Goal: Information Seeking & Learning: Learn about a topic

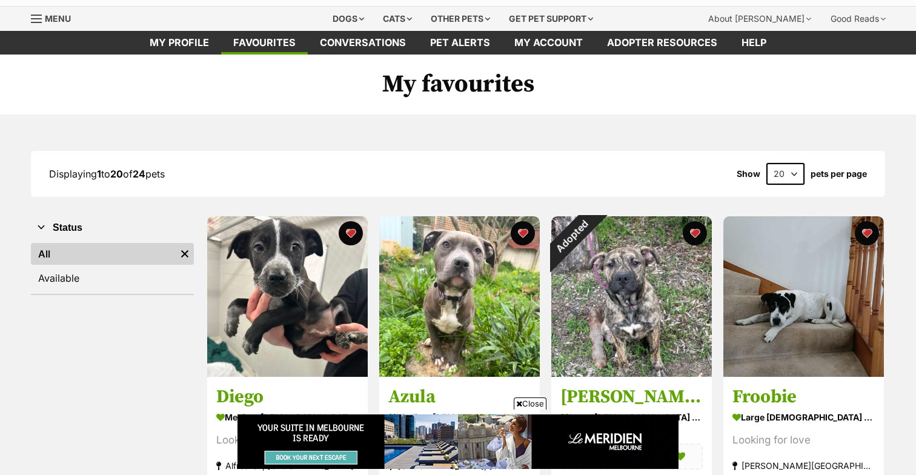
click at [798, 175] on select "20 40 60" at bounding box center [786, 174] width 38 height 22
select select "60"
click at [767, 163] on select "20 40 60" at bounding box center [786, 174] width 38 height 22
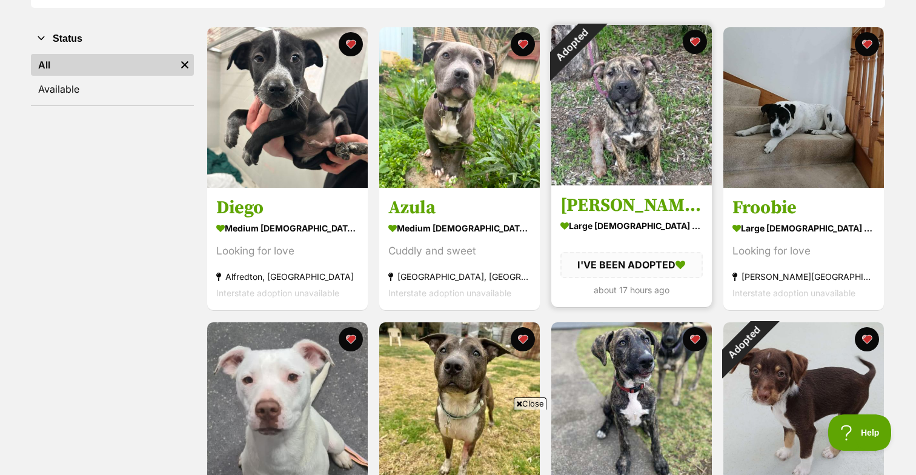
click at [630, 108] on img at bounding box center [632, 105] width 161 height 161
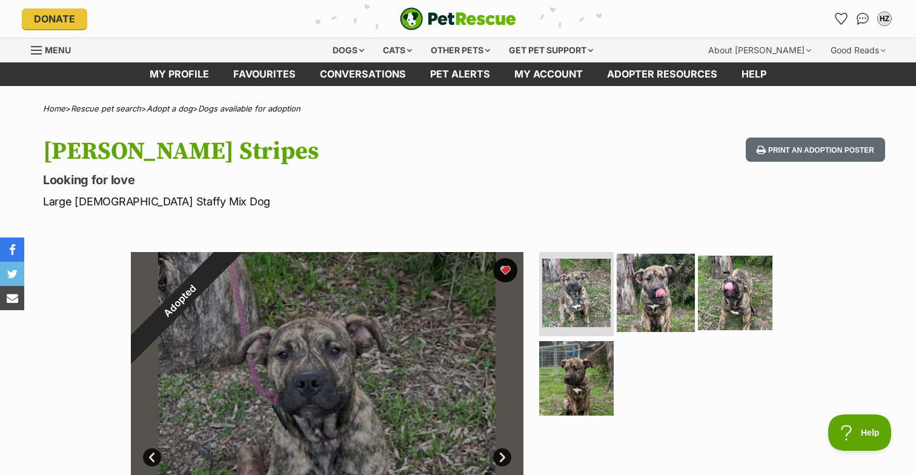
click at [655, 307] on img at bounding box center [656, 292] width 78 height 78
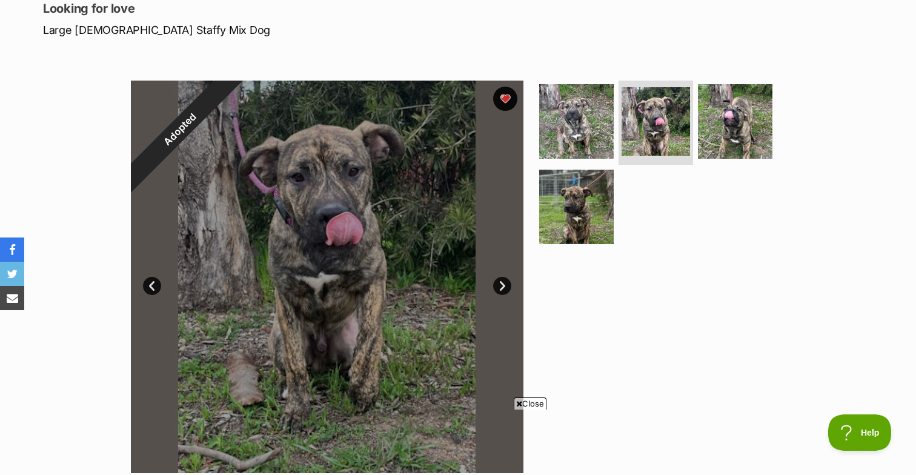
scroll to position [179, 0]
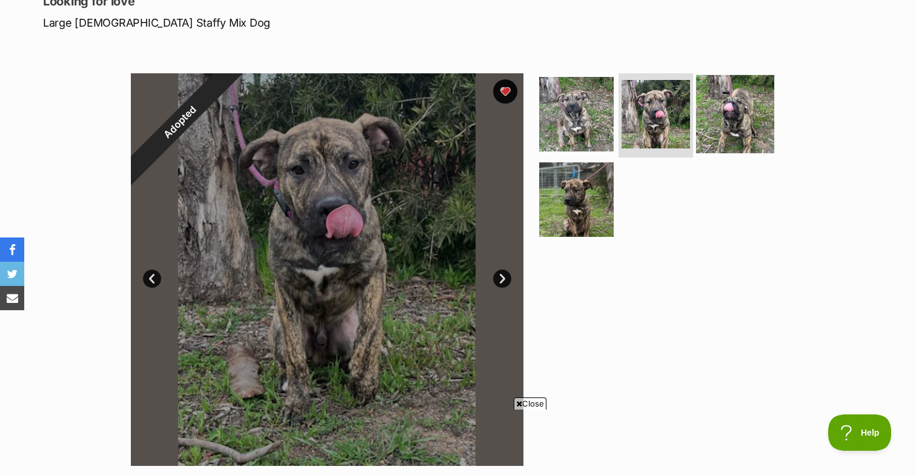
click at [738, 118] on img at bounding box center [735, 114] width 78 height 78
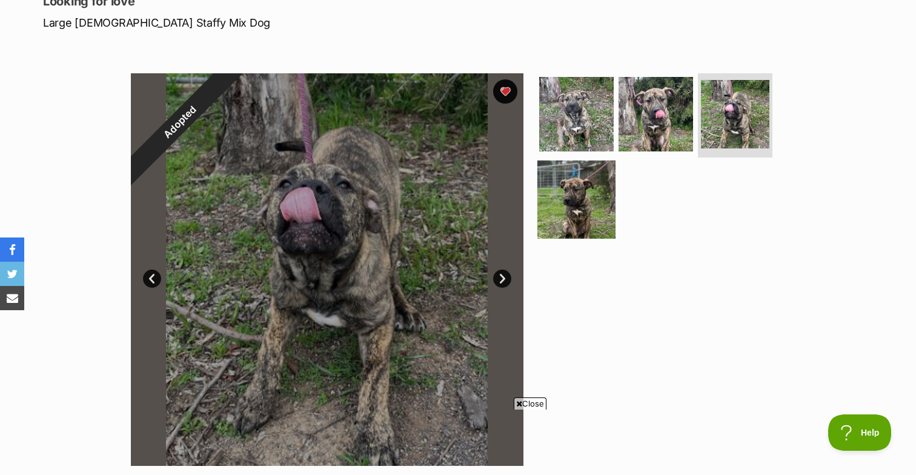
click at [583, 201] on img at bounding box center [577, 200] width 78 height 78
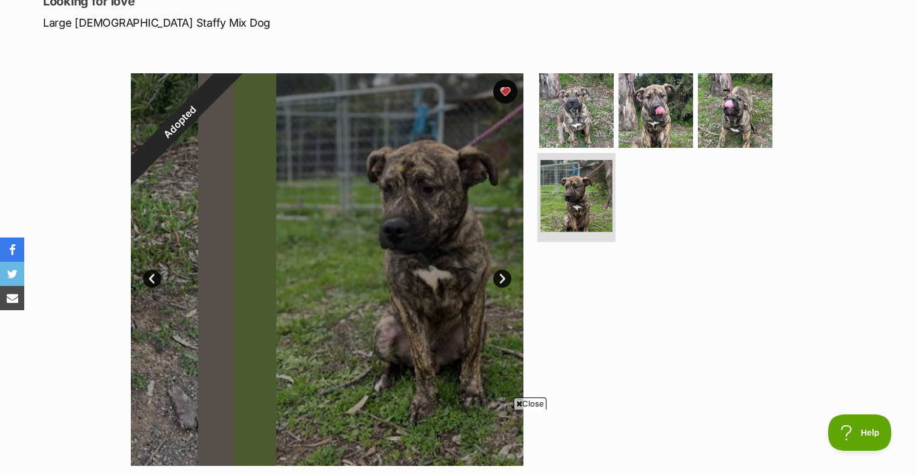
scroll to position [0, 0]
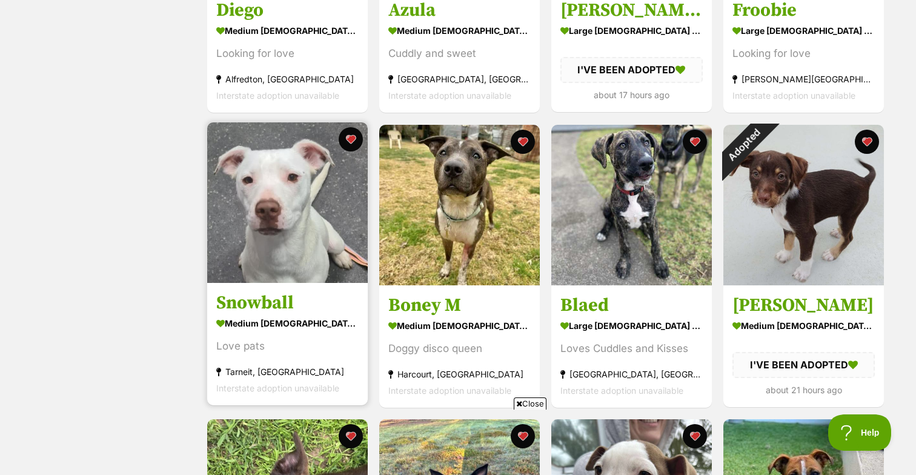
click at [259, 219] on img at bounding box center [287, 202] width 161 height 161
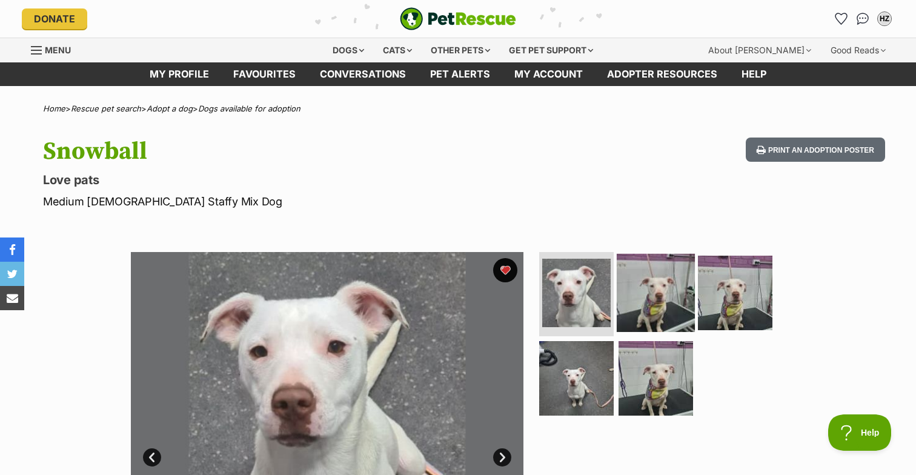
click at [646, 291] on img at bounding box center [656, 292] width 78 height 78
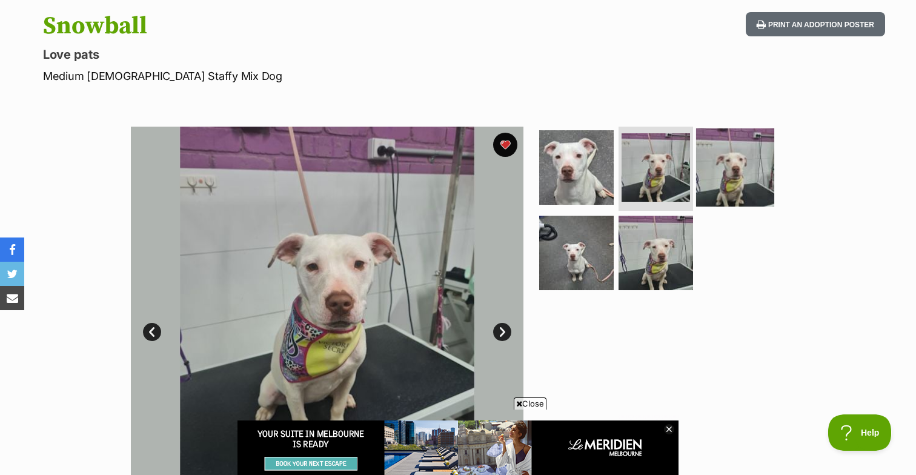
click at [722, 161] on img at bounding box center [735, 167] width 78 height 78
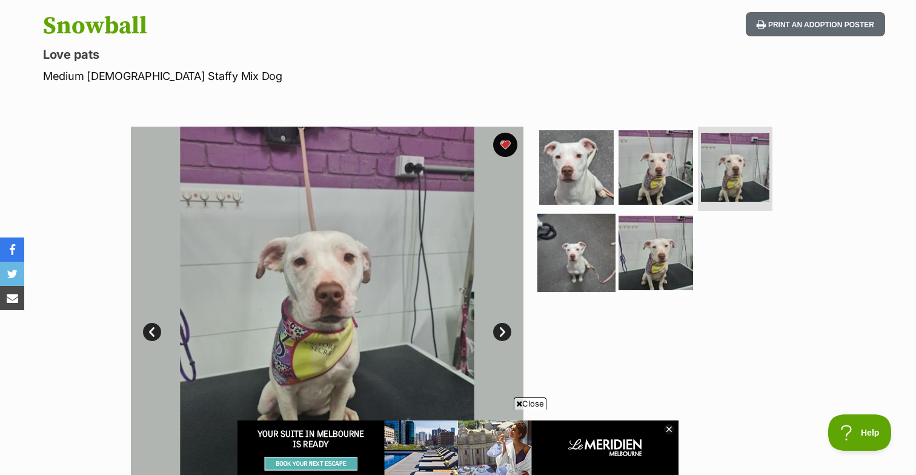
click at [569, 242] on img at bounding box center [577, 253] width 78 height 78
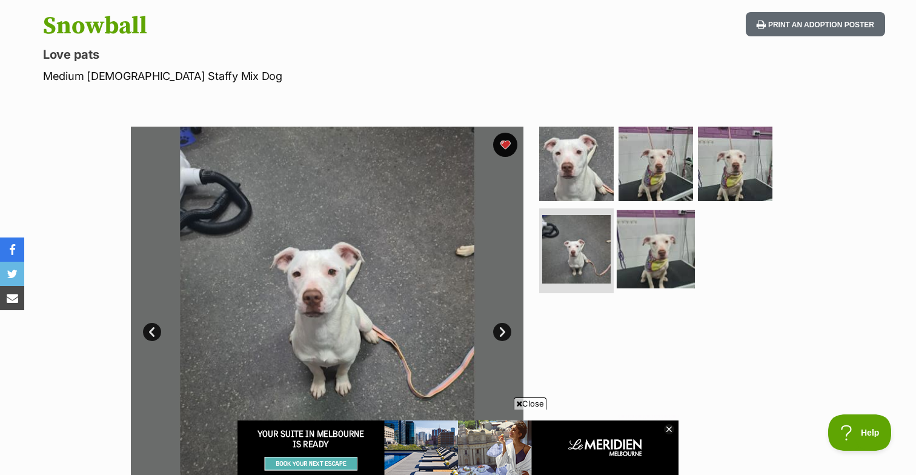
click at [660, 247] on img at bounding box center [656, 249] width 78 height 78
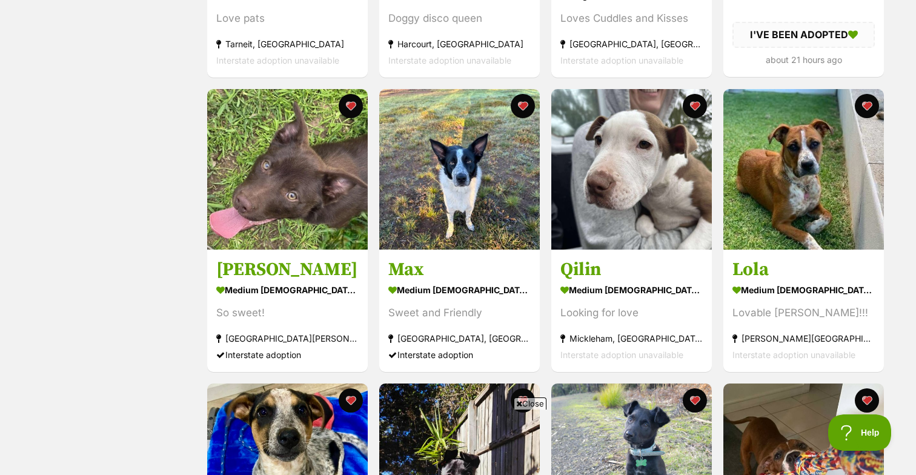
scroll to position [749, 0]
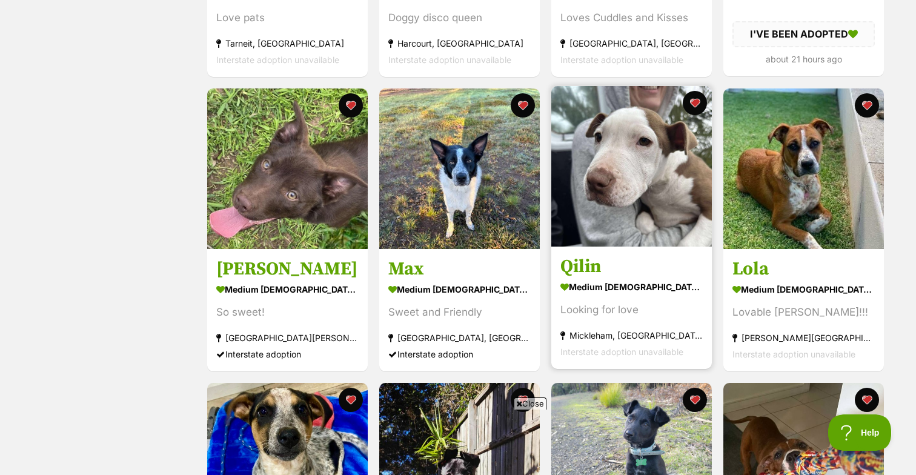
click at [628, 152] on img at bounding box center [632, 166] width 161 height 161
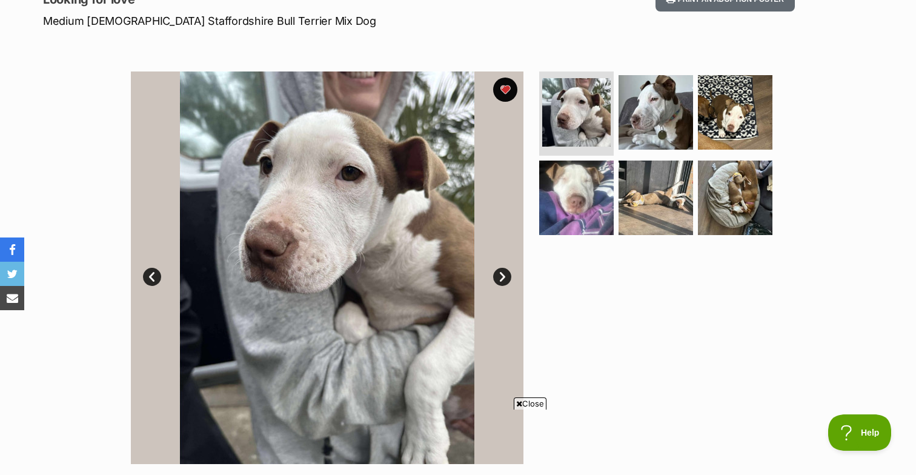
click at [504, 275] on link "Next" at bounding box center [502, 277] width 18 height 18
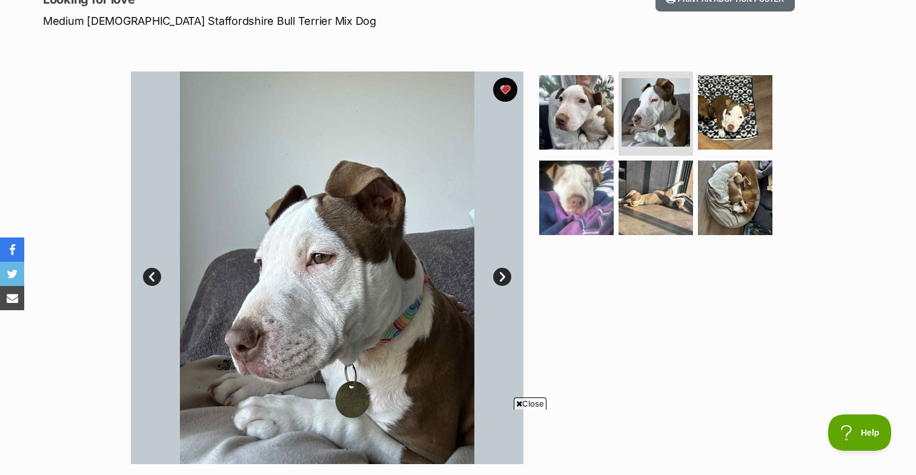
click at [504, 275] on link "Next" at bounding box center [502, 277] width 18 height 18
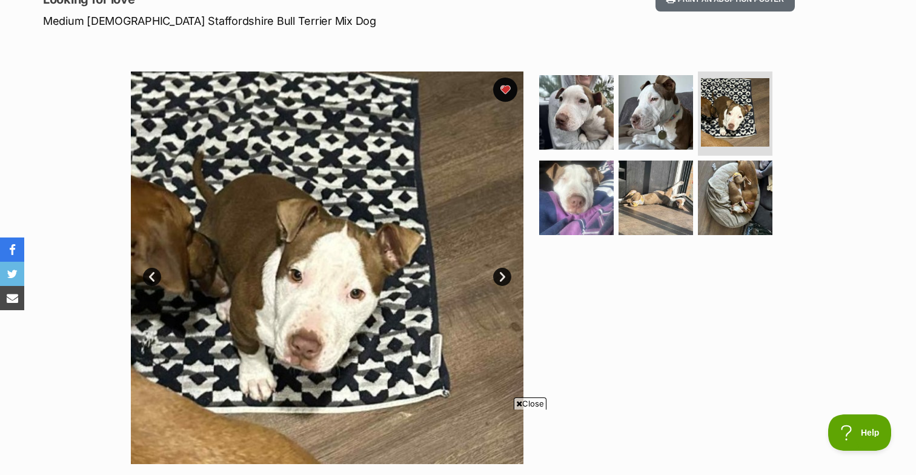
click at [504, 275] on link "Next" at bounding box center [502, 277] width 18 height 18
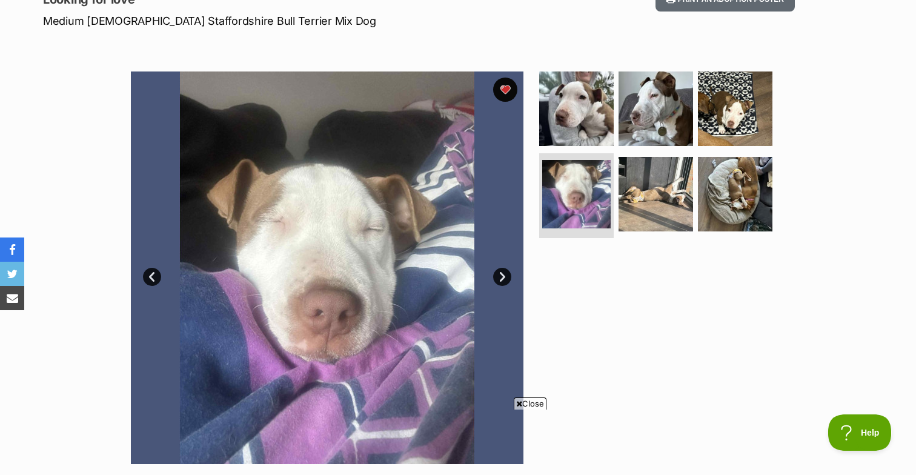
click at [504, 275] on link "Next" at bounding box center [502, 277] width 18 height 18
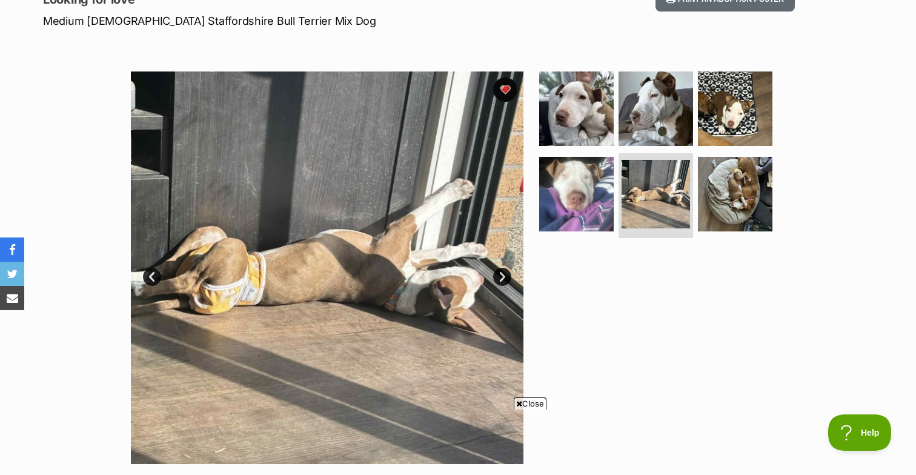
click at [504, 275] on link "Next" at bounding box center [502, 277] width 18 height 18
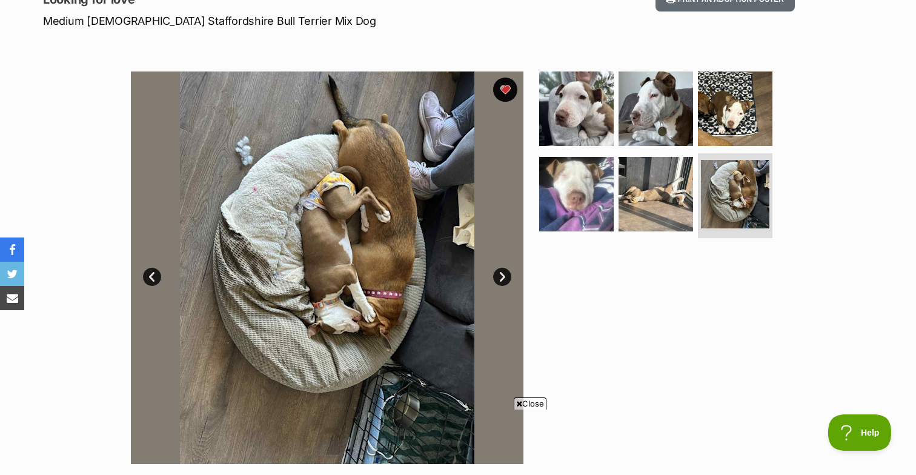
click at [504, 275] on link "Next" at bounding box center [502, 277] width 18 height 18
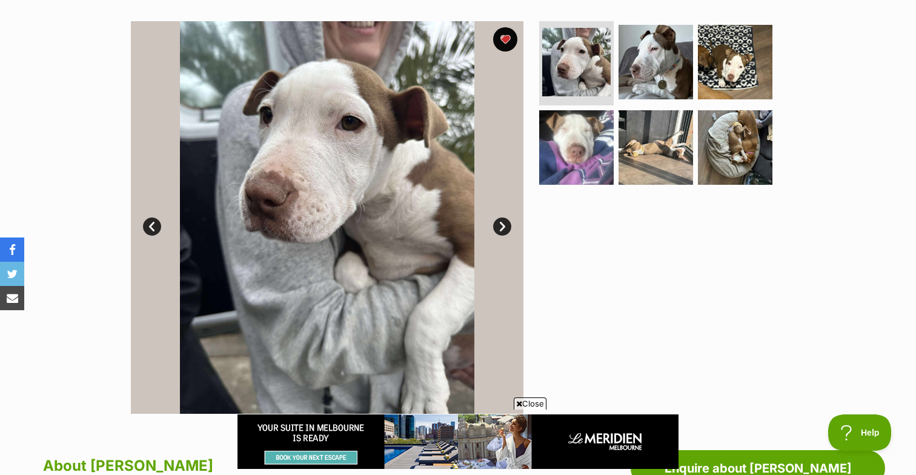
scroll to position [235, 0]
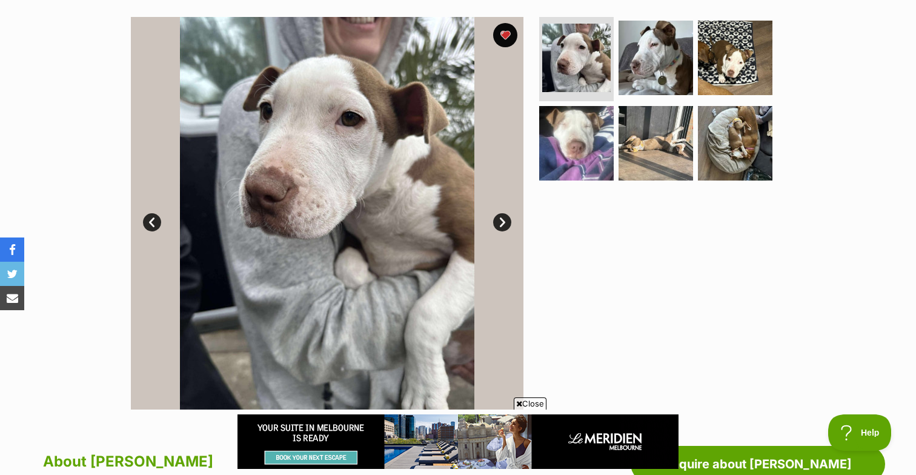
click at [505, 224] on link "Next" at bounding box center [502, 222] width 18 height 18
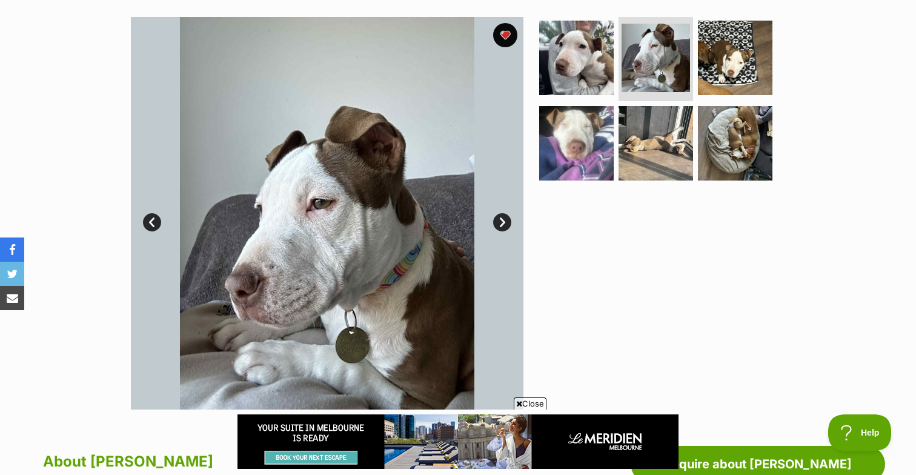
click at [505, 224] on link "Next" at bounding box center [502, 222] width 18 height 18
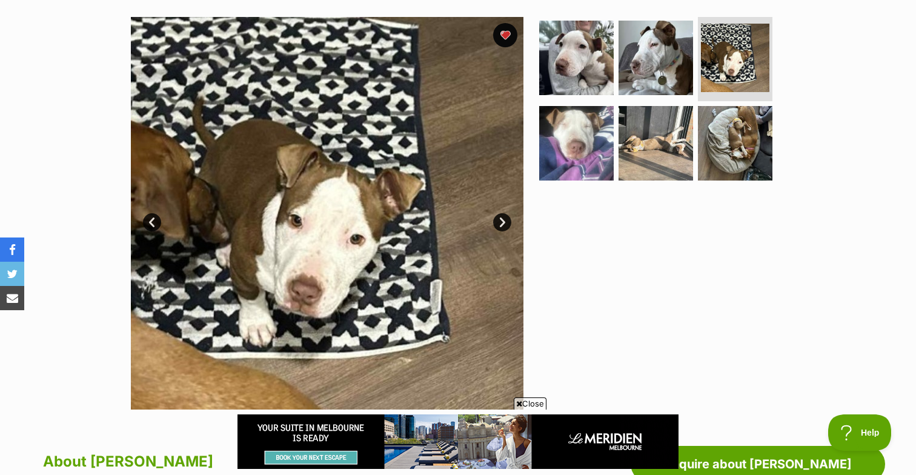
click at [505, 224] on link "Next" at bounding box center [502, 222] width 18 height 18
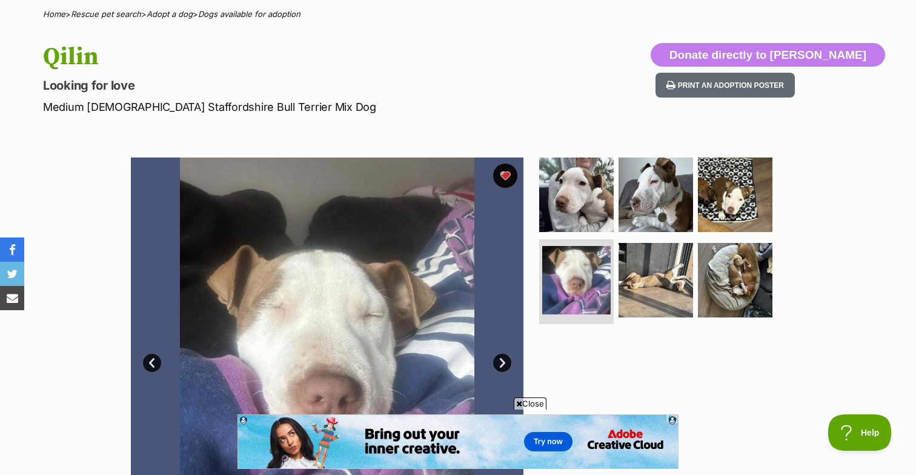
scroll to position [21, 0]
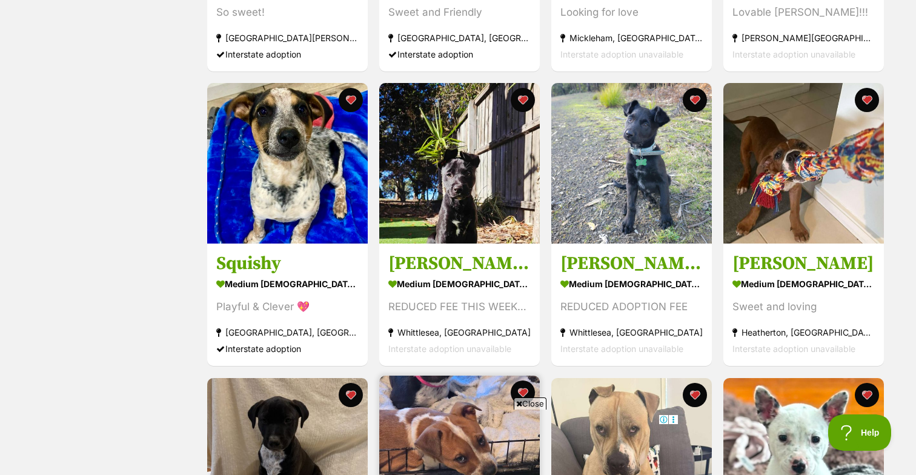
scroll to position [1045, 0]
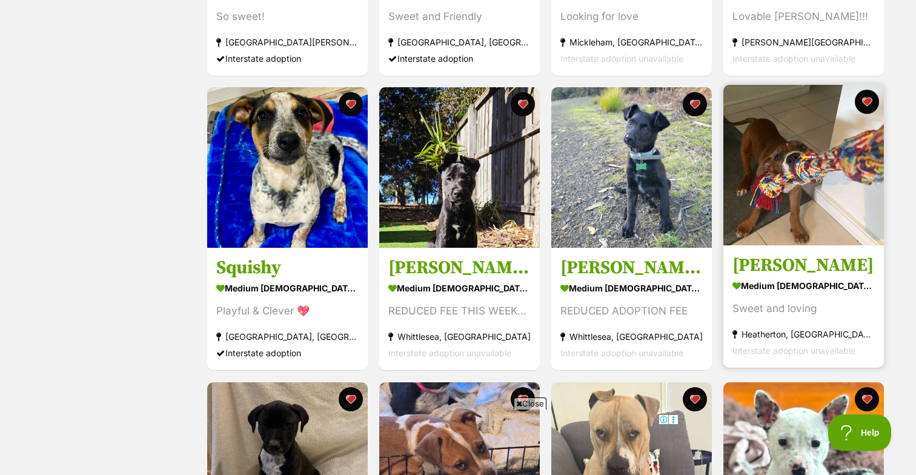
click at [807, 187] on img at bounding box center [804, 165] width 161 height 161
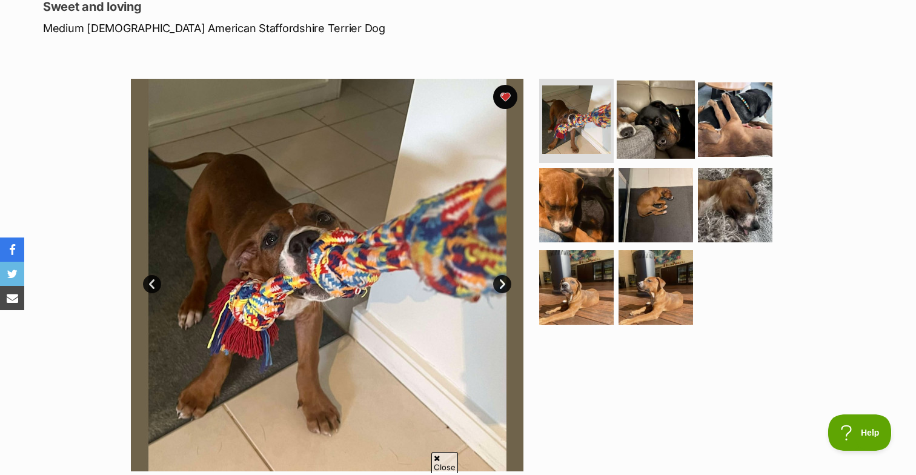
click at [647, 114] on img at bounding box center [656, 119] width 78 height 78
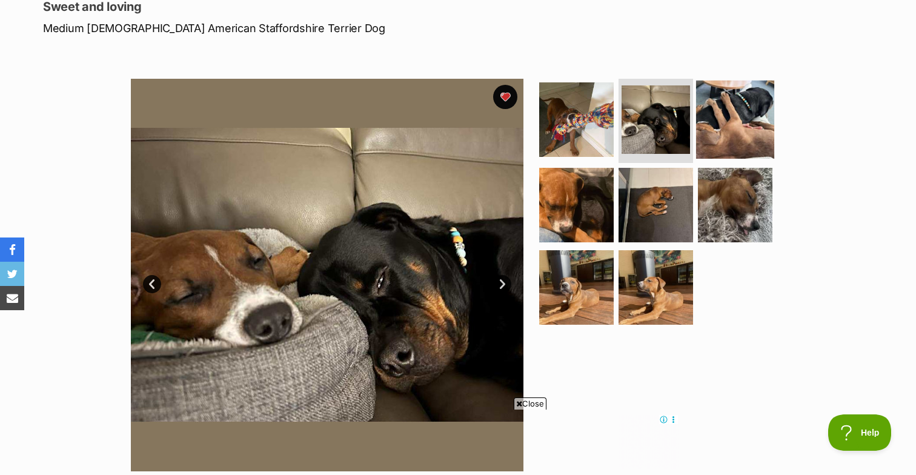
click at [743, 117] on img at bounding box center [735, 119] width 78 height 78
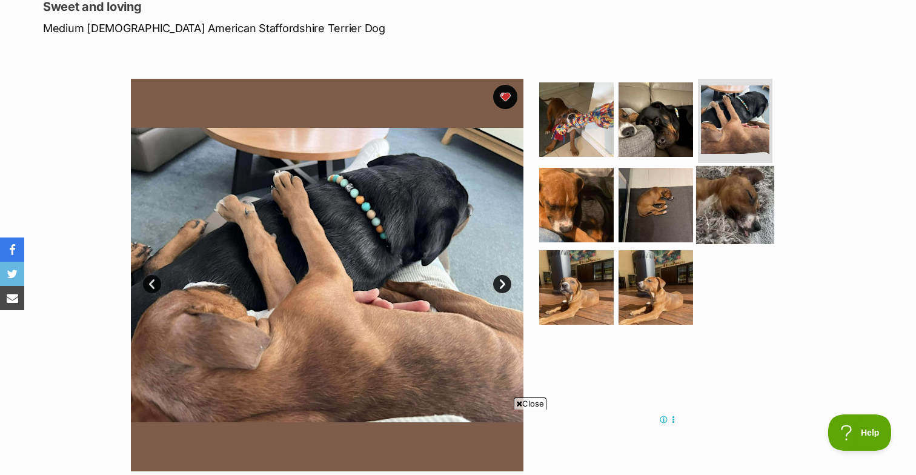
click at [737, 184] on img at bounding box center [735, 205] width 78 height 78
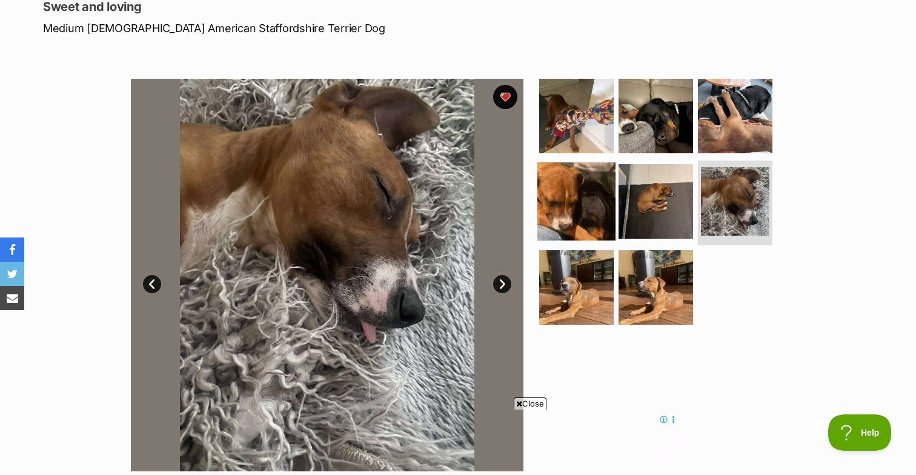
click at [571, 195] on img at bounding box center [577, 201] width 78 height 78
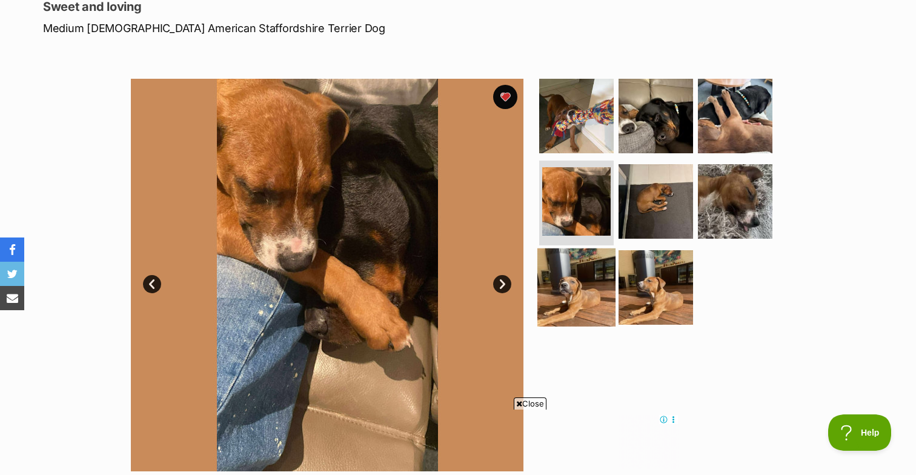
click at [576, 273] on img at bounding box center [577, 288] width 78 height 78
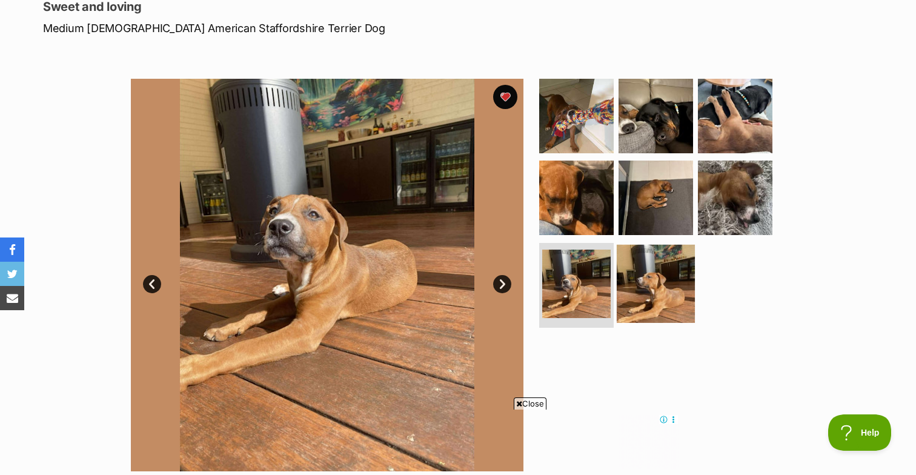
click at [644, 280] on img at bounding box center [656, 284] width 78 height 78
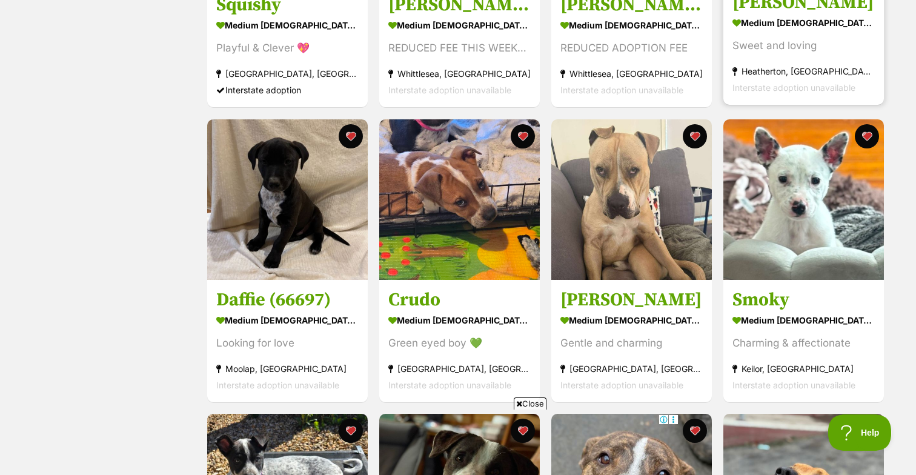
scroll to position [1312, 0]
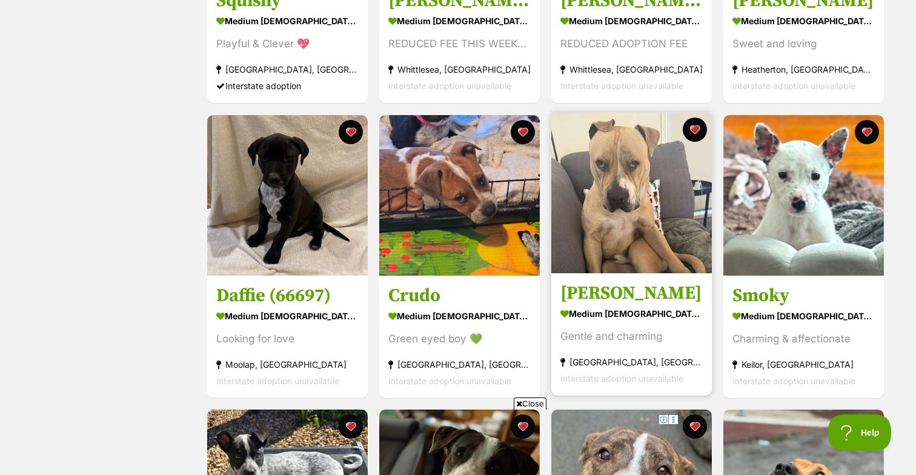
click at [635, 207] on img at bounding box center [632, 193] width 161 height 161
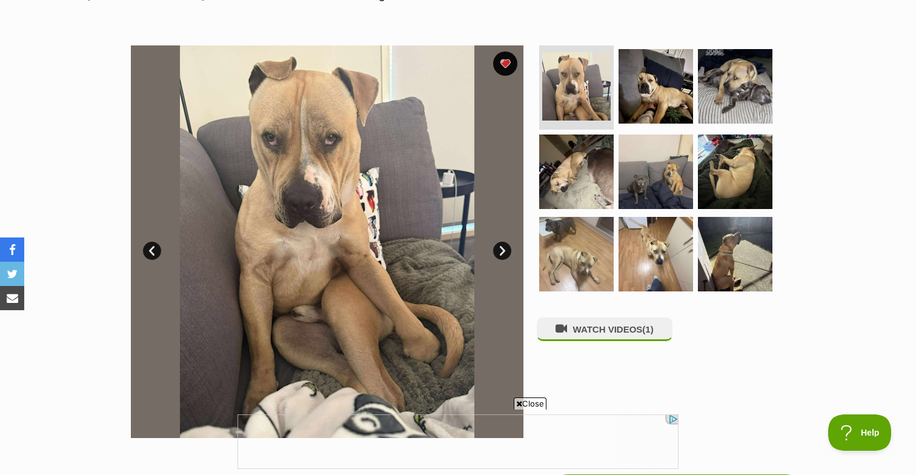
click at [505, 250] on link "Next" at bounding box center [502, 251] width 18 height 18
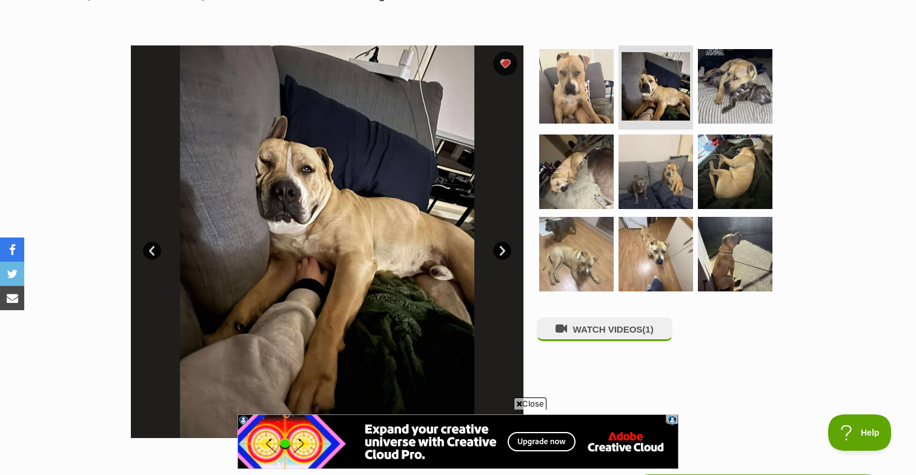
click at [505, 250] on link "Next" at bounding box center [502, 251] width 18 height 18
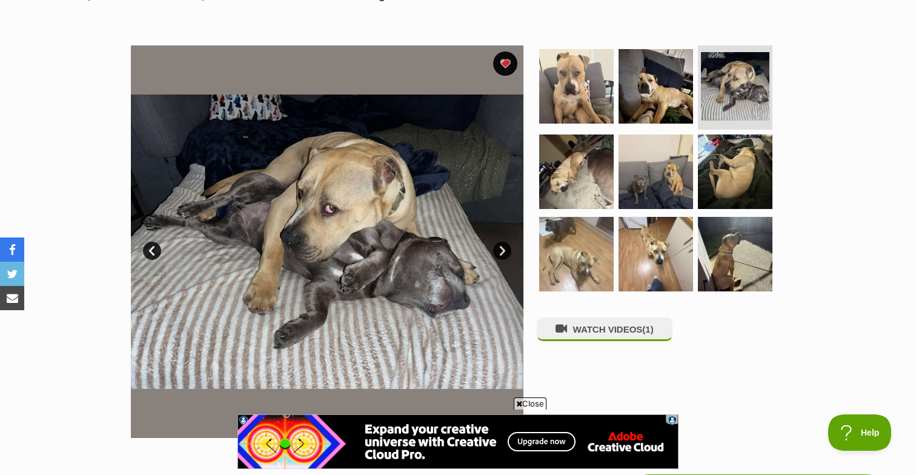
click at [505, 250] on link "Next" at bounding box center [502, 251] width 18 height 18
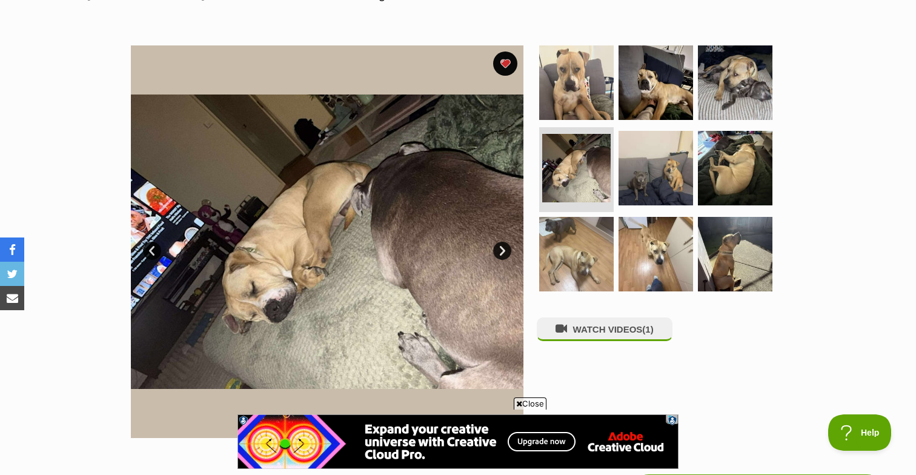
click at [505, 250] on link "Next" at bounding box center [502, 251] width 18 height 18
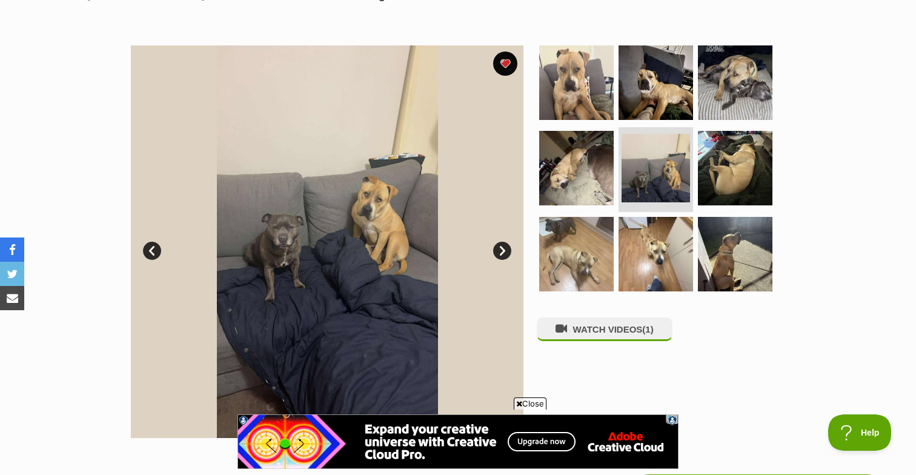
click at [505, 250] on link "Next" at bounding box center [502, 251] width 18 height 18
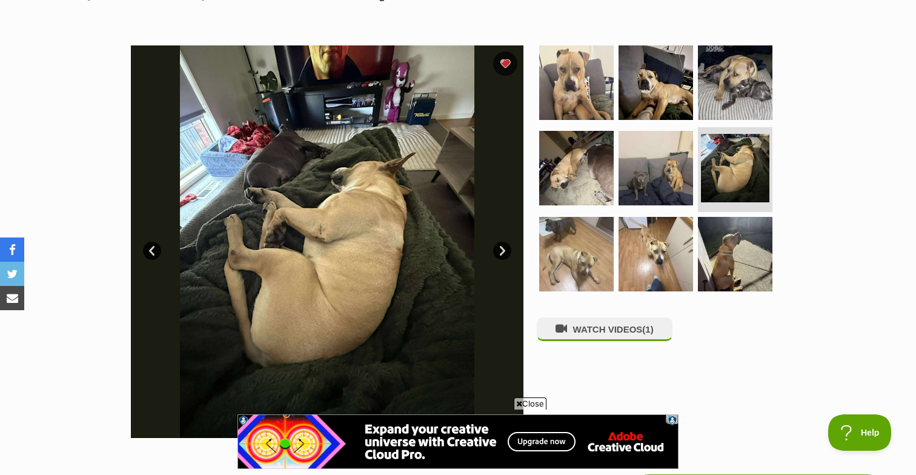
click at [505, 250] on link "Next" at bounding box center [502, 251] width 18 height 18
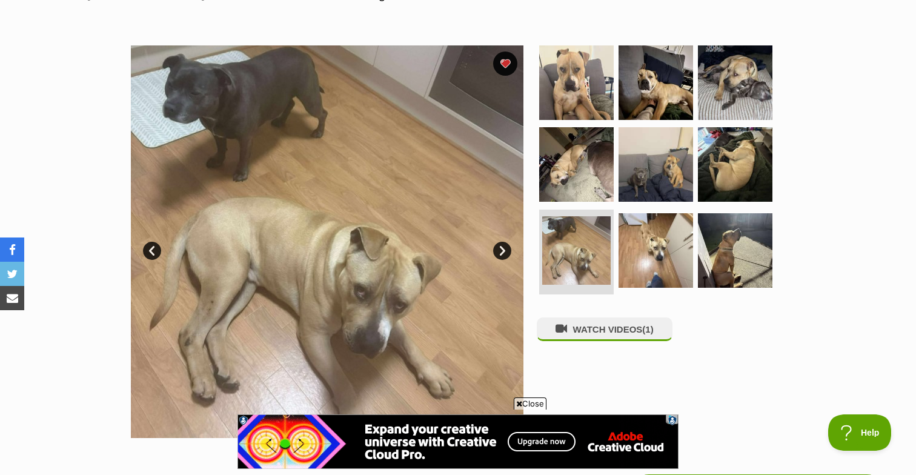
click at [505, 250] on link "Next" at bounding box center [502, 251] width 18 height 18
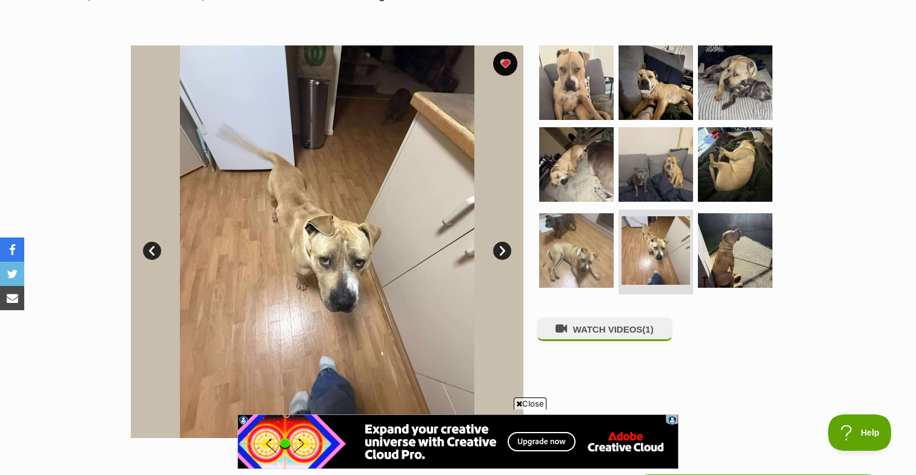
click at [505, 250] on link "Next" at bounding box center [502, 251] width 18 height 18
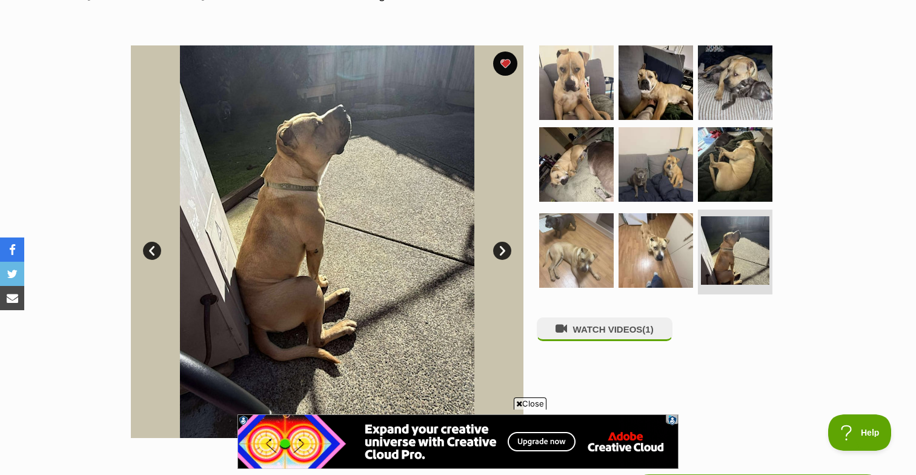
click at [505, 250] on link "Next" at bounding box center [502, 251] width 18 height 18
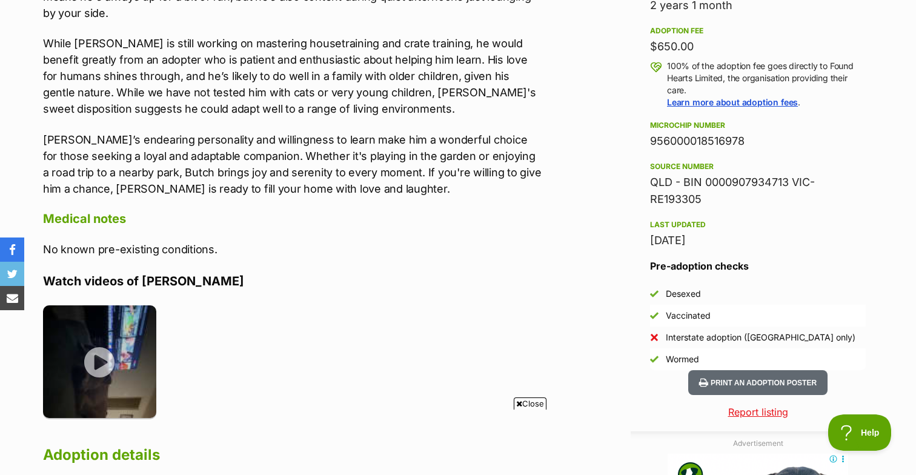
scroll to position [872, 0]
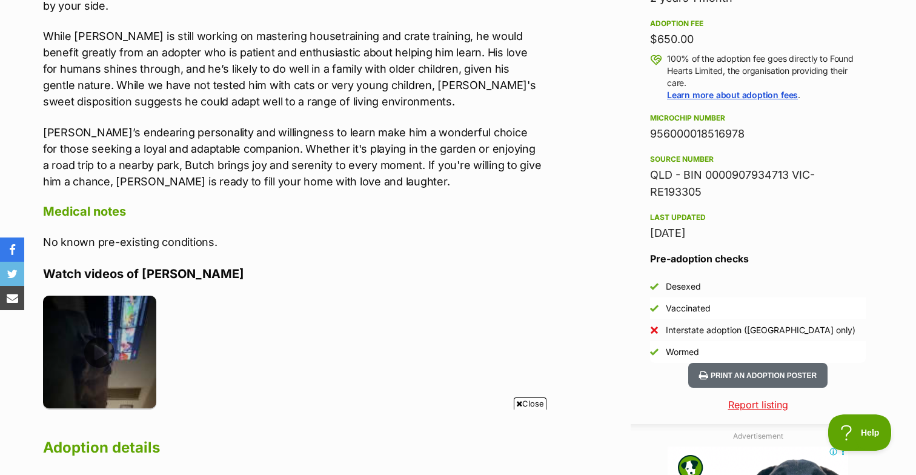
click at [105, 339] on img at bounding box center [99, 352] width 113 height 113
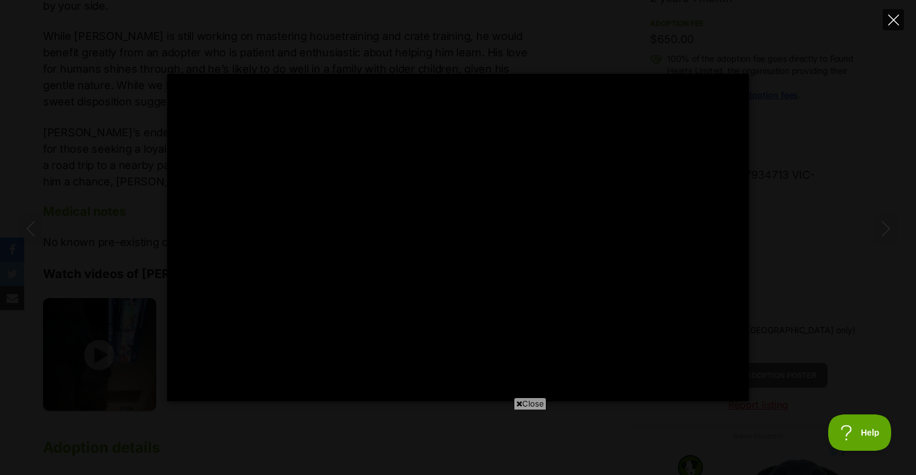
click at [892, 27] on button "Close" at bounding box center [893, 19] width 21 height 21
type input "95.06"
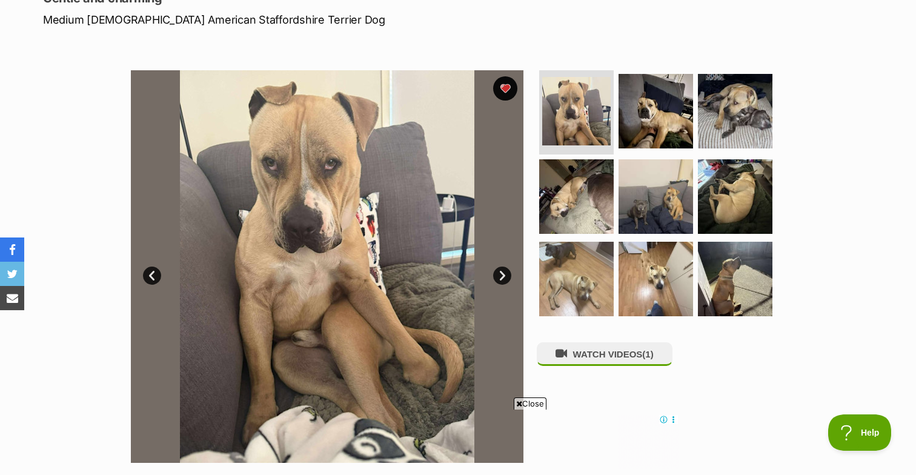
scroll to position [210, 0]
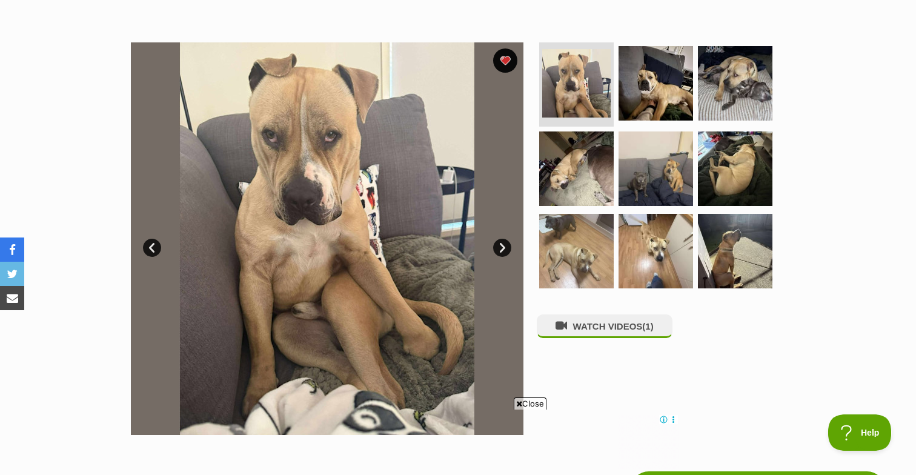
click at [503, 249] on link "Next" at bounding box center [502, 248] width 18 height 18
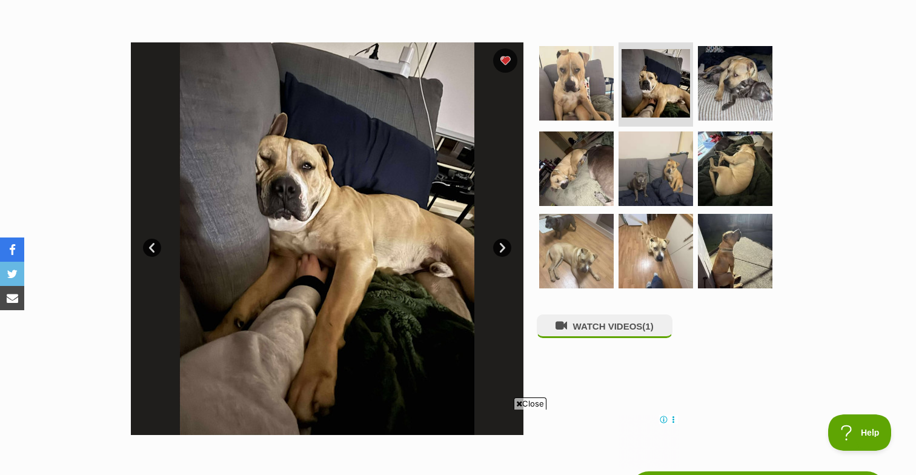
click at [503, 249] on link "Next" at bounding box center [502, 248] width 18 height 18
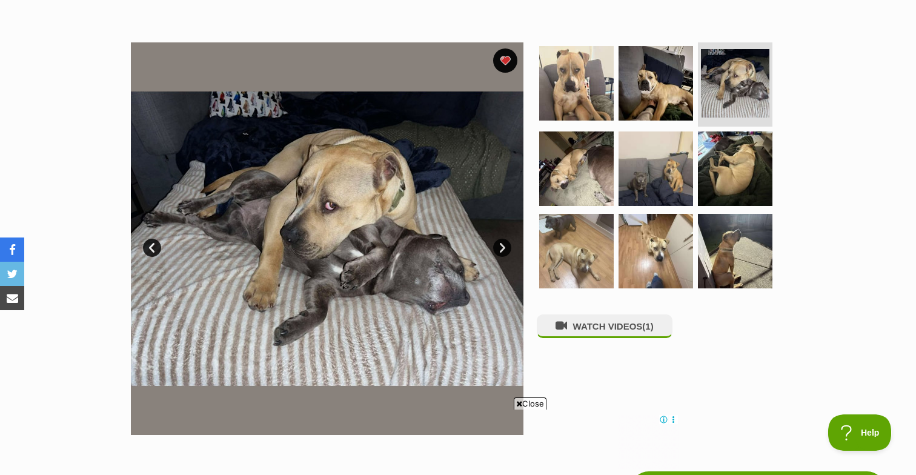
click at [503, 249] on link "Next" at bounding box center [502, 248] width 18 height 18
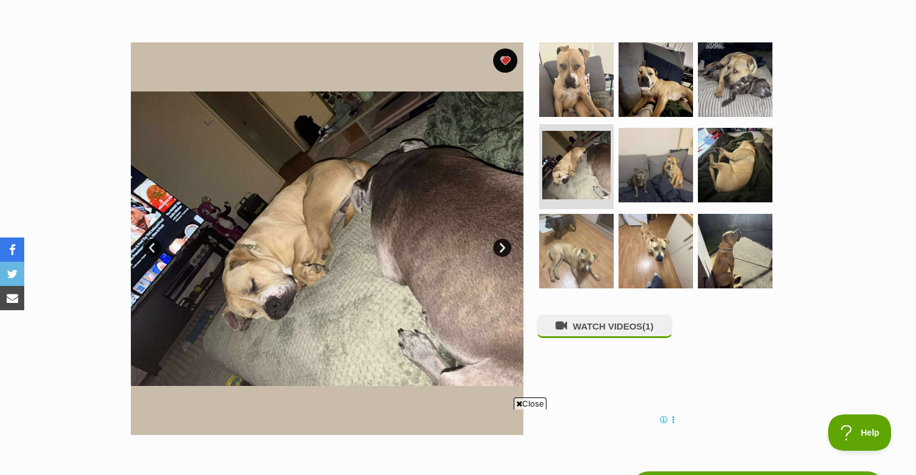
click at [503, 249] on link "Next" at bounding box center [502, 248] width 18 height 18
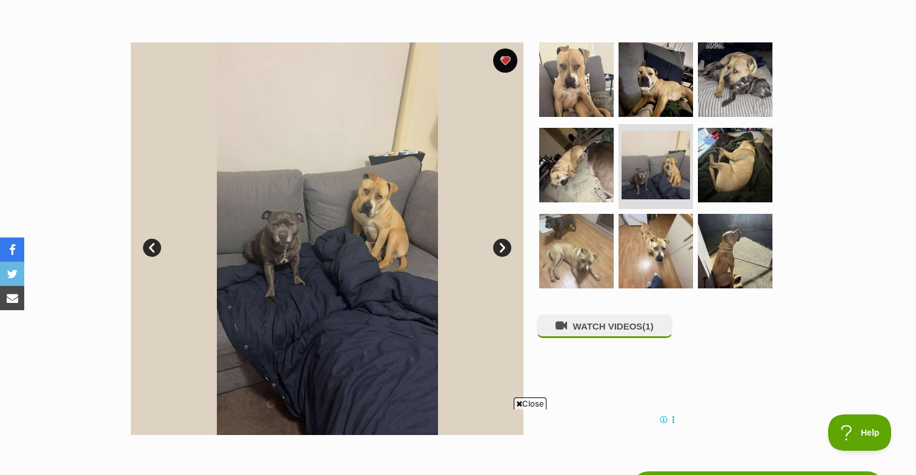
click at [503, 249] on link "Next" at bounding box center [502, 248] width 18 height 18
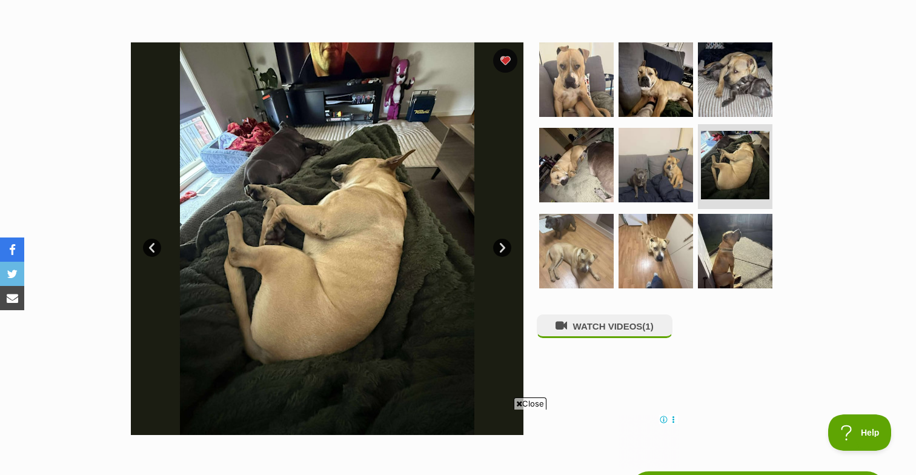
click at [503, 249] on link "Next" at bounding box center [502, 248] width 18 height 18
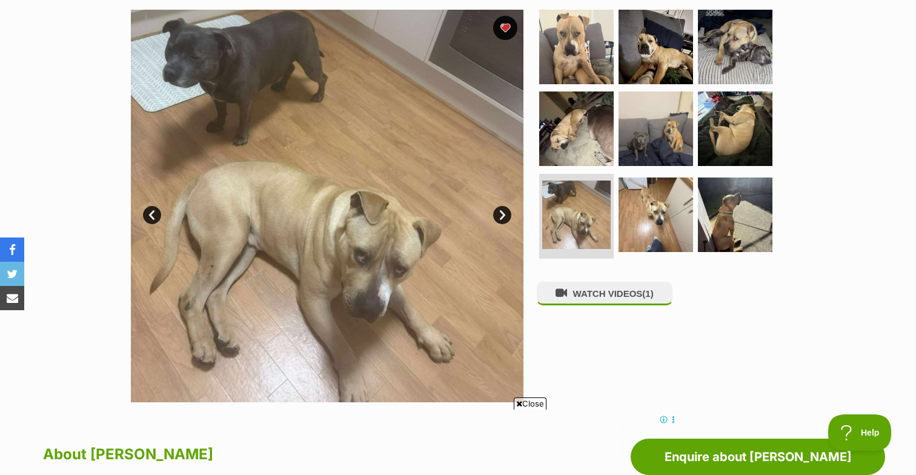
scroll to position [245, 0]
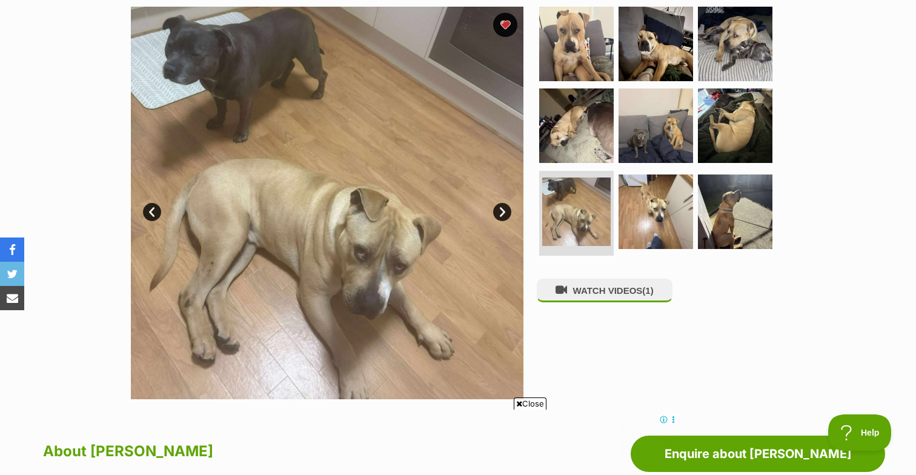
click at [499, 214] on link "Next" at bounding box center [502, 212] width 18 height 18
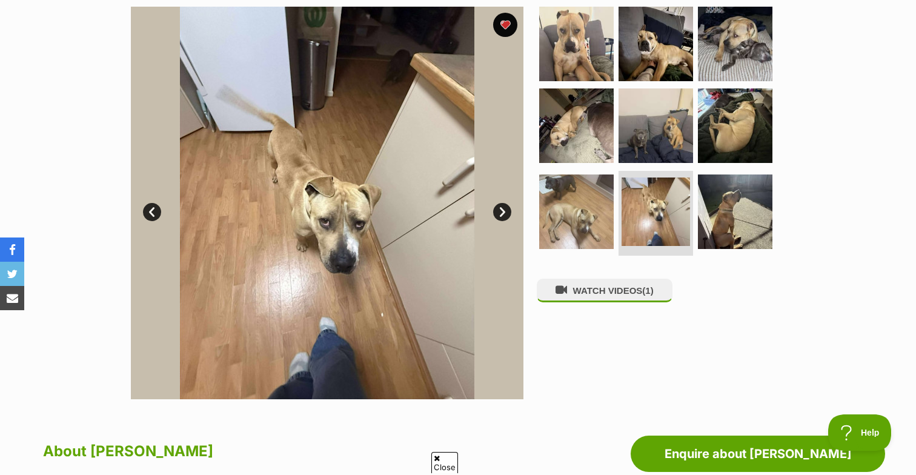
click at [499, 214] on link "Next" at bounding box center [502, 212] width 18 height 18
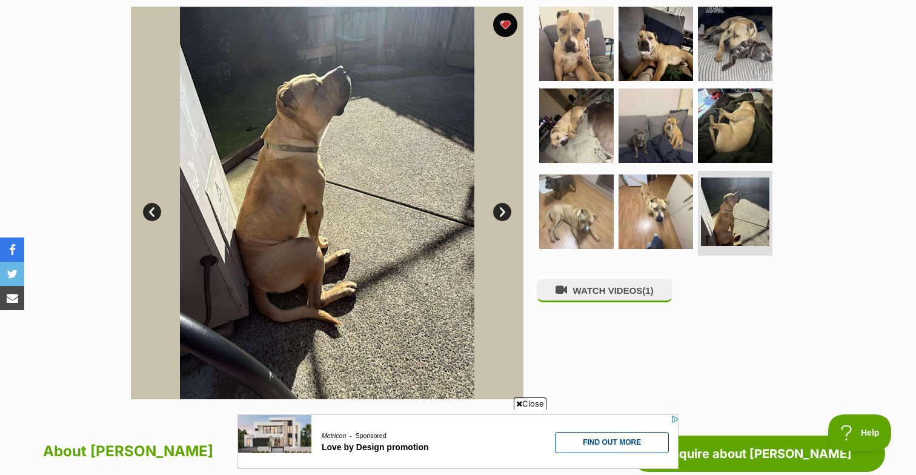
scroll to position [0, 0]
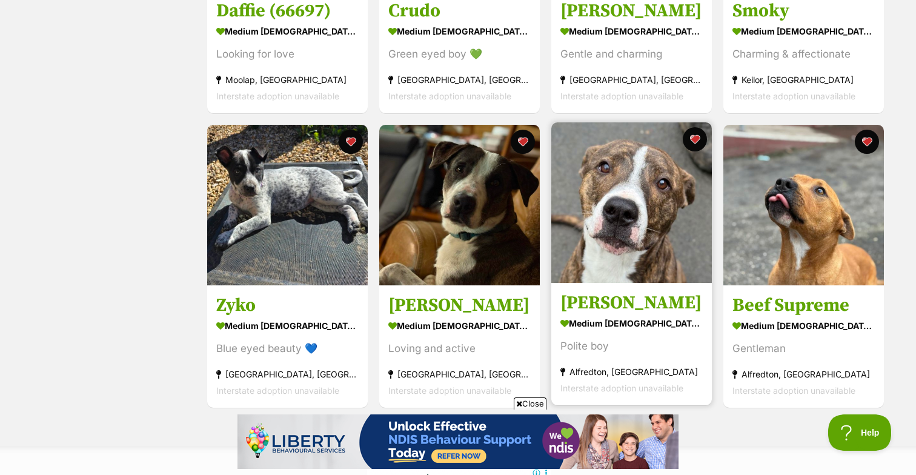
scroll to position [1612, 0]
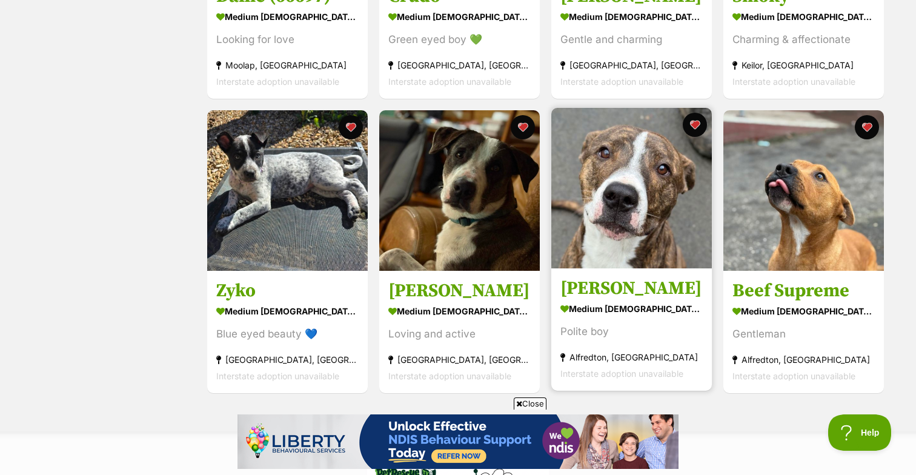
click at [632, 185] on img at bounding box center [632, 188] width 161 height 161
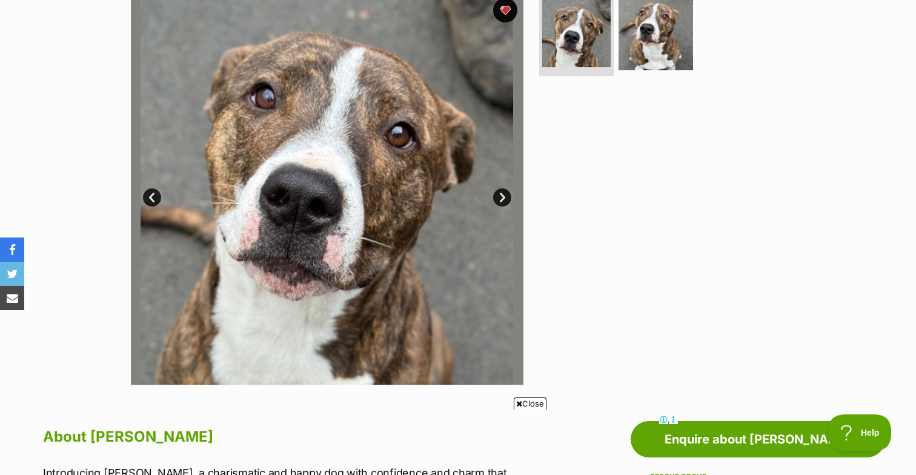
click at [504, 194] on link "Next" at bounding box center [502, 197] width 18 height 18
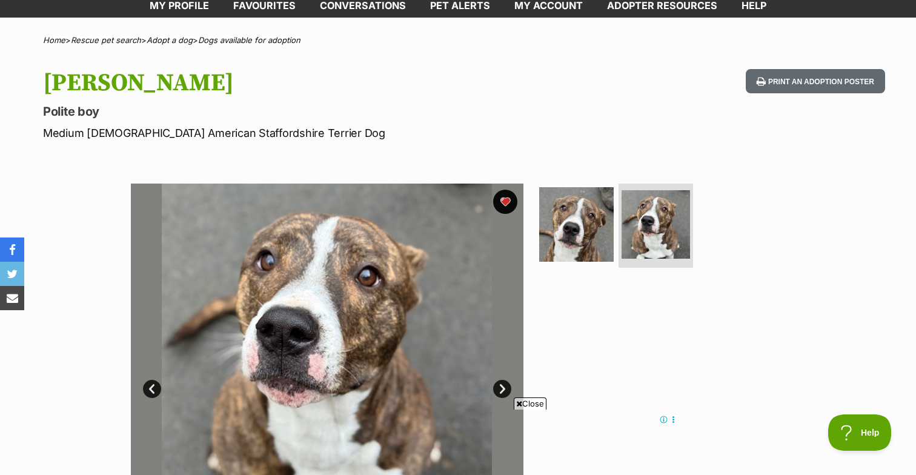
scroll to position [150, 0]
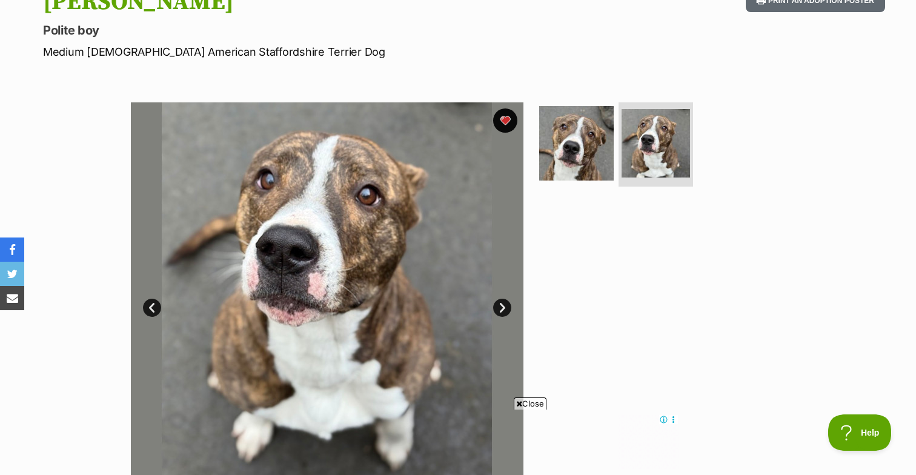
click at [501, 305] on link "Next" at bounding box center [502, 308] width 18 height 18
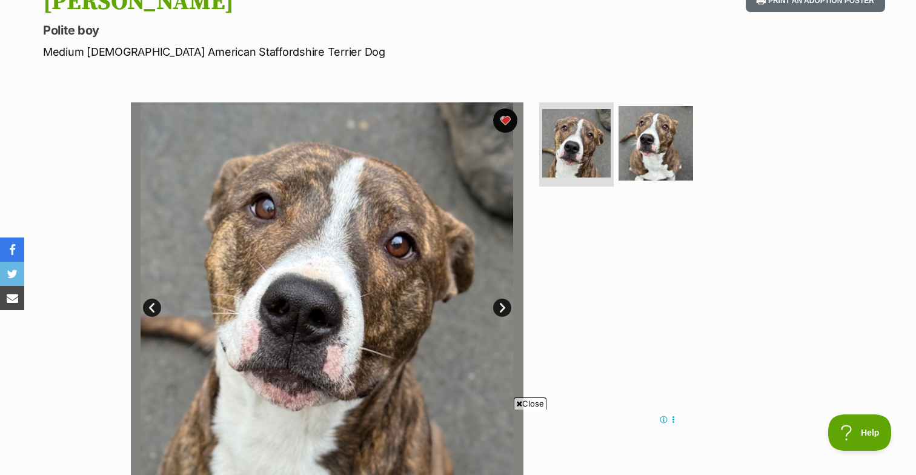
scroll to position [0, 0]
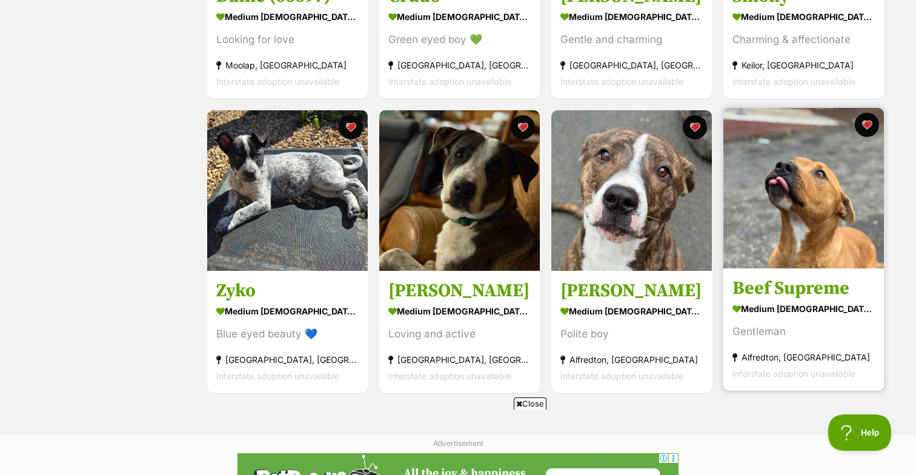
click at [810, 195] on img at bounding box center [804, 188] width 161 height 161
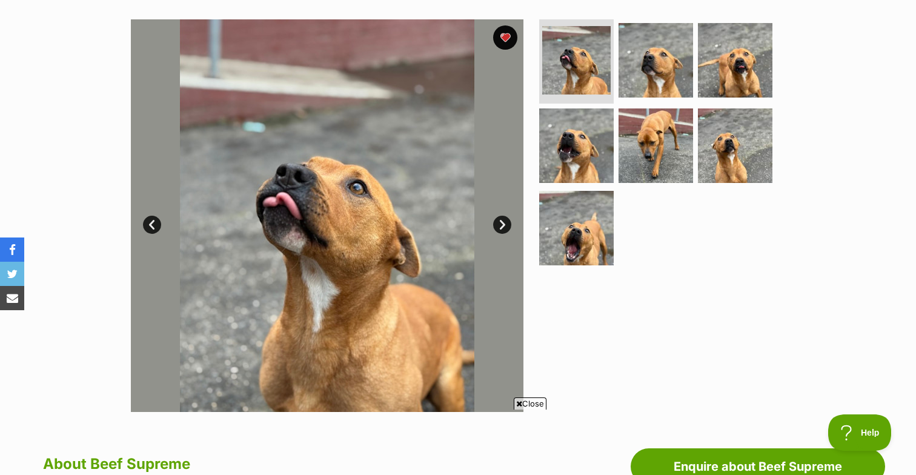
scroll to position [233, 0]
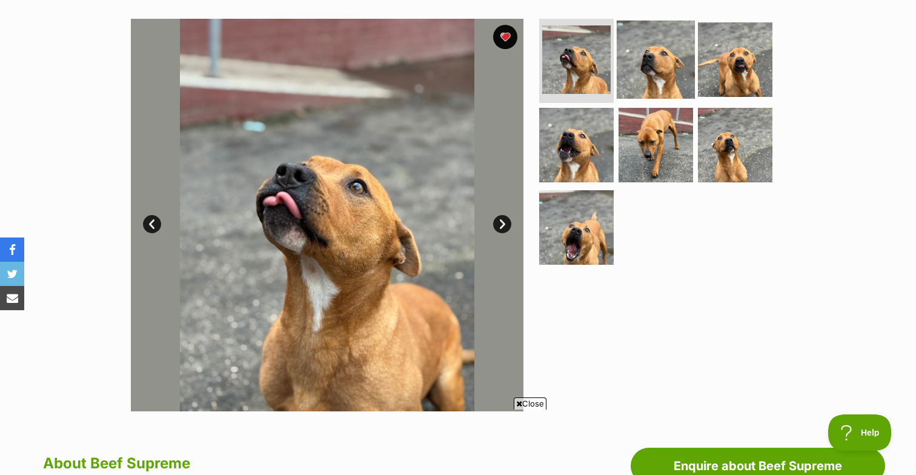
click at [644, 62] on img at bounding box center [656, 59] width 78 height 78
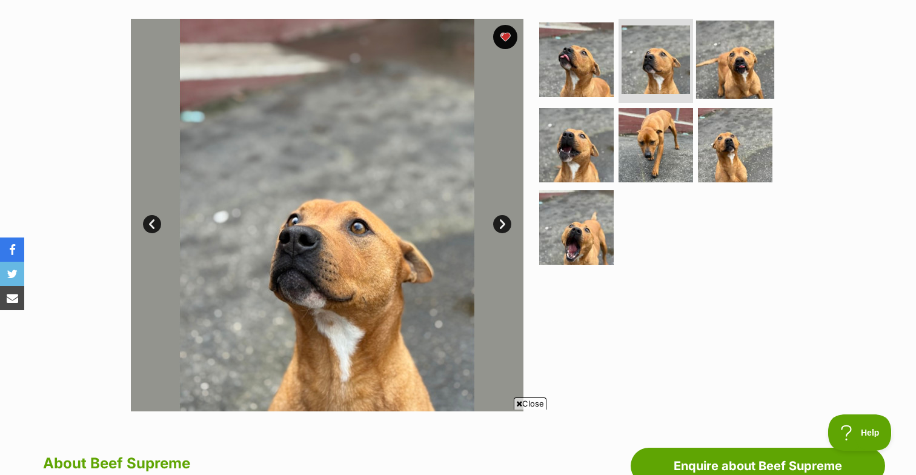
click at [737, 59] on img at bounding box center [735, 59] width 78 height 78
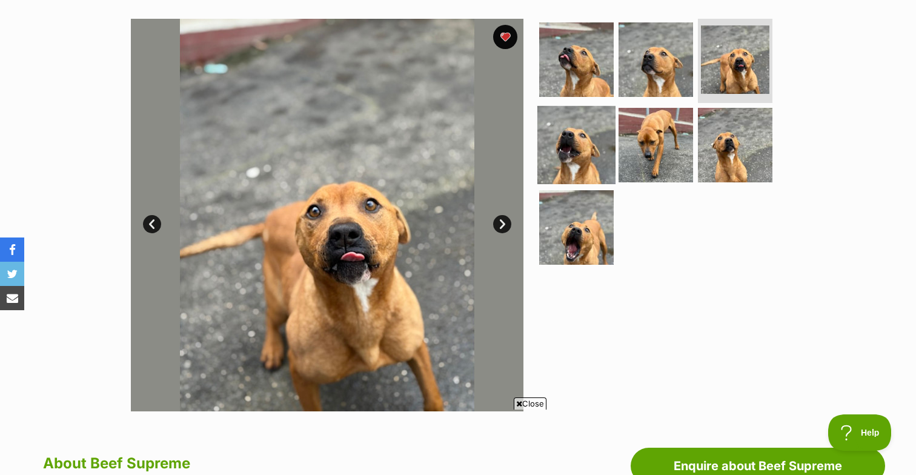
click at [578, 135] on img at bounding box center [577, 145] width 78 height 78
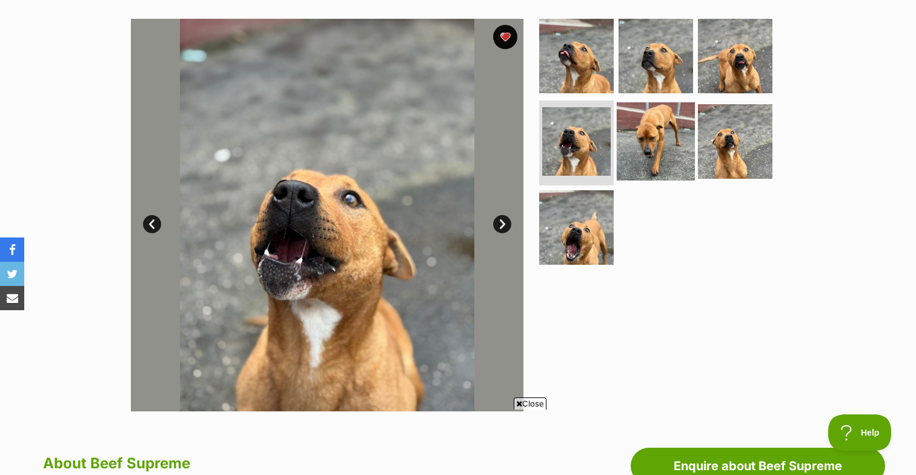
click at [670, 141] on img at bounding box center [656, 141] width 78 height 78
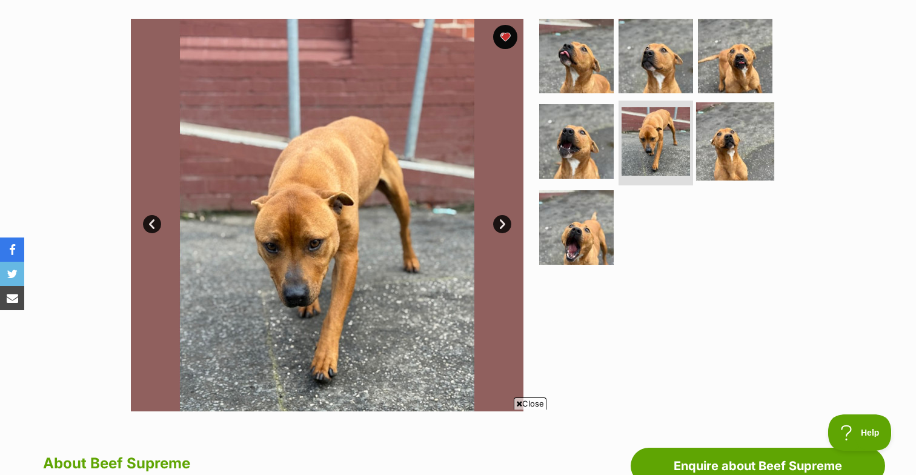
click at [727, 145] on img at bounding box center [735, 141] width 78 height 78
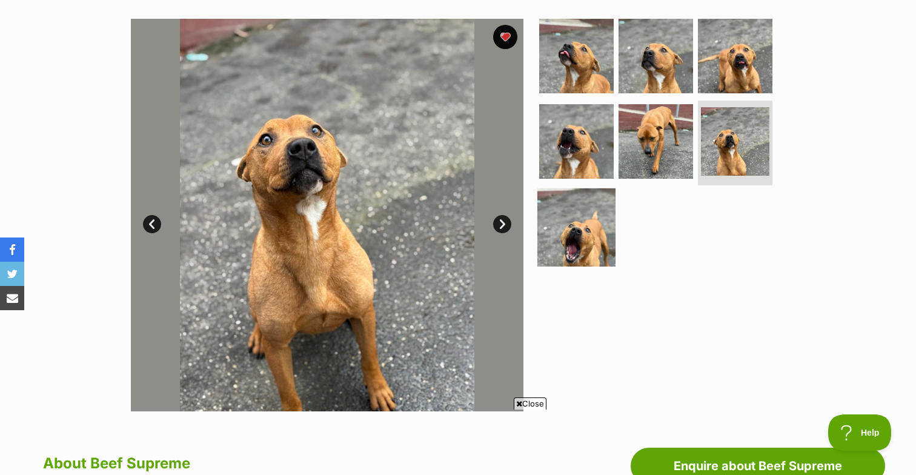
click at [582, 257] on img at bounding box center [577, 227] width 78 height 78
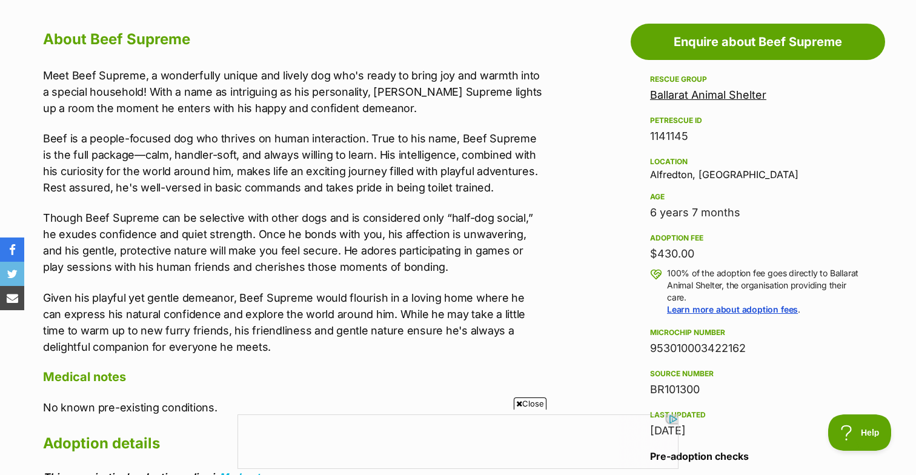
scroll to position [0, 0]
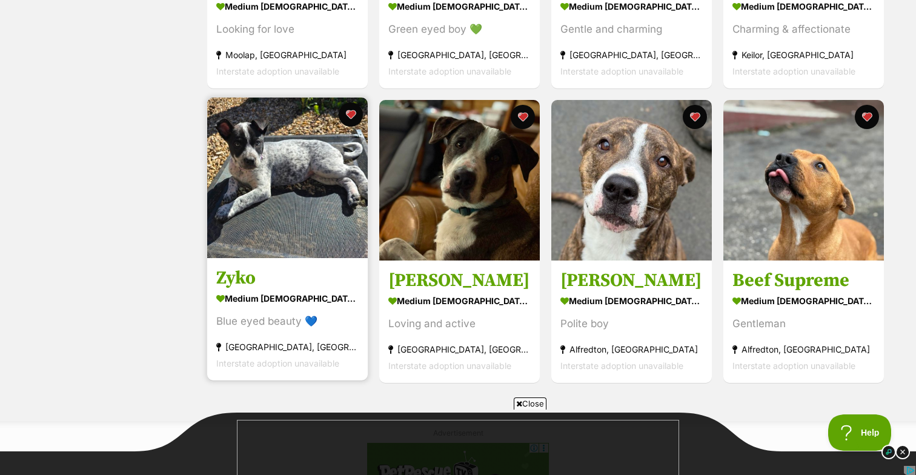
scroll to position [1635, 0]
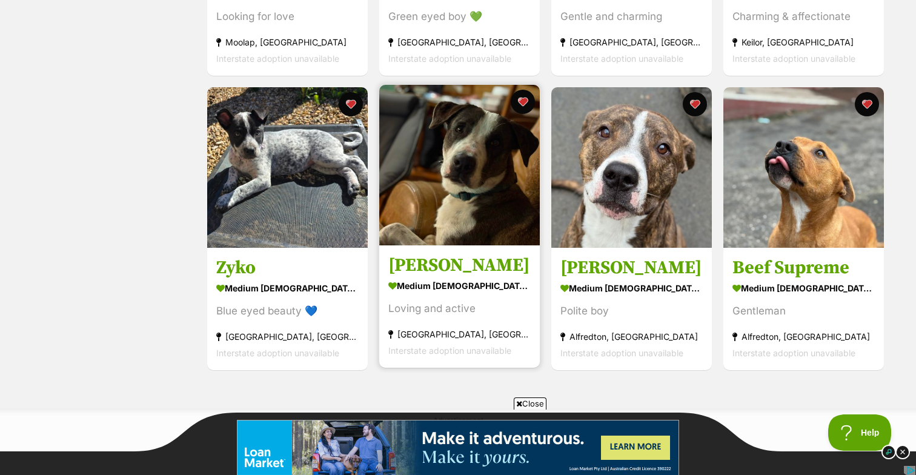
click at [452, 168] on img at bounding box center [459, 165] width 161 height 161
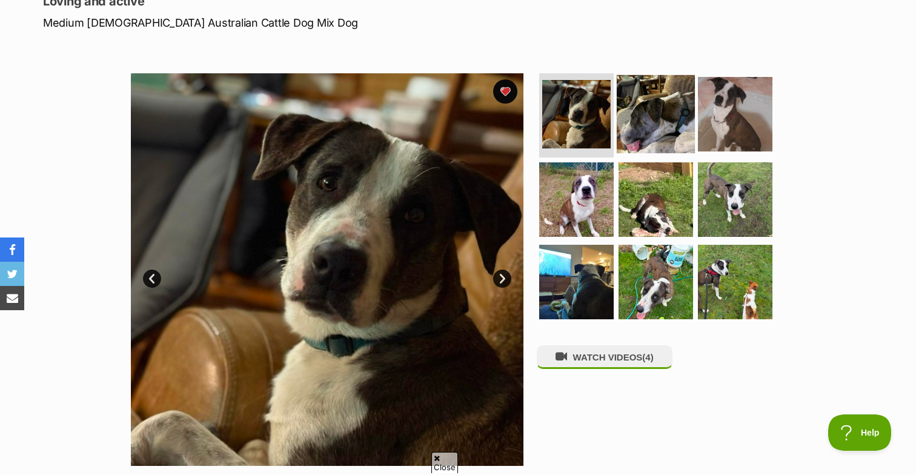
click at [658, 122] on img at bounding box center [656, 114] width 78 height 78
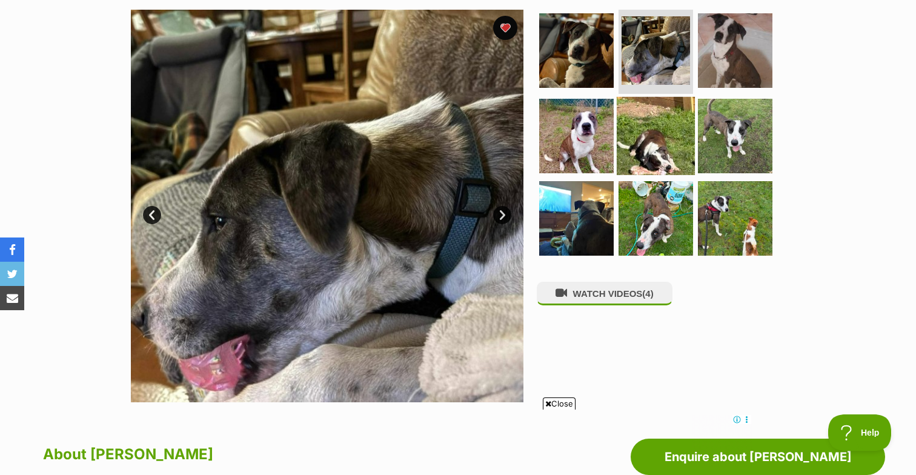
scroll to position [239, 0]
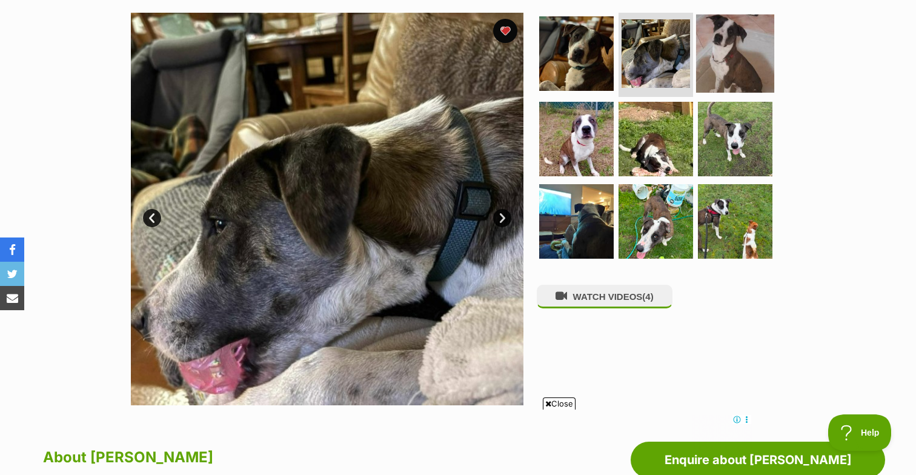
click at [746, 62] on img at bounding box center [735, 53] width 78 height 78
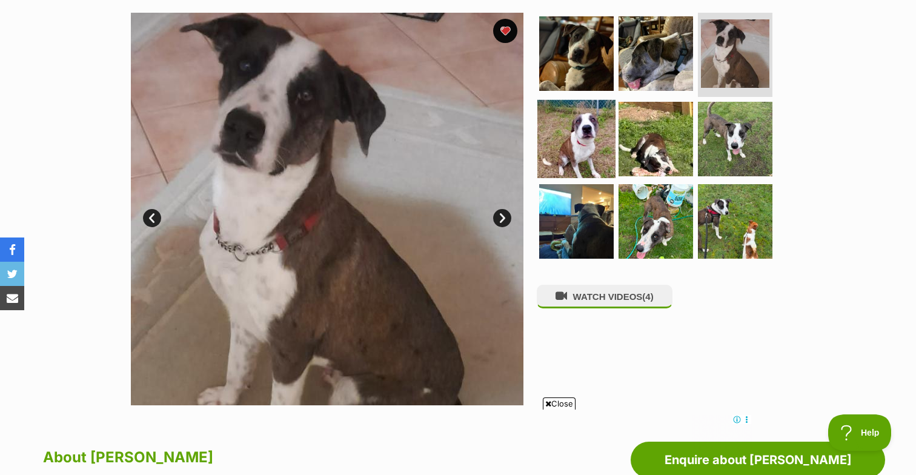
click at [574, 144] on img at bounding box center [577, 139] width 78 height 78
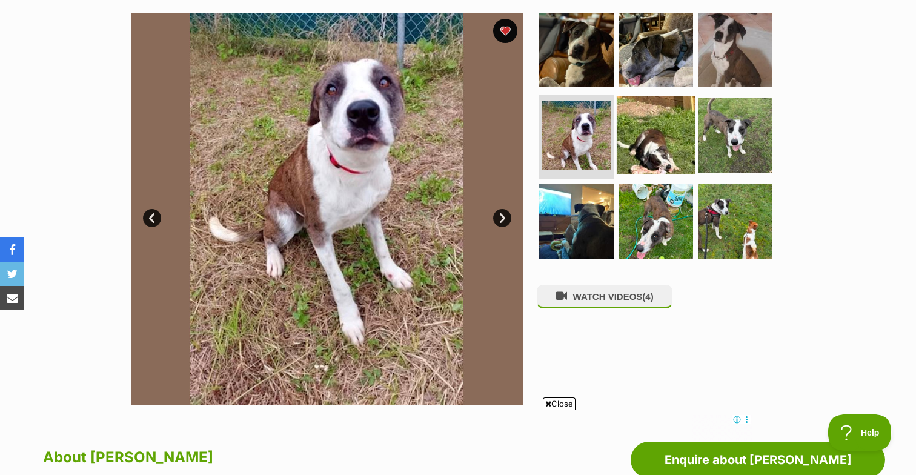
click at [637, 125] on img at bounding box center [656, 135] width 78 height 78
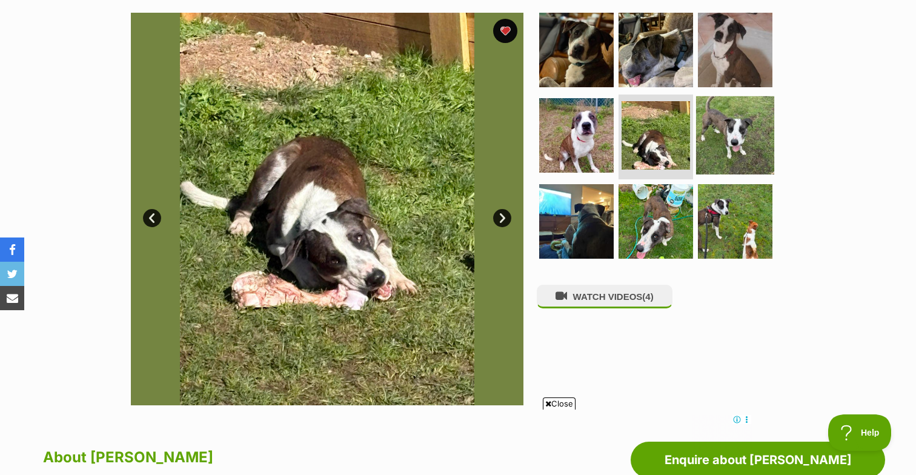
click at [734, 127] on img at bounding box center [735, 135] width 78 height 78
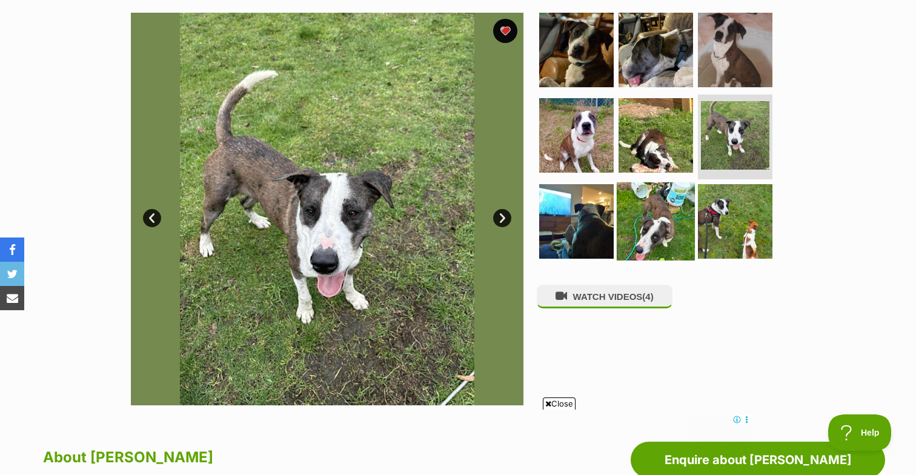
click at [657, 225] on img at bounding box center [656, 221] width 78 height 78
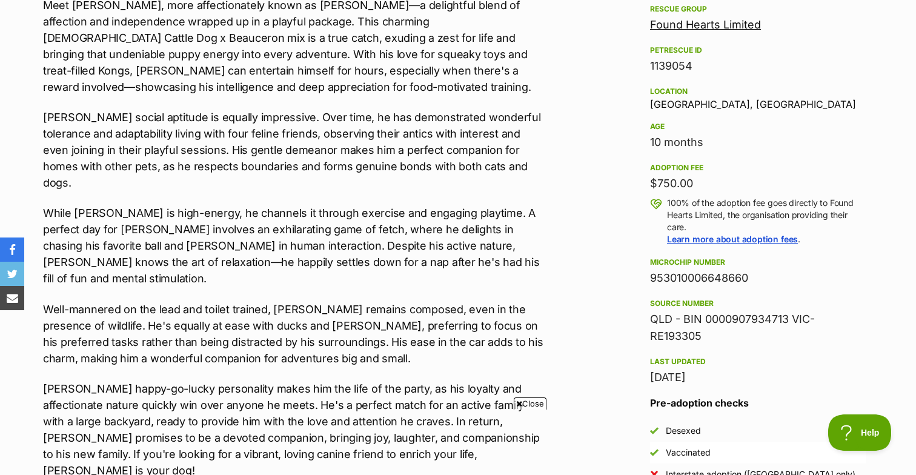
scroll to position [726, 0]
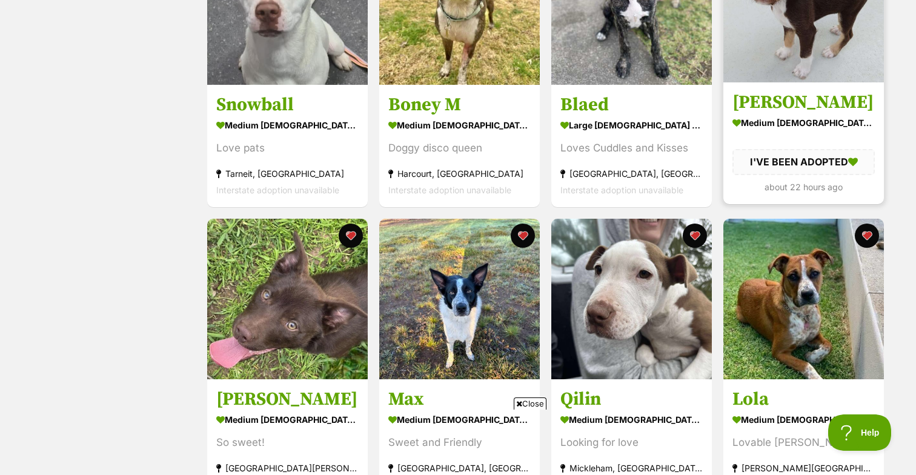
scroll to position [621, 0]
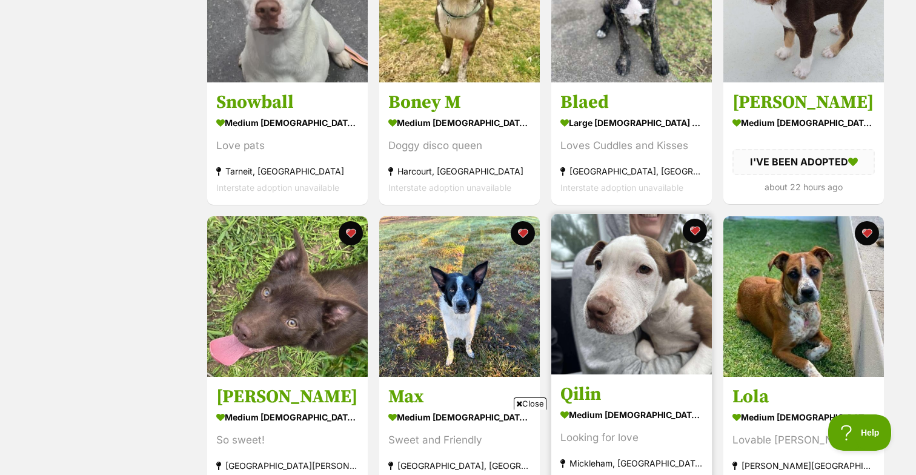
click at [670, 304] on img at bounding box center [632, 294] width 161 height 161
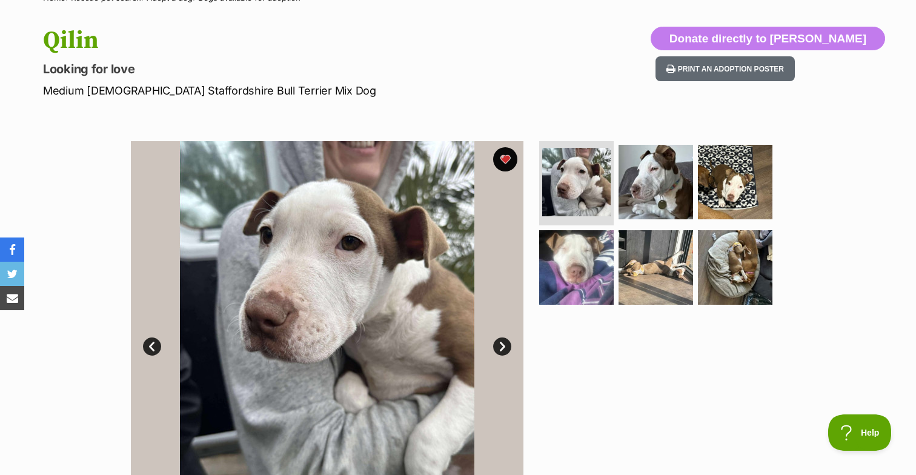
scroll to position [148, 0]
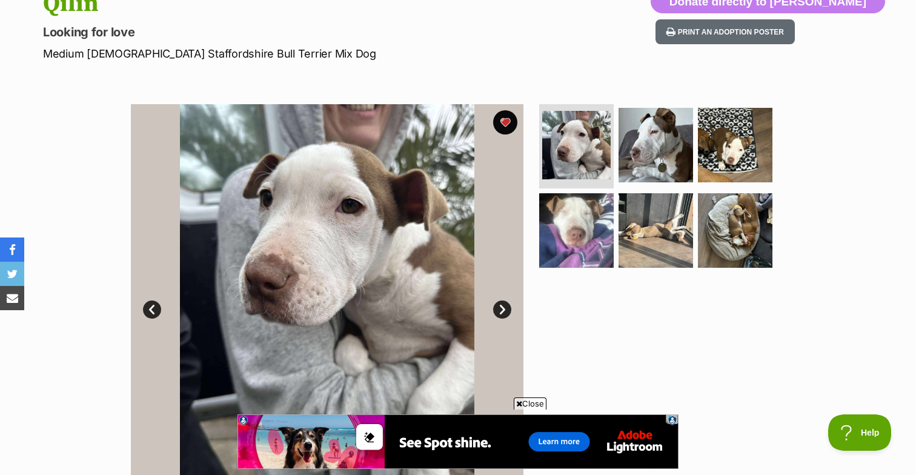
click at [494, 311] on link "Next" at bounding box center [502, 310] width 18 height 18
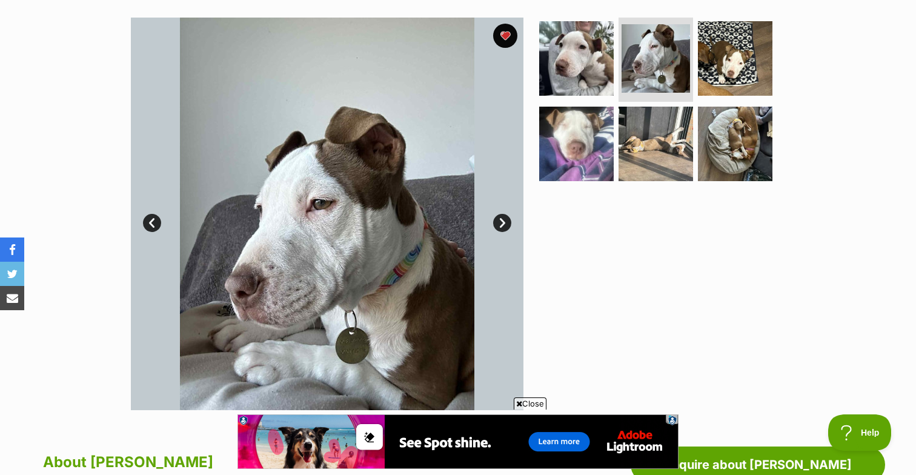
scroll to position [250, 0]
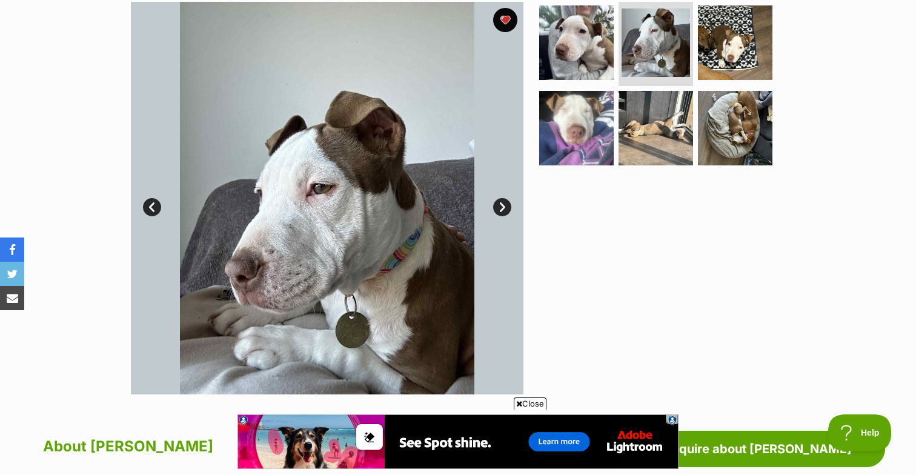
click at [502, 206] on link "Next" at bounding box center [502, 207] width 18 height 18
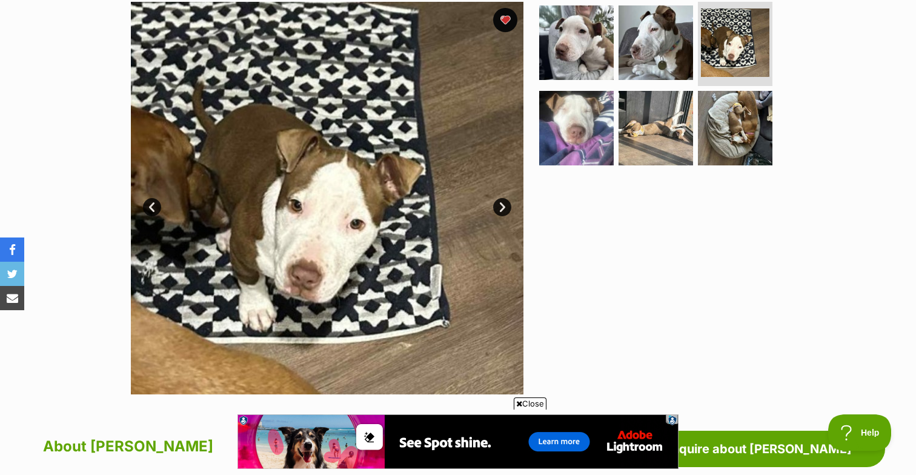
click at [502, 206] on link "Next" at bounding box center [502, 207] width 18 height 18
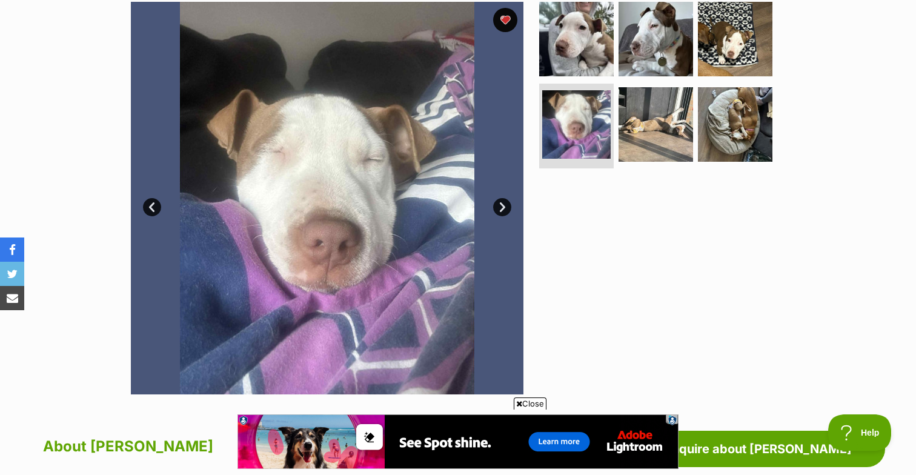
click at [502, 206] on link "Next" at bounding box center [502, 207] width 18 height 18
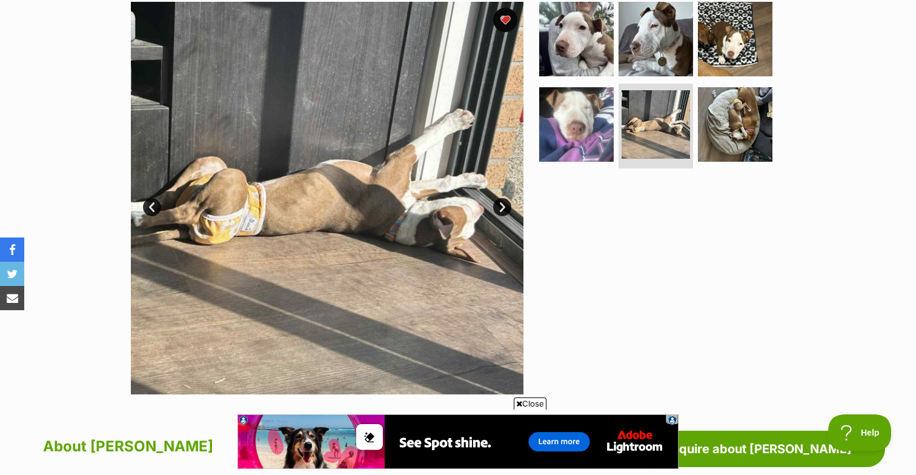
click at [502, 206] on link "Next" at bounding box center [502, 207] width 18 height 18
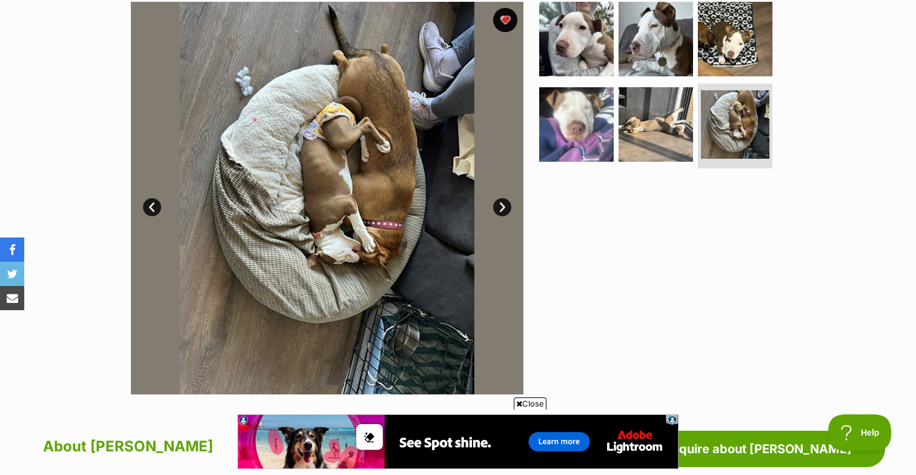
click at [502, 206] on link "Next" at bounding box center [502, 207] width 18 height 18
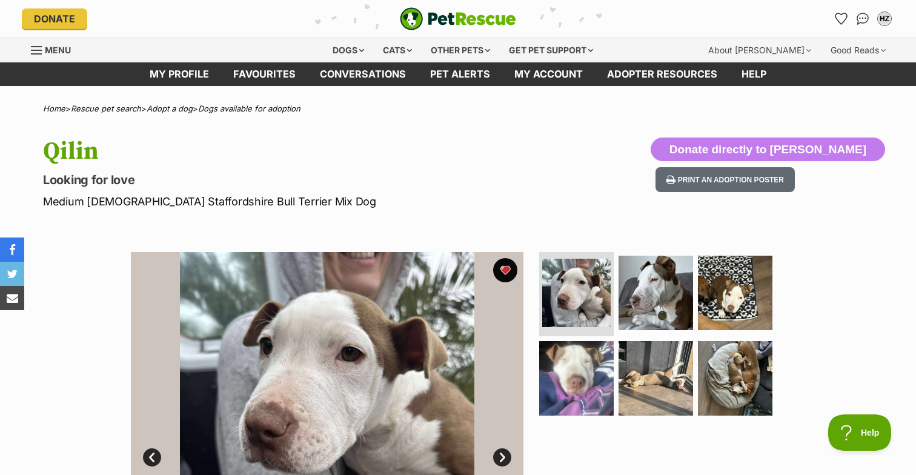
scroll to position [0, 0]
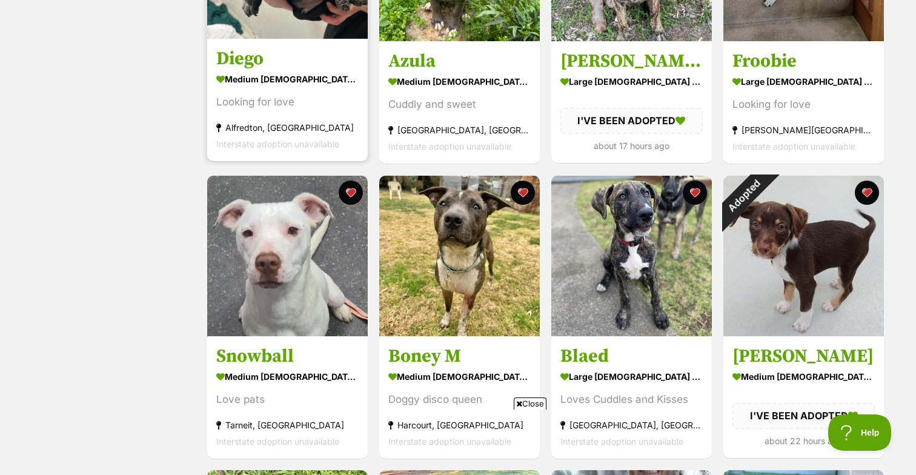
scroll to position [390, 0]
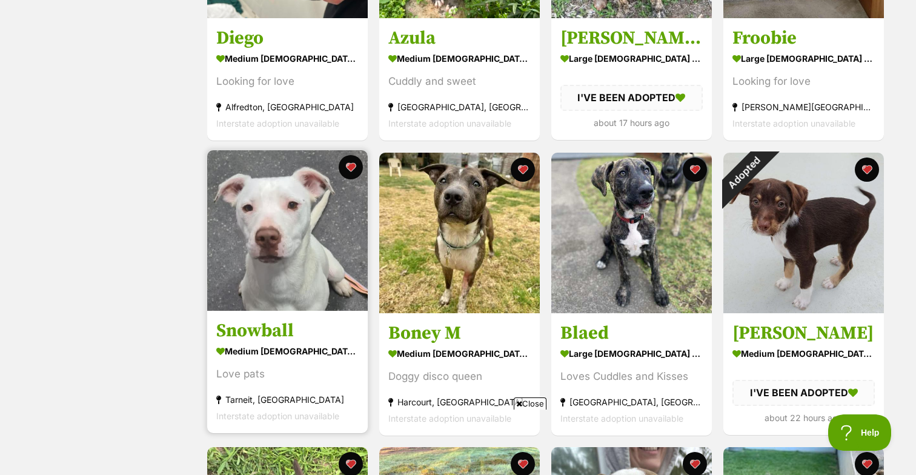
click at [255, 245] on img at bounding box center [287, 230] width 161 height 161
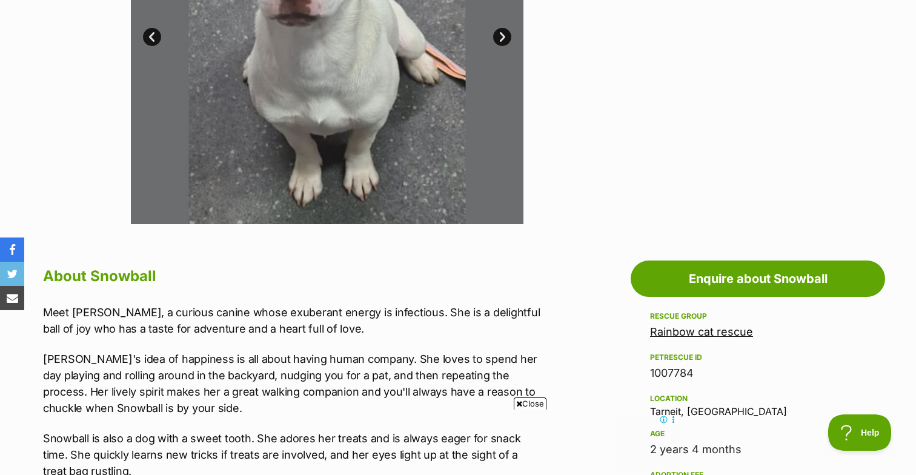
scroll to position [281, 0]
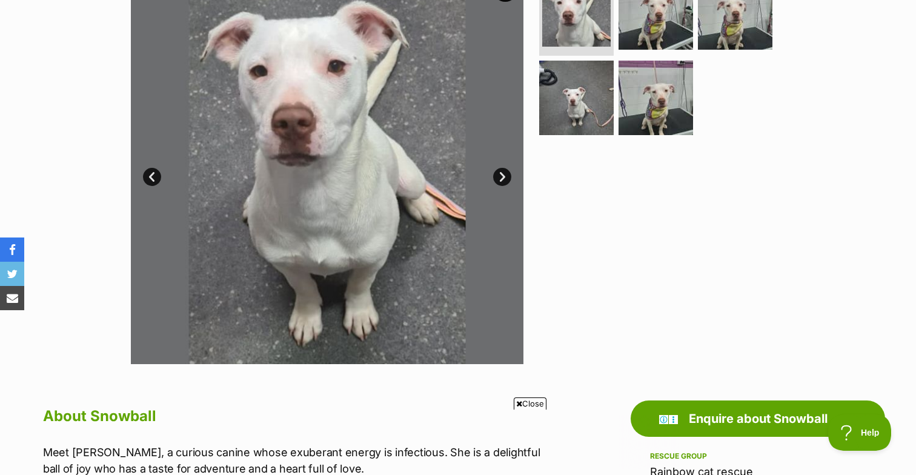
click at [498, 174] on link "Next" at bounding box center [502, 177] width 18 height 18
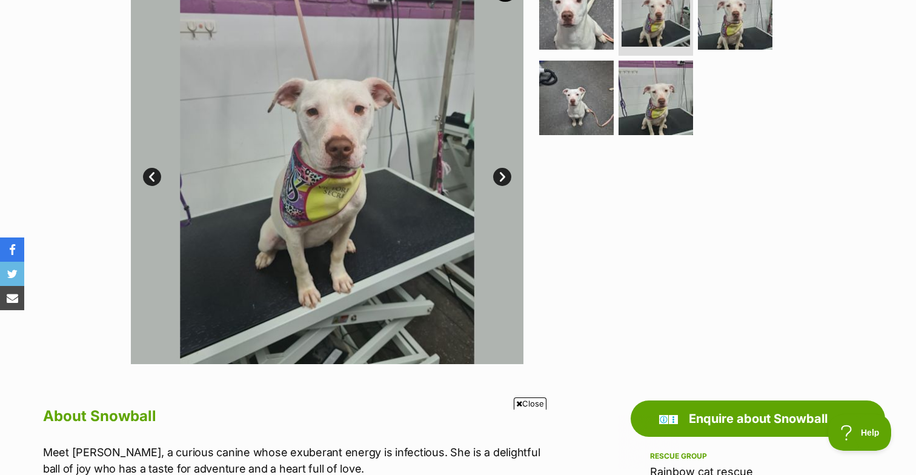
click at [498, 174] on link "Next" at bounding box center [502, 177] width 18 height 18
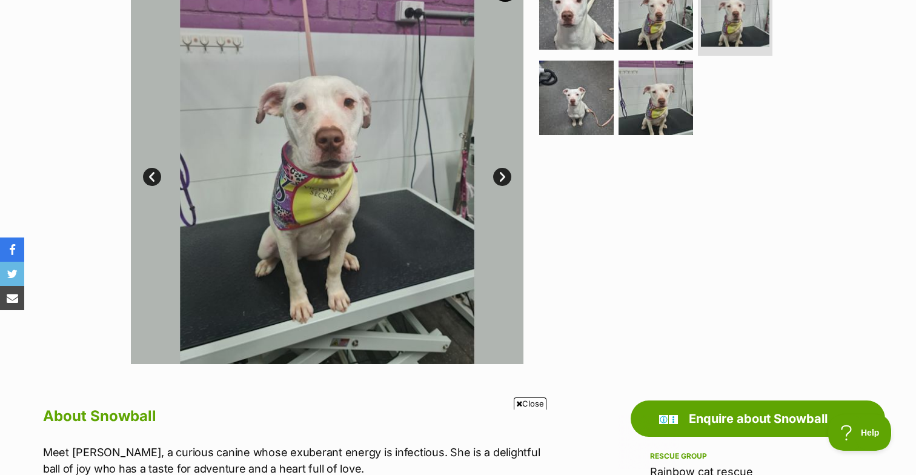
click at [498, 174] on link "Next" at bounding box center [502, 177] width 18 height 18
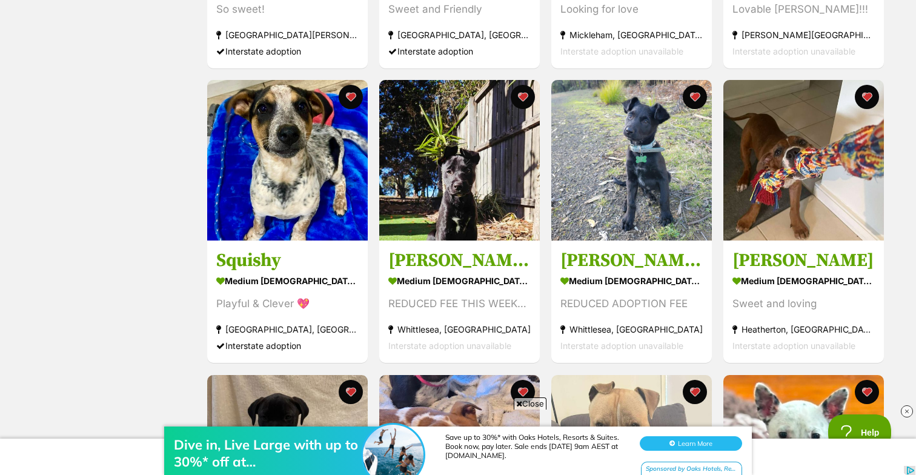
scroll to position [1046, 0]
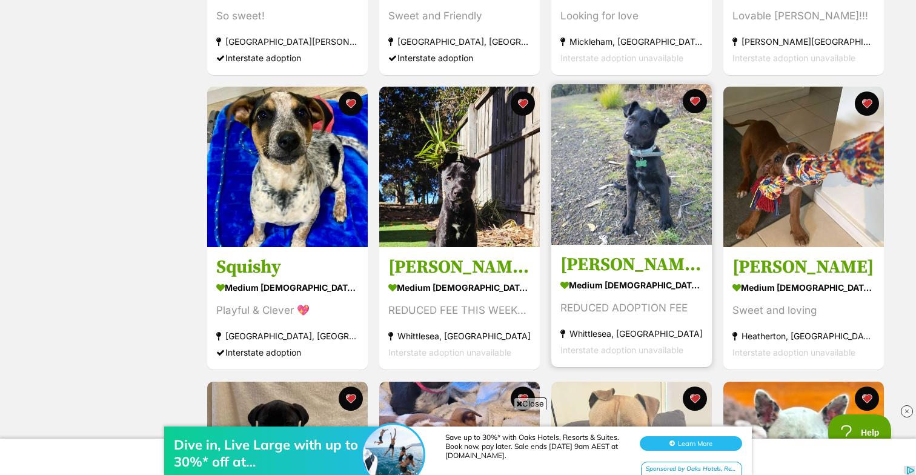
click at [601, 160] on img at bounding box center [632, 164] width 161 height 161
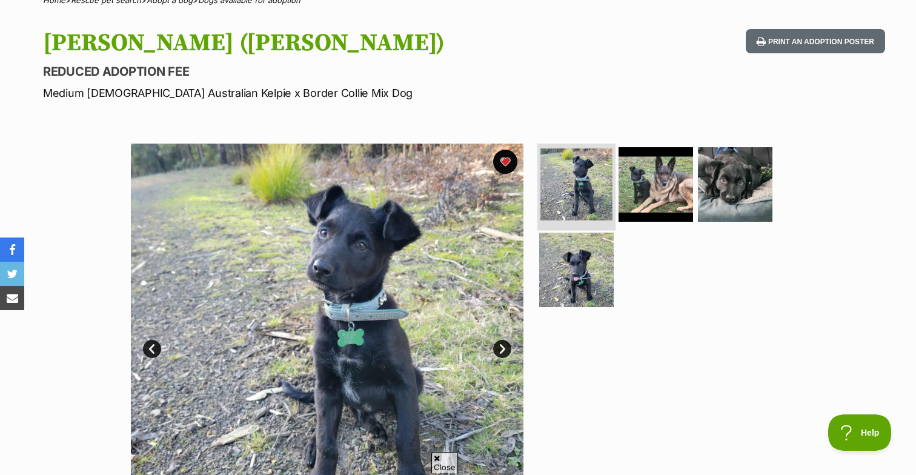
click at [589, 183] on img at bounding box center [577, 184] width 72 height 72
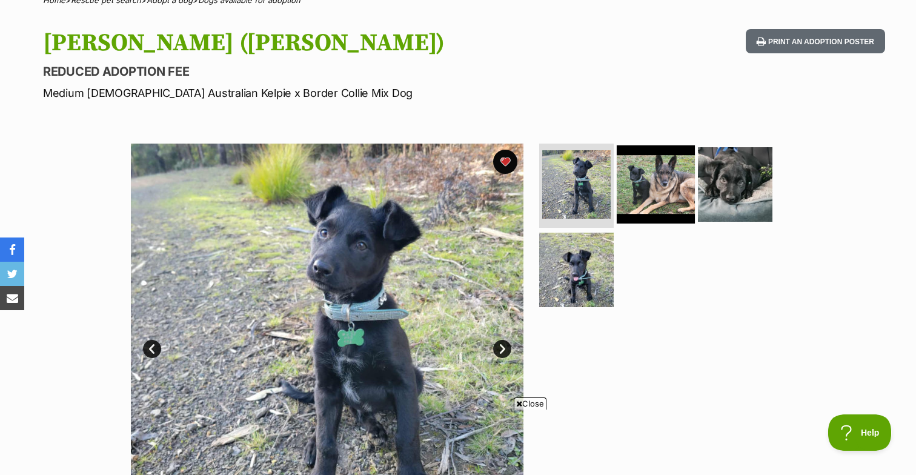
click at [642, 189] on img at bounding box center [656, 184] width 78 height 78
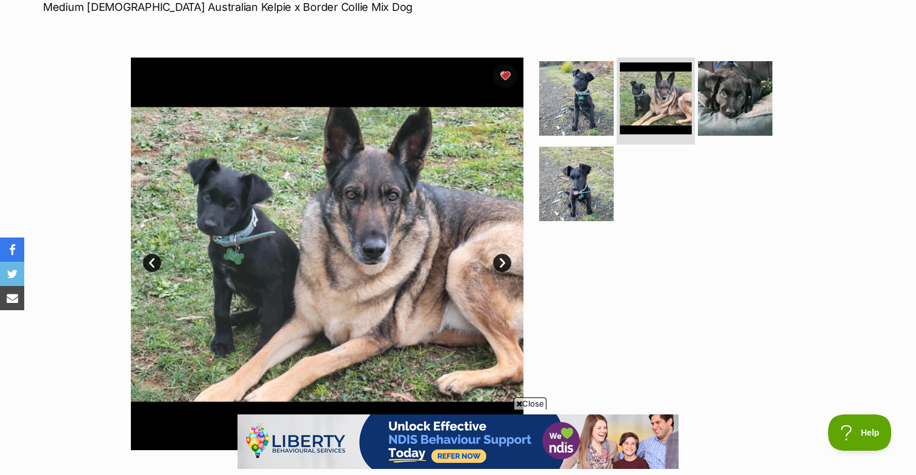
scroll to position [246, 0]
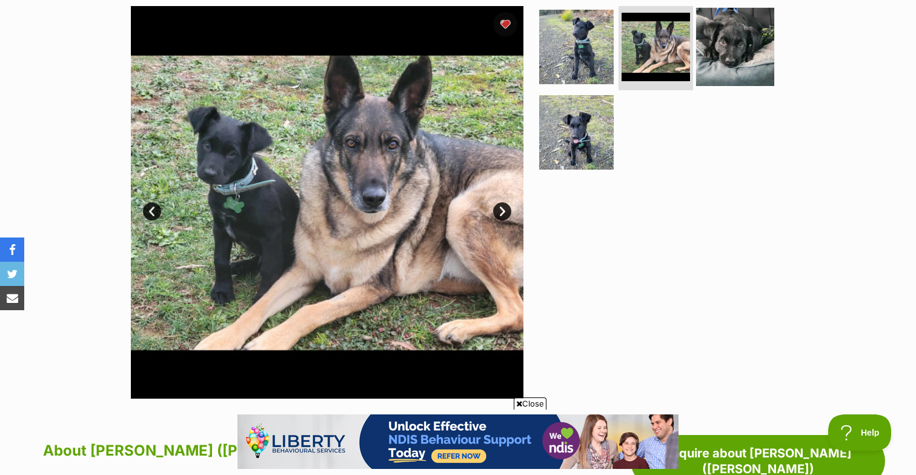
click at [737, 70] on img at bounding box center [735, 46] width 78 height 78
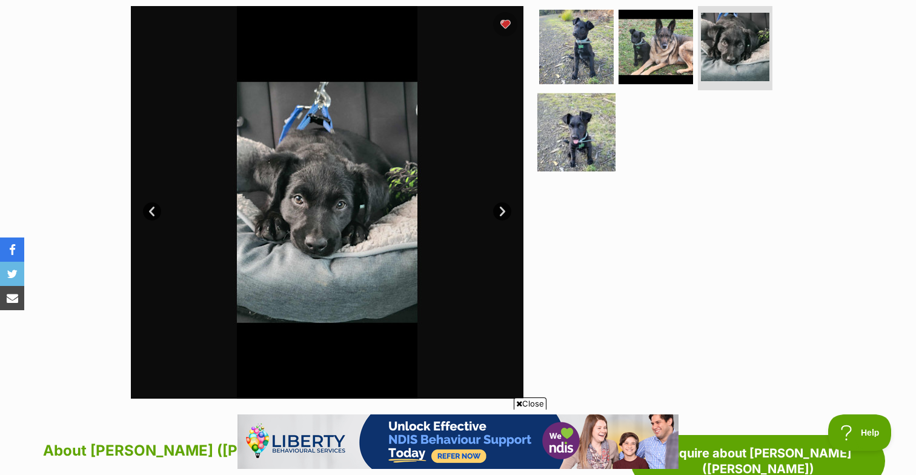
click at [586, 138] on img at bounding box center [577, 132] width 78 height 78
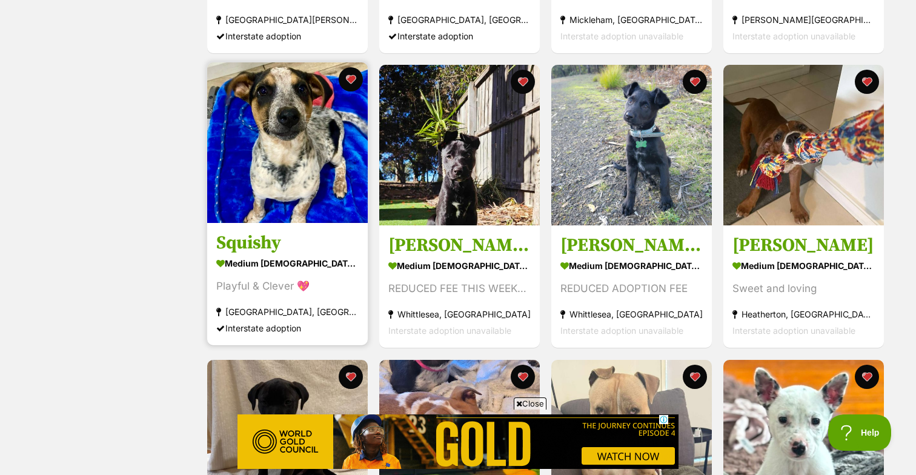
click at [264, 150] on img at bounding box center [287, 142] width 161 height 161
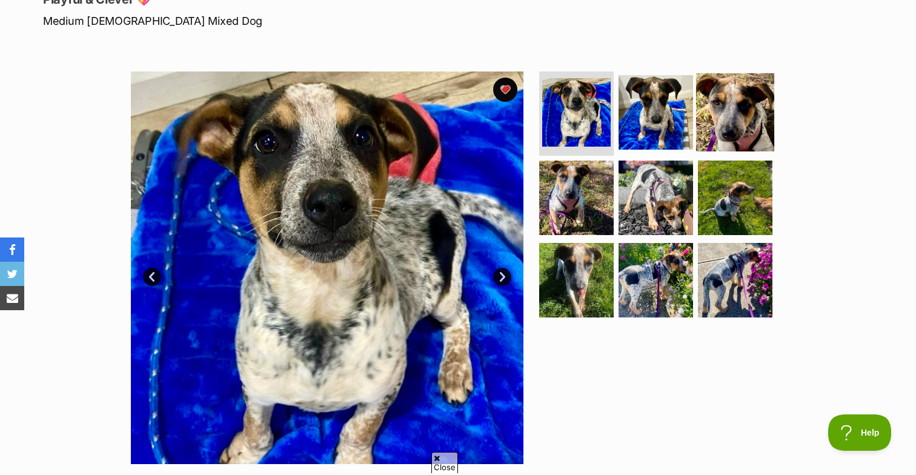
click at [716, 117] on img at bounding box center [735, 112] width 78 height 78
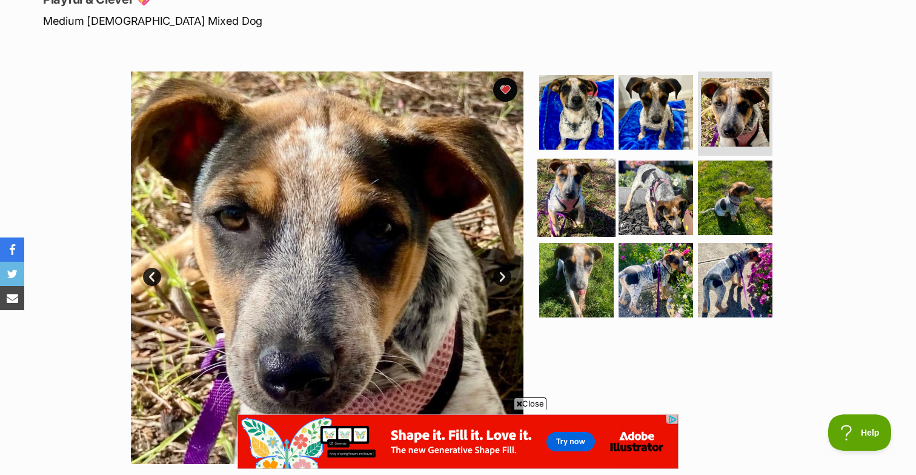
click at [609, 213] on img at bounding box center [577, 198] width 78 height 78
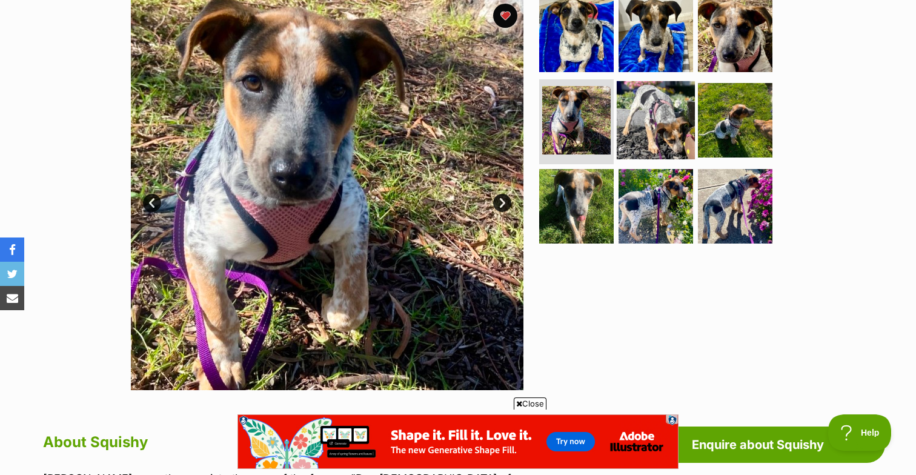
scroll to position [278, 0]
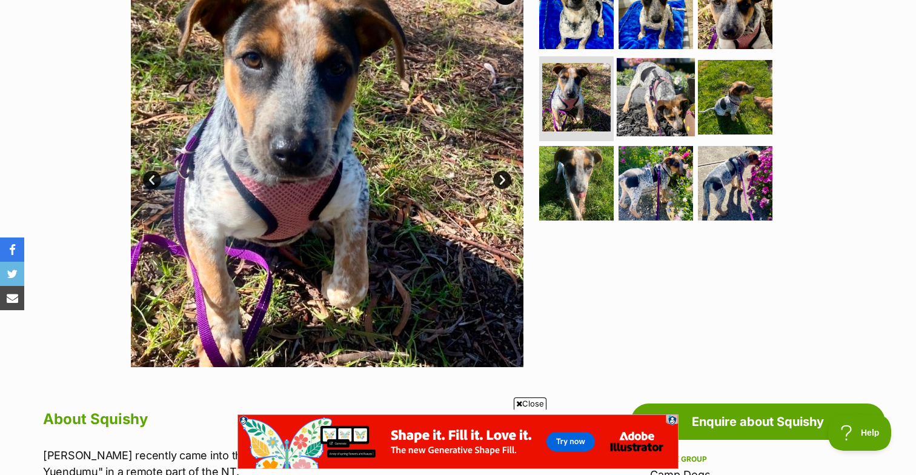
click at [680, 108] on img at bounding box center [656, 97] width 78 height 78
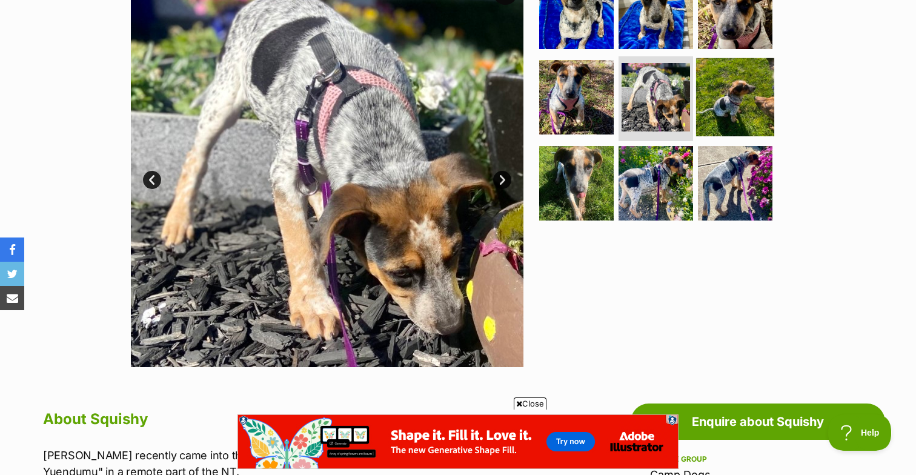
click at [736, 109] on img at bounding box center [735, 97] width 78 height 78
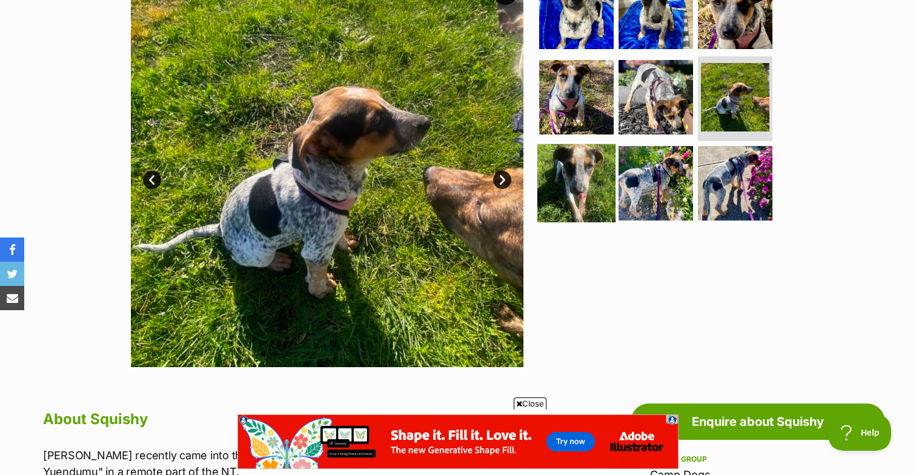
click at [581, 187] on img at bounding box center [577, 183] width 78 height 78
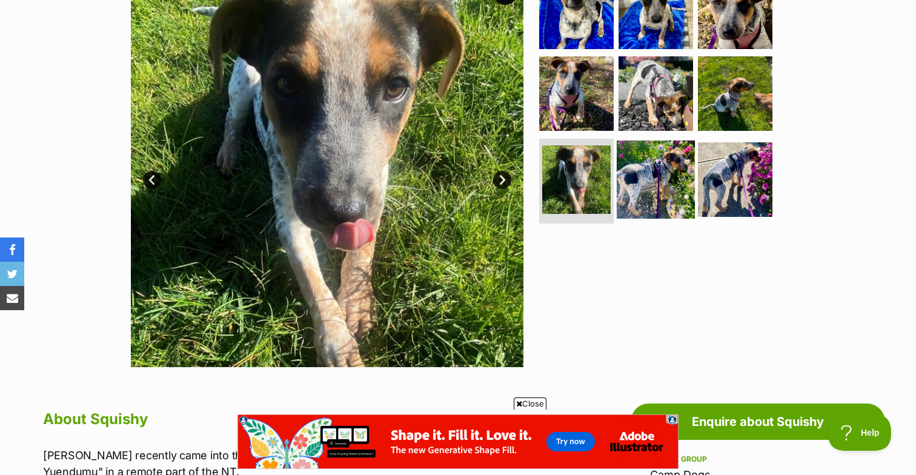
click at [664, 184] on img at bounding box center [656, 180] width 78 height 78
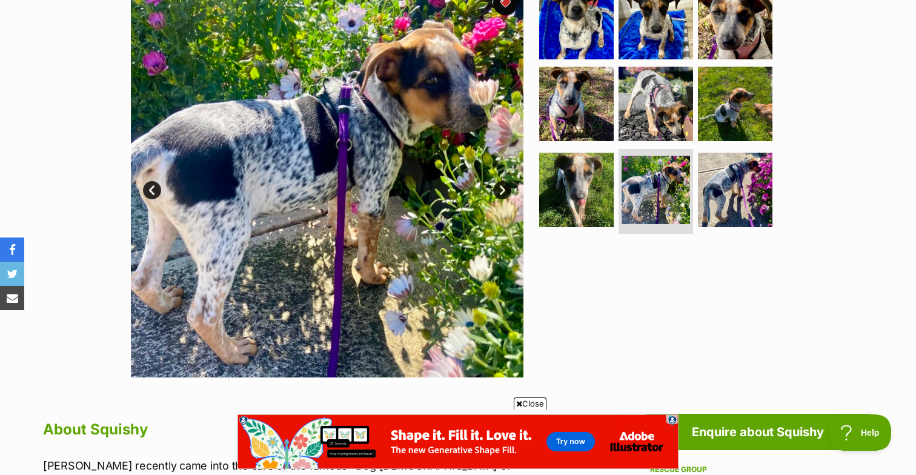
scroll to position [222, 0]
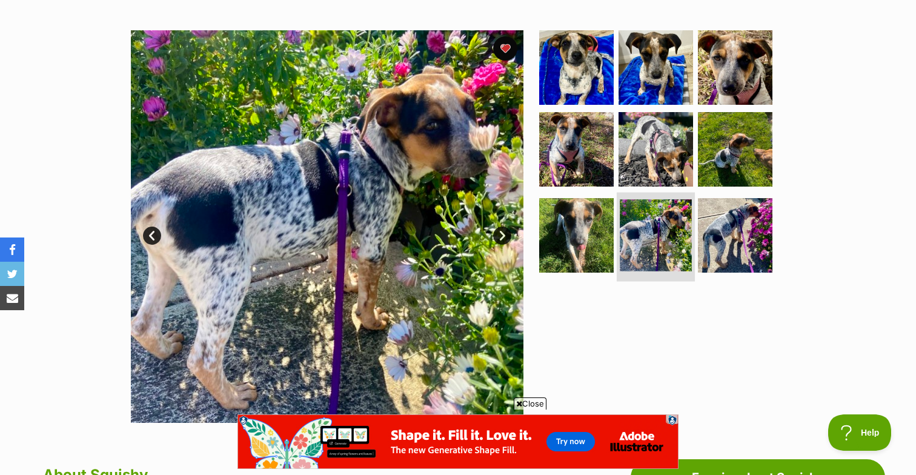
click at [636, 219] on img at bounding box center [656, 235] width 72 height 72
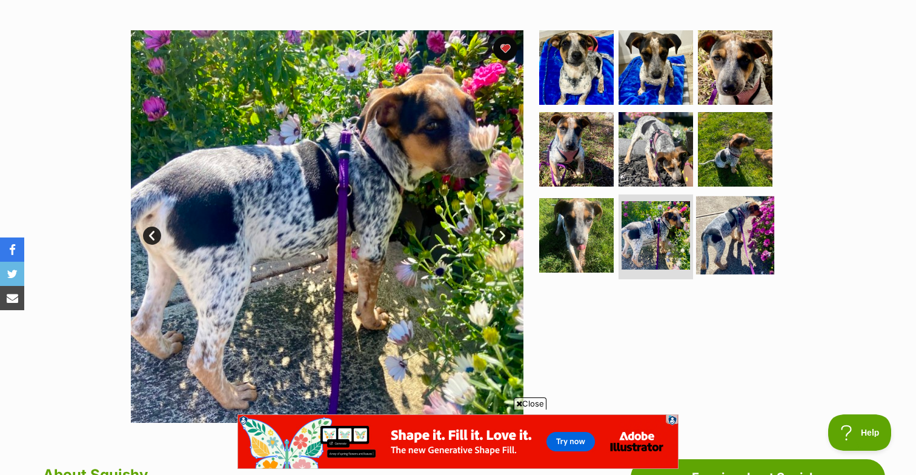
click at [742, 231] on img at bounding box center [735, 235] width 78 height 78
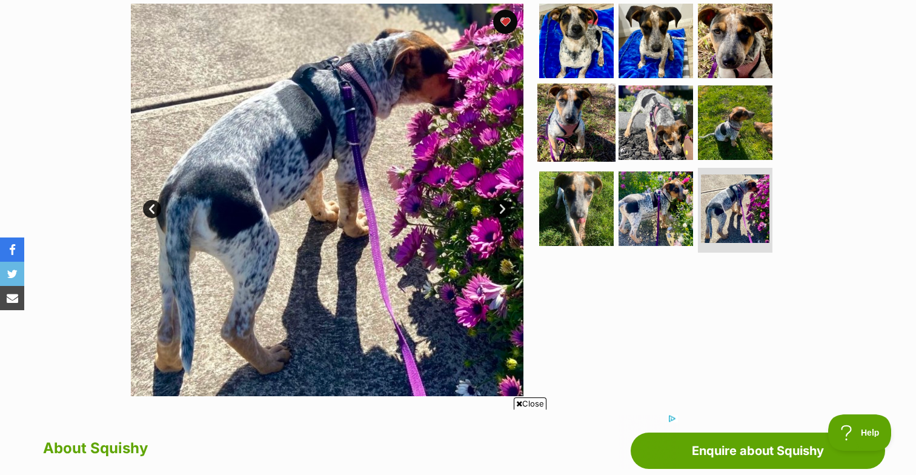
scroll to position [0, 0]
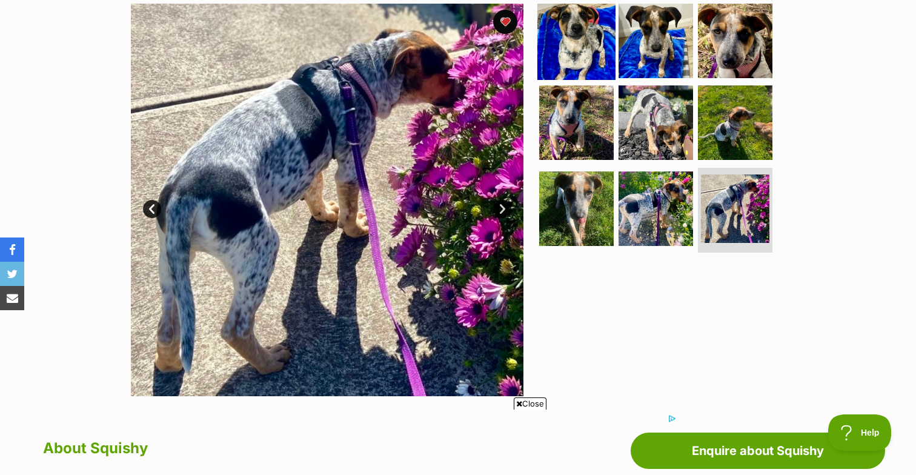
click at [586, 66] on img at bounding box center [577, 40] width 78 height 78
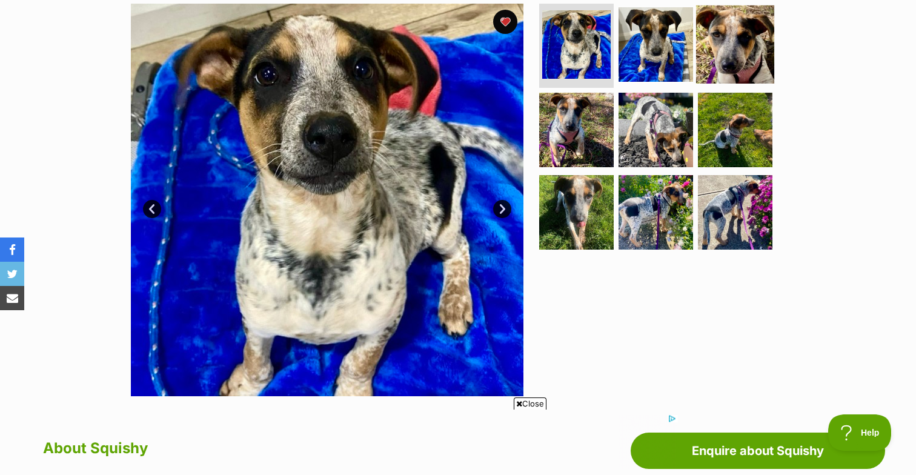
click at [719, 43] on img at bounding box center [735, 44] width 78 height 78
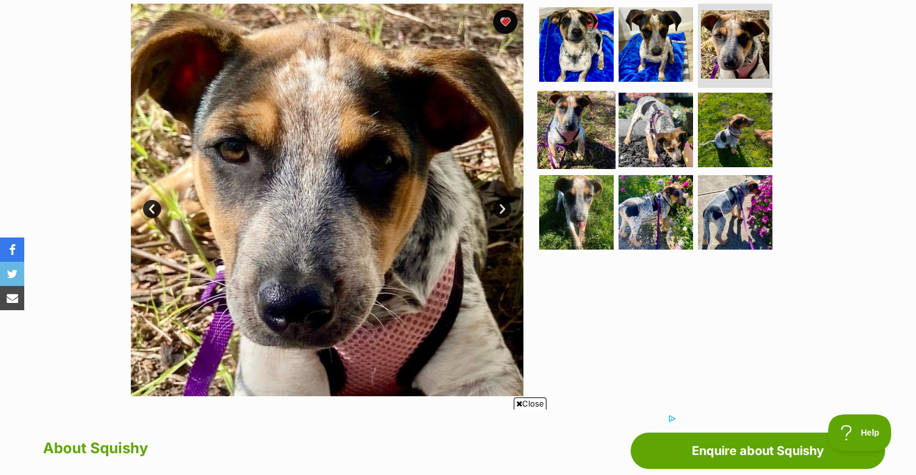
click at [592, 165] on img at bounding box center [577, 130] width 78 height 78
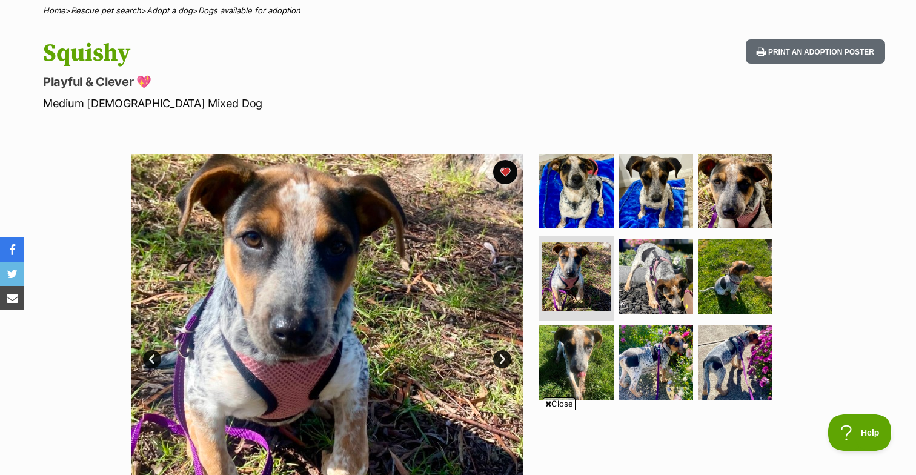
scroll to position [86, 0]
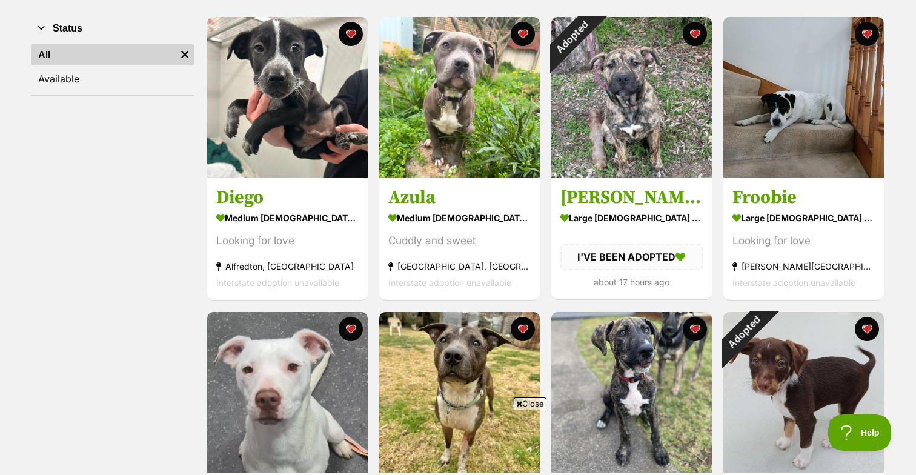
scroll to position [232, 0]
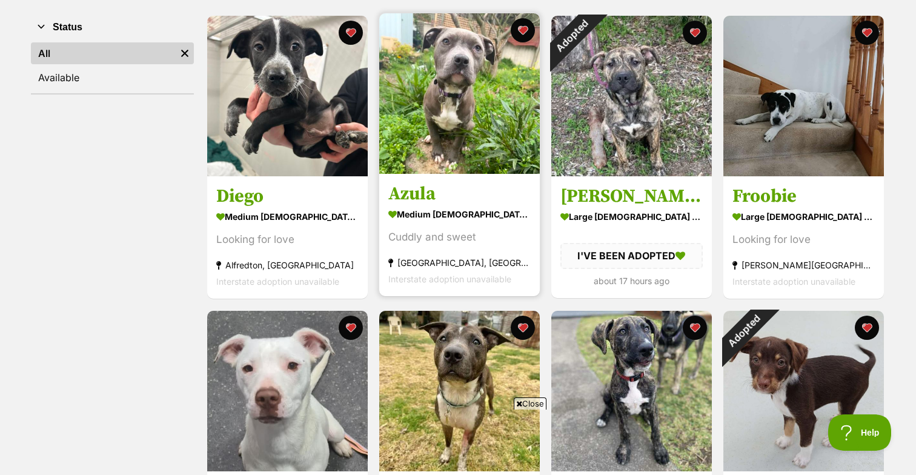
click at [451, 155] on img at bounding box center [459, 93] width 161 height 161
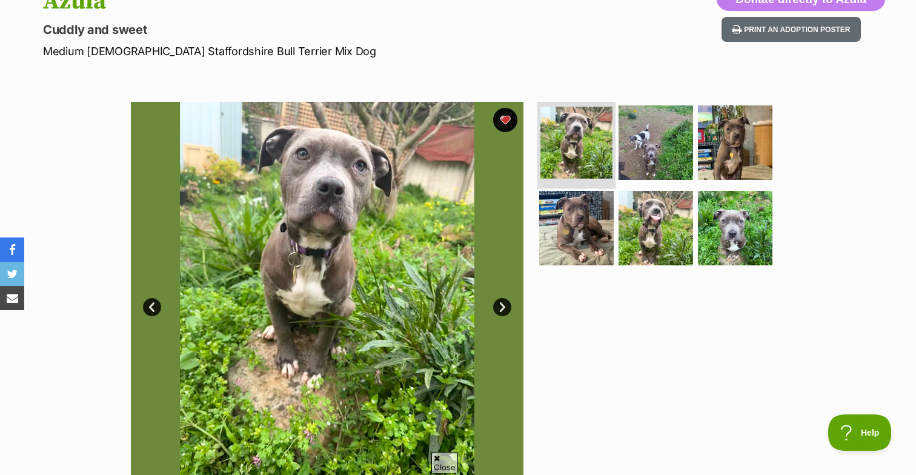
click at [586, 138] on img at bounding box center [577, 143] width 72 height 72
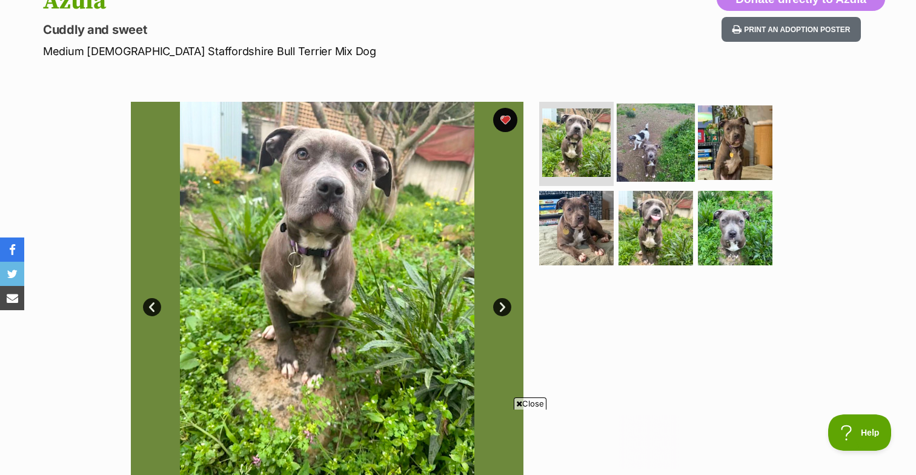
click at [628, 138] on img at bounding box center [656, 142] width 78 height 78
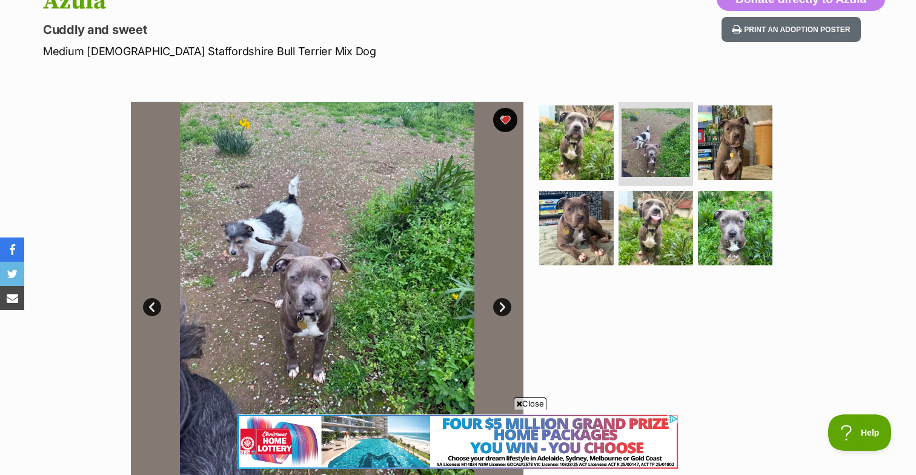
click at [501, 304] on link "Next" at bounding box center [502, 307] width 18 height 18
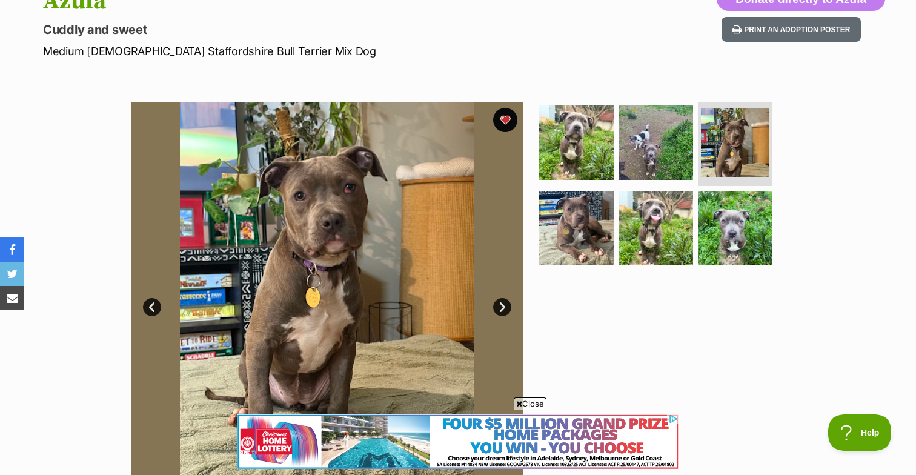
click at [501, 304] on link "Next" at bounding box center [502, 307] width 18 height 18
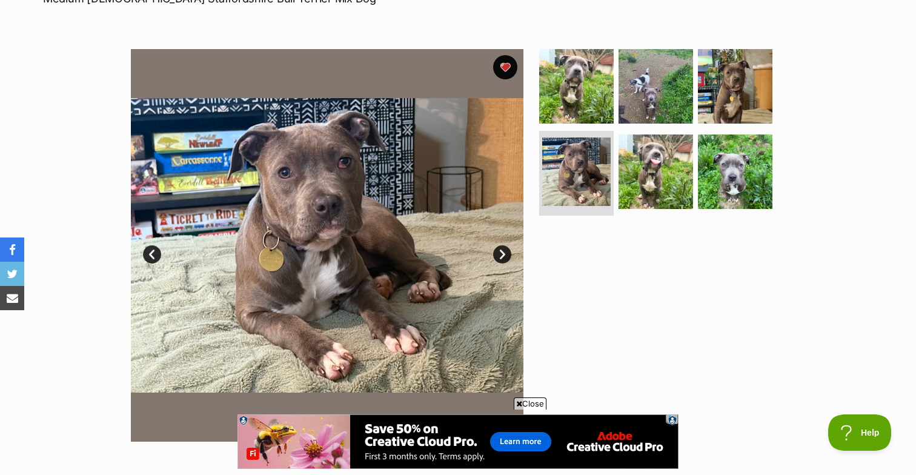
scroll to position [196, 0]
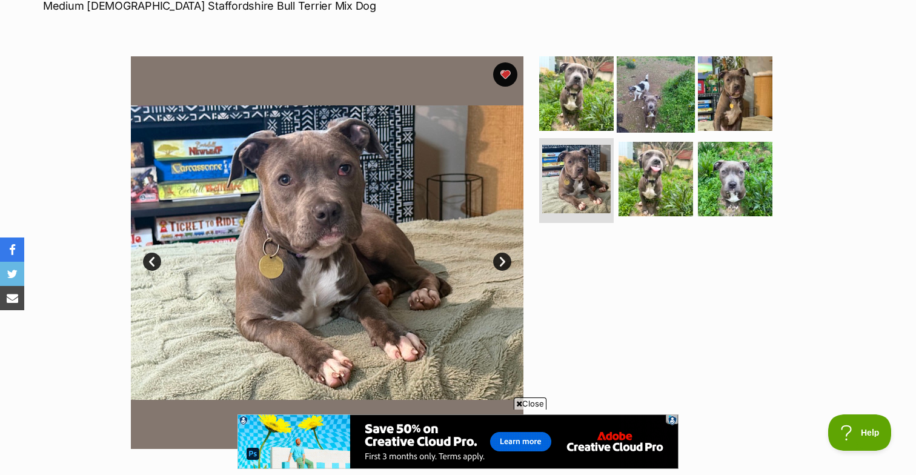
click at [653, 110] on img at bounding box center [656, 93] width 78 height 78
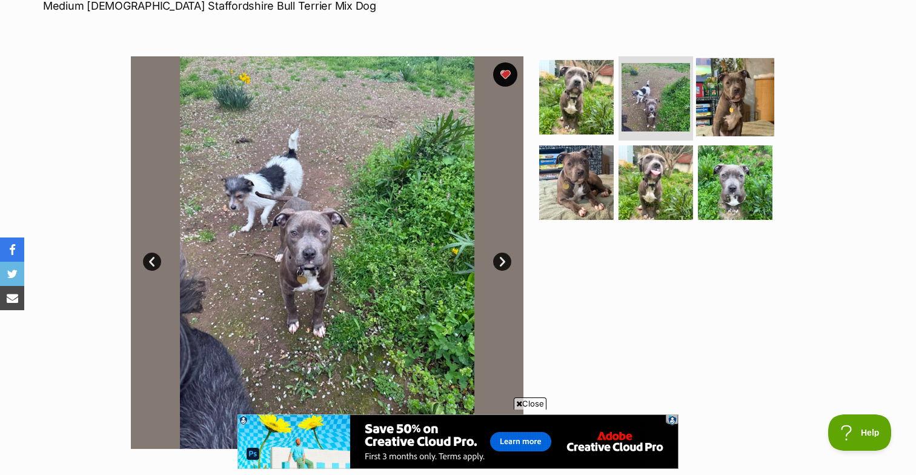
click at [710, 115] on img at bounding box center [735, 97] width 78 height 78
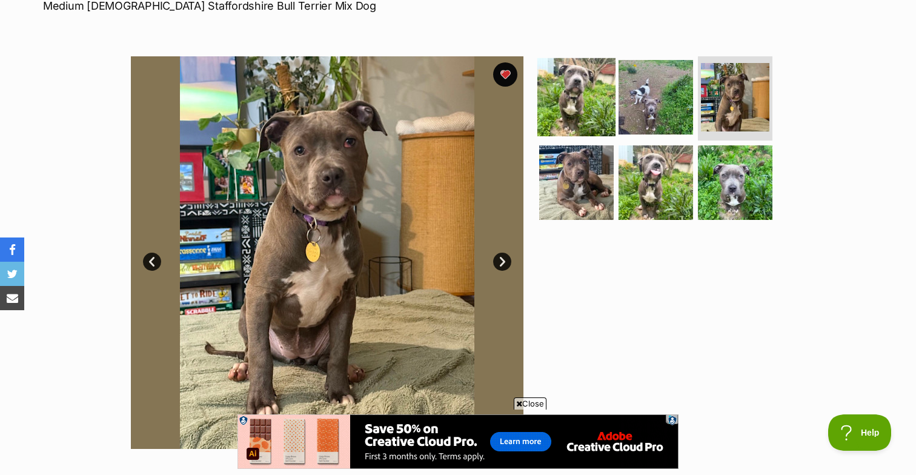
click at [584, 97] on img at bounding box center [577, 97] width 78 height 78
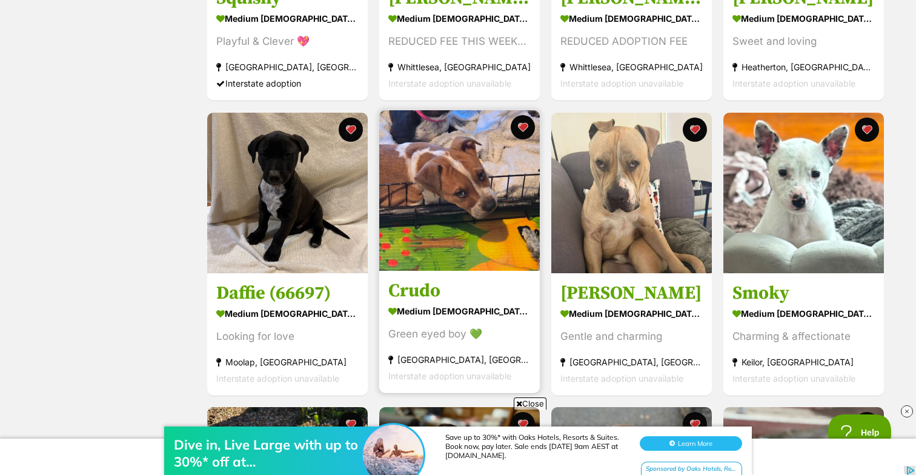
scroll to position [1315, 0]
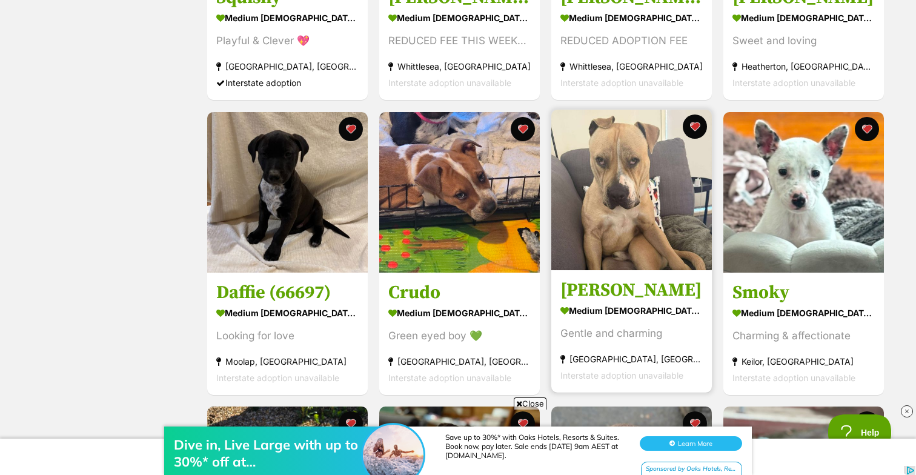
click at [595, 175] on img at bounding box center [632, 190] width 161 height 161
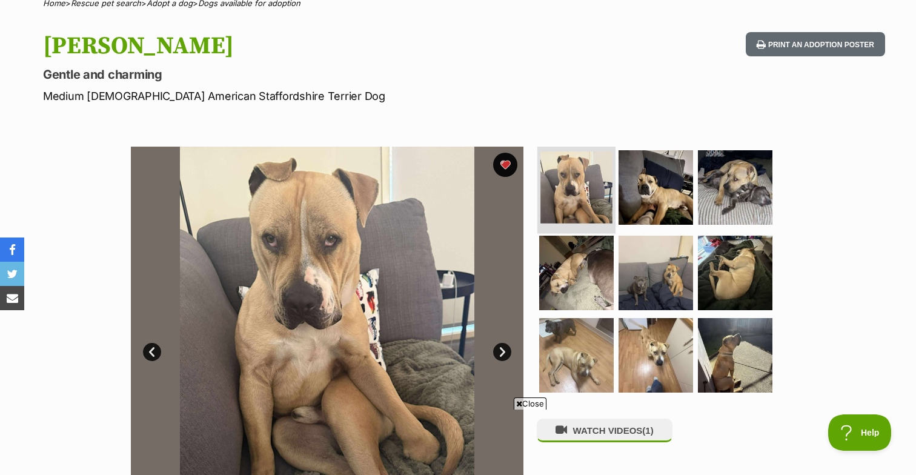
click at [592, 213] on img at bounding box center [577, 188] width 72 height 72
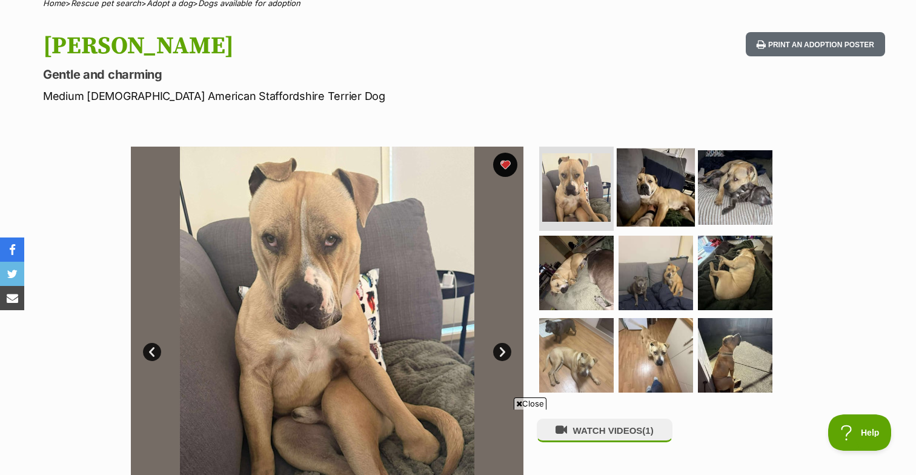
click at [662, 193] on img at bounding box center [656, 187] width 78 height 78
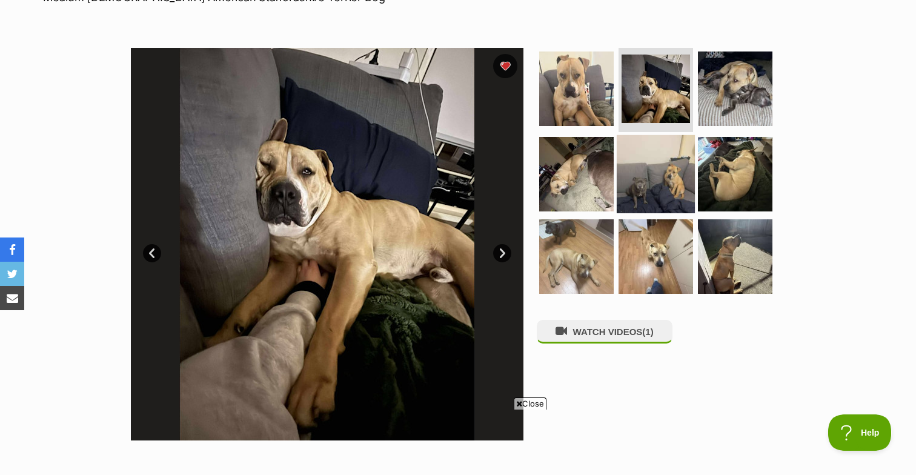
scroll to position [205, 0]
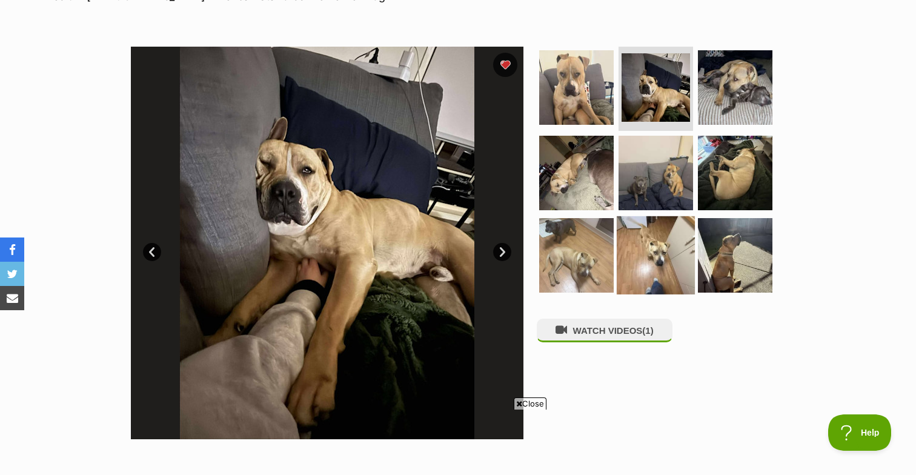
click at [636, 256] on img at bounding box center [656, 255] width 78 height 78
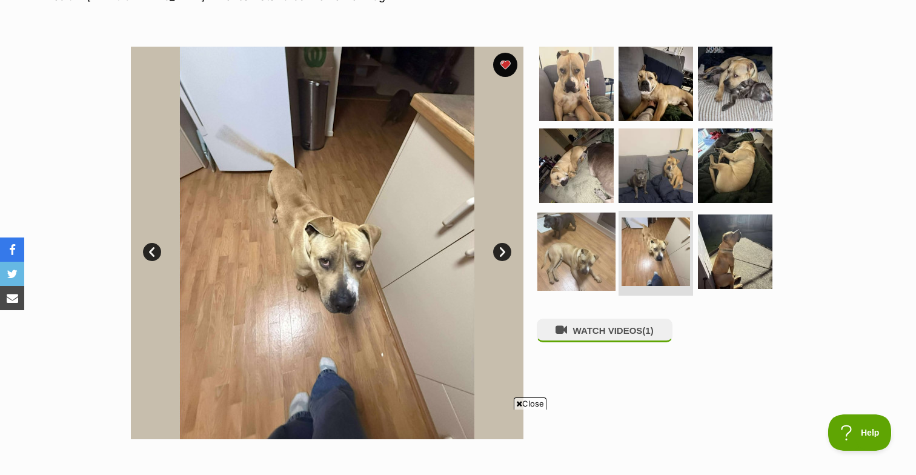
click at [572, 265] on img at bounding box center [577, 252] width 78 height 78
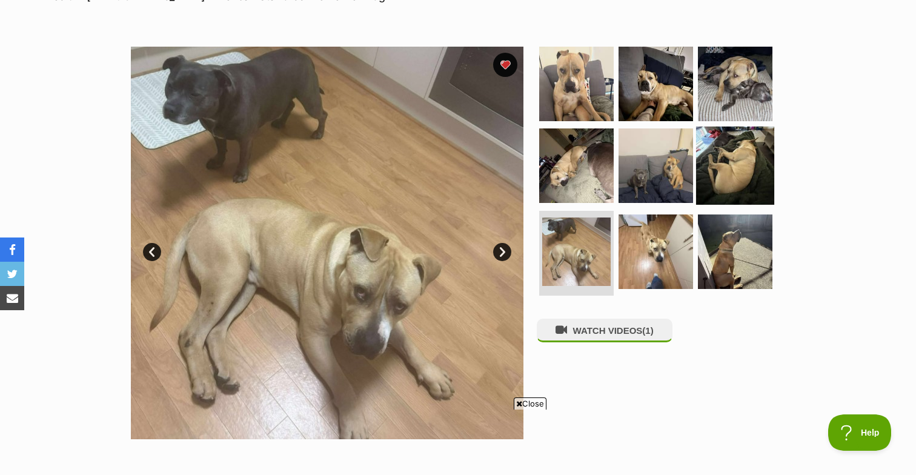
click at [710, 168] on img at bounding box center [735, 166] width 78 height 78
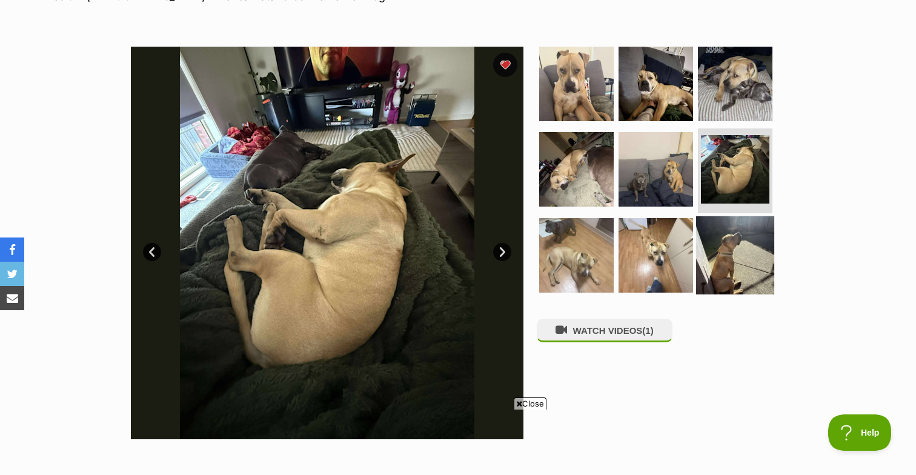
click at [739, 241] on img at bounding box center [735, 255] width 78 height 78
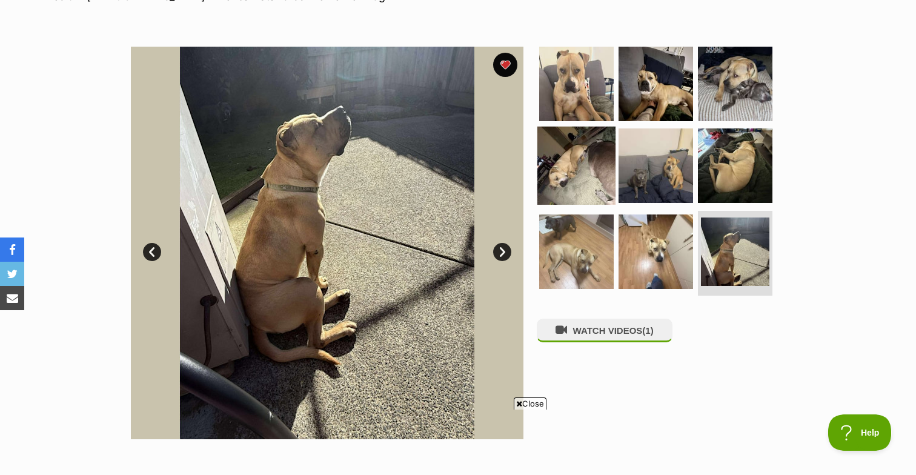
click at [573, 159] on img at bounding box center [577, 166] width 78 height 78
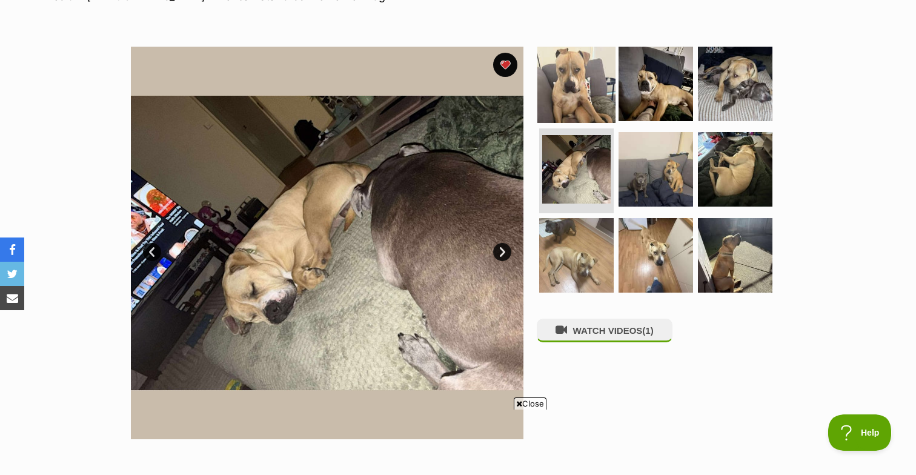
click at [562, 65] on img at bounding box center [577, 83] width 78 height 78
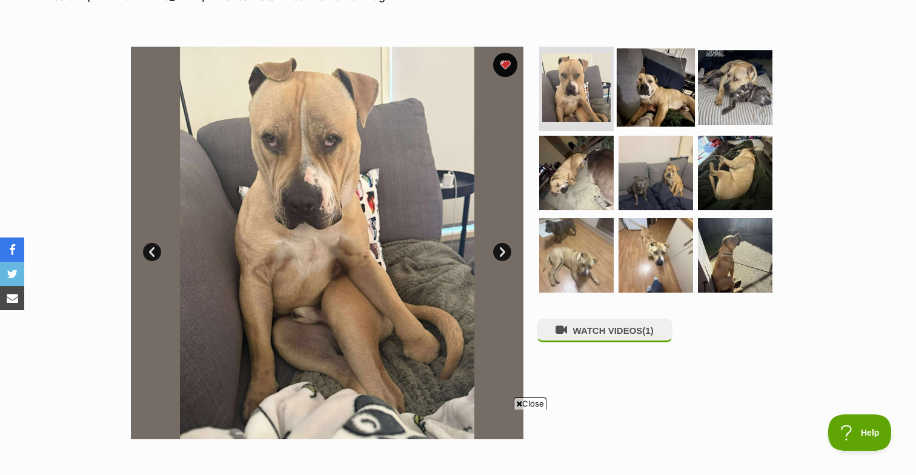
click at [626, 81] on img at bounding box center [656, 87] width 78 height 78
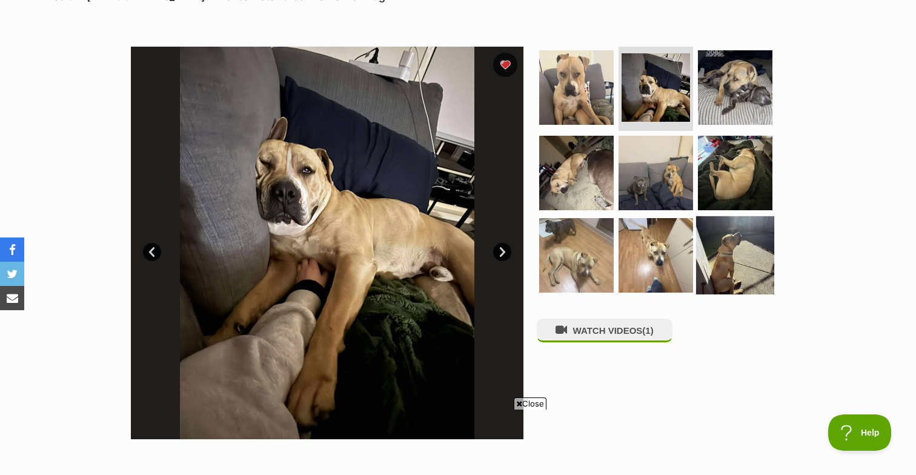
click at [730, 270] on img at bounding box center [735, 255] width 78 height 78
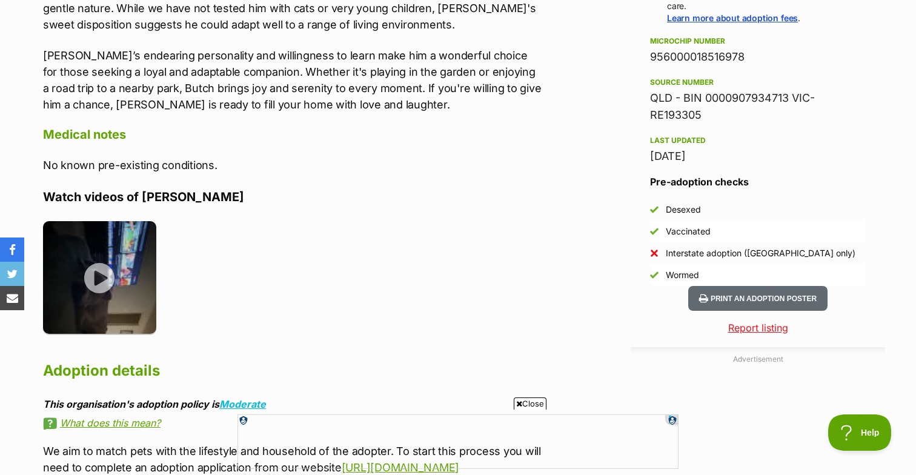
scroll to position [938, 0]
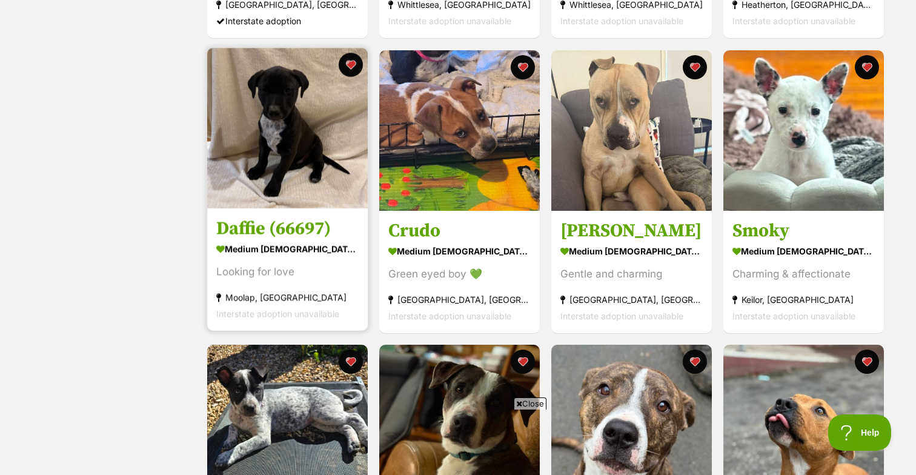
click at [290, 141] on img at bounding box center [287, 128] width 161 height 161
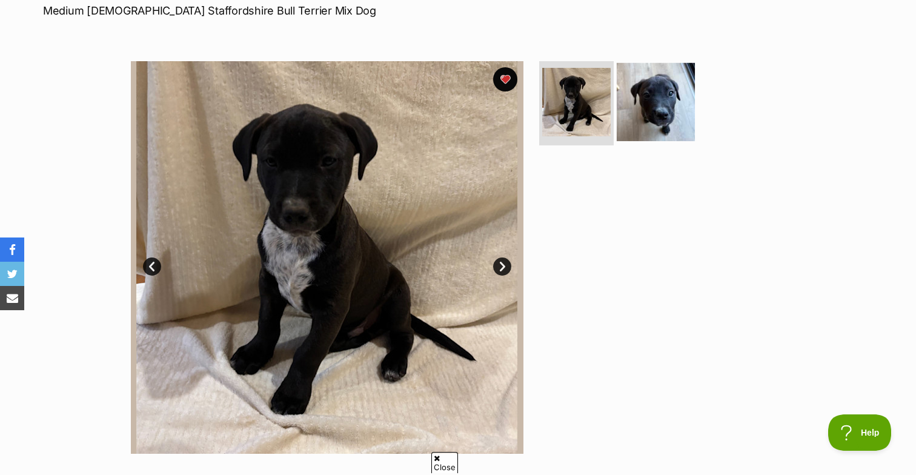
click at [642, 93] on img at bounding box center [656, 101] width 78 height 78
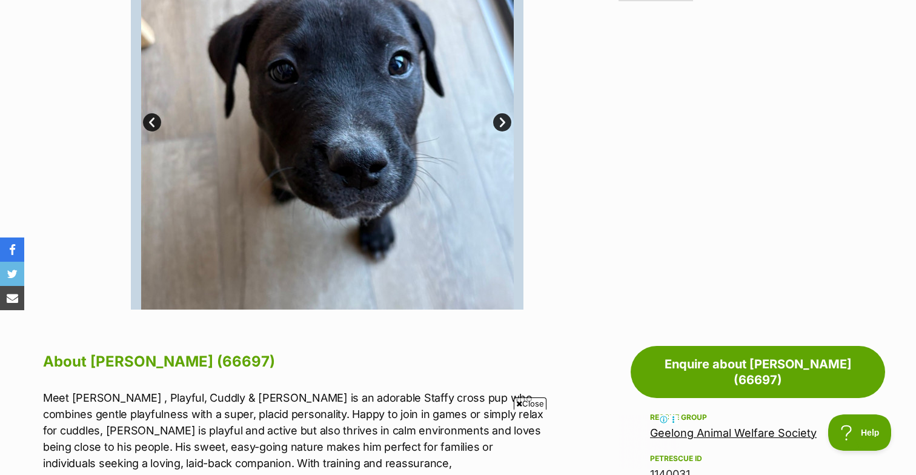
scroll to position [244, 0]
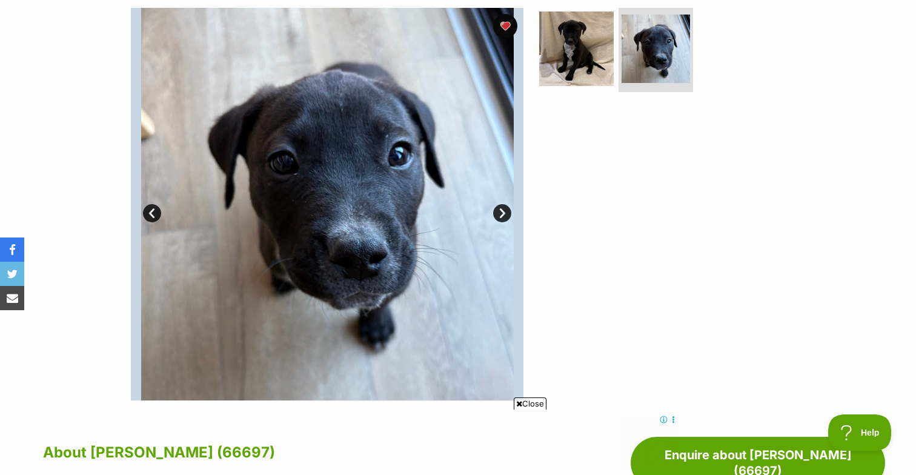
click at [152, 216] on link "Prev" at bounding box center [152, 213] width 18 height 18
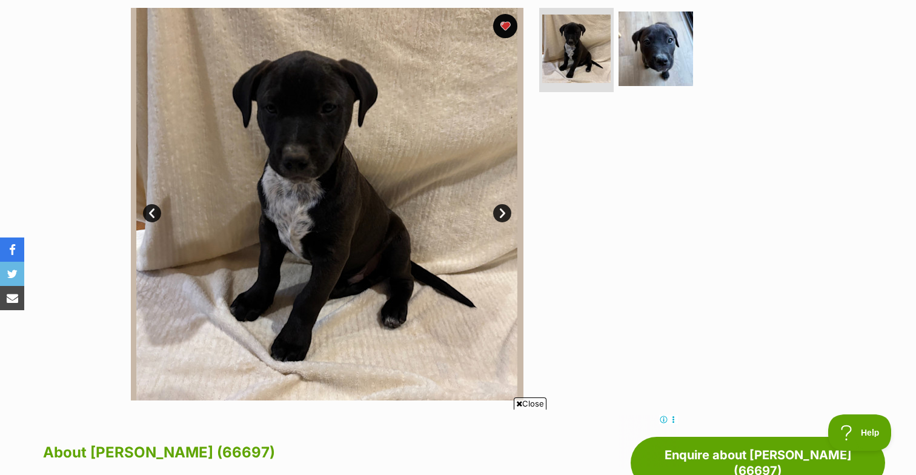
click at [500, 212] on link "Next" at bounding box center [502, 213] width 18 height 18
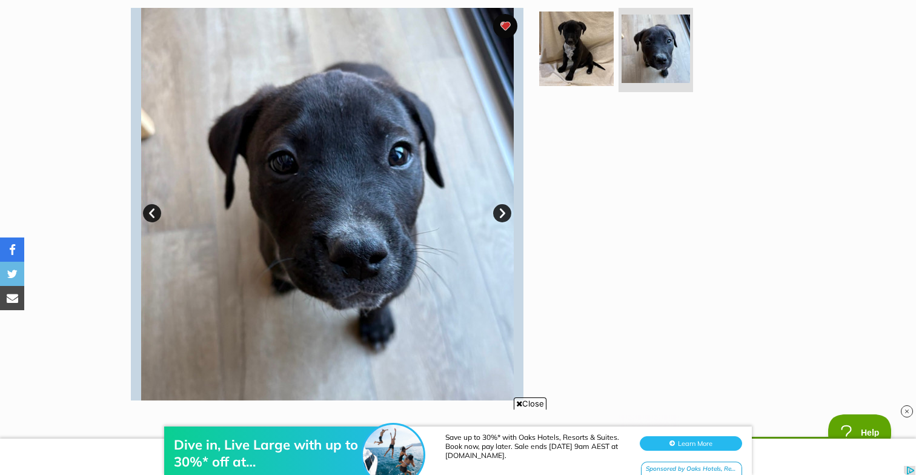
scroll to position [0, 0]
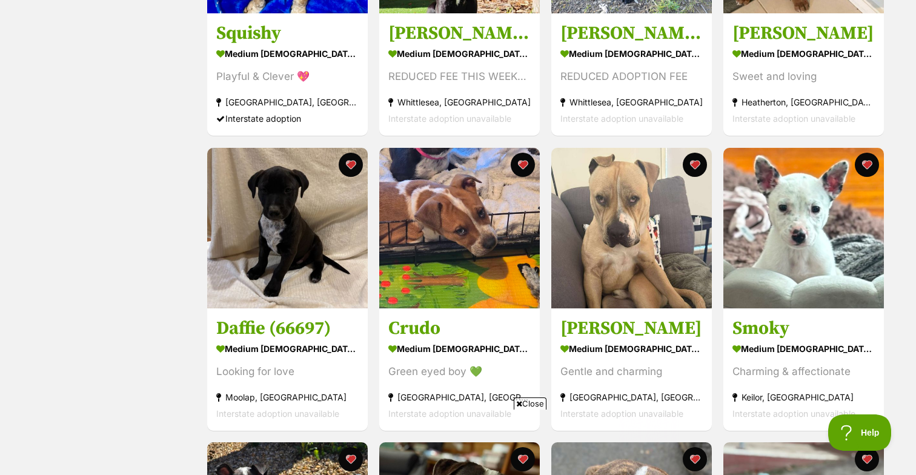
scroll to position [1261, 0]
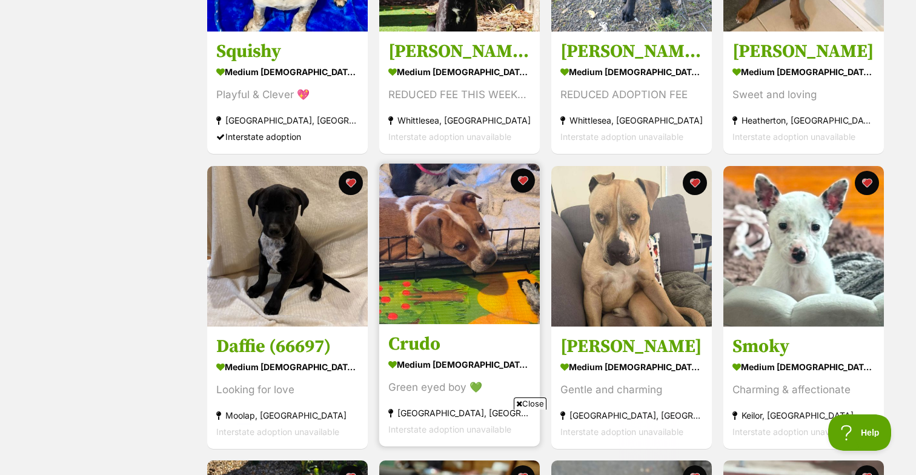
click at [448, 273] on img at bounding box center [459, 244] width 161 height 161
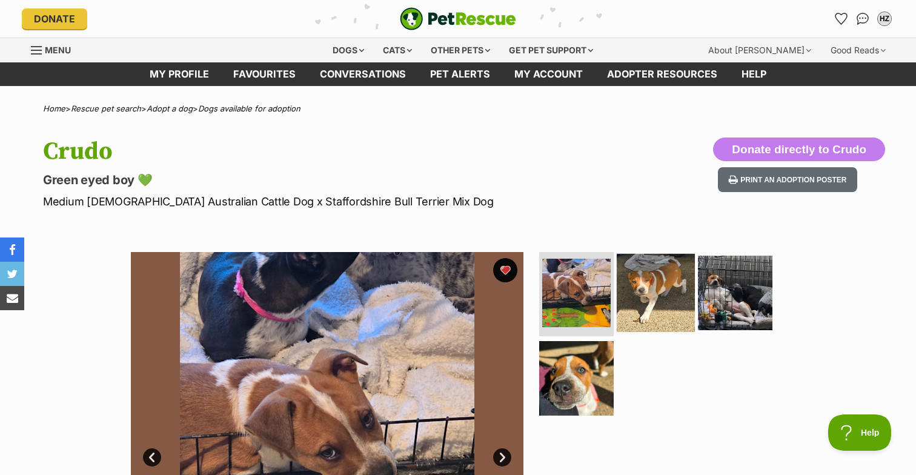
click at [641, 295] on img at bounding box center [656, 292] width 78 height 78
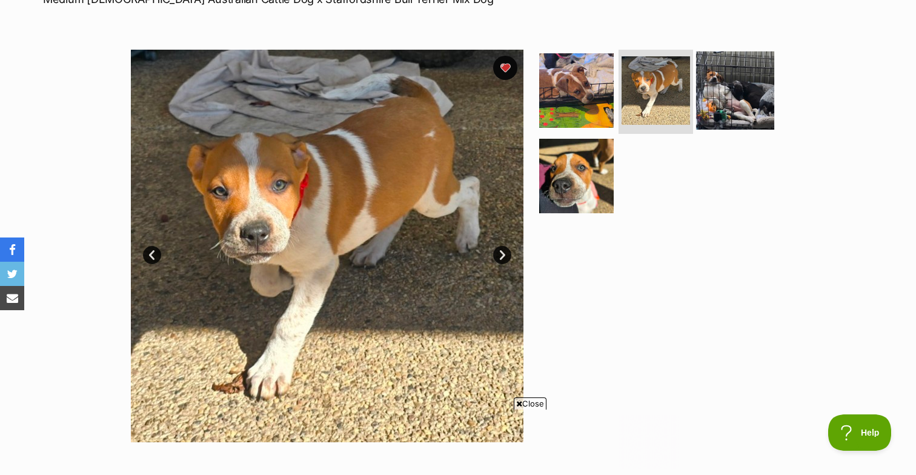
click at [746, 109] on img at bounding box center [735, 90] width 78 height 78
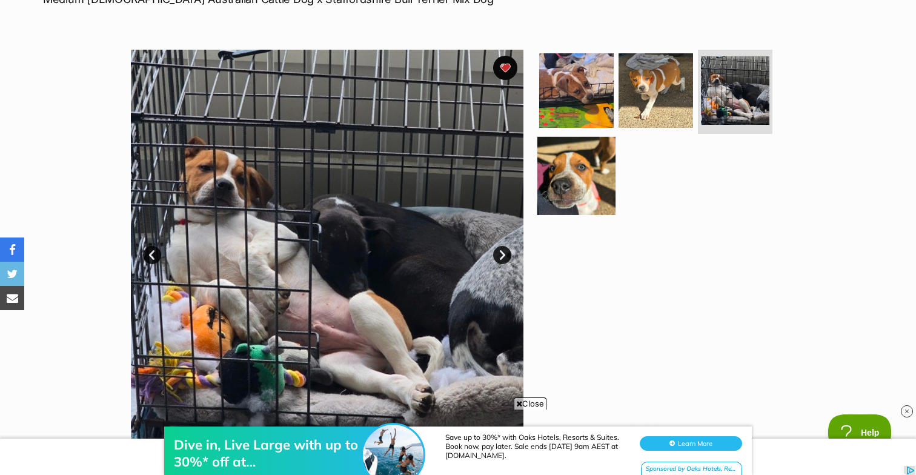
click at [584, 205] on img at bounding box center [577, 176] width 78 height 78
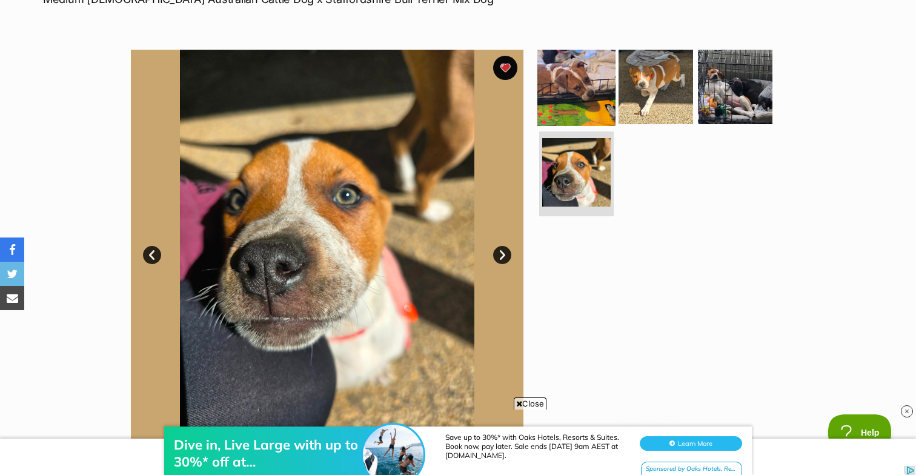
click at [589, 96] on img at bounding box center [577, 86] width 78 height 78
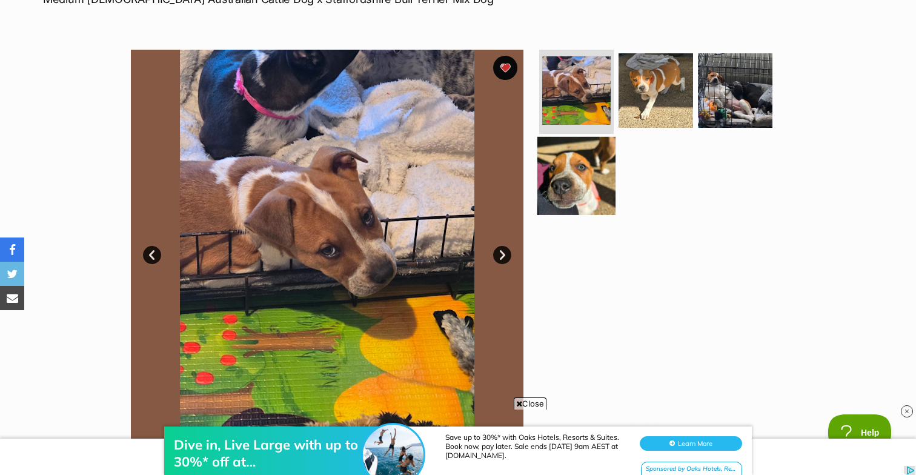
click at [577, 176] on img at bounding box center [577, 176] width 78 height 78
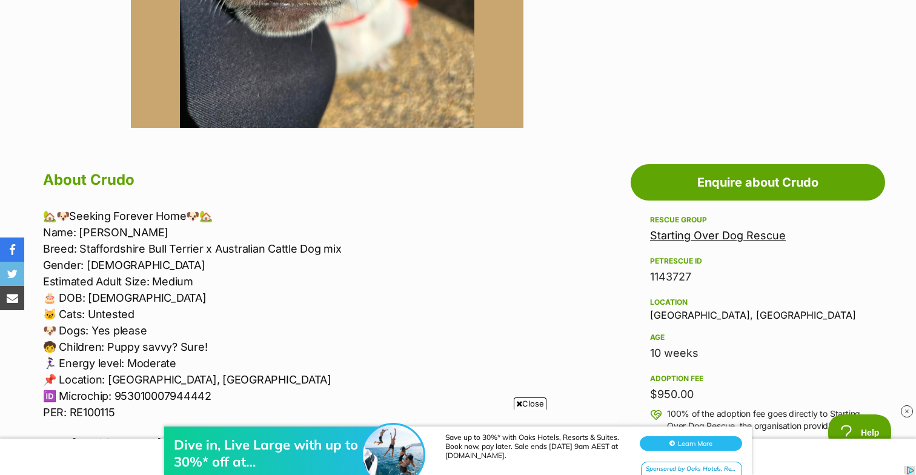
scroll to position [293, 0]
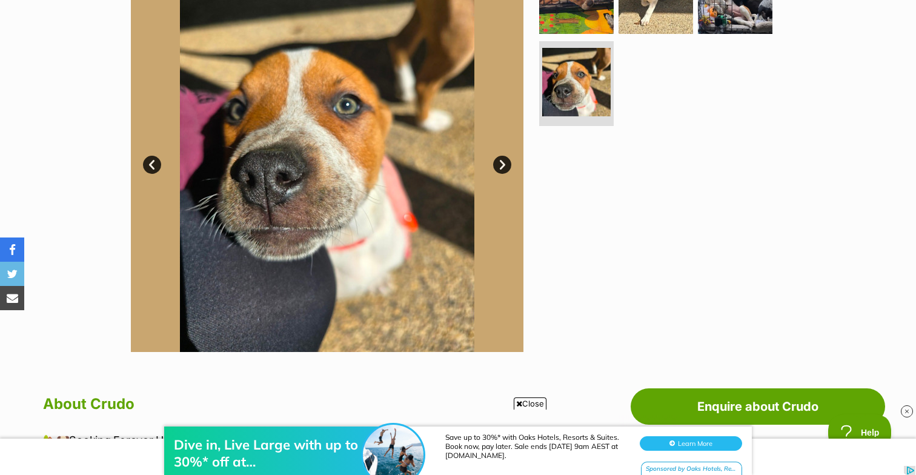
click at [498, 163] on link "Next" at bounding box center [502, 165] width 18 height 18
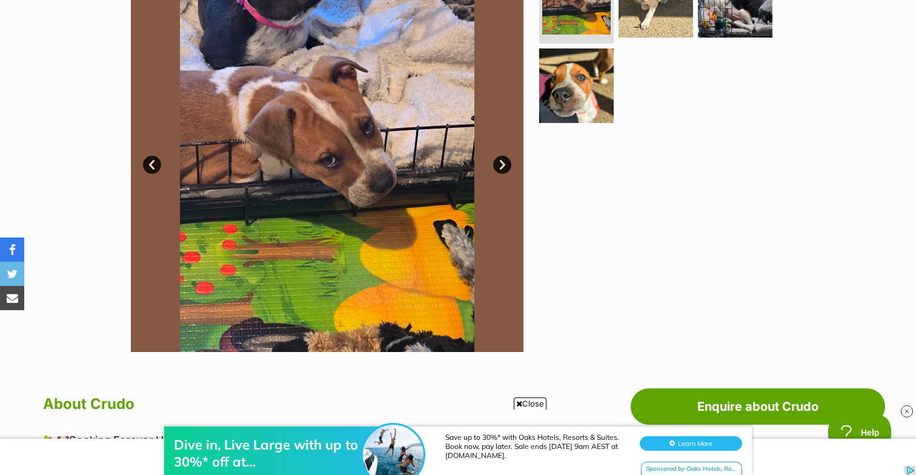
click at [498, 163] on link "Next" at bounding box center [502, 165] width 18 height 18
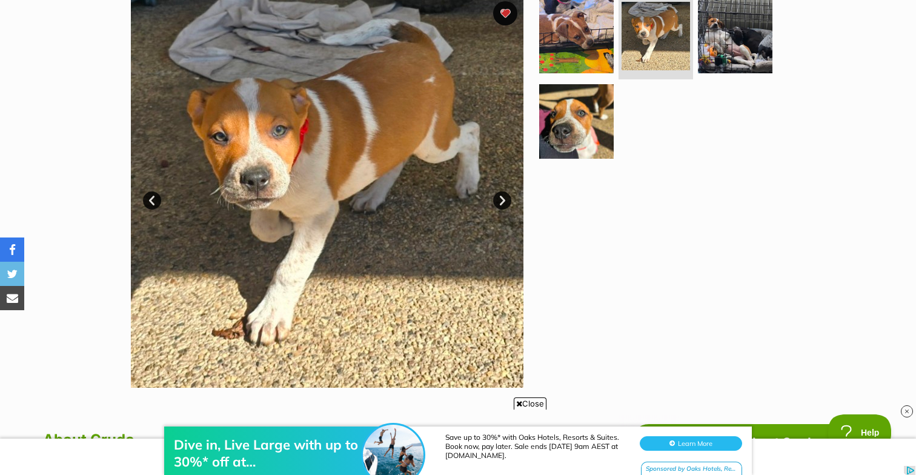
scroll to position [256, 0]
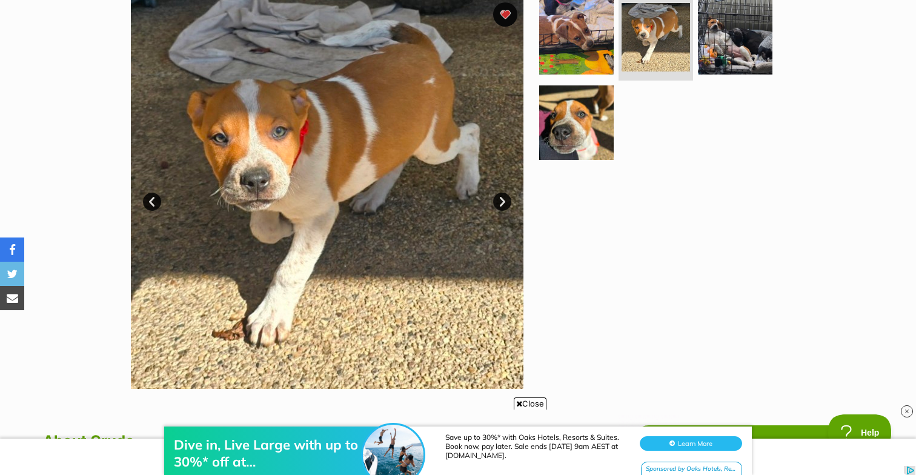
click at [510, 205] on link "Next" at bounding box center [502, 202] width 18 height 18
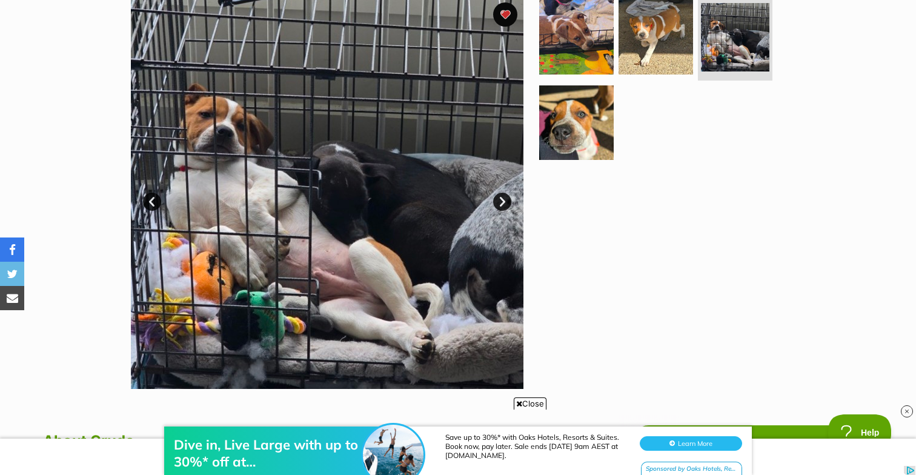
scroll to position [0, 0]
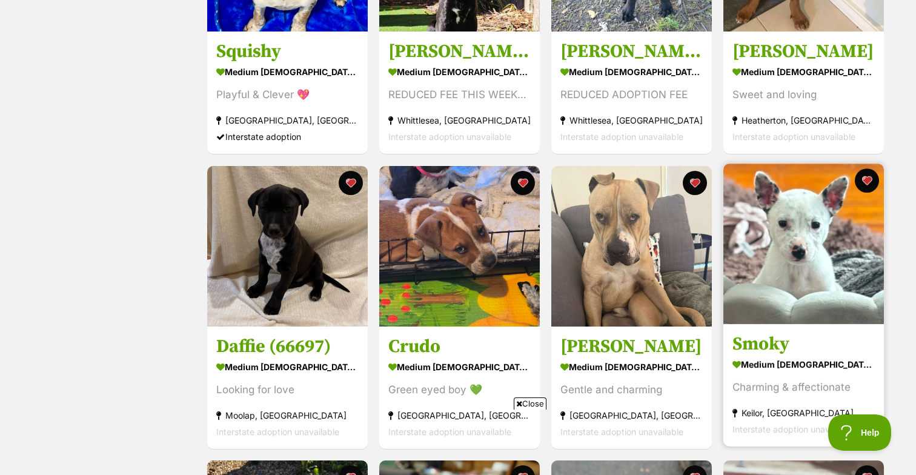
click at [778, 250] on img at bounding box center [804, 244] width 161 height 161
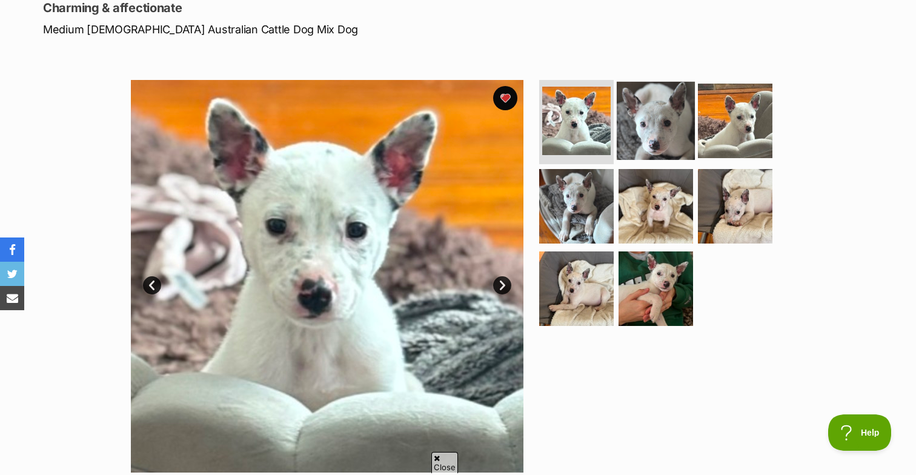
click at [663, 150] on img at bounding box center [656, 120] width 78 height 78
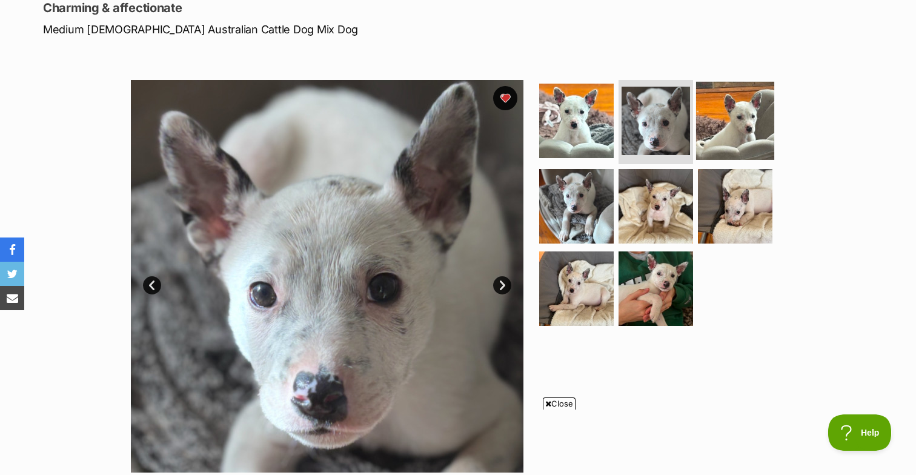
click at [721, 145] on img at bounding box center [735, 120] width 78 height 78
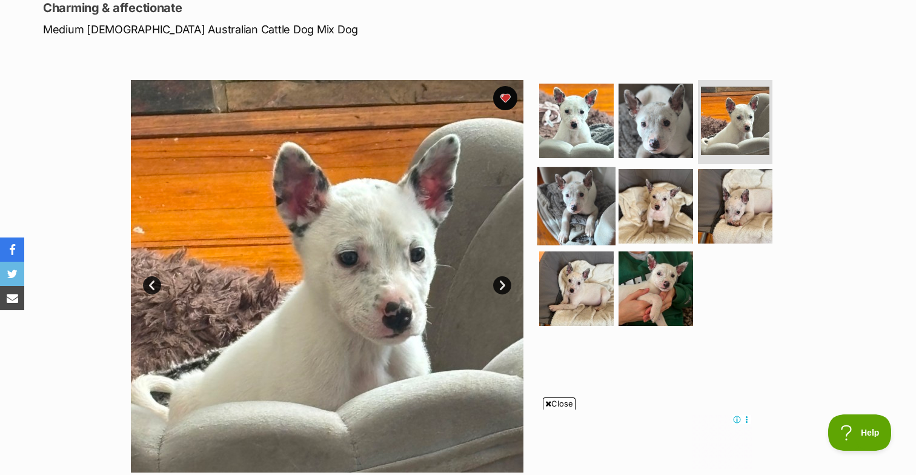
click at [566, 192] on img at bounding box center [577, 206] width 78 height 78
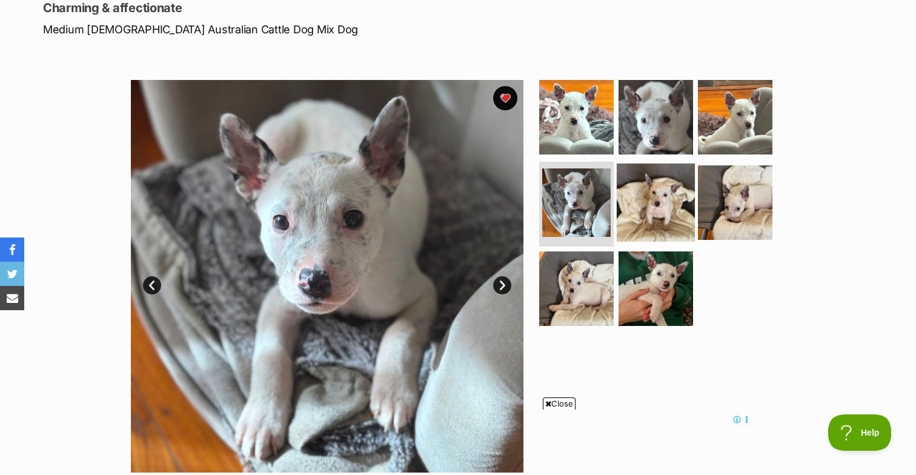
click at [644, 205] on img at bounding box center [656, 203] width 78 height 78
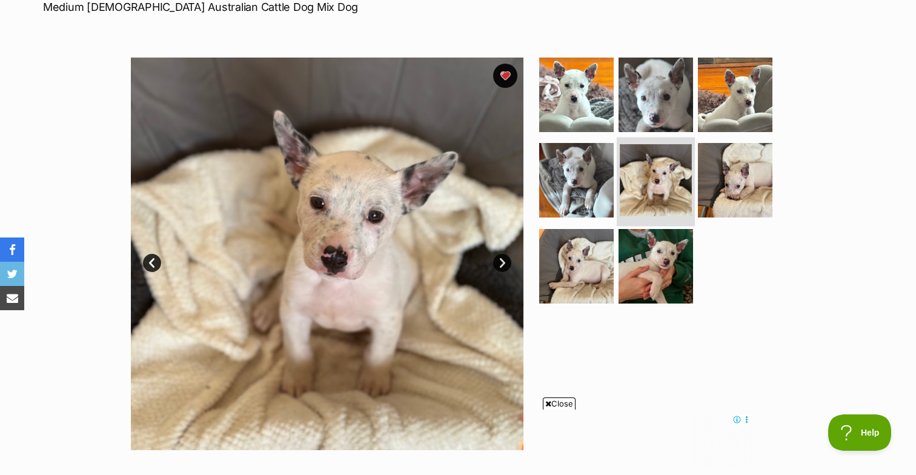
scroll to position [205, 0]
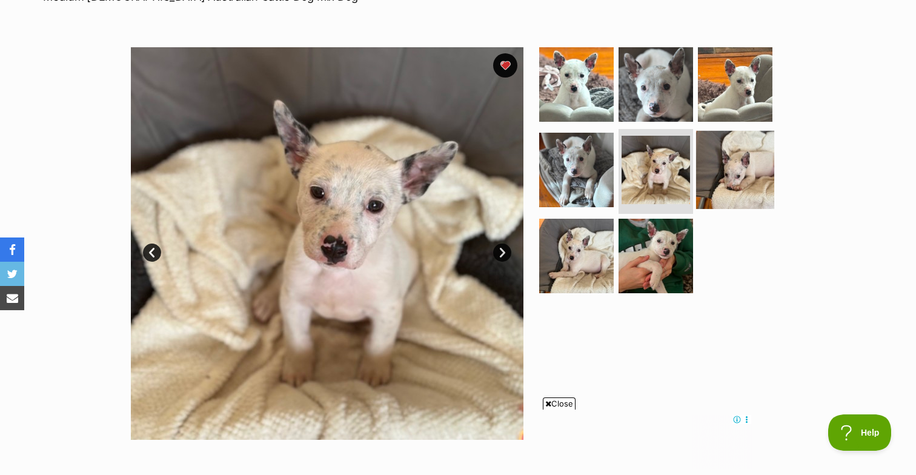
click at [708, 182] on img at bounding box center [735, 170] width 78 height 78
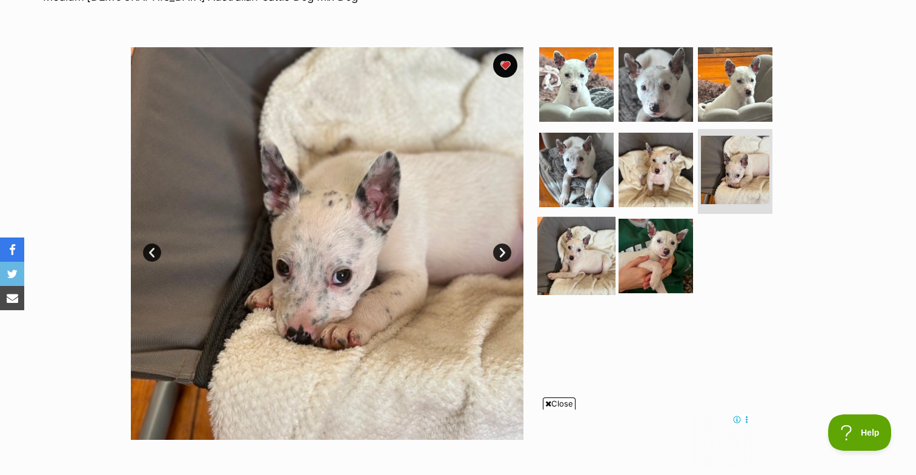
click at [604, 270] on img at bounding box center [577, 256] width 78 height 78
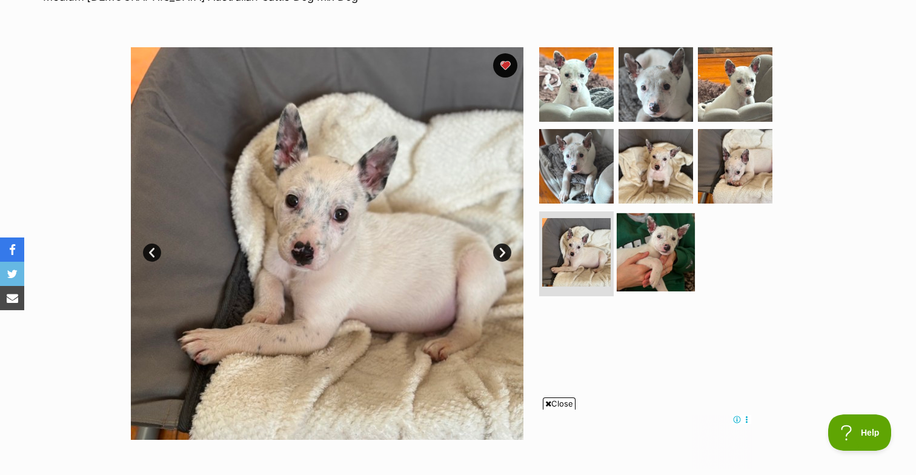
click at [676, 257] on img at bounding box center [656, 252] width 78 height 78
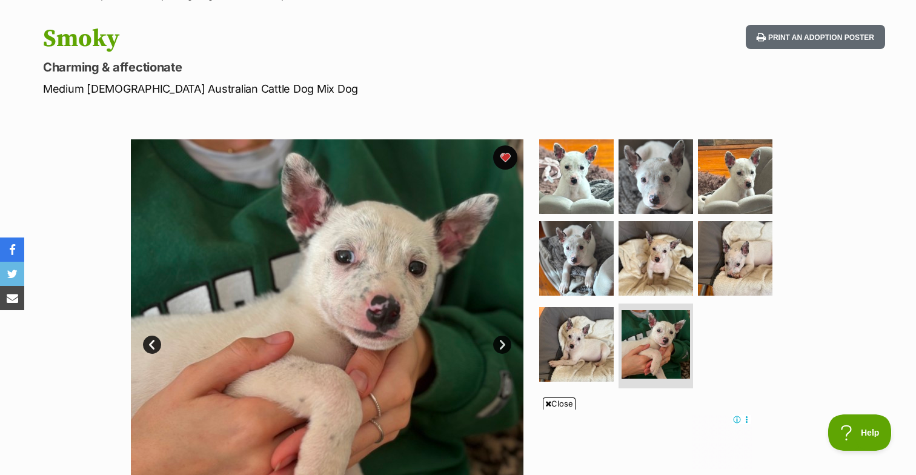
scroll to position [170, 0]
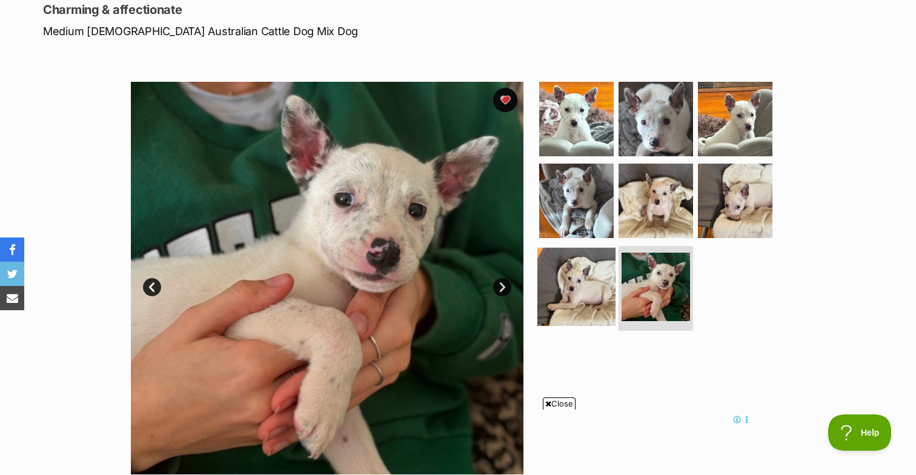
click at [595, 282] on img at bounding box center [577, 287] width 78 height 78
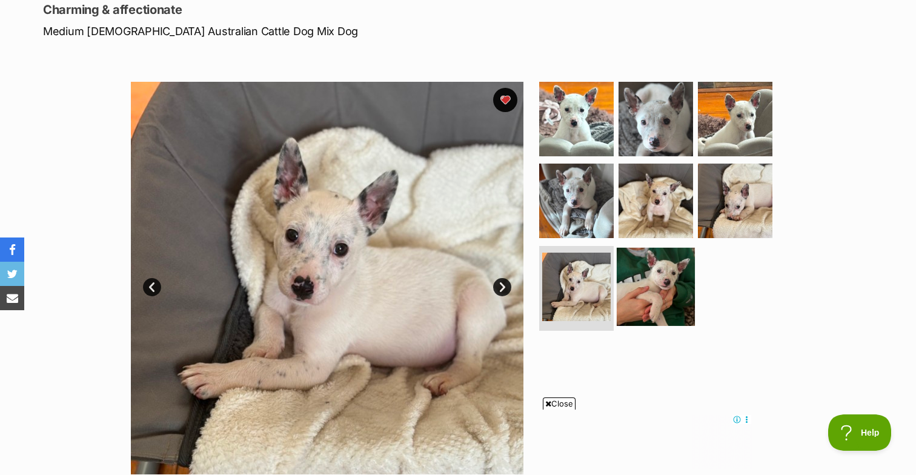
click at [656, 293] on img at bounding box center [656, 287] width 78 height 78
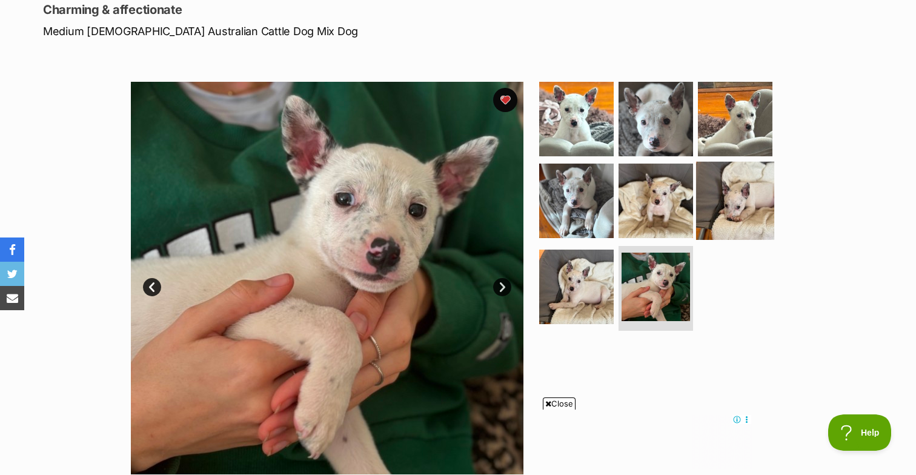
click at [740, 219] on img at bounding box center [735, 201] width 78 height 78
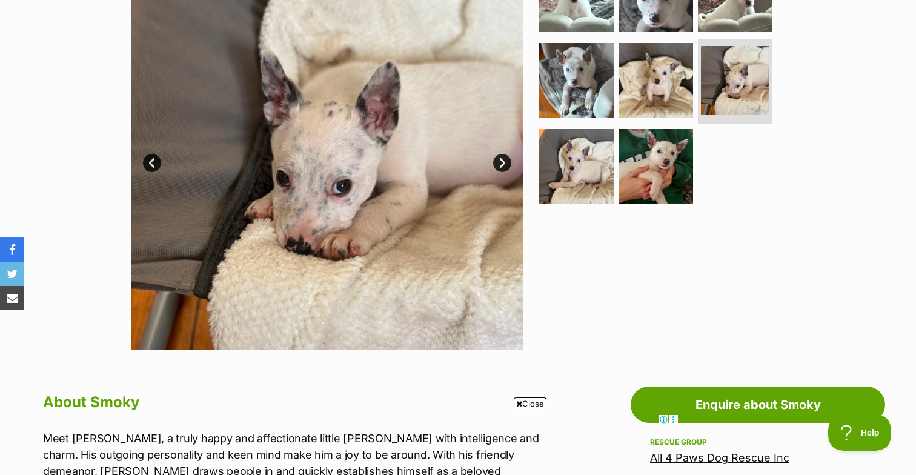
scroll to position [0, 0]
click at [511, 161] on link "Next" at bounding box center [502, 163] width 18 height 18
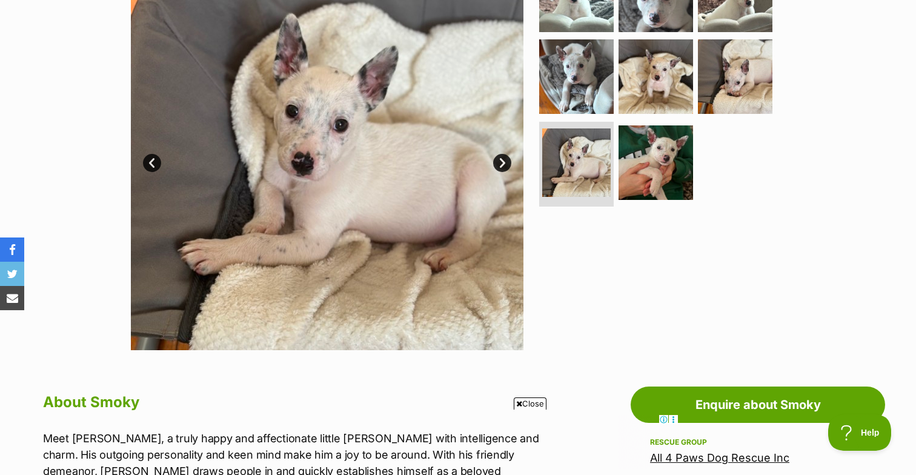
click at [511, 161] on link "Next" at bounding box center [502, 163] width 18 height 18
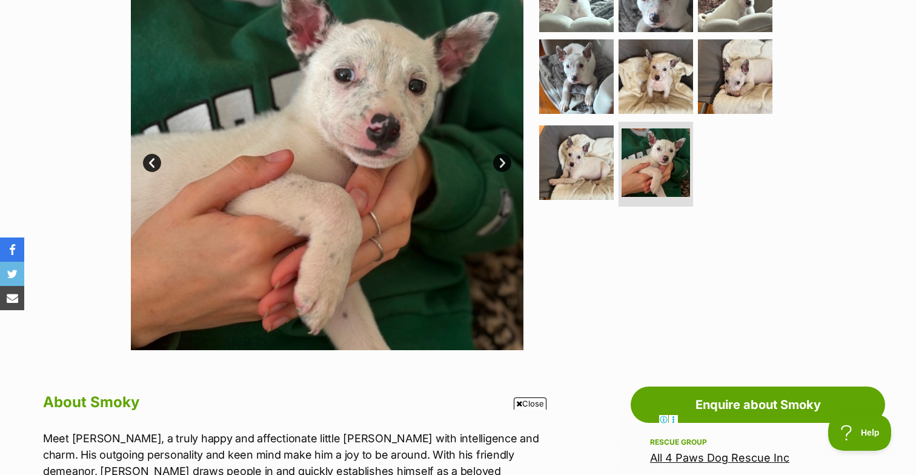
click at [511, 161] on link "Next" at bounding box center [502, 163] width 18 height 18
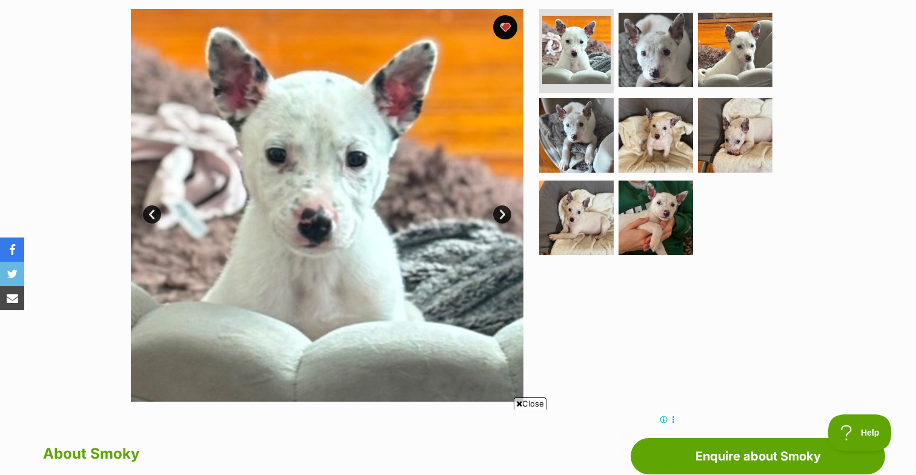
scroll to position [240, 0]
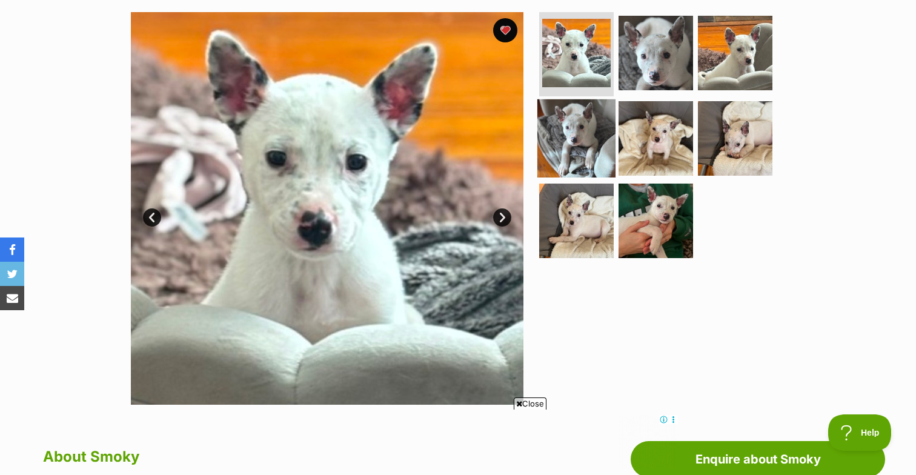
click at [599, 133] on img at bounding box center [577, 138] width 78 height 78
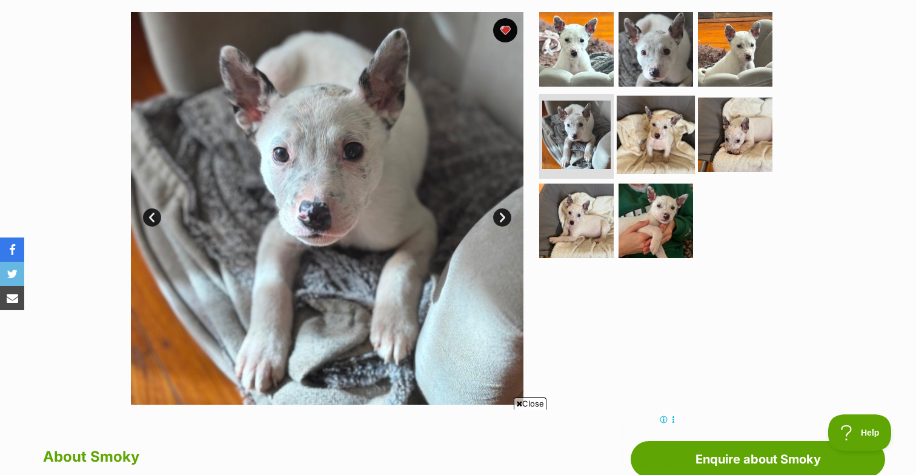
click at [649, 144] on img at bounding box center [656, 135] width 78 height 78
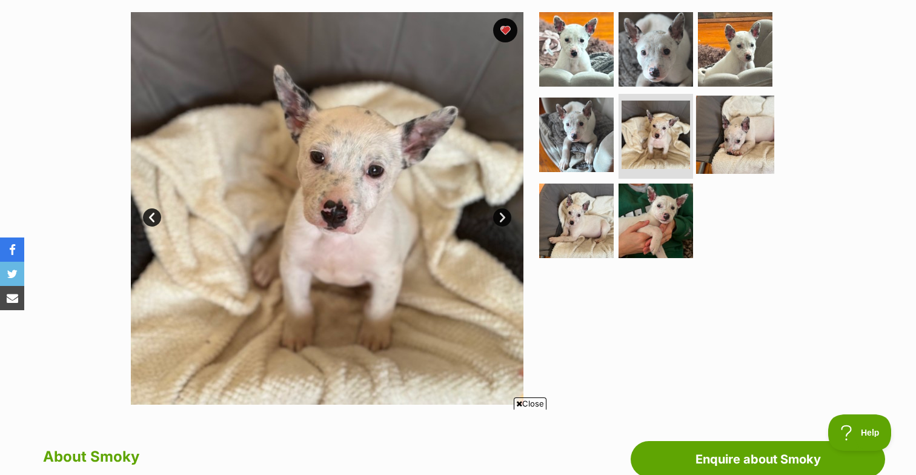
click at [726, 126] on img at bounding box center [735, 135] width 78 height 78
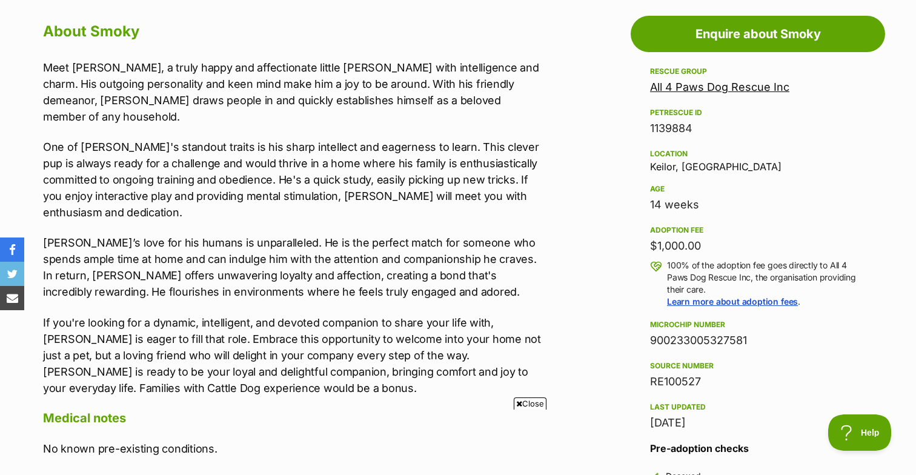
scroll to position [667, 0]
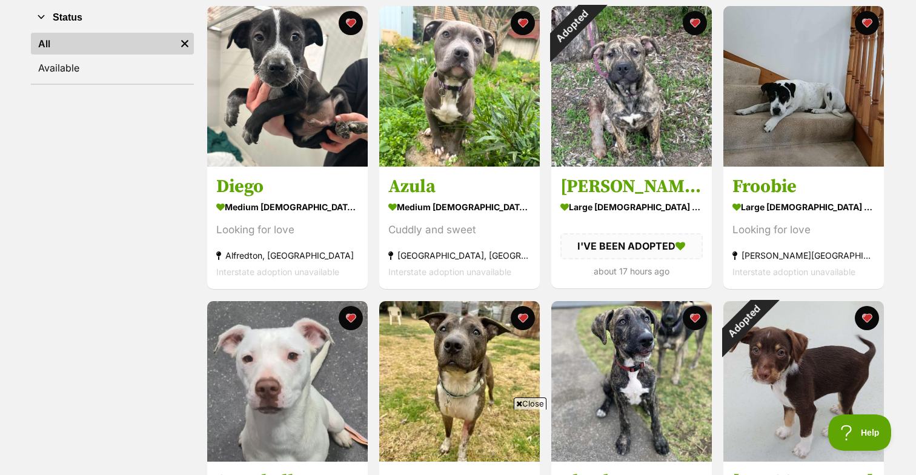
scroll to position [241, 0]
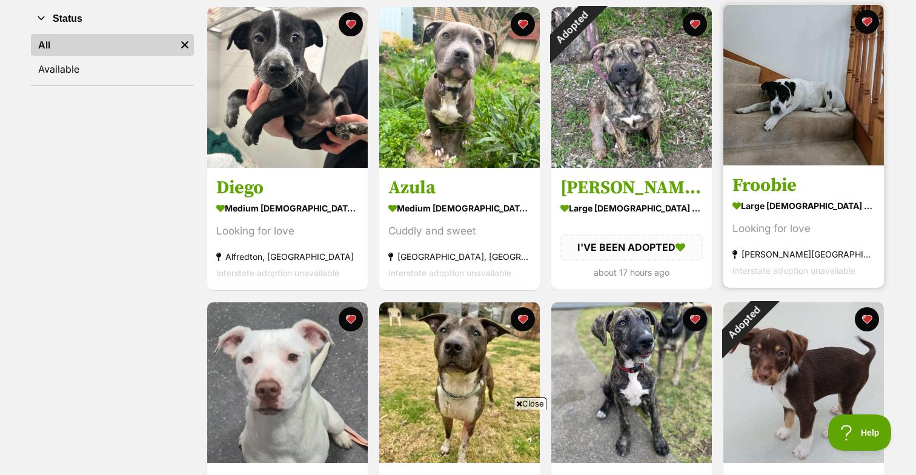
click at [768, 139] on img at bounding box center [804, 85] width 161 height 161
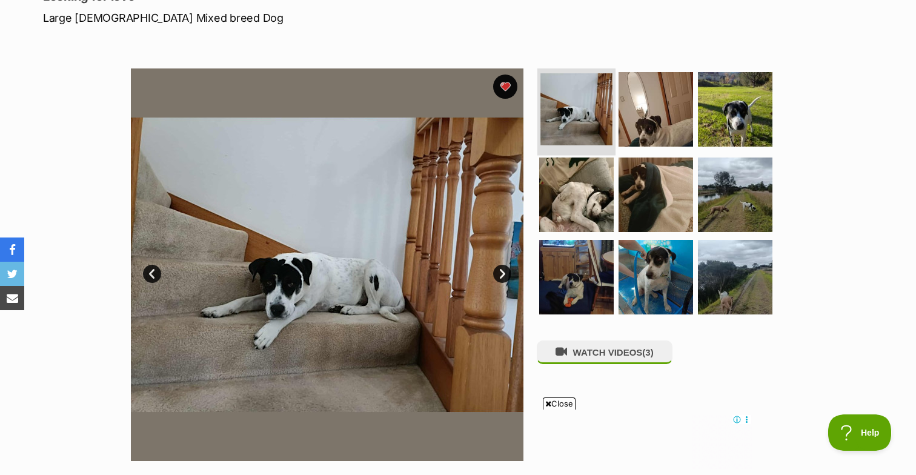
click at [582, 108] on img at bounding box center [577, 109] width 72 height 72
click at [633, 115] on img at bounding box center [656, 109] width 78 height 78
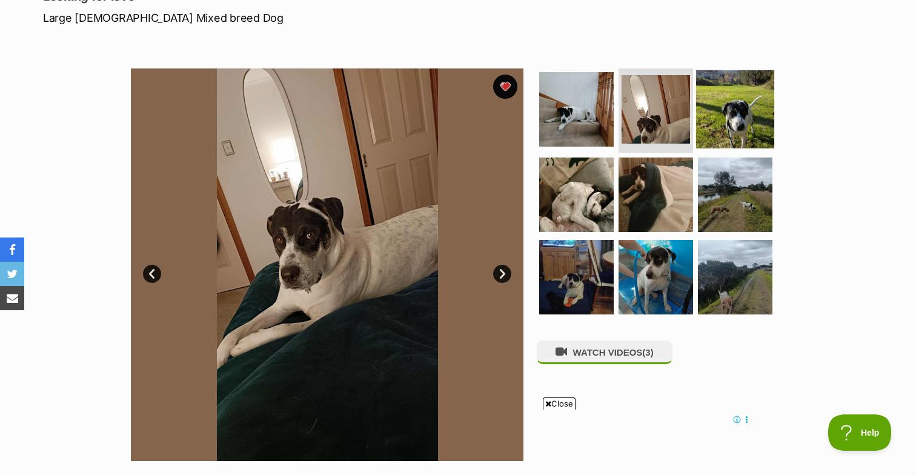
click at [712, 133] on img at bounding box center [735, 109] width 78 height 78
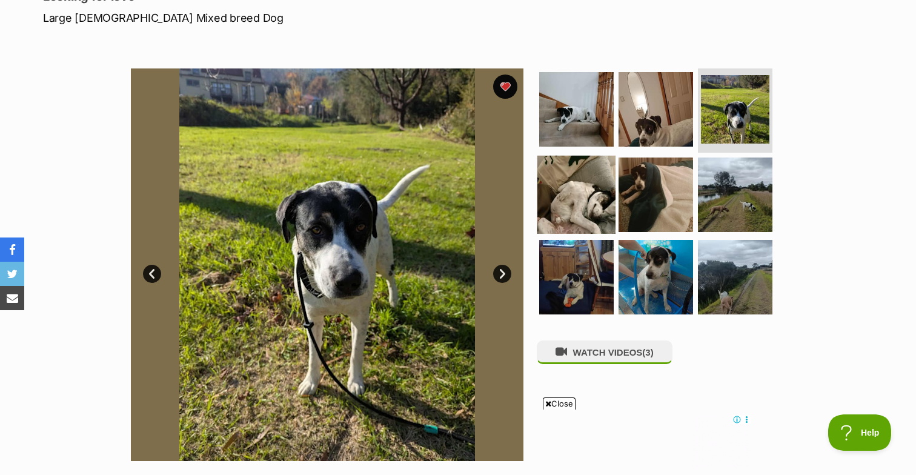
click at [593, 191] on img at bounding box center [577, 195] width 78 height 78
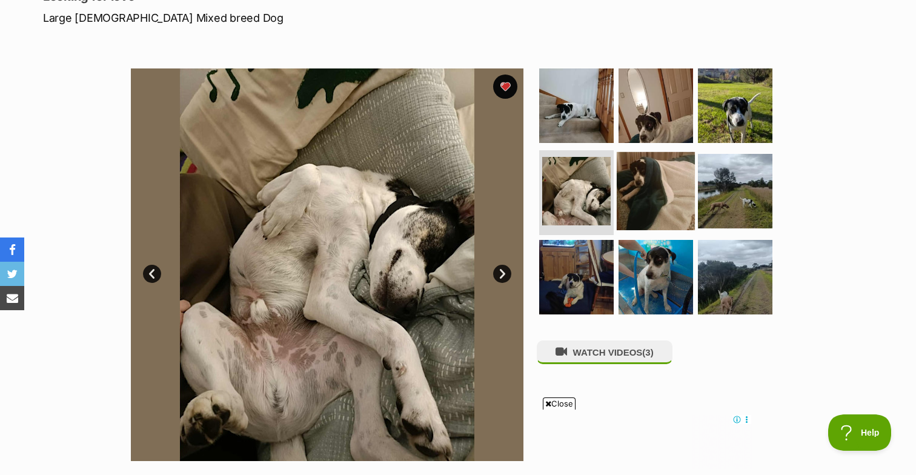
click at [638, 201] on img at bounding box center [656, 191] width 78 height 78
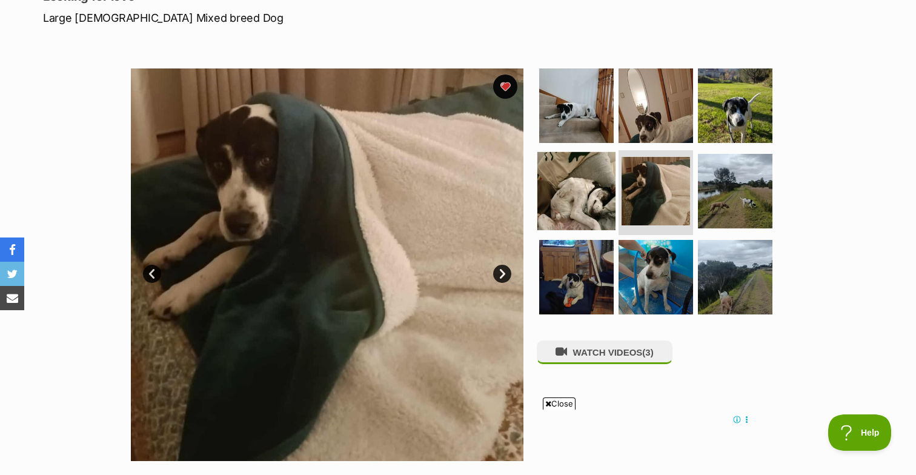
click at [570, 202] on img at bounding box center [577, 191] width 78 height 78
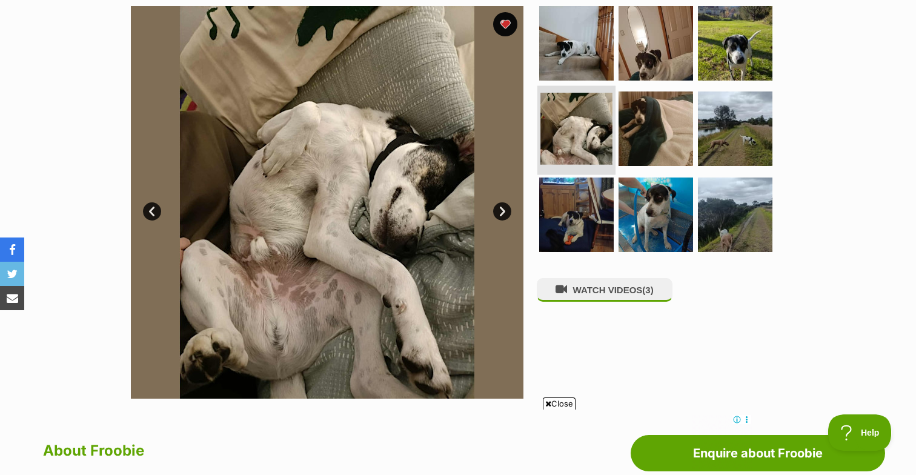
scroll to position [250, 0]
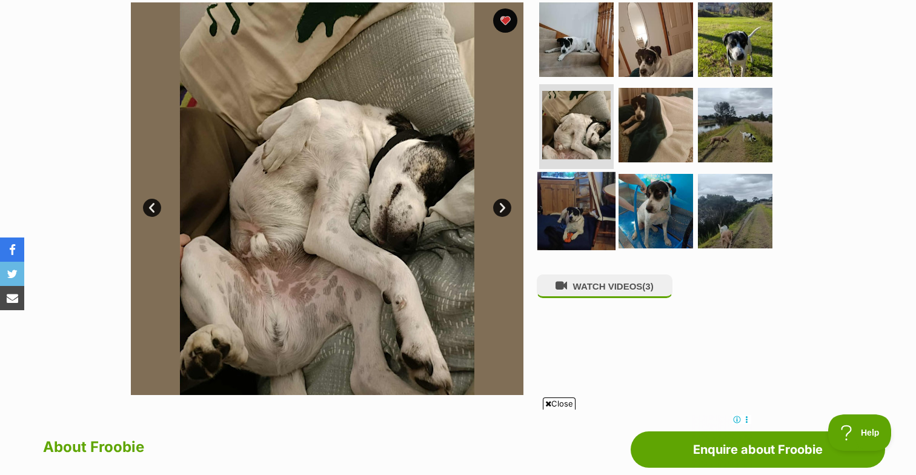
click at [572, 194] on img at bounding box center [577, 211] width 78 height 78
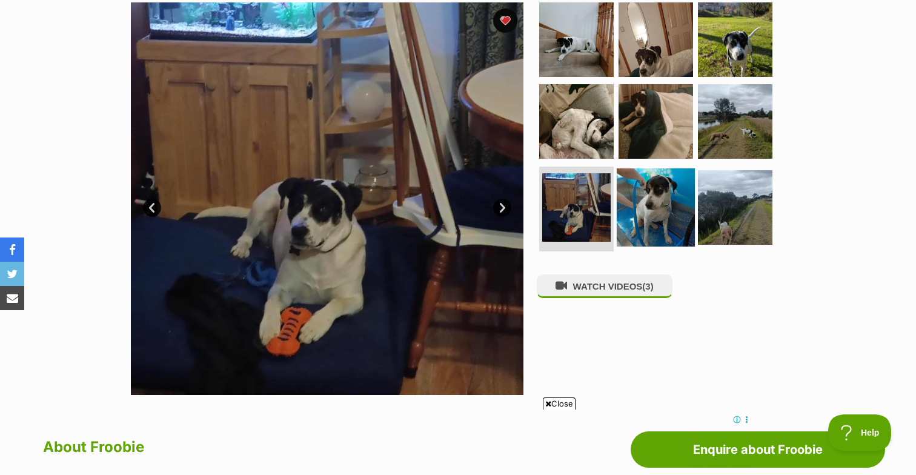
click at [630, 212] on img at bounding box center [656, 207] width 78 height 78
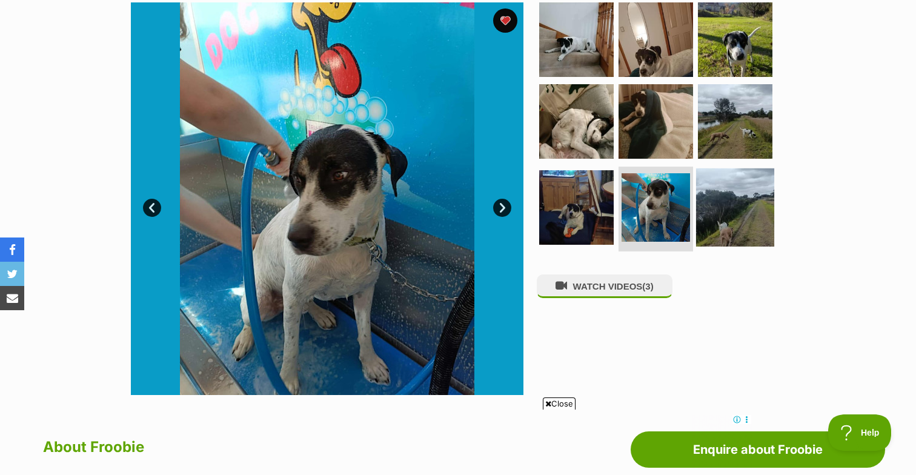
click at [702, 216] on img at bounding box center [735, 207] width 78 height 78
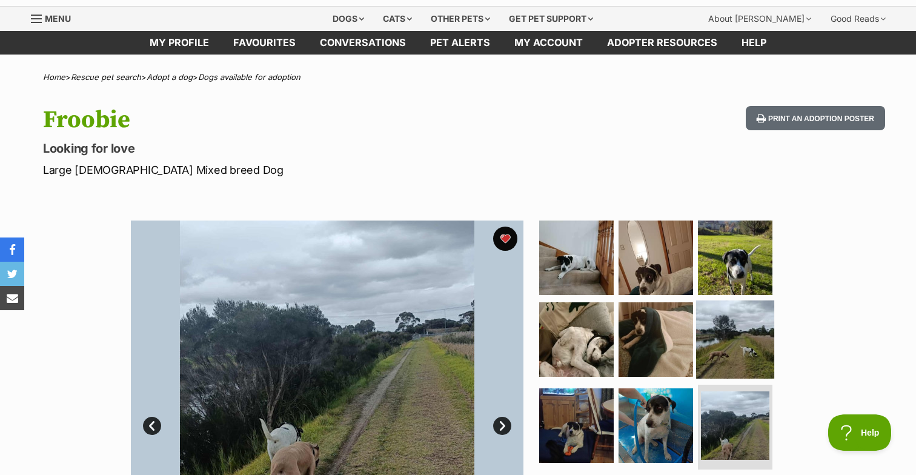
scroll to position [11, 0]
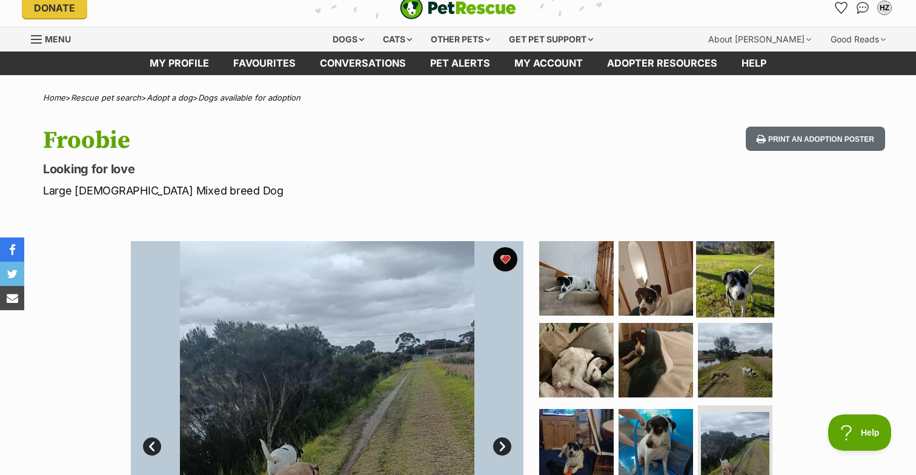
click at [706, 258] on img at bounding box center [735, 278] width 78 height 78
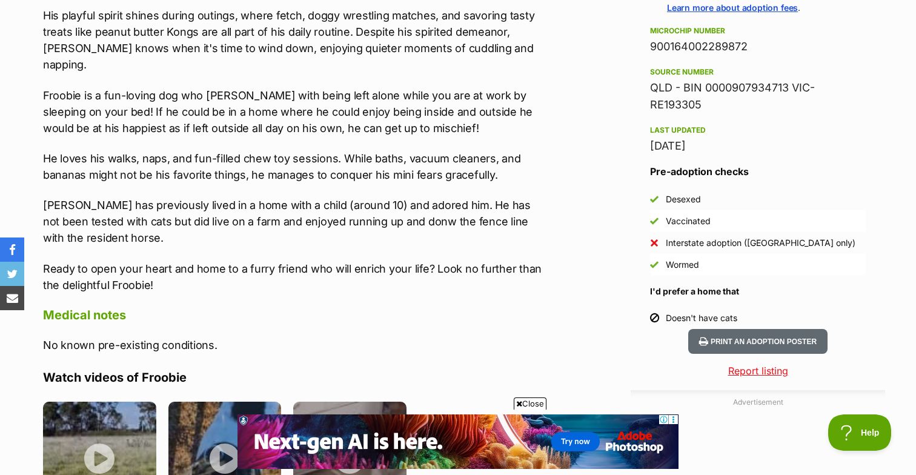
scroll to position [1117, 0]
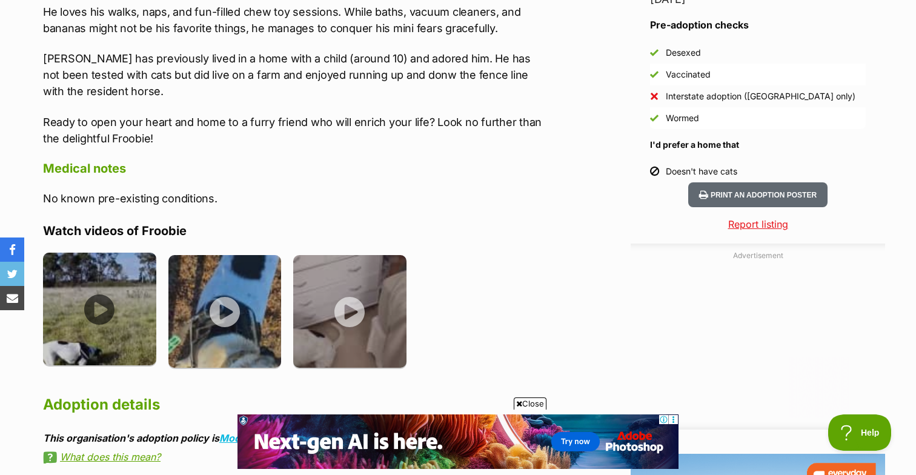
click at [98, 275] on img at bounding box center [99, 309] width 113 height 113
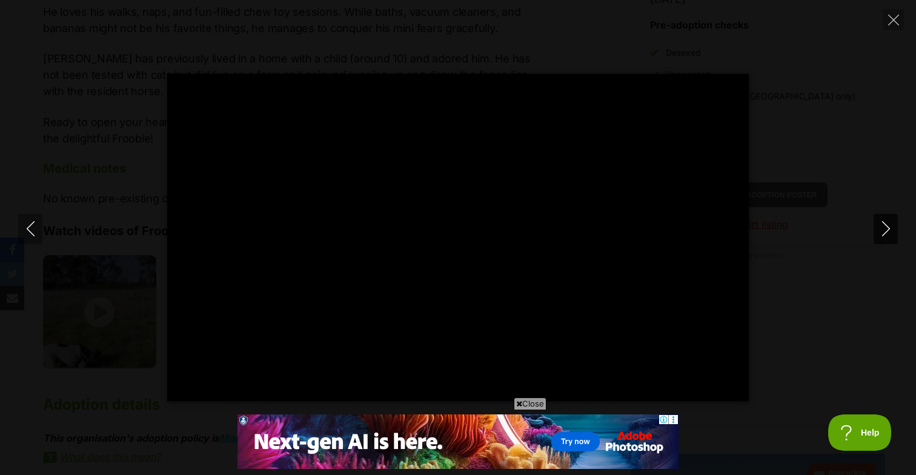
click at [884, 229] on icon "Next" at bounding box center [886, 228] width 15 height 15
type input "94.96"
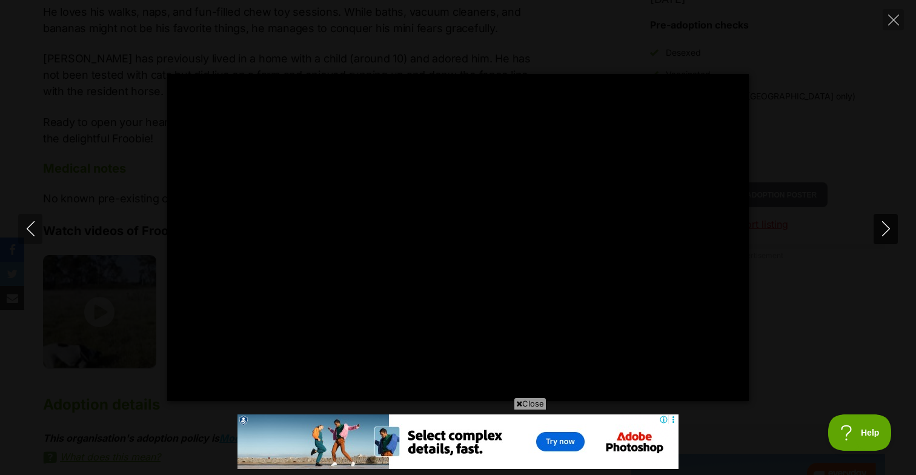
scroll to position [0, 0]
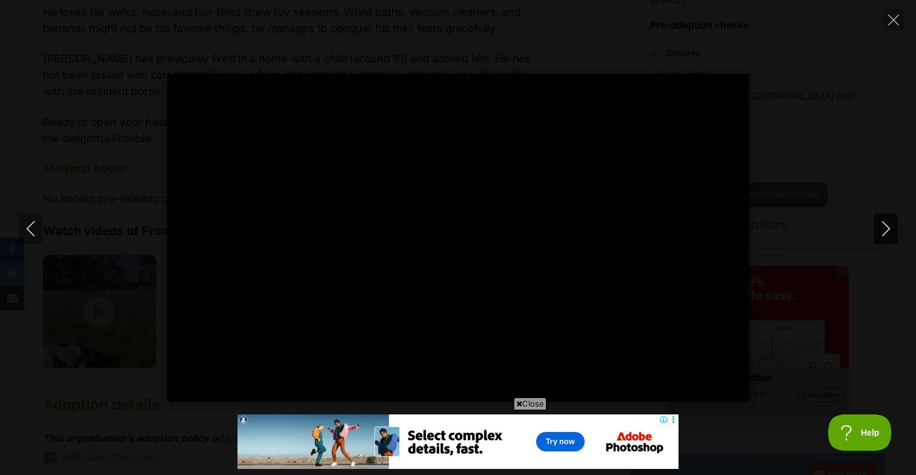
click at [889, 226] on icon "Next" at bounding box center [886, 228] width 15 height 15
type input "84.04"
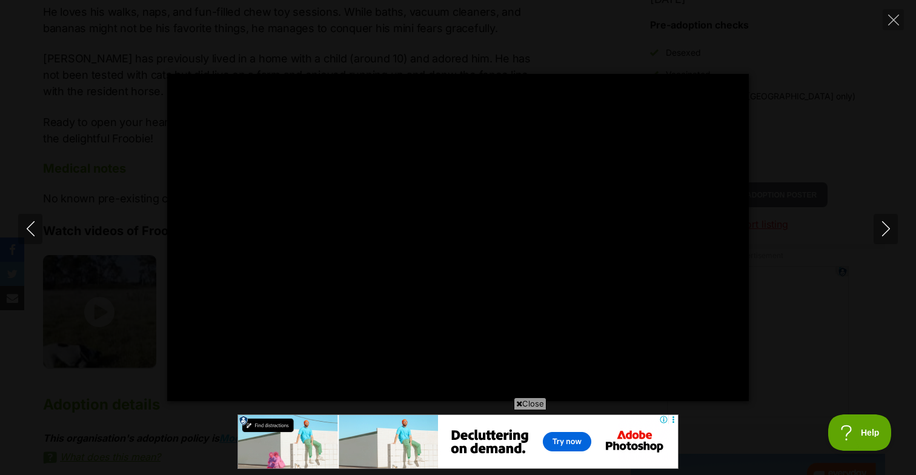
type input "100"
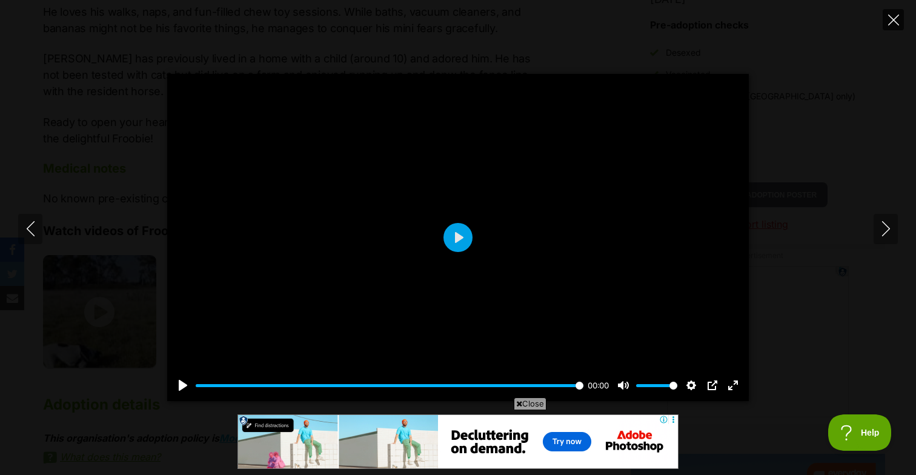
click at [893, 21] on icon "Close" at bounding box center [894, 20] width 11 height 11
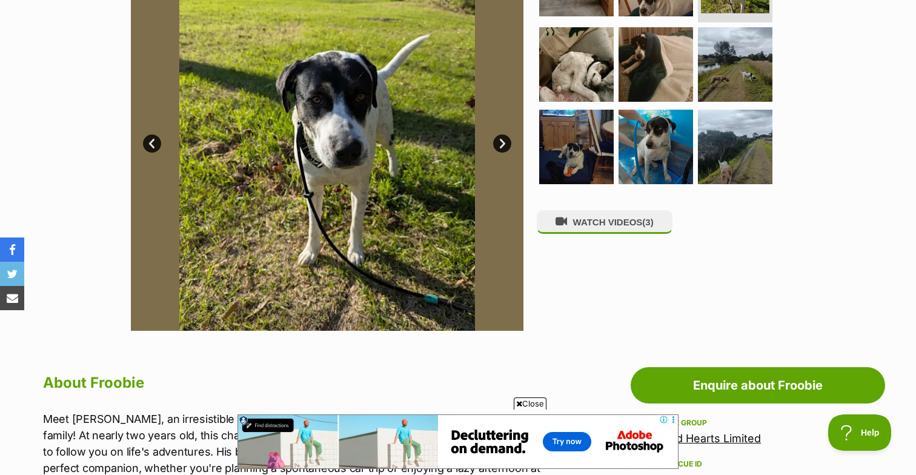
scroll to position [237, 0]
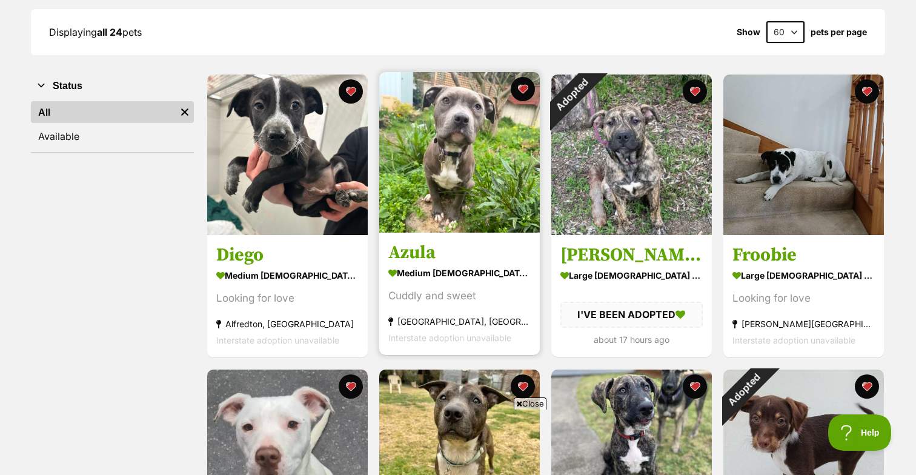
click at [438, 209] on img at bounding box center [459, 152] width 161 height 161
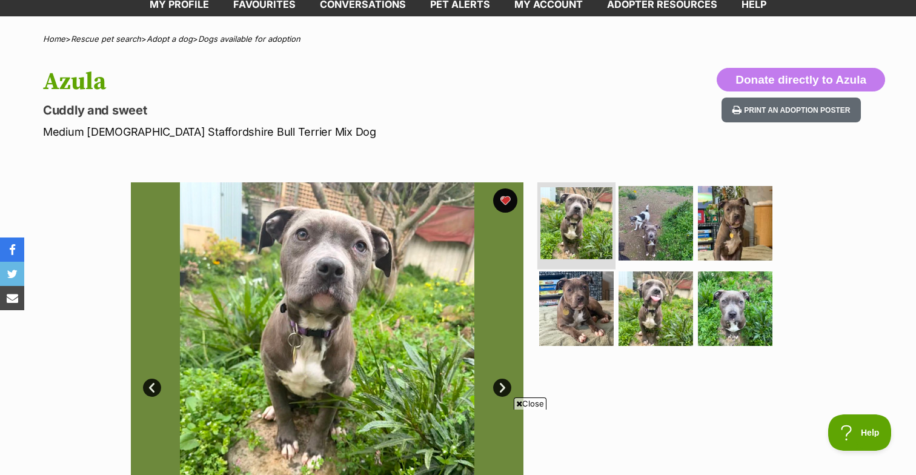
click at [551, 230] on img at bounding box center [577, 223] width 72 height 72
click at [672, 250] on img at bounding box center [656, 223] width 78 height 78
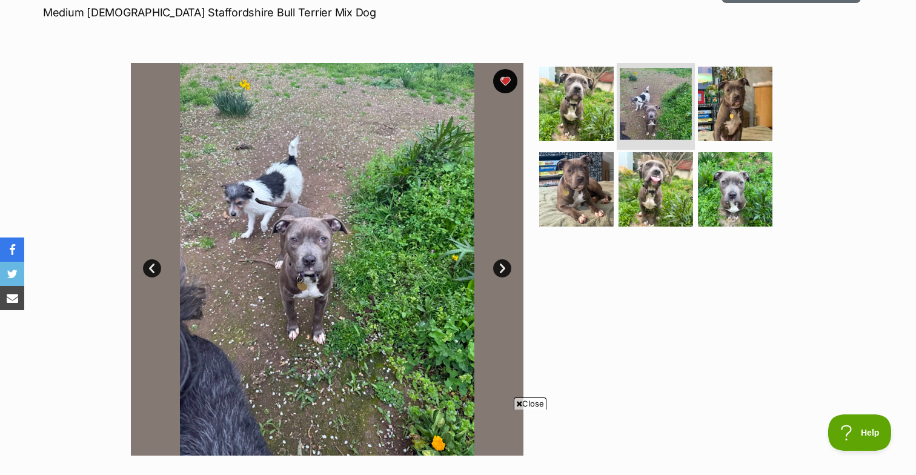
scroll to position [221, 0]
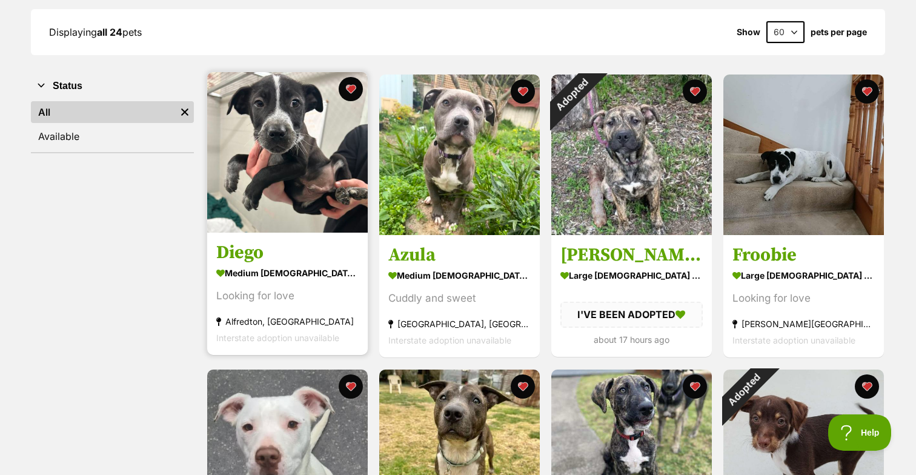
click at [303, 197] on img at bounding box center [287, 152] width 161 height 161
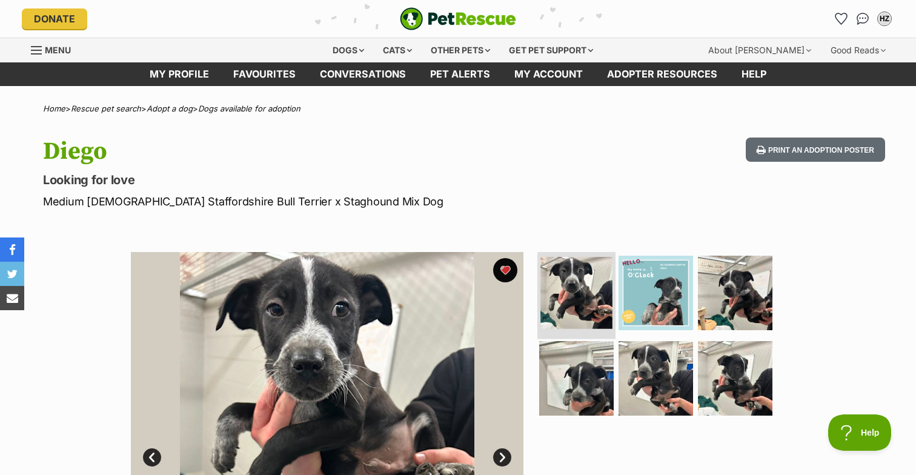
click at [575, 292] on img at bounding box center [577, 293] width 72 height 72
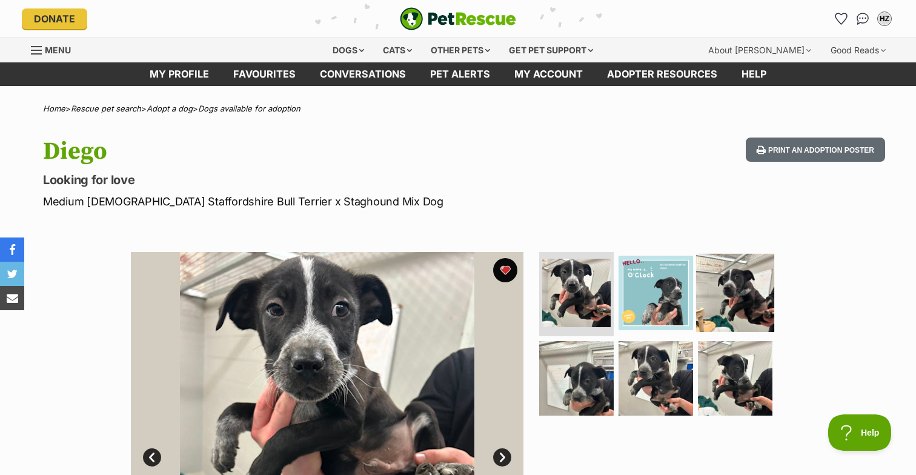
click at [715, 311] on img at bounding box center [735, 292] width 78 height 78
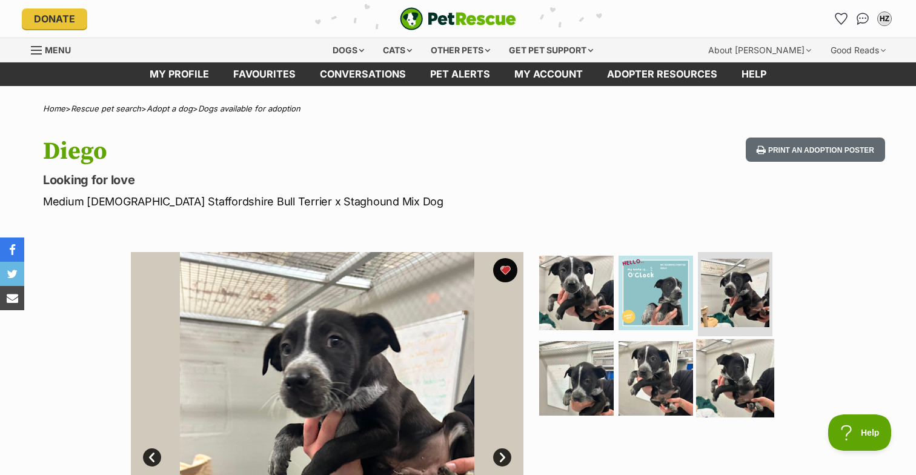
click at [726, 364] on img at bounding box center [735, 378] width 78 height 78
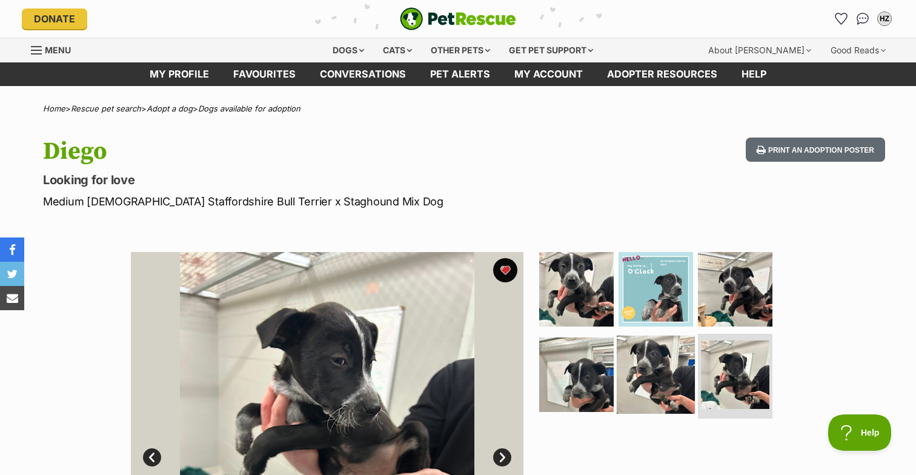
click at [686, 364] on img at bounding box center [656, 375] width 78 height 78
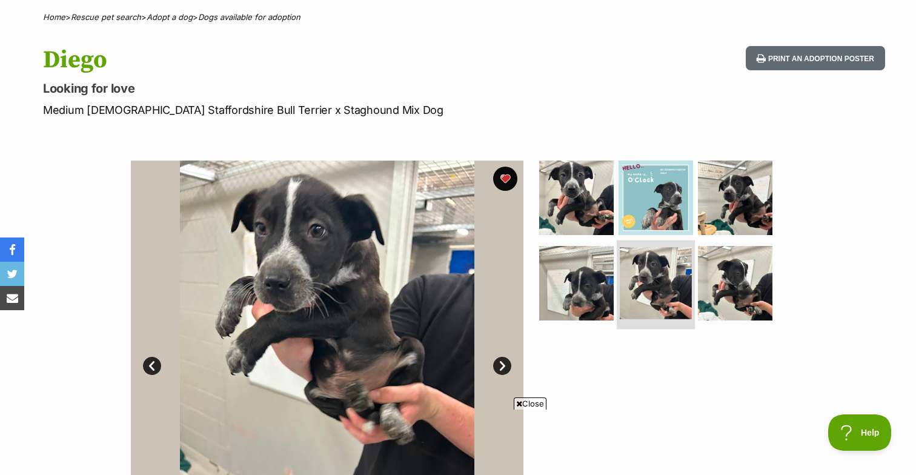
scroll to position [92, 0]
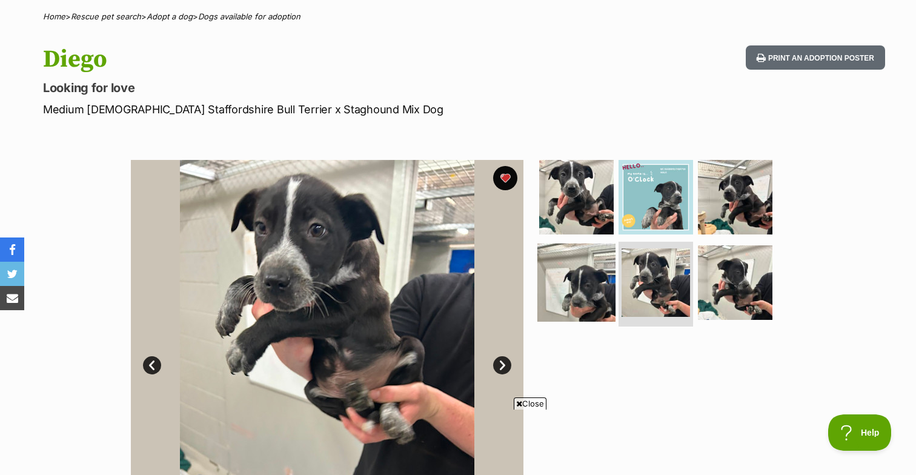
click at [596, 292] on img at bounding box center [577, 283] width 78 height 78
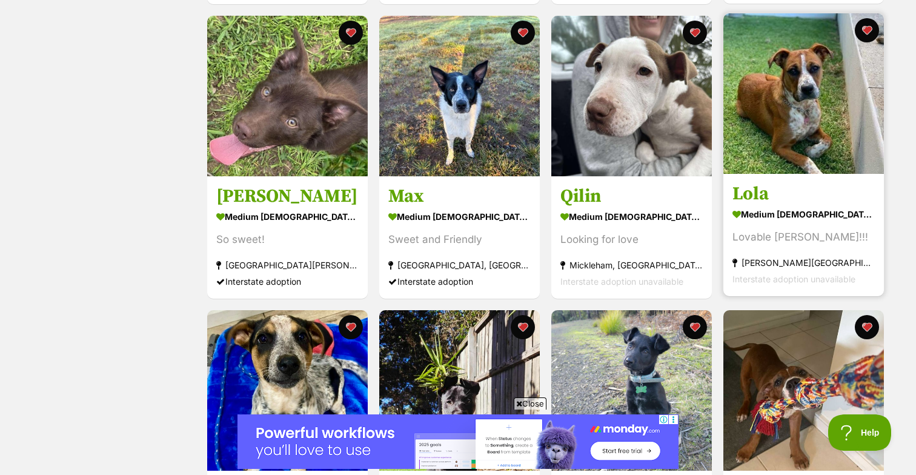
scroll to position [806, 0]
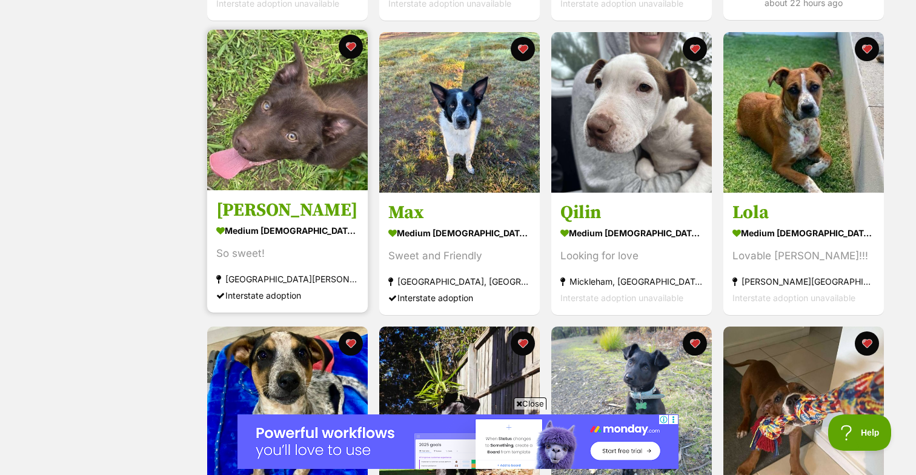
click at [297, 117] on img at bounding box center [287, 110] width 161 height 161
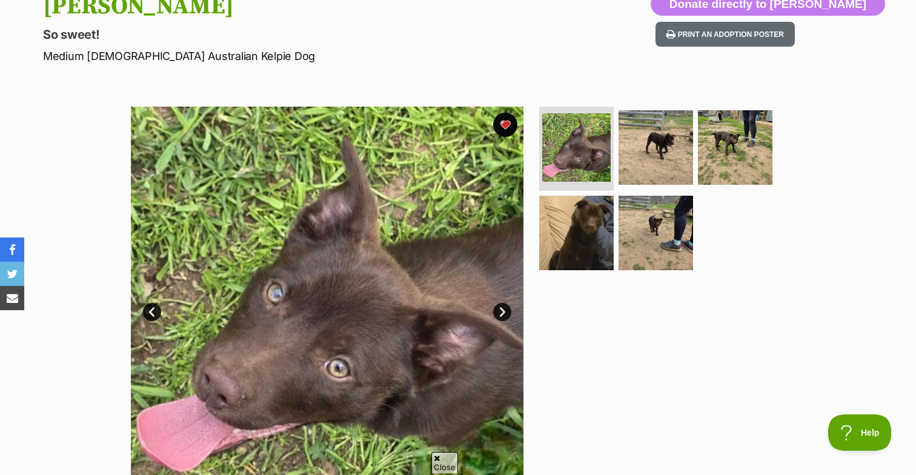
scroll to position [189, 0]
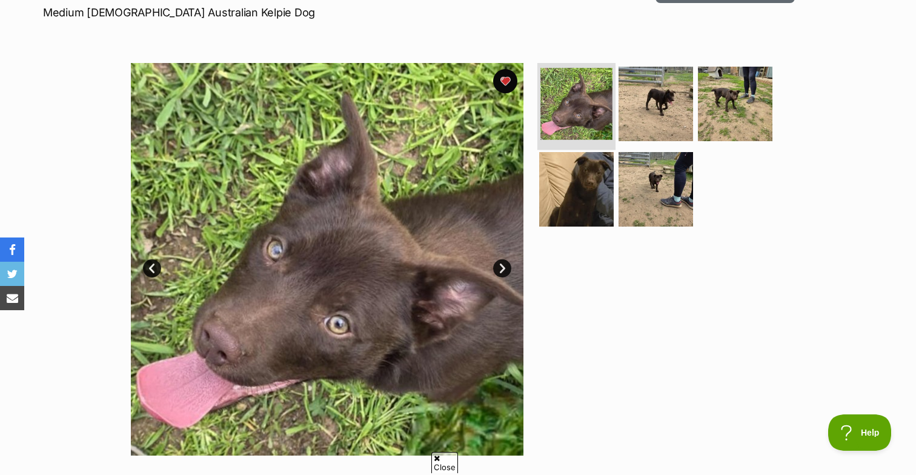
click at [583, 118] on img at bounding box center [577, 104] width 72 height 72
click at [653, 118] on img at bounding box center [656, 103] width 78 height 78
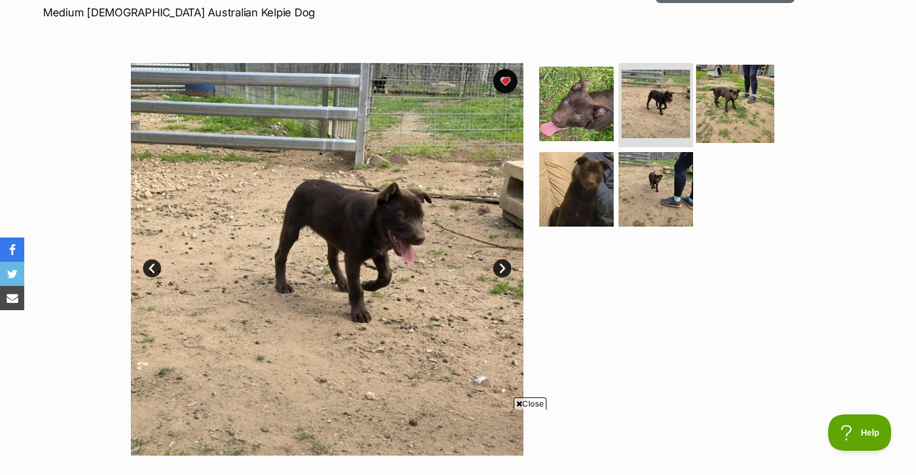
click at [727, 112] on img at bounding box center [735, 103] width 78 height 78
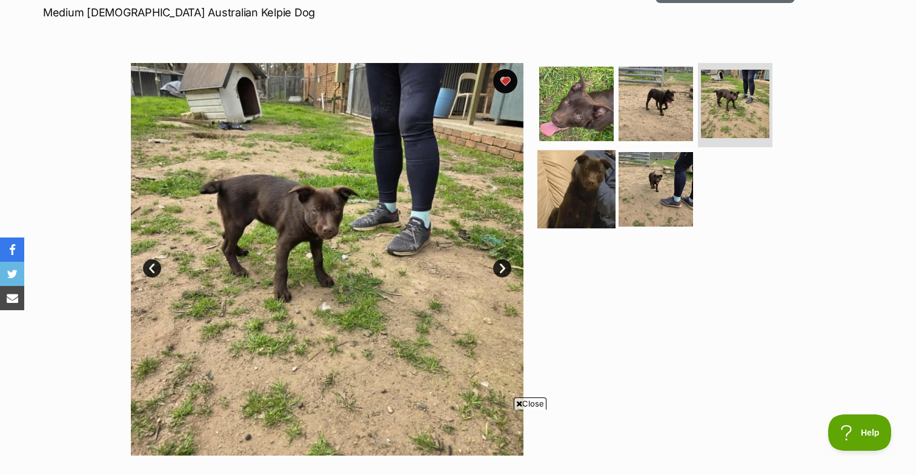
click at [592, 188] on img at bounding box center [577, 189] width 78 height 78
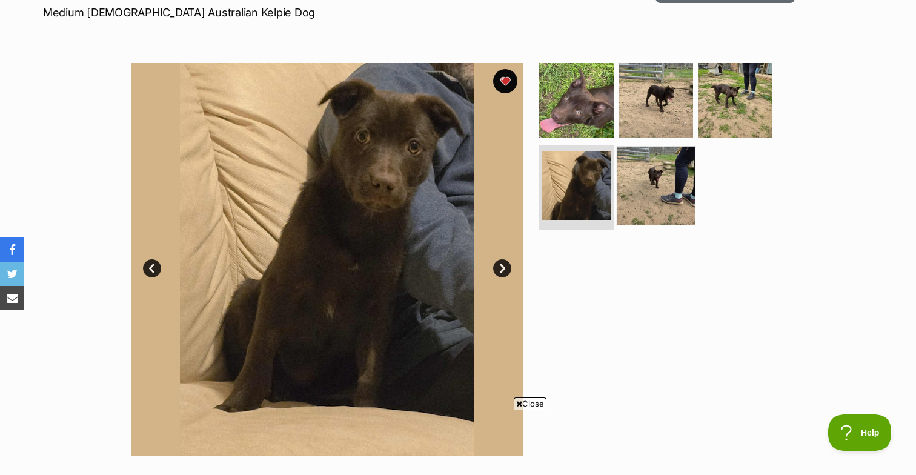
click at [642, 200] on img at bounding box center [656, 186] width 78 height 78
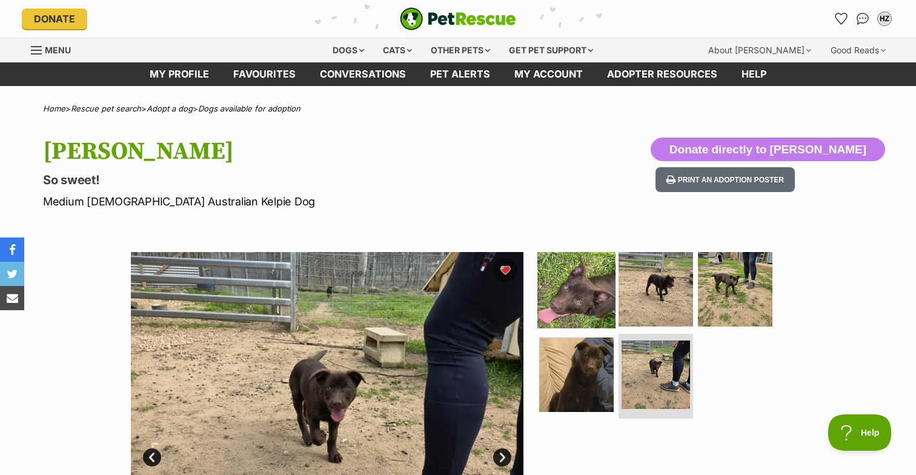
click at [586, 309] on img at bounding box center [577, 289] width 78 height 78
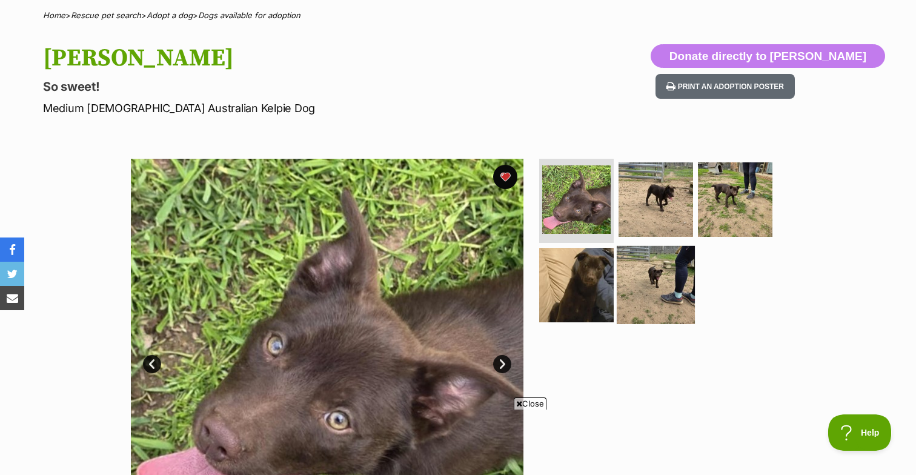
scroll to position [136, 0]
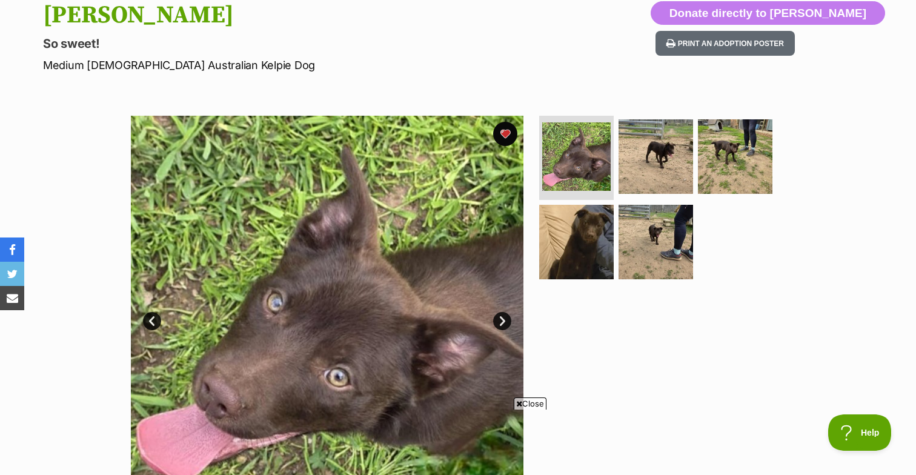
click at [616, 284] on ul at bounding box center [661, 202] width 249 height 172
click at [665, 243] on img at bounding box center [656, 242] width 78 height 78
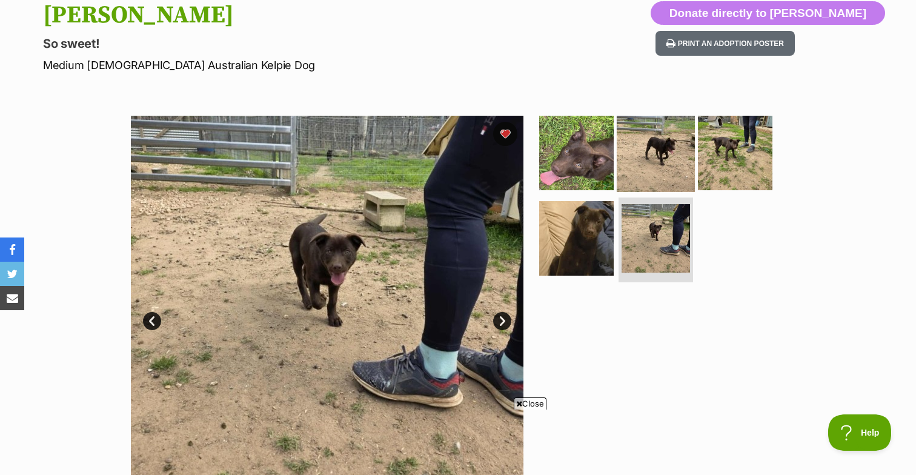
click at [661, 179] on img at bounding box center [656, 152] width 78 height 78
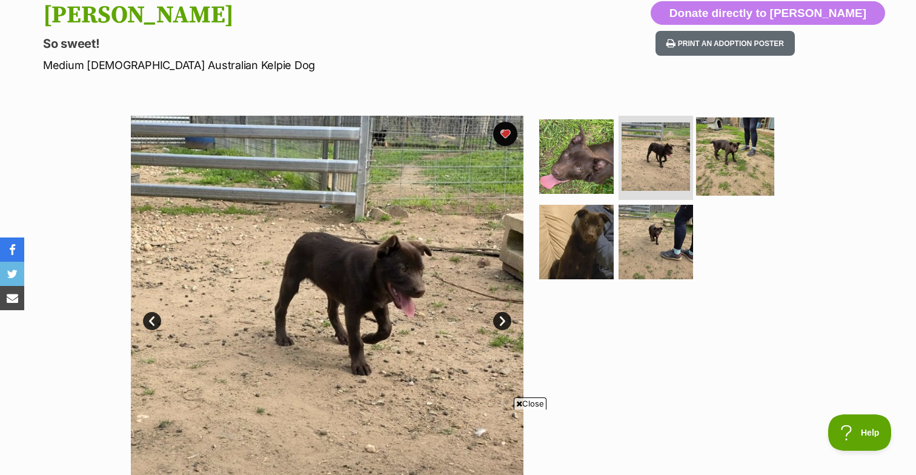
click at [741, 177] on img at bounding box center [735, 156] width 78 height 78
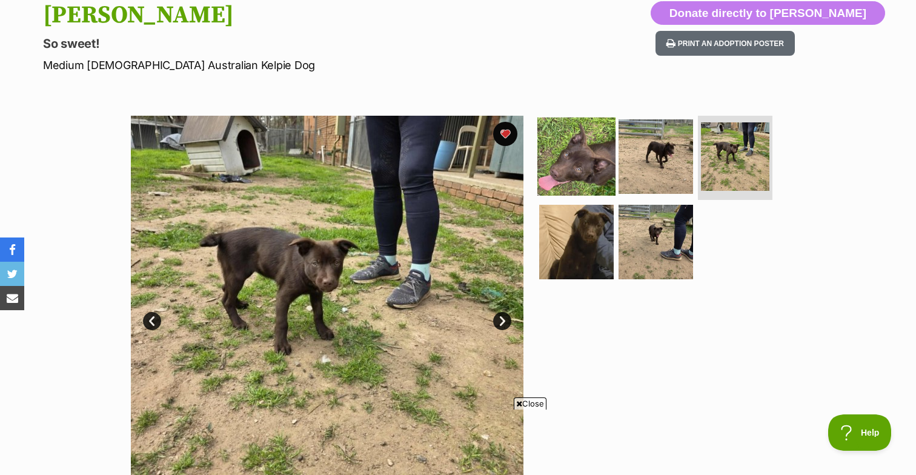
click at [584, 169] on img at bounding box center [577, 156] width 78 height 78
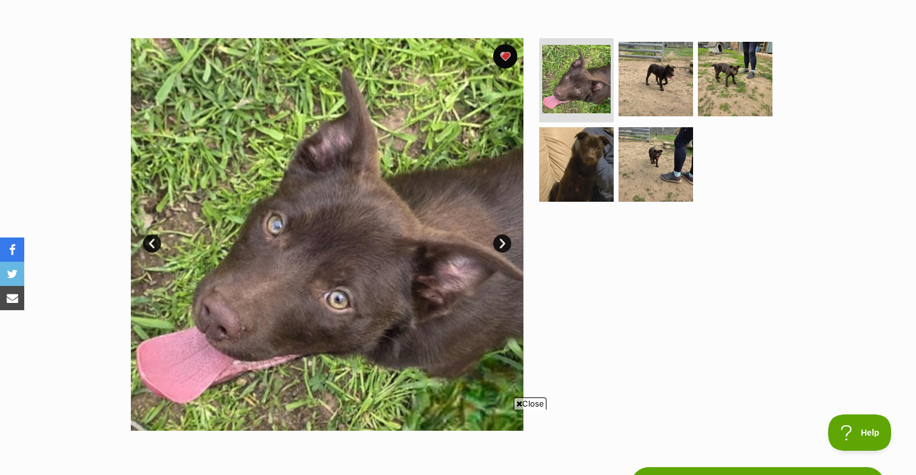
scroll to position [212, 0]
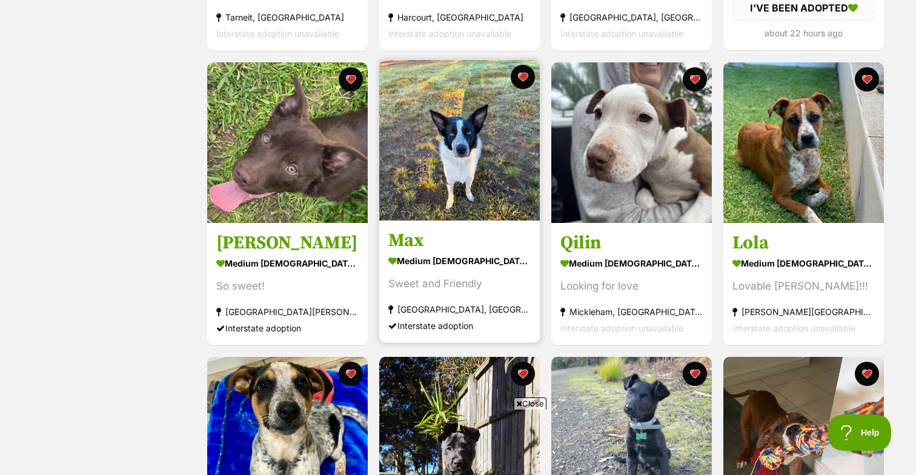
scroll to position [774, 0]
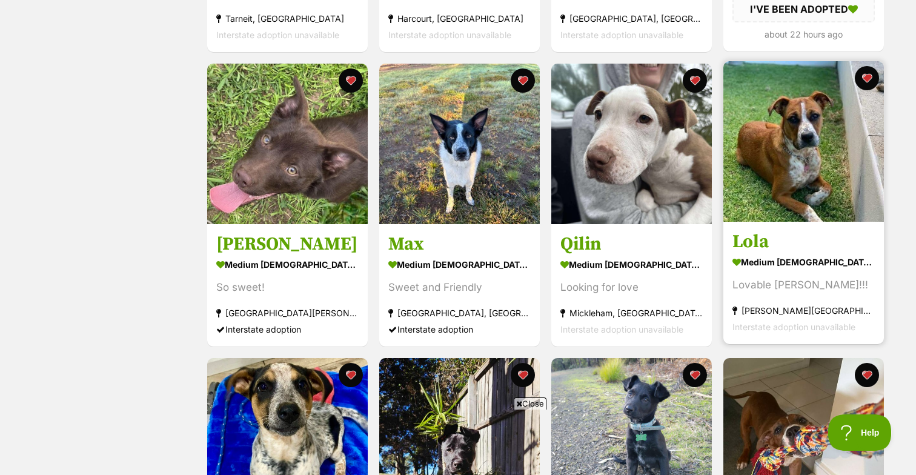
click at [781, 148] on img at bounding box center [804, 141] width 161 height 161
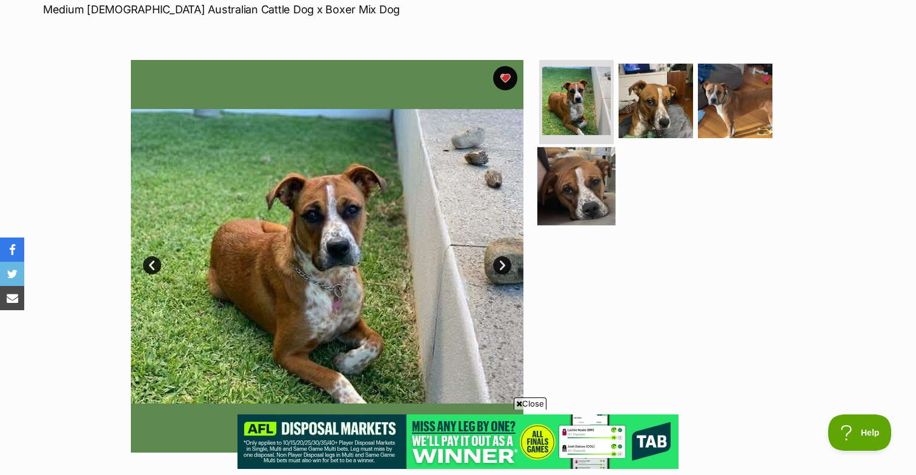
click at [601, 181] on img at bounding box center [577, 186] width 78 height 78
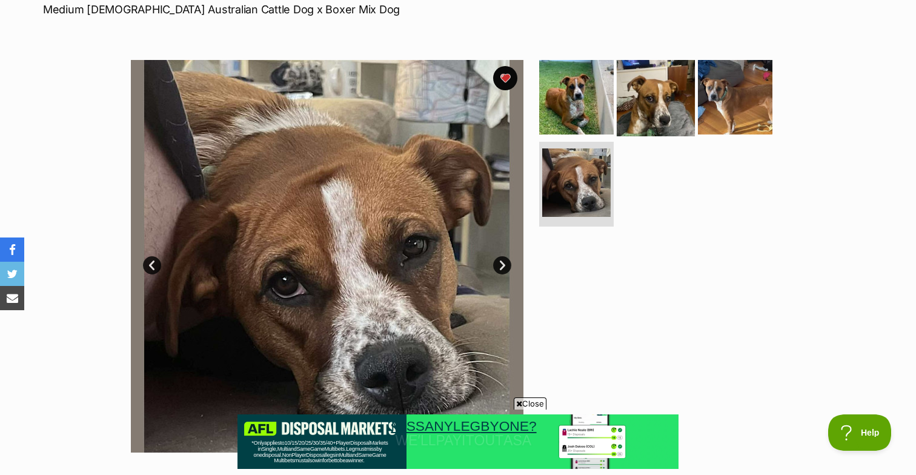
click at [658, 118] on img at bounding box center [656, 97] width 78 height 78
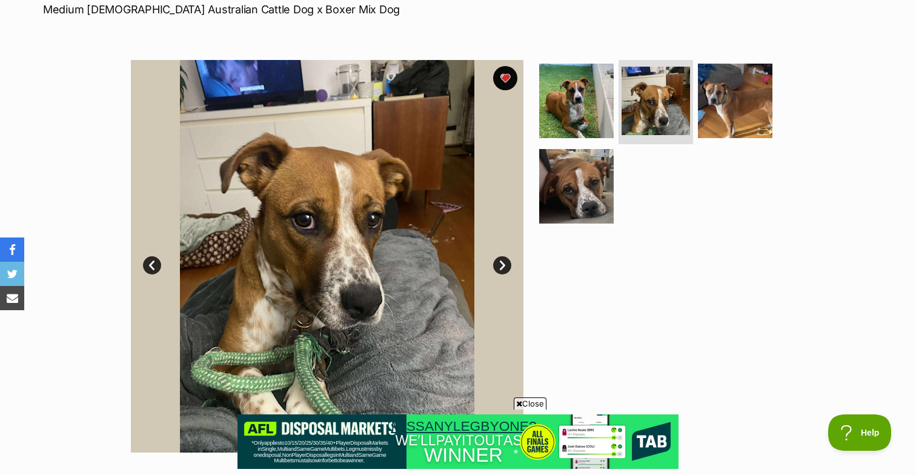
click at [771, 110] on ul at bounding box center [661, 146] width 249 height 172
click at [727, 110] on img at bounding box center [735, 100] width 78 height 78
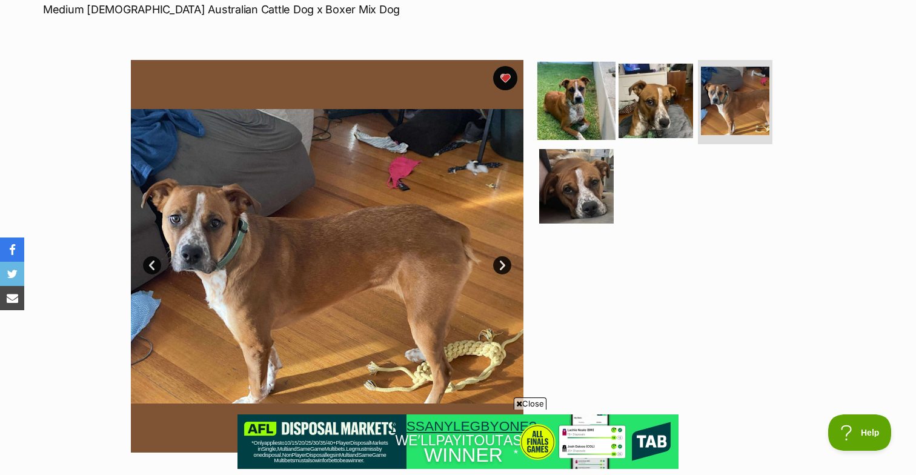
click at [604, 95] on img at bounding box center [577, 100] width 78 height 78
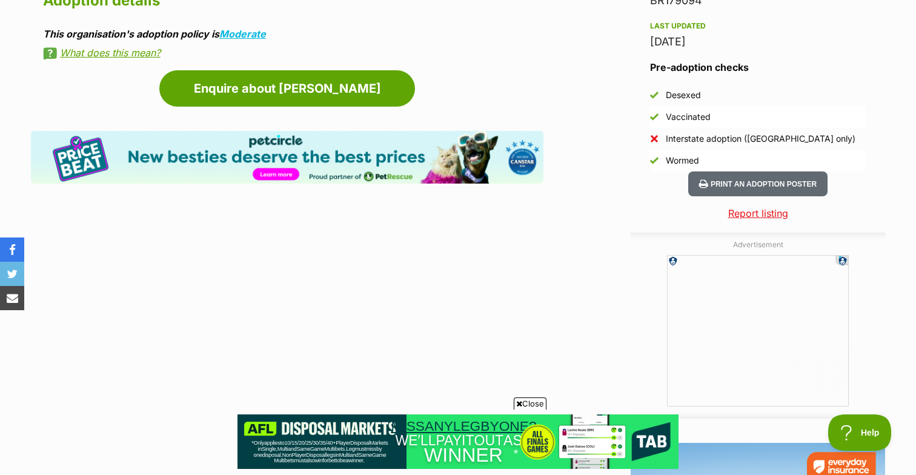
scroll to position [1113, 0]
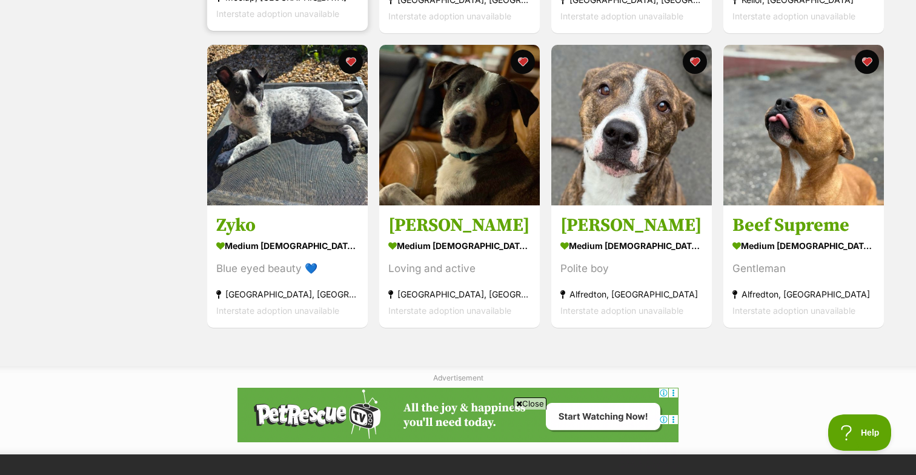
scroll to position [1678, 0]
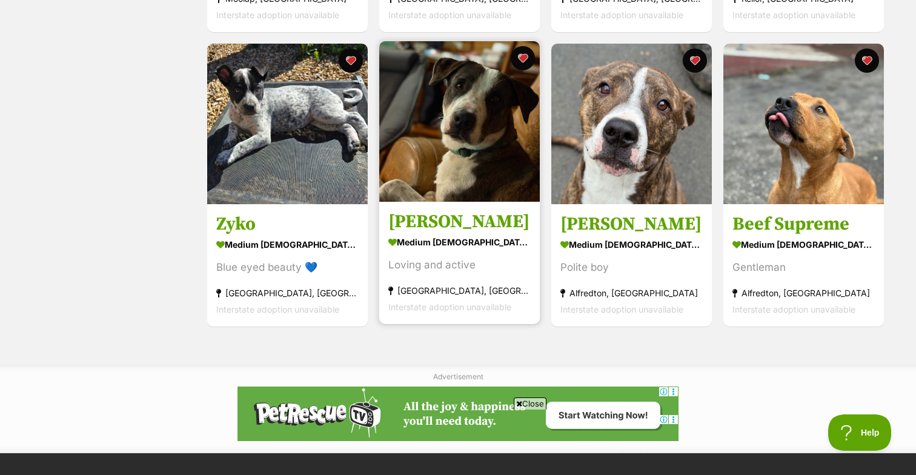
click at [448, 233] on link "[PERSON_NAME] medium [DEMOGRAPHIC_DATA] Dog Loving and active [GEOGRAPHIC_DATA]…" at bounding box center [459, 263] width 161 height 123
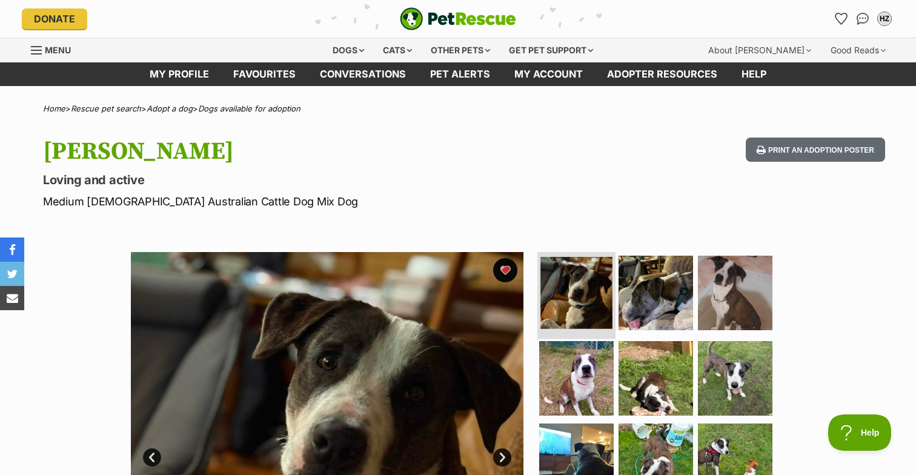
click at [579, 279] on img at bounding box center [577, 293] width 72 height 72
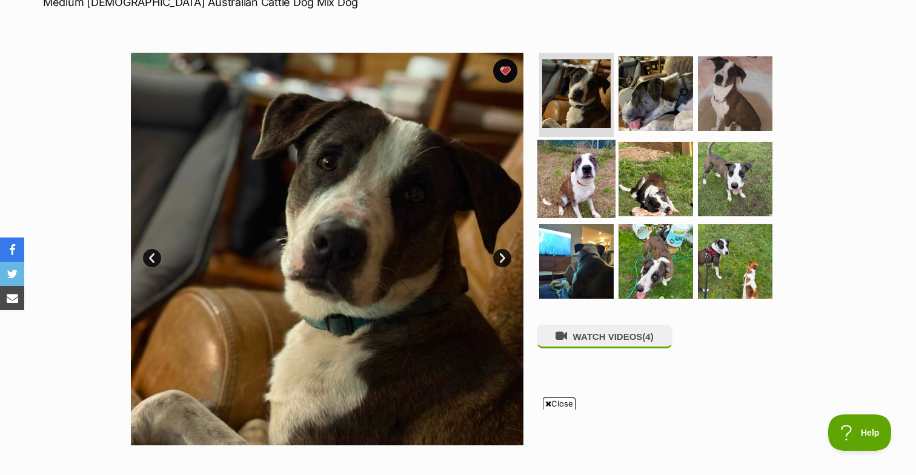
click at [606, 213] on img at bounding box center [577, 179] width 78 height 78
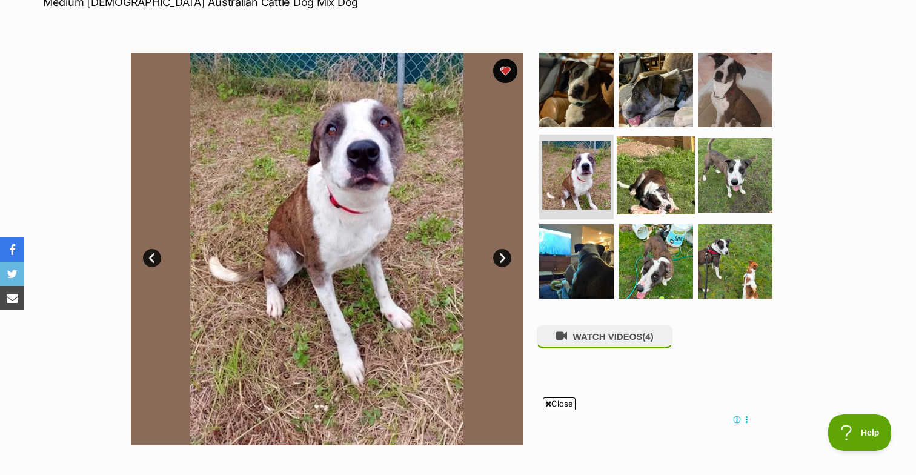
click at [656, 195] on img at bounding box center [656, 175] width 78 height 78
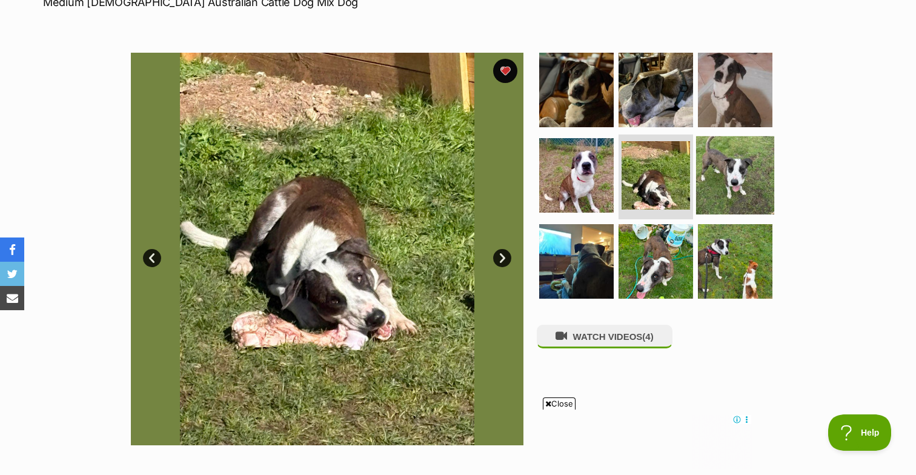
click at [728, 192] on img at bounding box center [735, 175] width 78 height 78
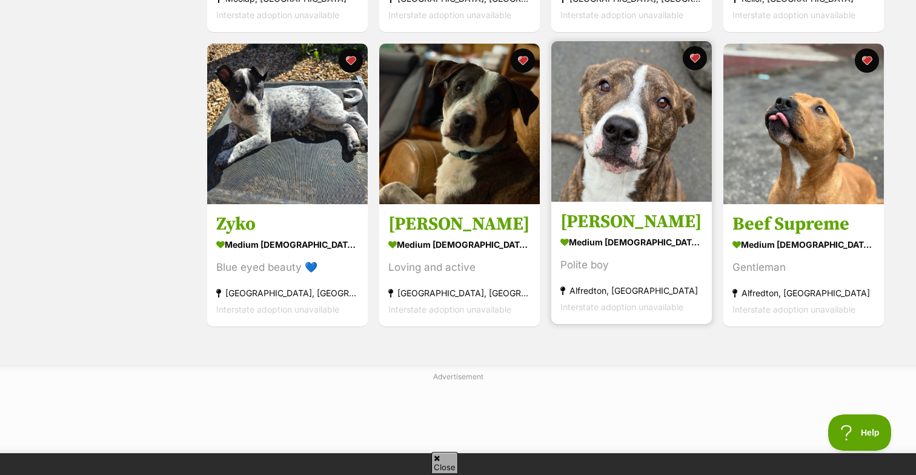
click at [597, 138] on img at bounding box center [632, 121] width 161 height 161
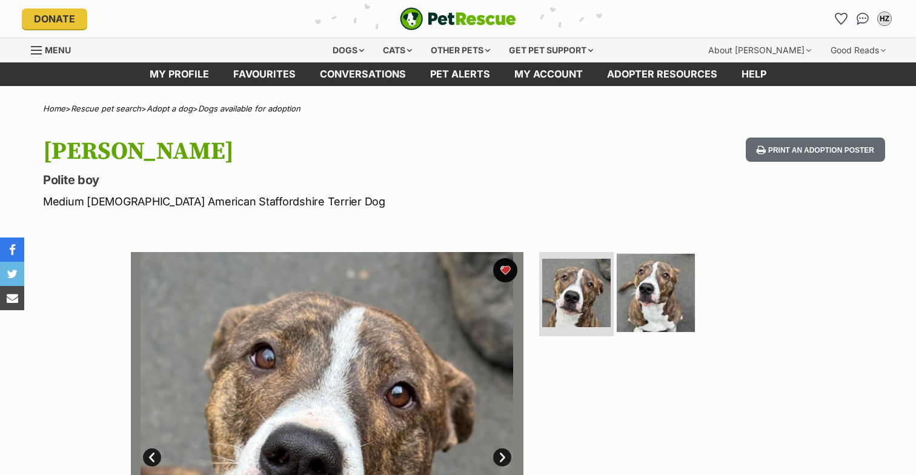
click at [639, 288] on img at bounding box center [656, 292] width 78 height 78
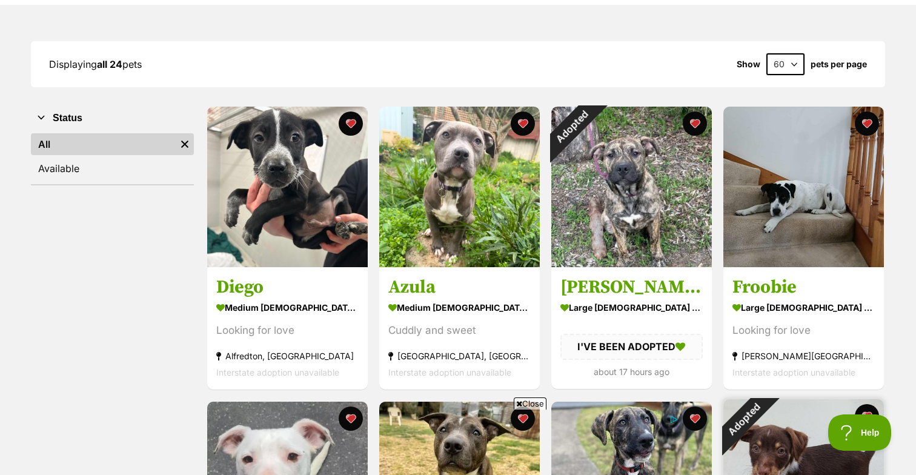
scroll to position [94, 0]
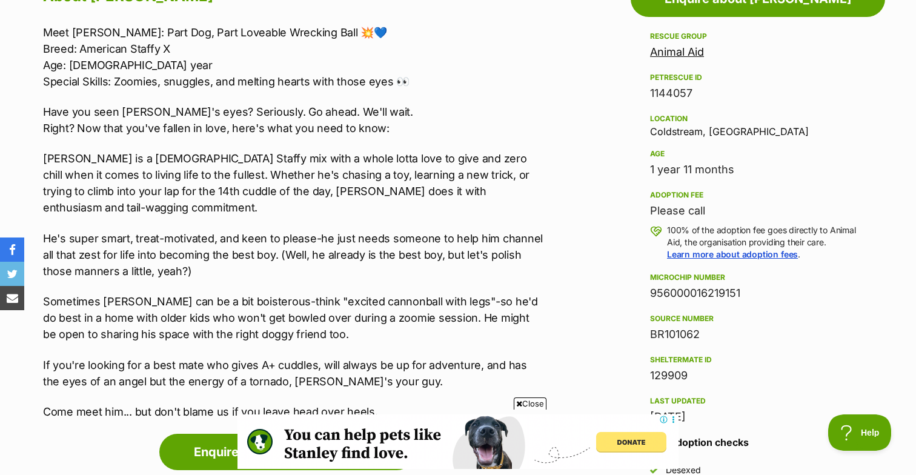
scroll to position [710, 0]
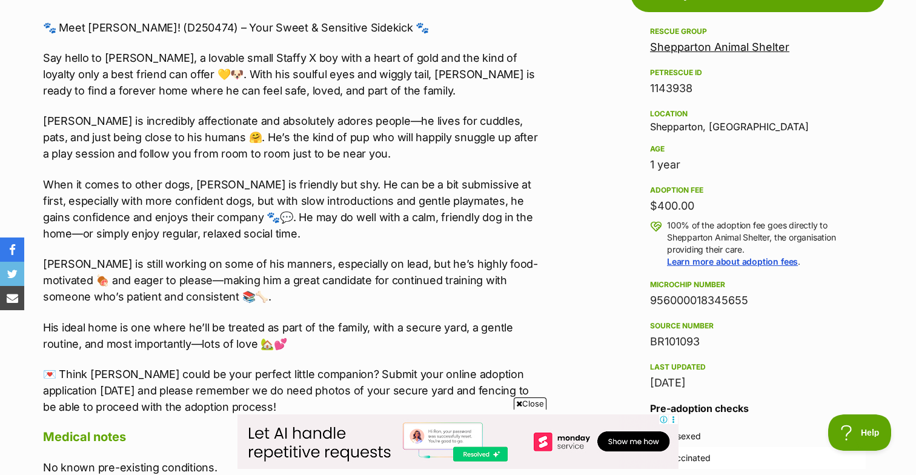
scroll to position [706, 0]
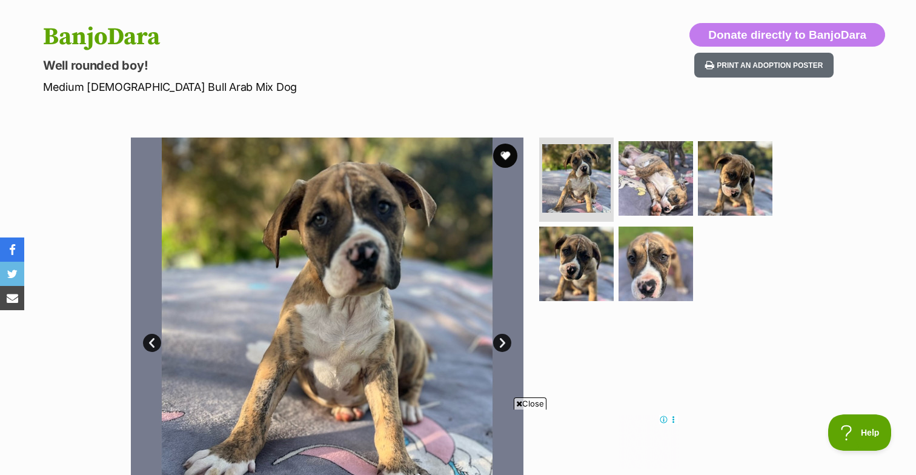
scroll to position [123, 0]
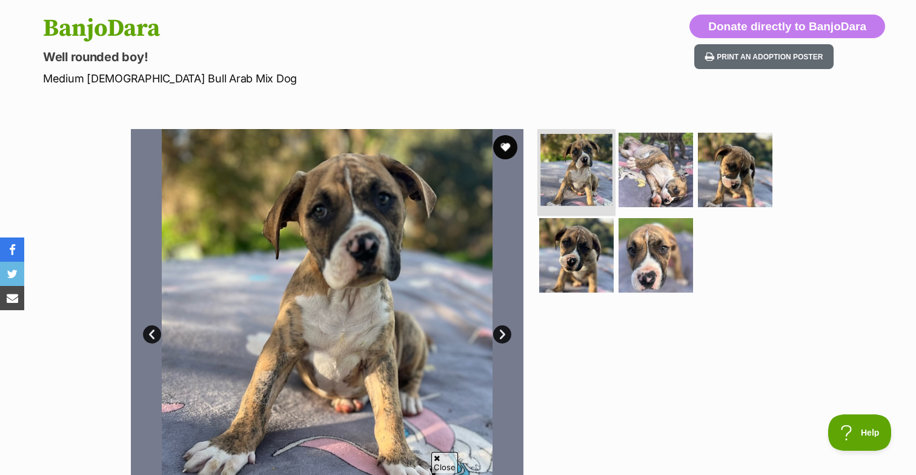
click at [590, 164] on img at bounding box center [577, 170] width 72 height 72
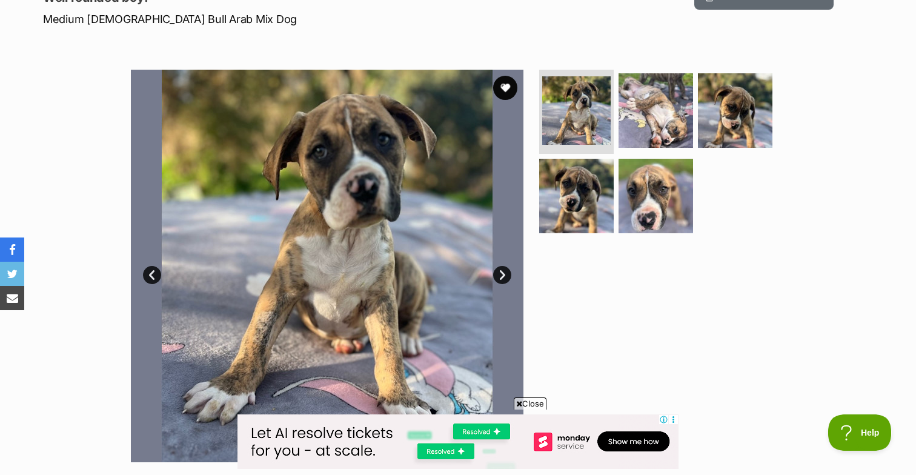
scroll to position [189, 0]
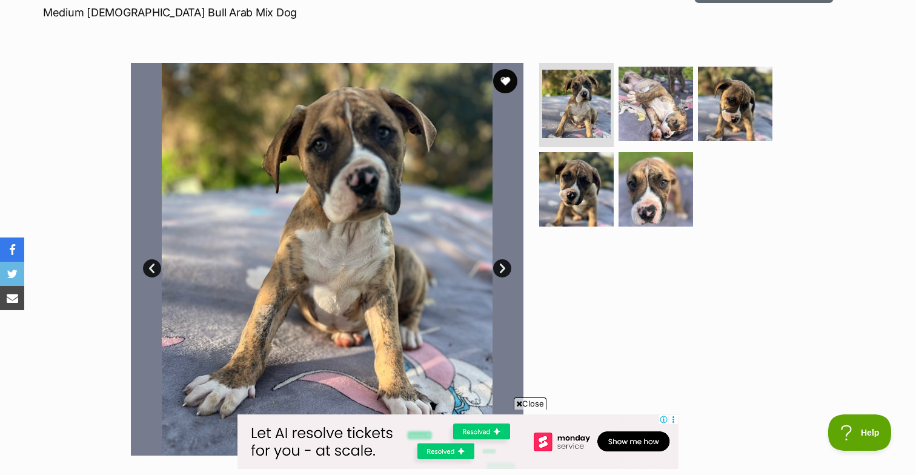
click at [505, 271] on link "Next" at bounding box center [502, 268] width 18 height 18
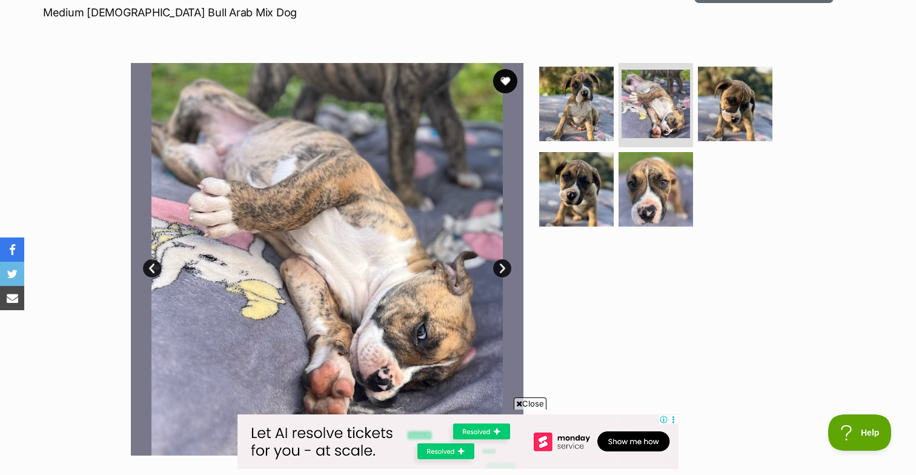
click at [505, 271] on link "Next" at bounding box center [502, 268] width 18 height 18
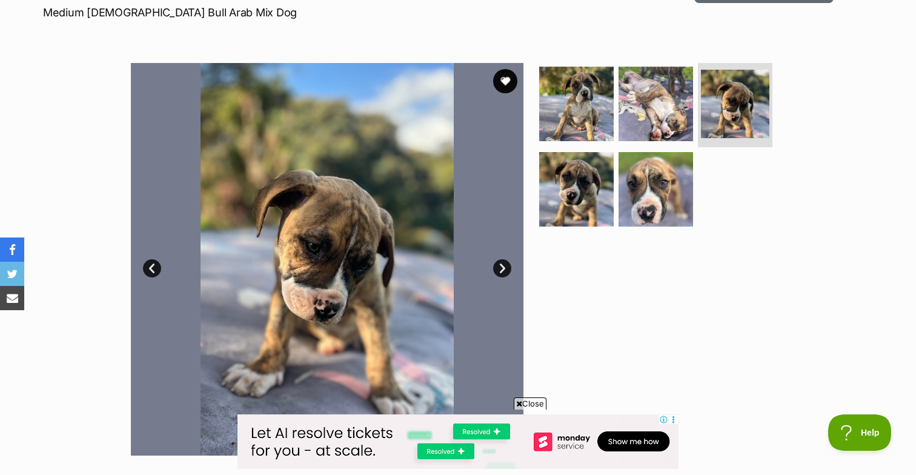
click at [505, 271] on link "Next" at bounding box center [502, 268] width 18 height 18
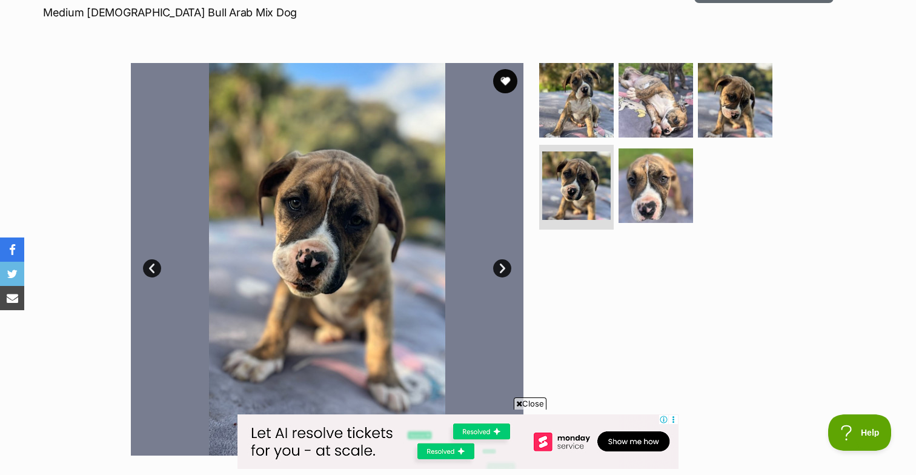
click at [505, 271] on link "Next" at bounding box center [502, 268] width 18 height 18
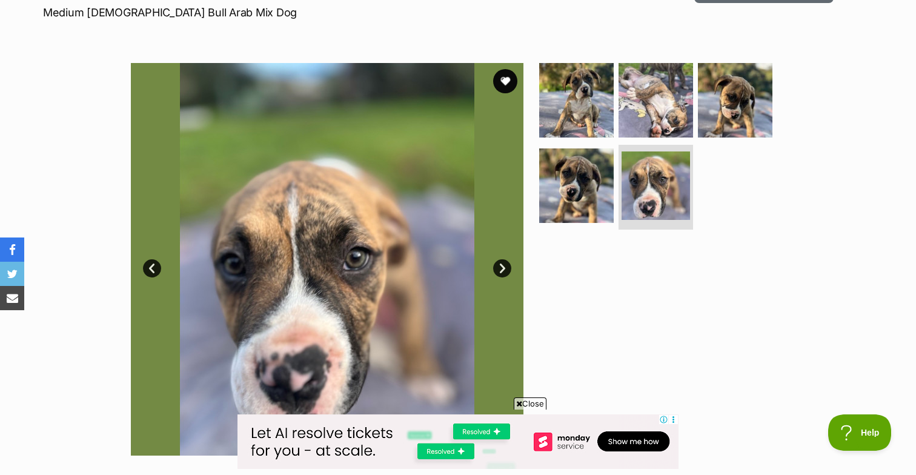
click at [505, 271] on link "Next" at bounding box center [502, 268] width 18 height 18
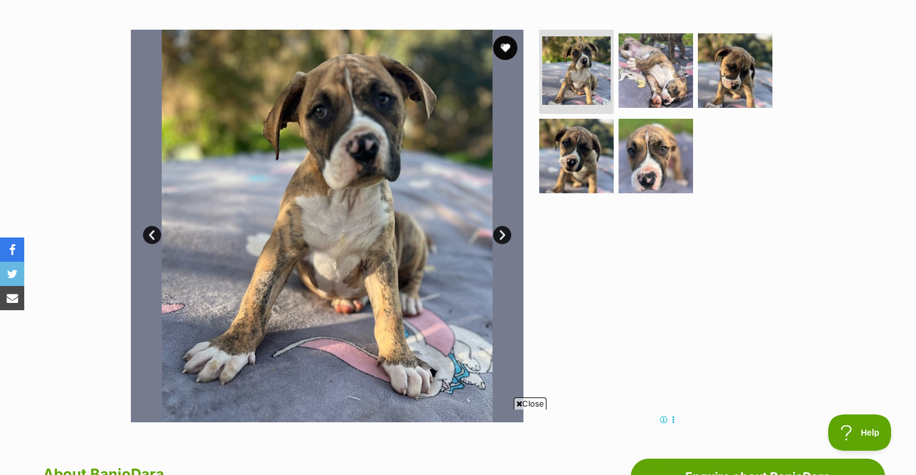
scroll to position [220, 0]
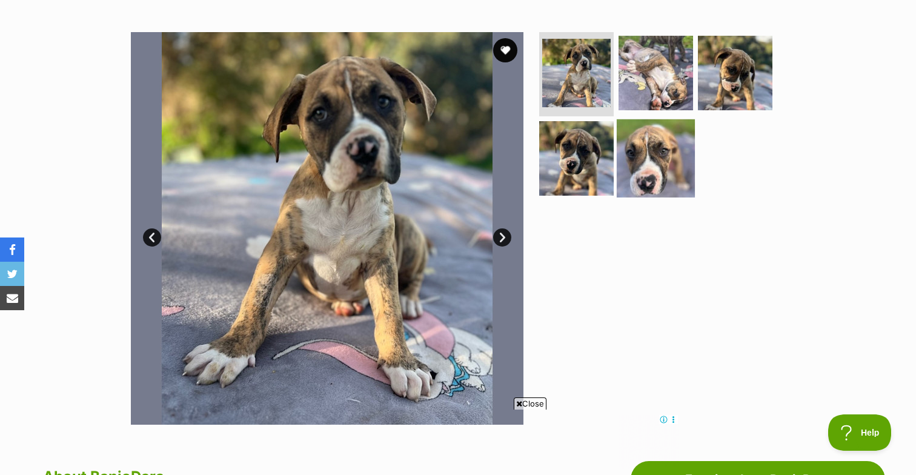
click at [650, 149] on img at bounding box center [656, 158] width 78 height 78
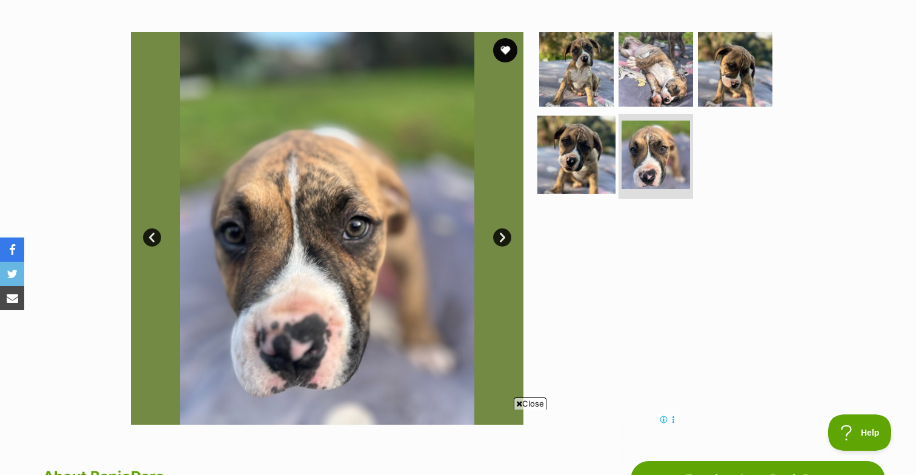
click at [577, 165] on img at bounding box center [577, 155] width 78 height 78
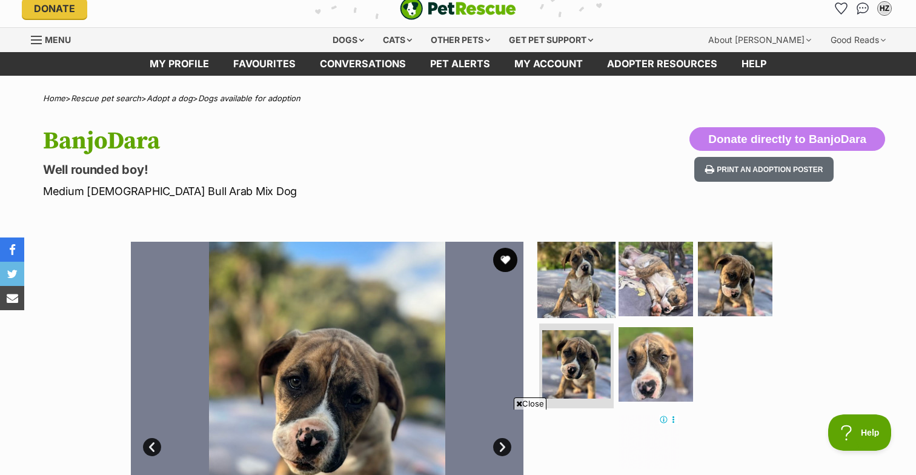
scroll to position [0, 0]
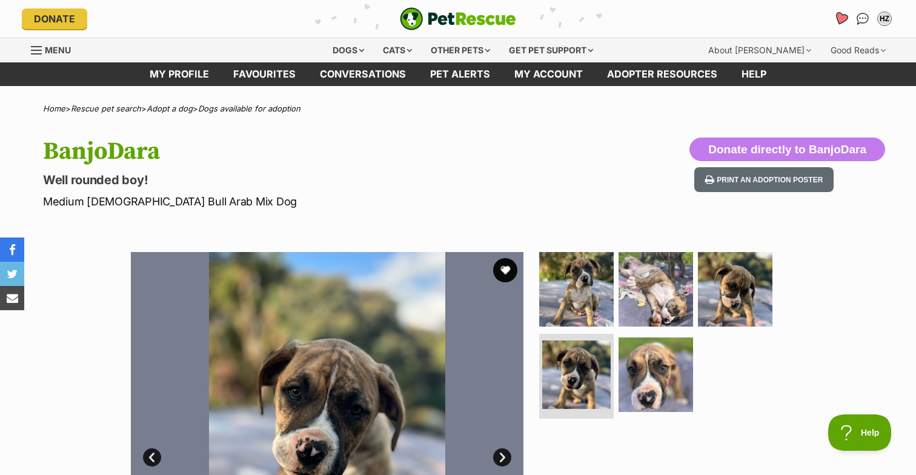
click at [849, 18] on link "Favourites" at bounding box center [841, 18] width 25 height 25
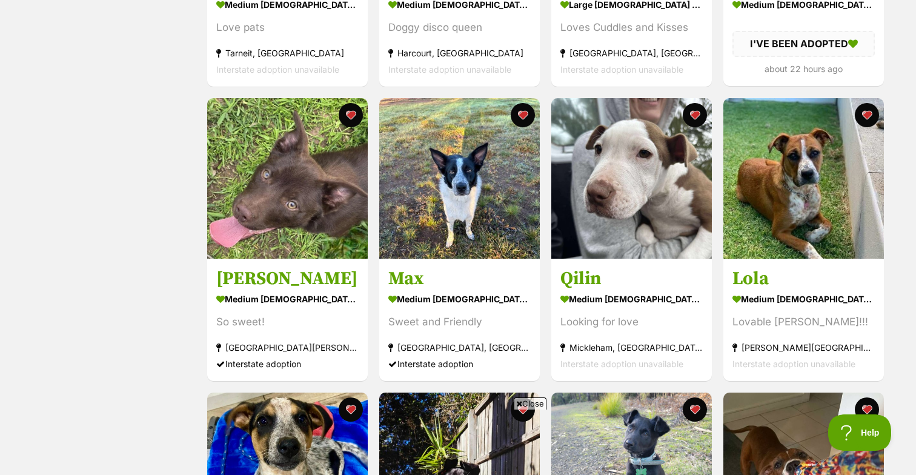
scroll to position [740, 0]
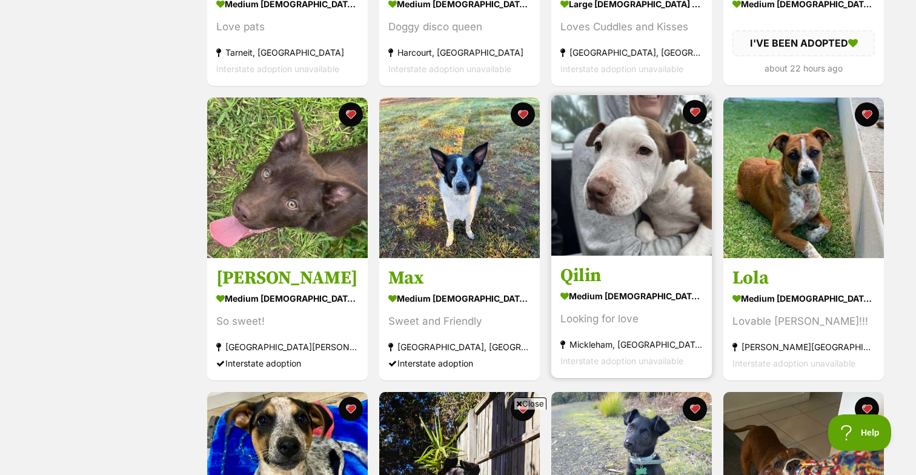
click at [629, 202] on img at bounding box center [632, 175] width 161 height 161
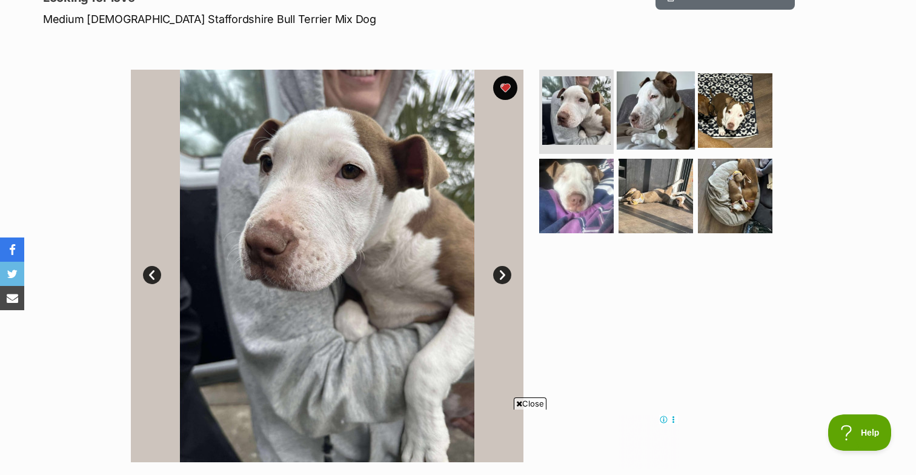
click at [659, 110] on img at bounding box center [656, 110] width 78 height 78
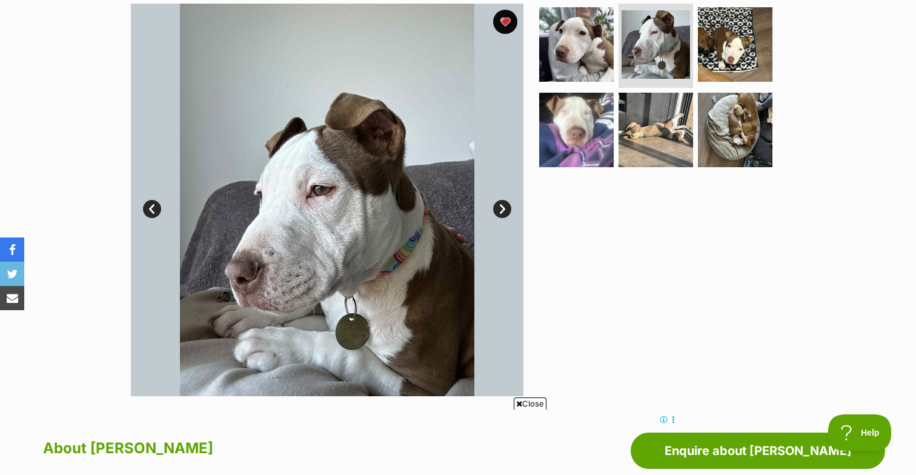
scroll to position [244, 0]
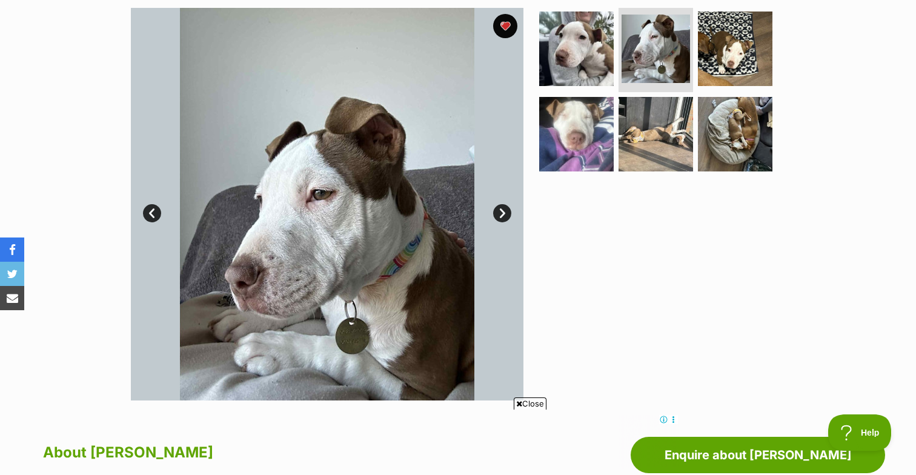
click at [504, 212] on link "Next" at bounding box center [502, 213] width 18 height 18
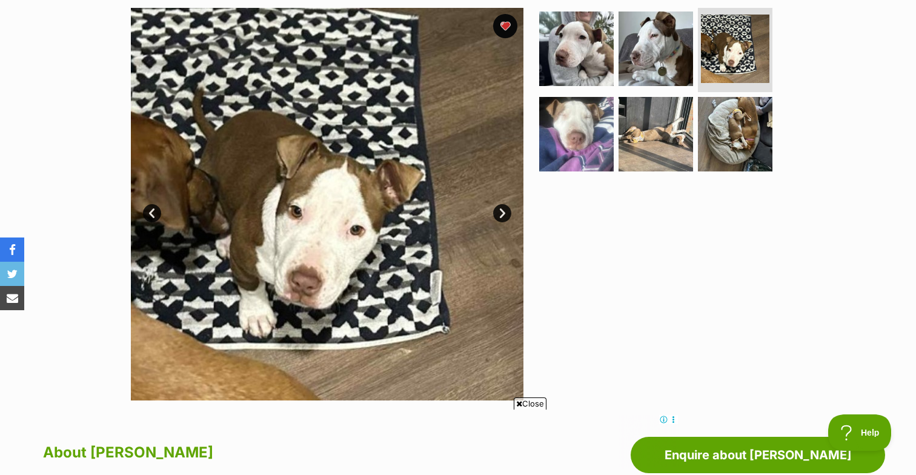
click at [504, 212] on link "Next" at bounding box center [502, 213] width 18 height 18
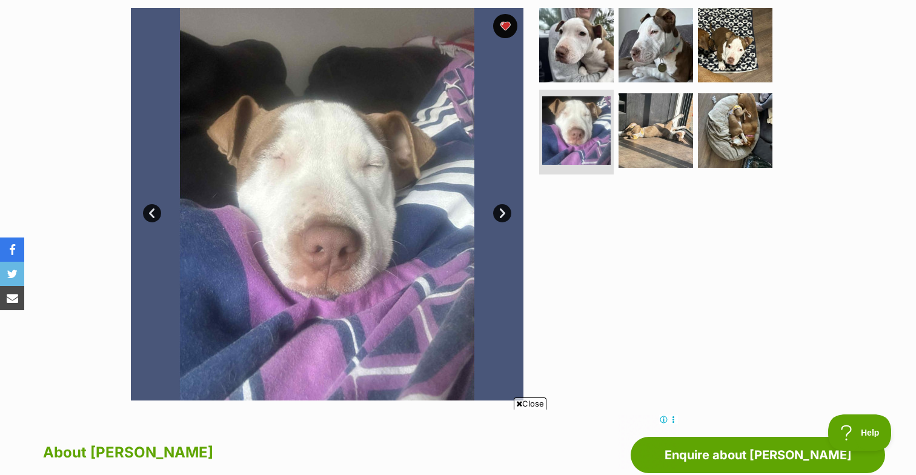
click at [504, 212] on link "Next" at bounding box center [502, 213] width 18 height 18
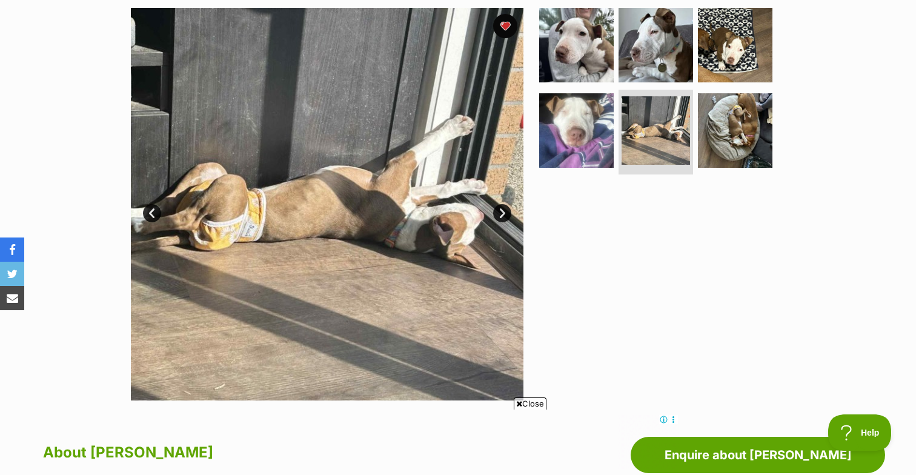
click at [504, 212] on link "Next" at bounding box center [502, 213] width 18 height 18
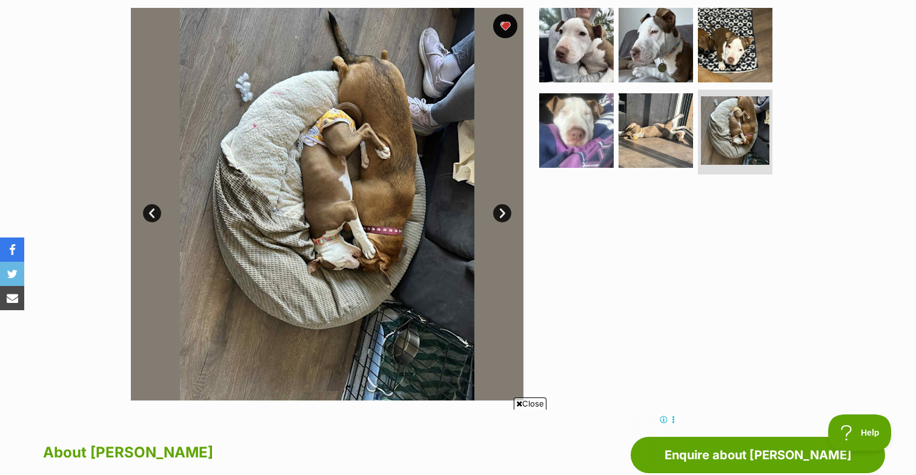
click at [504, 212] on link "Next" at bounding box center [502, 213] width 18 height 18
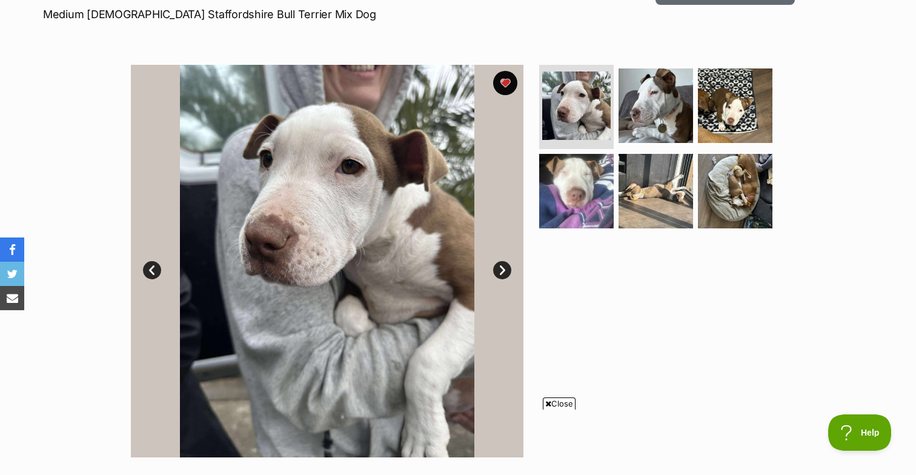
scroll to position [0, 0]
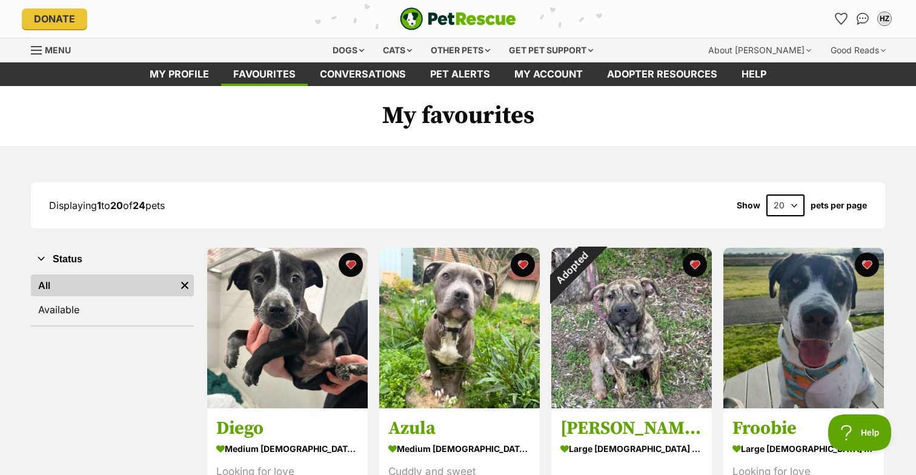
click at [793, 209] on select "20 40 60" at bounding box center [786, 206] width 38 height 22
select select "60"
click at [767, 195] on select "20 40 60" at bounding box center [786, 206] width 38 height 22
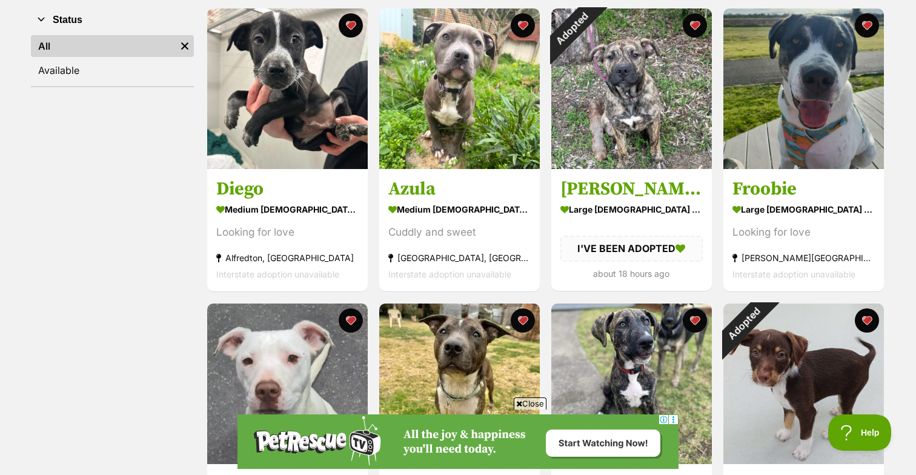
scroll to position [241, 0]
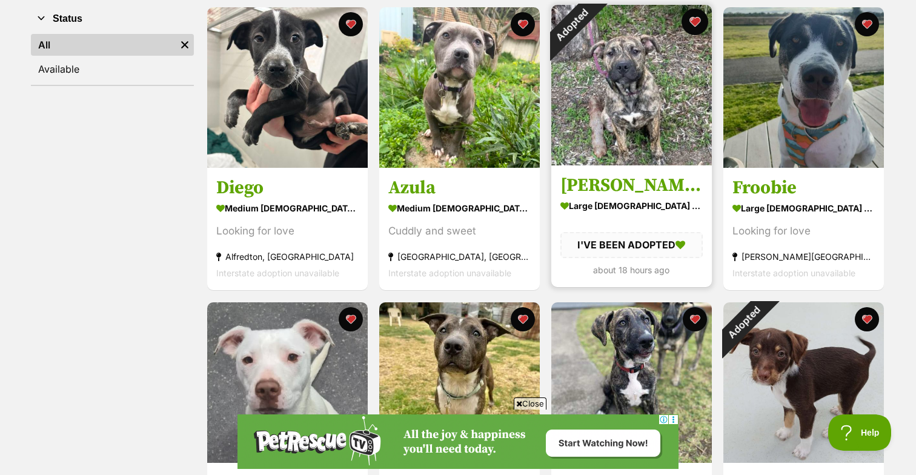
click at [699, 23] on button "favourite" at bounding box center [695, 21] width 27 height 27
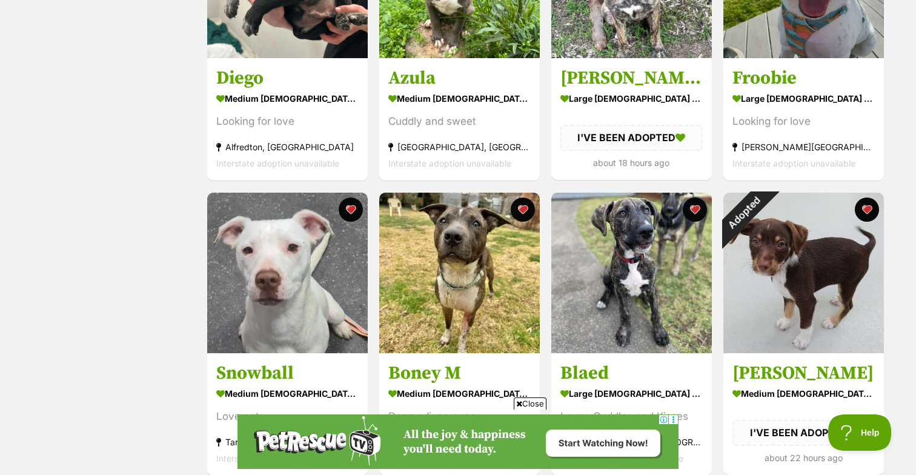
scroll to position [367, 0]
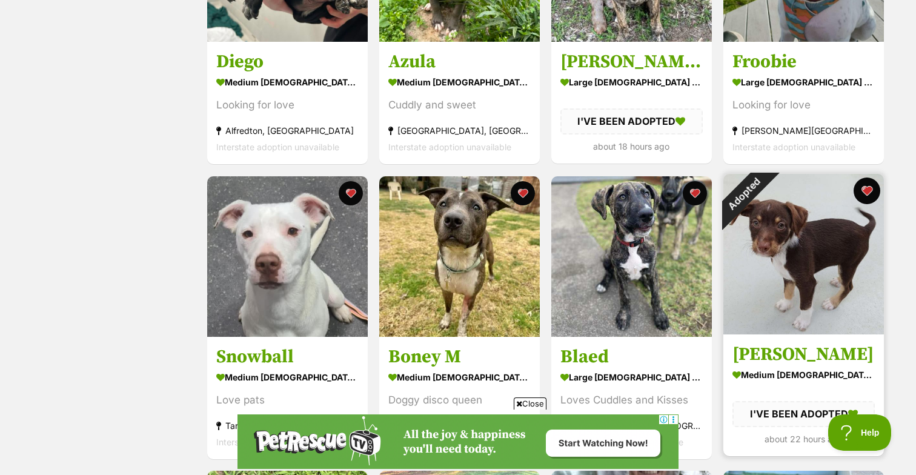
click at [865, 192] on button "favourite" at bounding box center [867, 191] width 27 height 27
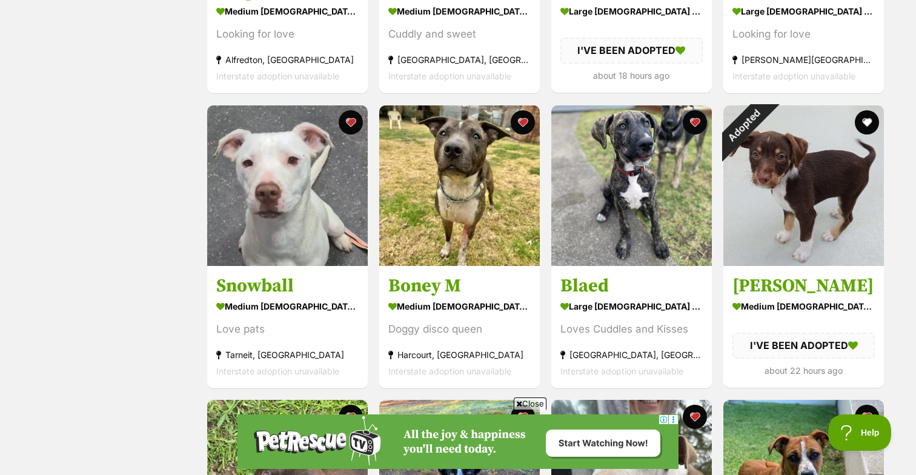
scroll to position [439, 0]
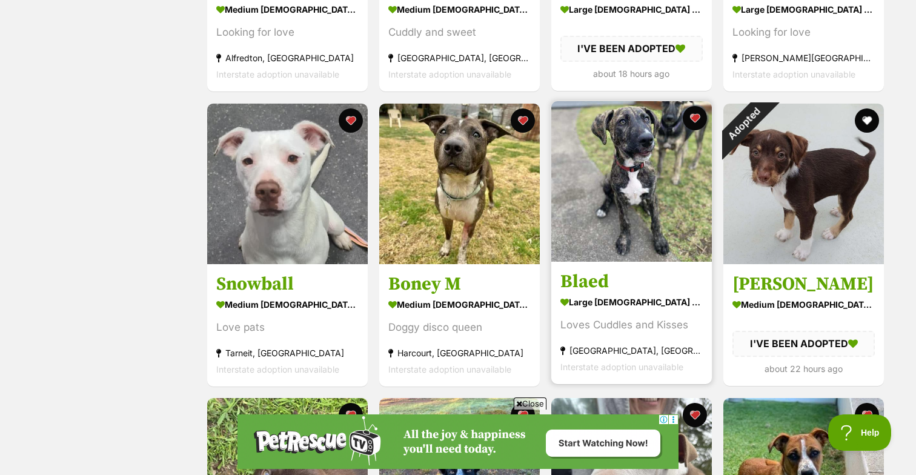
click at [625, 156] on img at bounding box center [632, 181] width 161 height 161
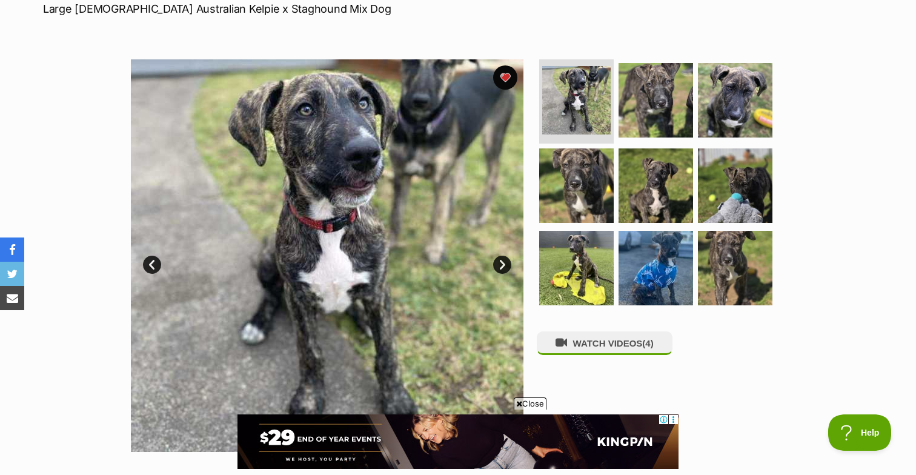
click at [506, 265] on link "Next" at bounding box center [502, 265] width 18 height 18
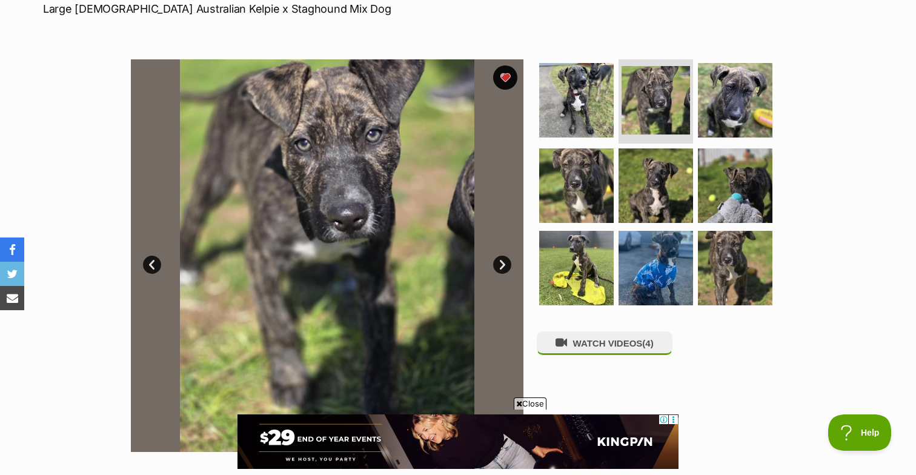
click at [506, 265] on link "Next" at bounding box center [502, 265] width 18 height 18
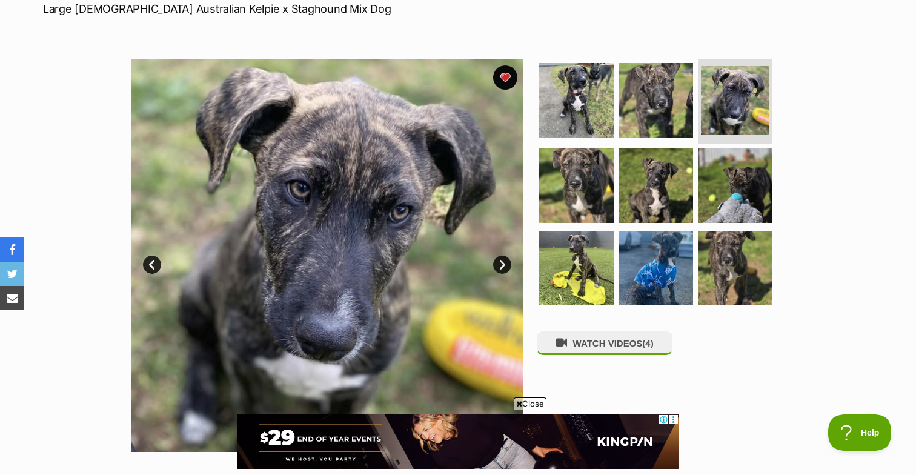
click at [506, 265] on link "Next" at bounding box center [502, 265] width 18 height 18
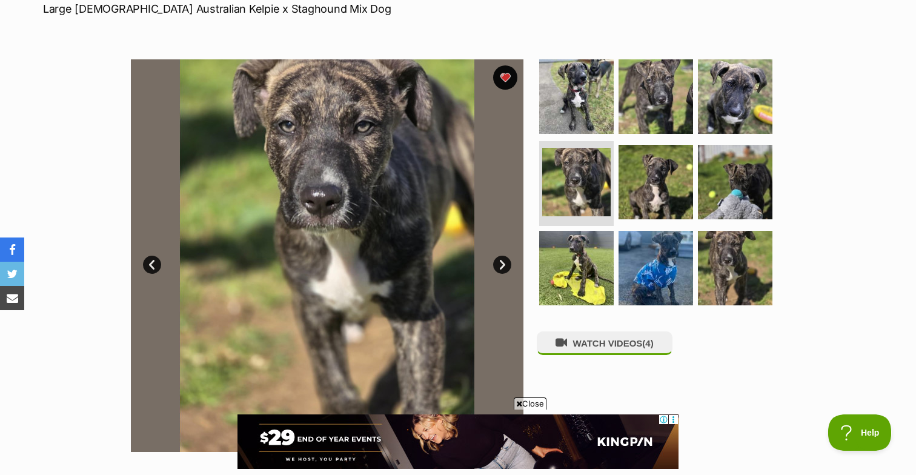
click at [506, 265] on link "Next" at bounding box center [502, 265] width 18 height 18
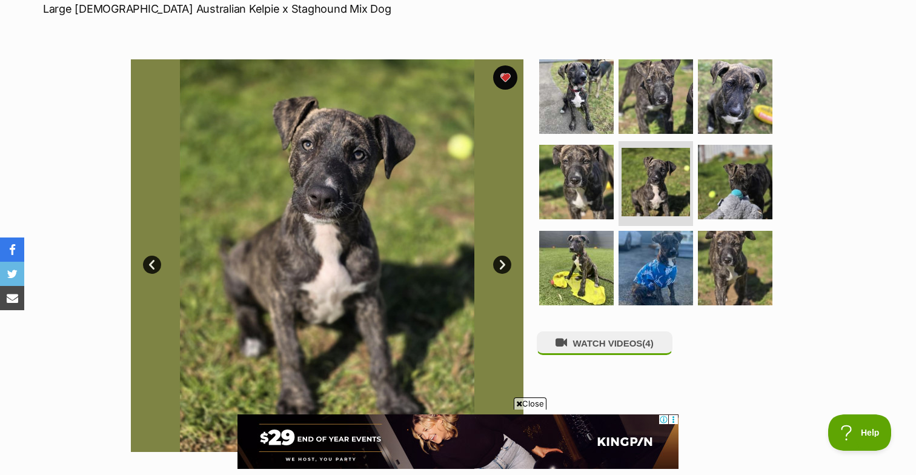
click at [506, 265] on link "Next" at bounding box center [502, 265] width 18 height 18
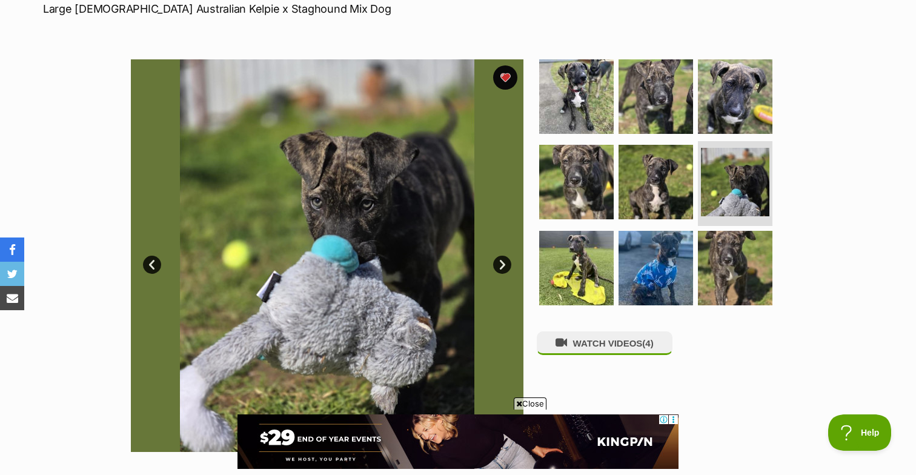
click at [506, 265] on link "Next" at bounding box center [502, 265] width 18 height 18
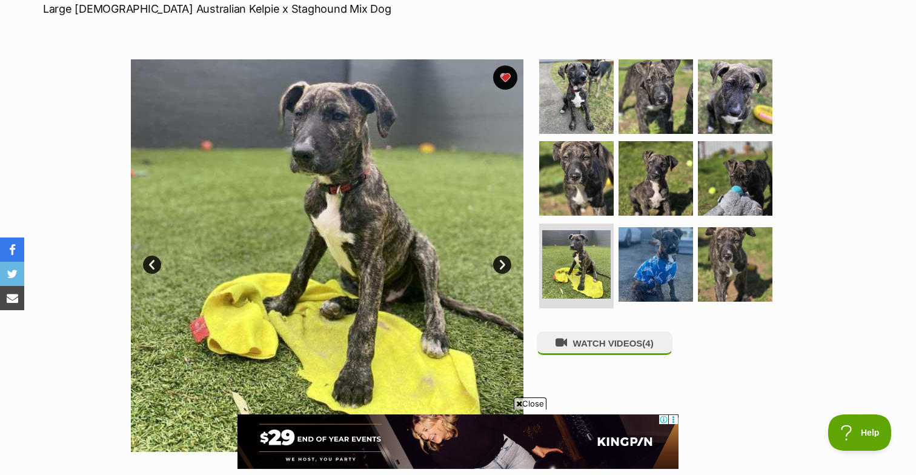
click at [506, 265] on link "Next" at bounding box center [502, 265] width 18 height 18
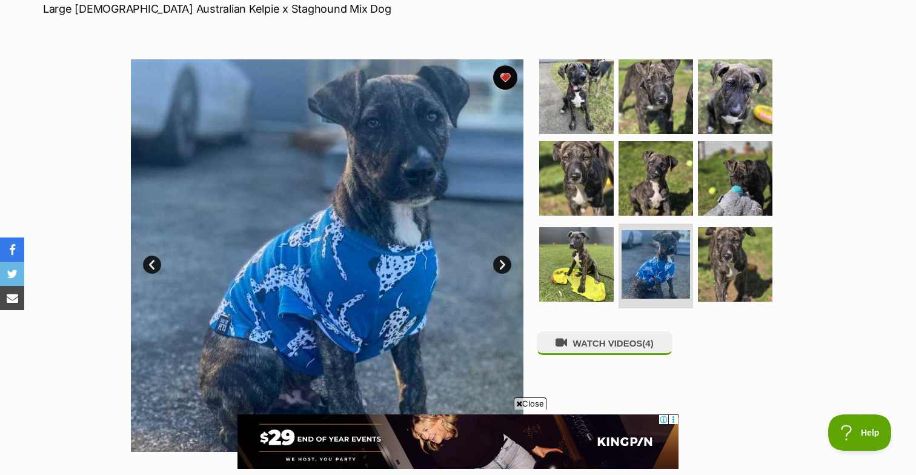
click at [506, 265] on link "Next" at bounding box center [502, 265] width 18 height 18
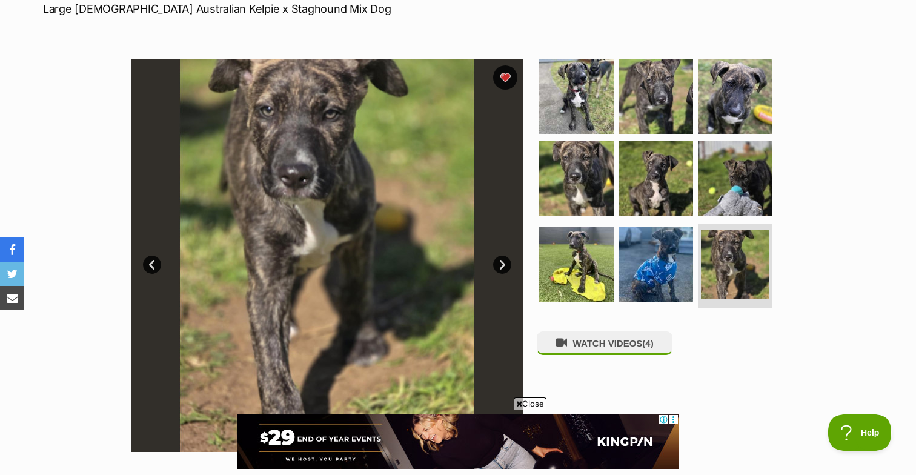
click at [506, 265] on link "Next" at bounding box center [502, 265] width 18 height 18
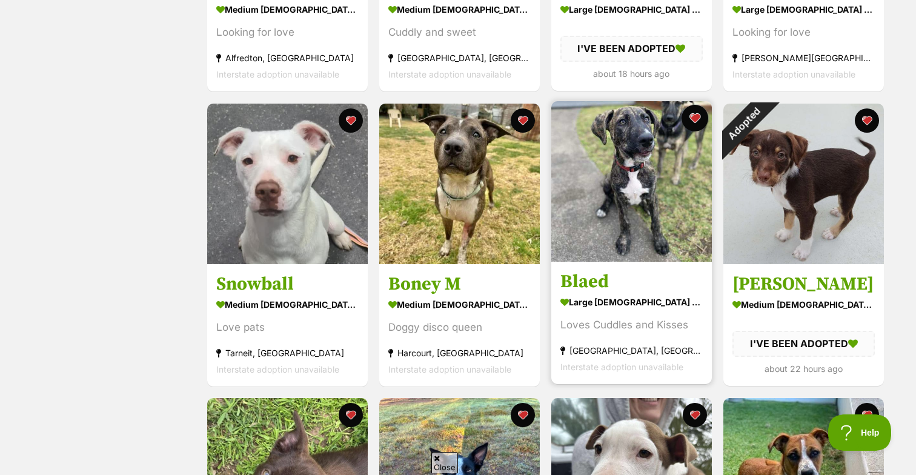
click at [699, 116] on button "favourite" at bounding box center [695, 118] width 27 height 27
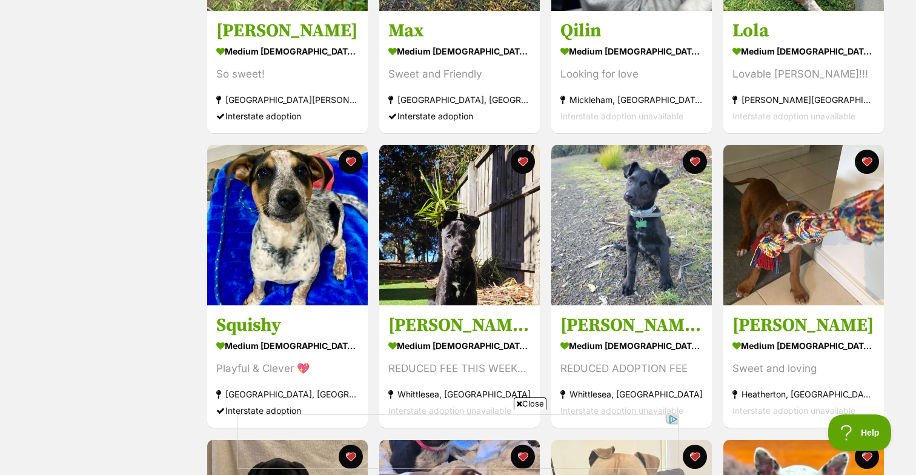
scroll to position [1004, 0]
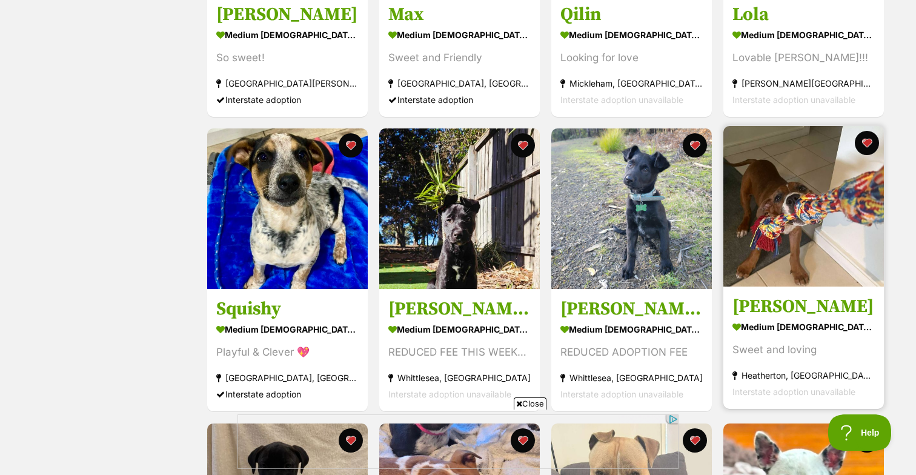
click at [815, 204] on img at bounding box center [804, 206] width 161 height 161
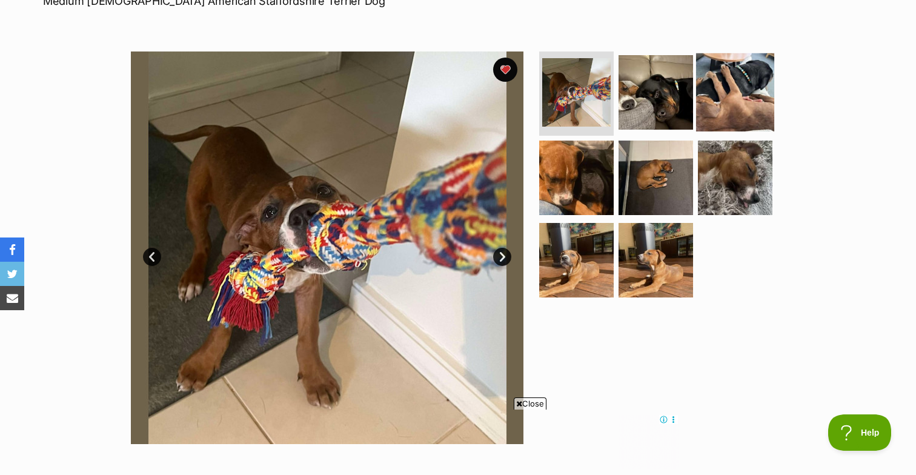
scroll to position [191, 0]
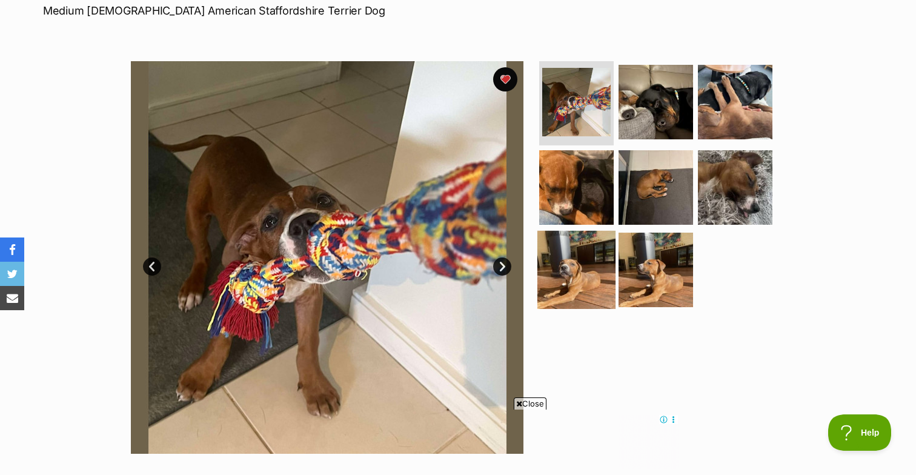
click at [576, 264] on img at bounding box center [577, 270] width 78 height 78
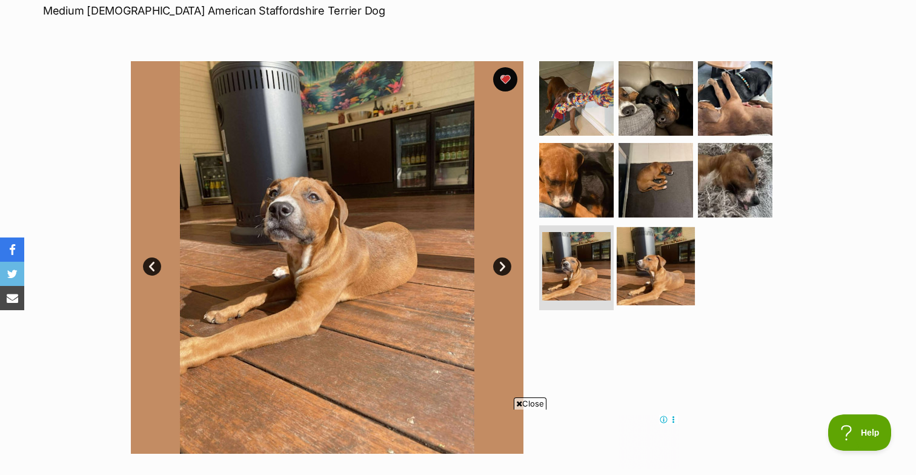
click at [656, 267] on img at bounding box center [656, 266] width 78 height 78
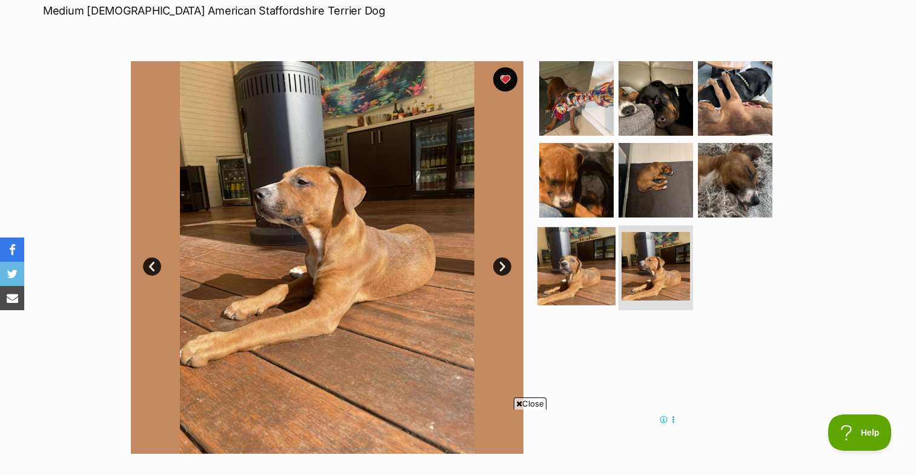
click at [585, 260] on img at bounding box center [577, 266] width 78 height 78
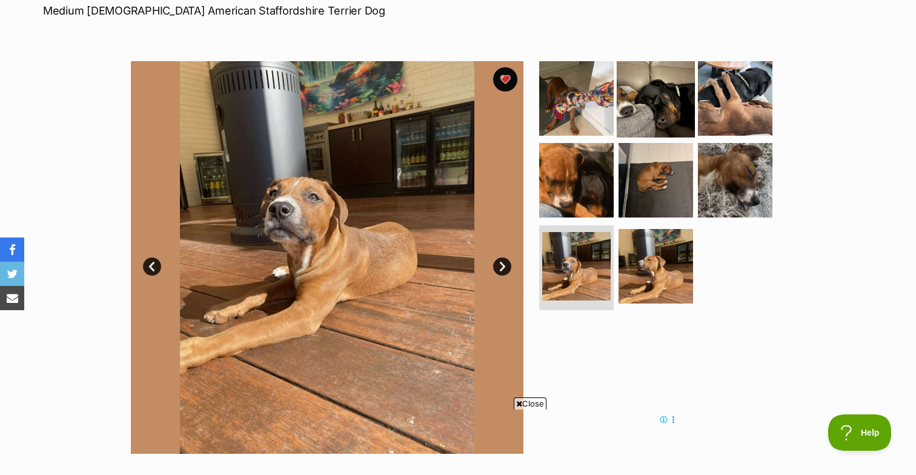
click at [669, 110] on img at bounding box center [656, 98] width 78 height 78
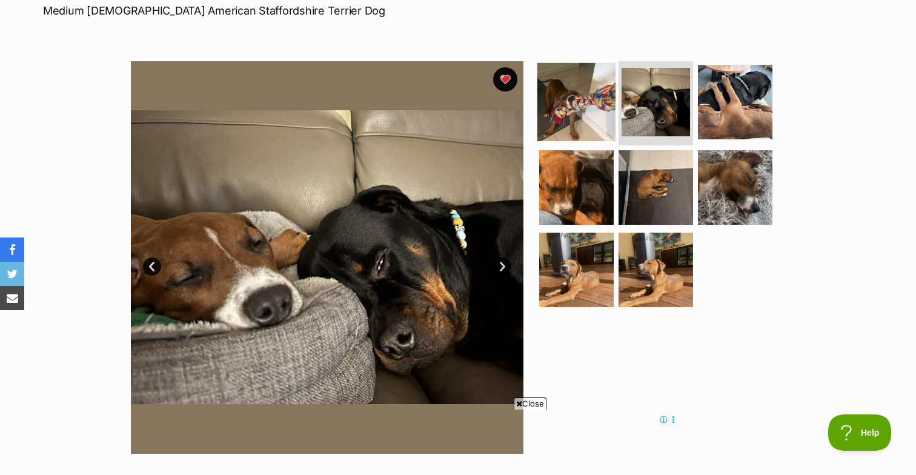
click at [576, 107] on img at bounding box center [577, 101] width 78 height 78
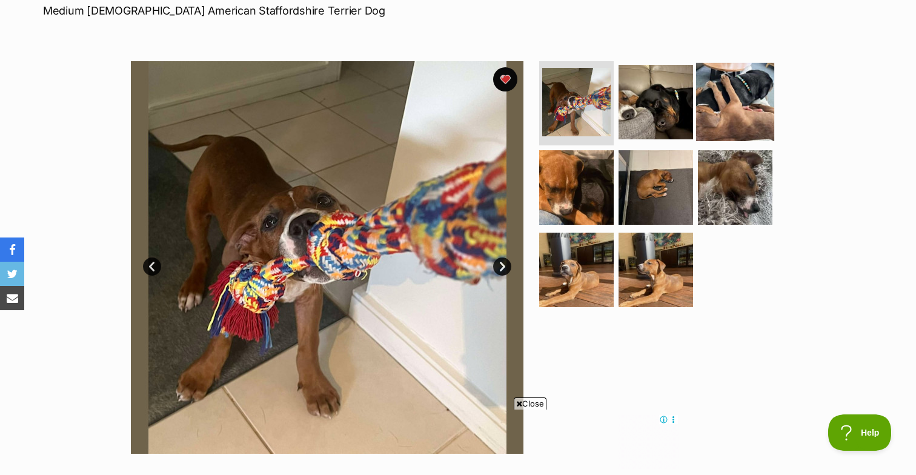
click at [726, 93] on img at bounding box center [735, 101] width 78 height 78
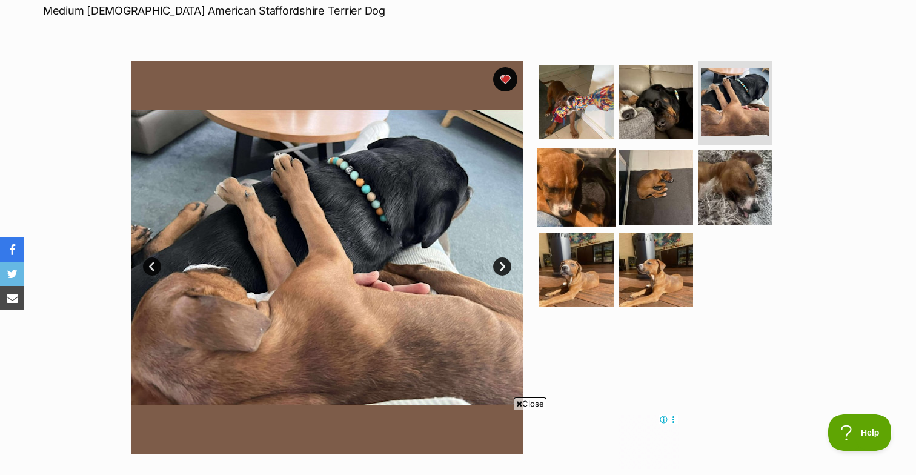
click at [543, 167] on img at bounding box center [577, 187] width 78 height 78
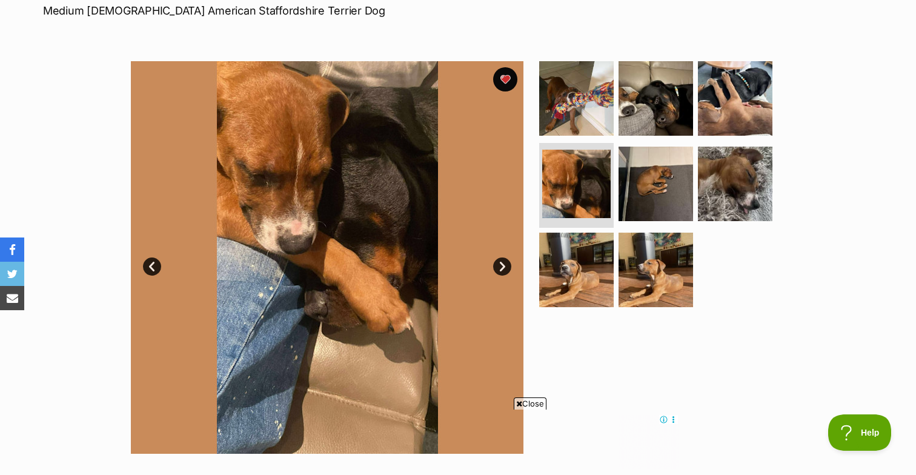
click at [501, 265] on link "Next" at bounding box center [502, 267] width 18 height 18
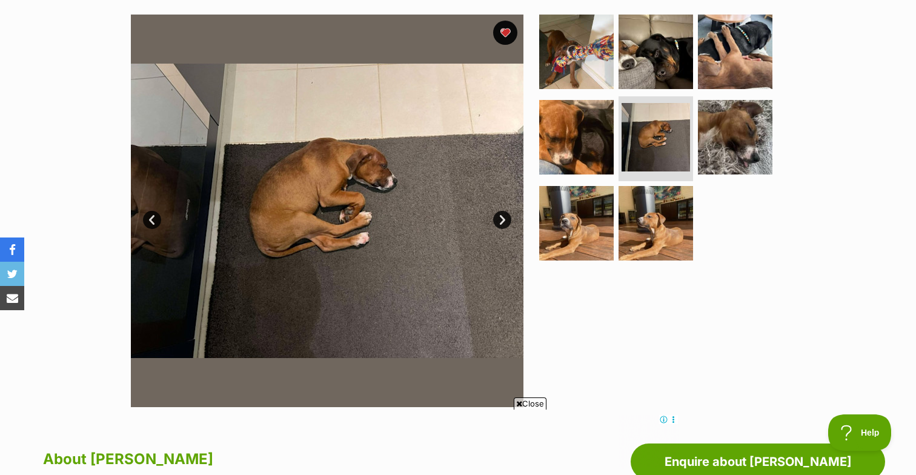
scroll to position [0, 0]
click at [504, 221] on link "Next" at bounding box center [502, 220] width 18 height 18
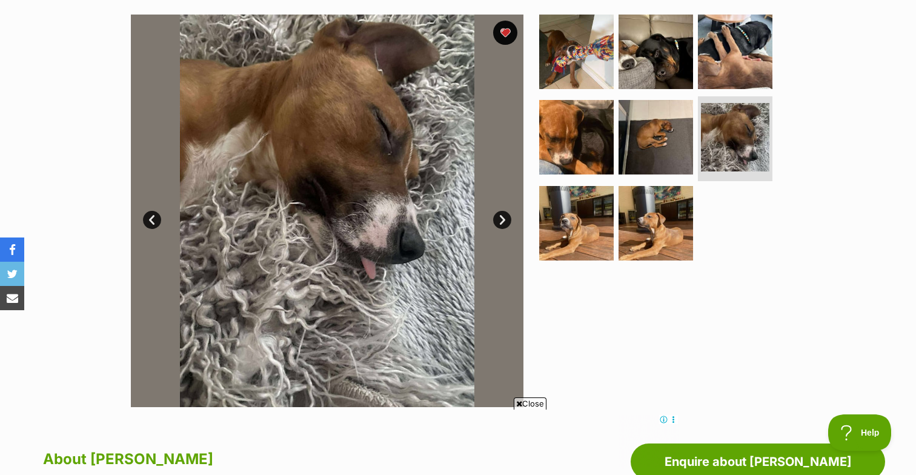
click at [504, 221] on link "Next" at bounding box center [502, 220] width 18 height 18
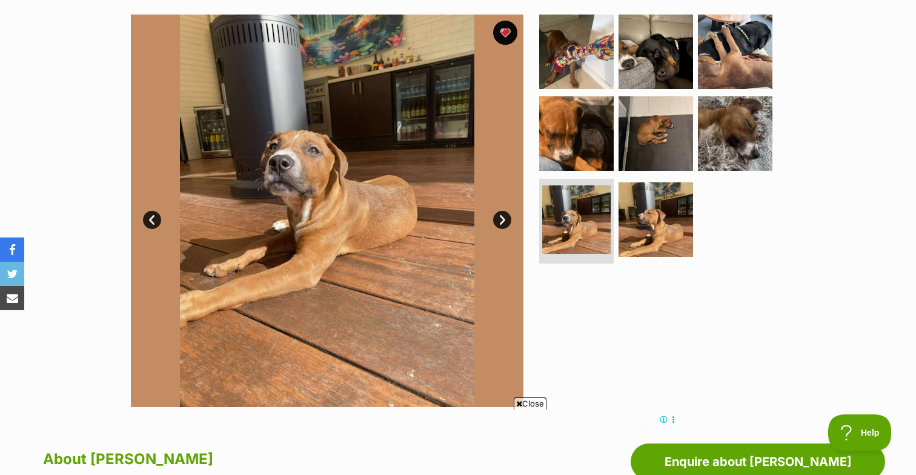
click at [504, 221] on link "Next" at bounding box center [502, 220] width 18 height 18
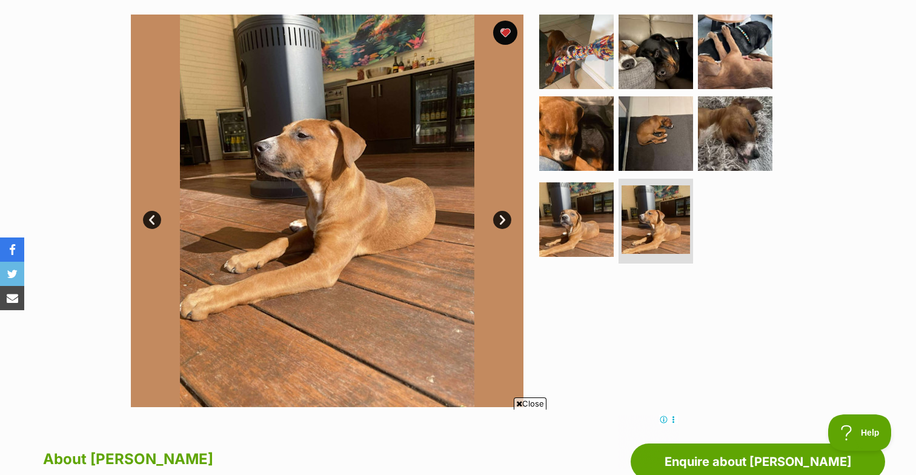
scroll to position [229, 0]
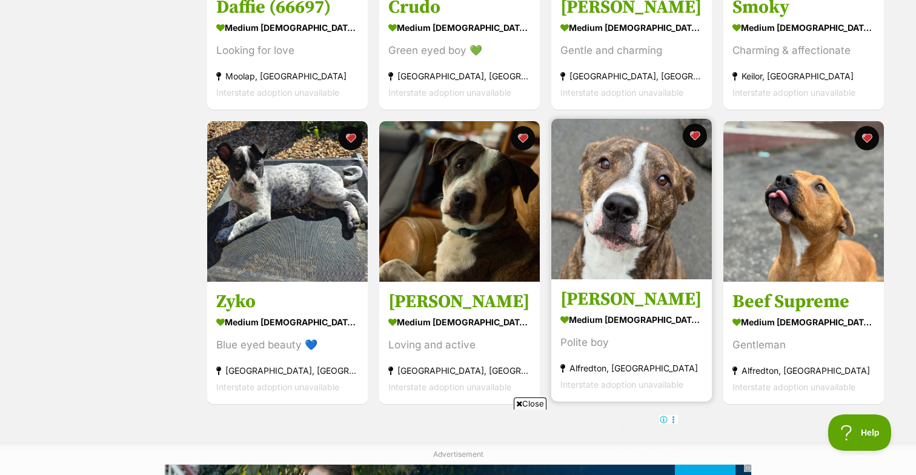
scroll to position [1604, 0]
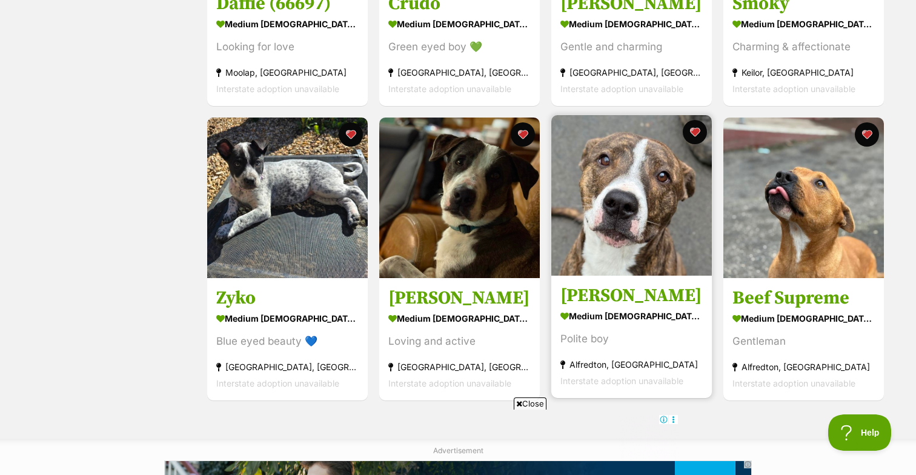
click at [638, 184] on img at bounding box center [632, 195] width 161 height 161
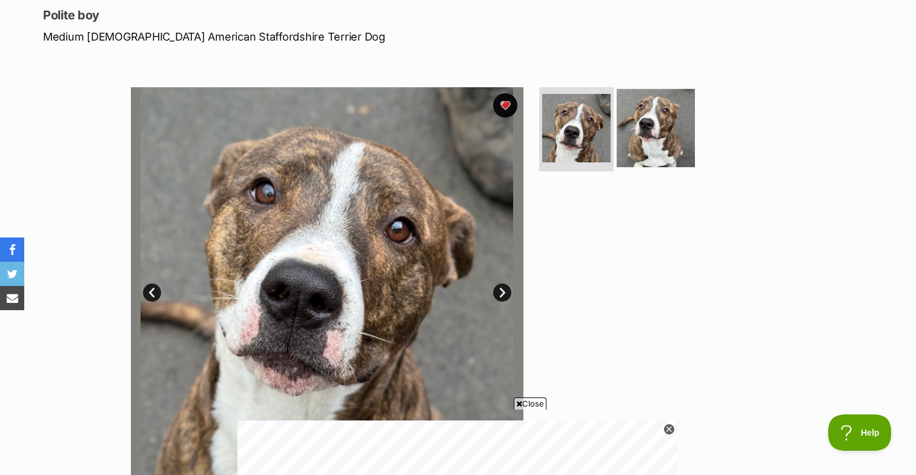
click at [658, 130] on img at bounding box center [656, 127] width 78 height 78
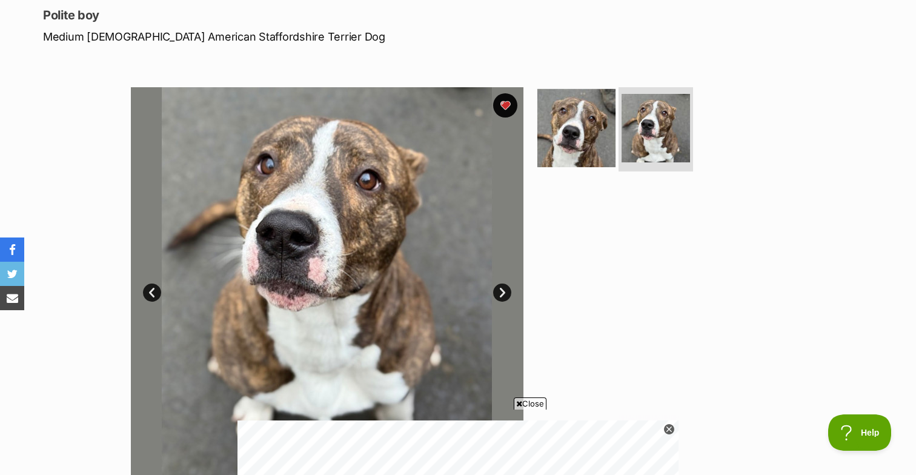
click at [566, 125] on img at bounding box center [577, 127] width 78 height 78
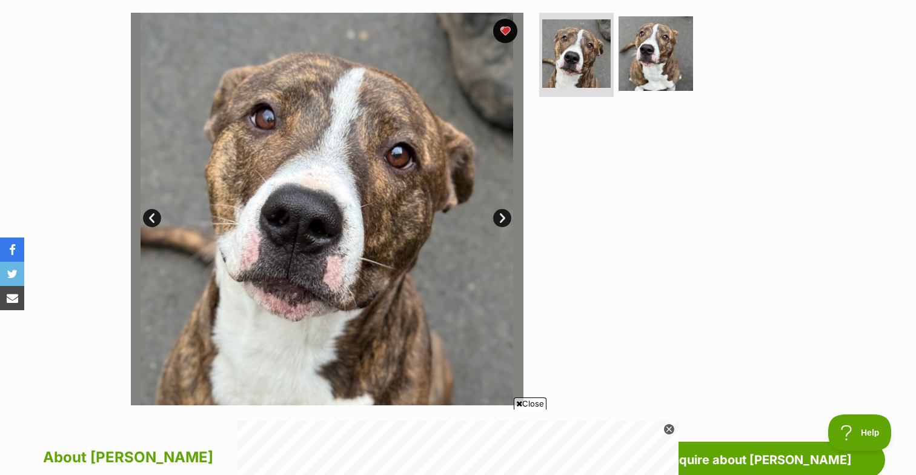
scroll to position [242, 0]
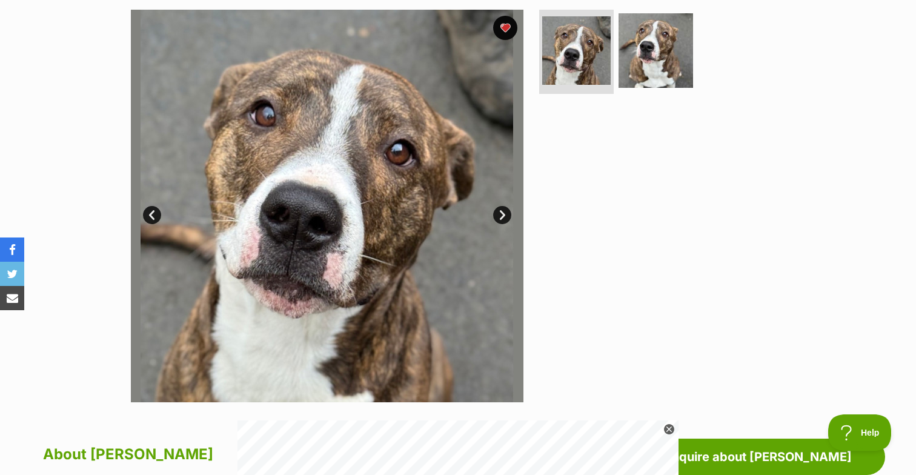
click at [504, 213] on link "Next" at bounding box center [502, 215] width 18 height 18
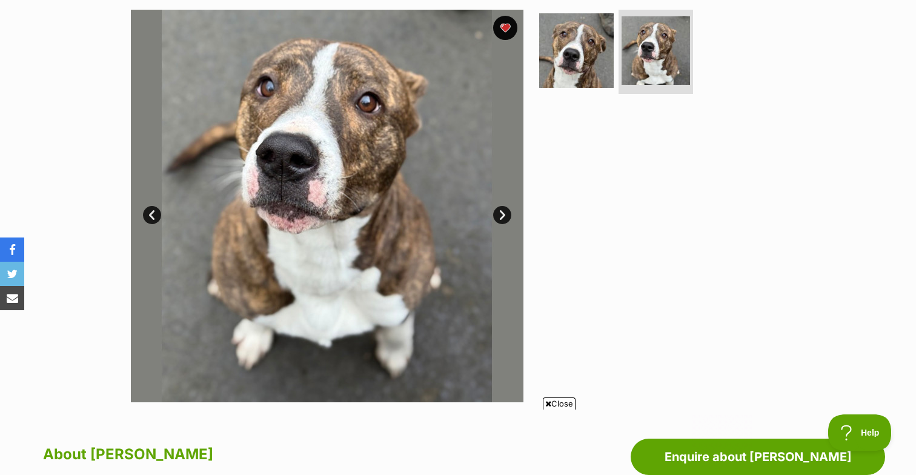
scroll to position [0, 0]
click at [504, 213] on link "Next" at bounding box center [502, 215] width 18 height 18
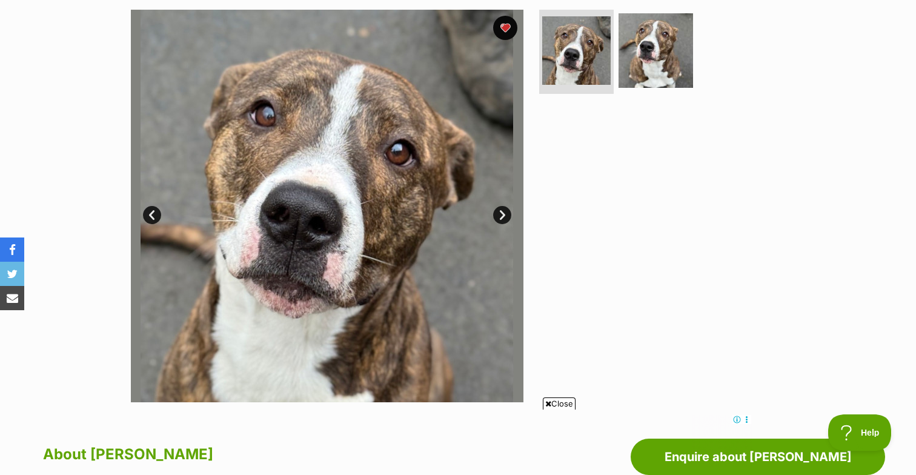
click at [504, 213] on link "Next" at bounding box center [502, 215] width 18 height 18
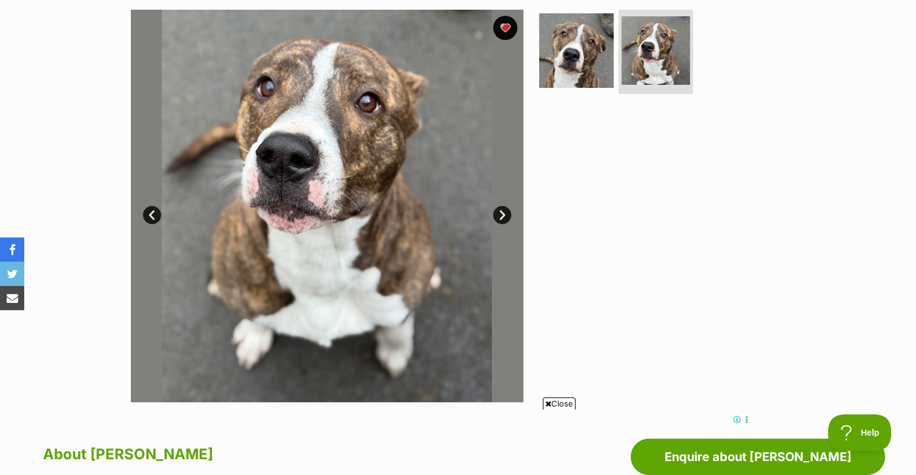
click at [504, 213] on link "Next" at bounding box center [502, 215] width 18 height 18
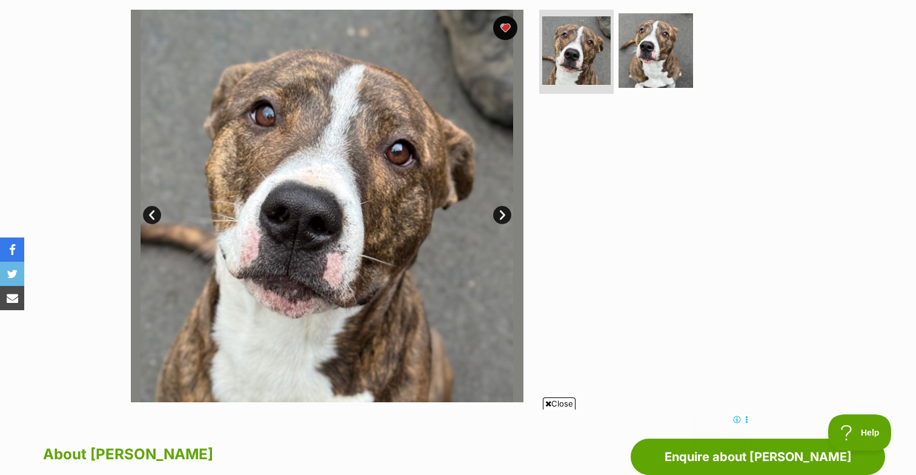
click at [504, 213] on link "Next" at bounding box center [502, 215] width 18 height 18
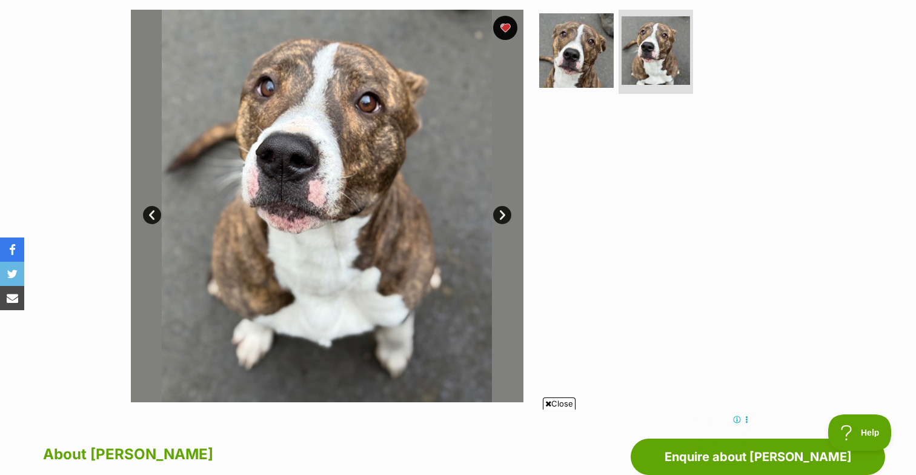
click at [504, 213] on link "Next" at bounding box center [502, 215] width 18 height 18
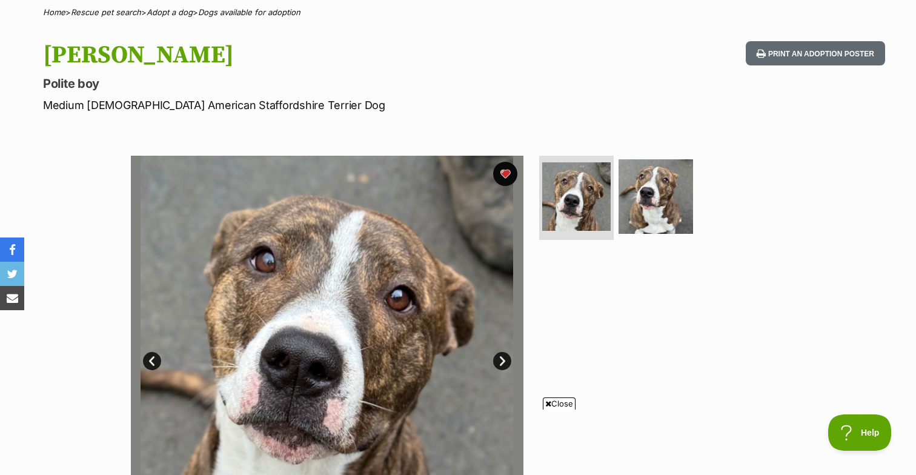
scroll to position [79, 0]
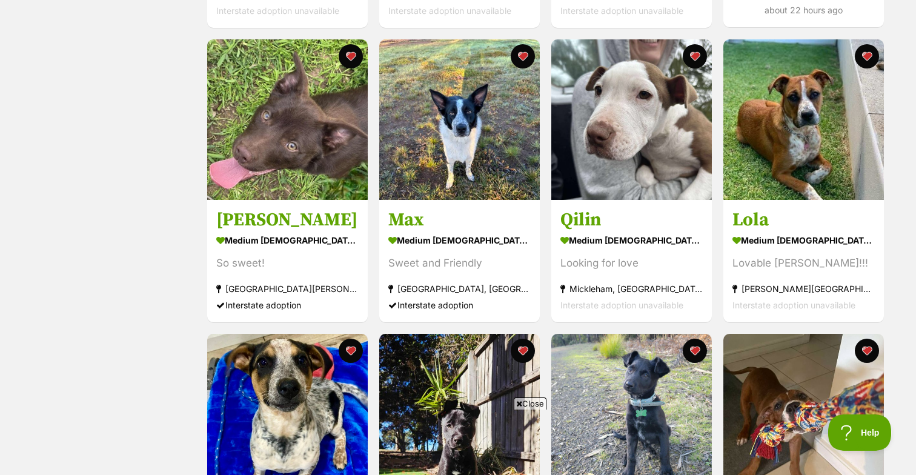
scroll to position [770, 0]
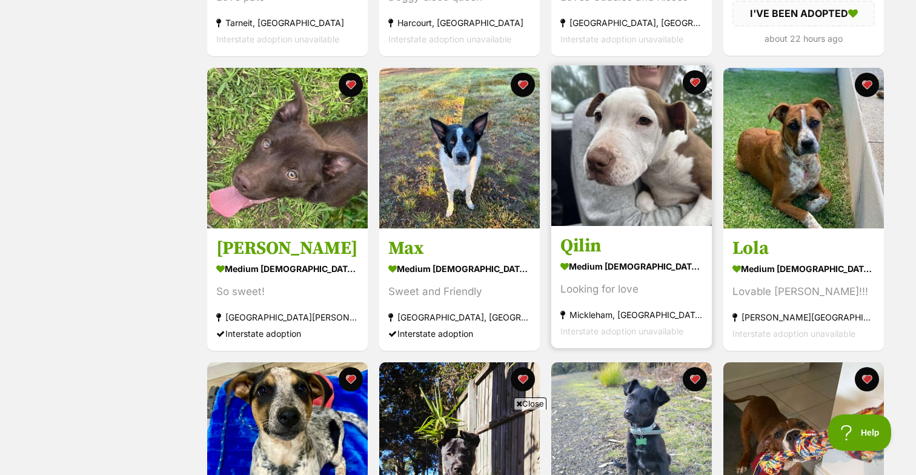
click at [622, 124] on img at bounding box center [632, 145] width 161 height 161
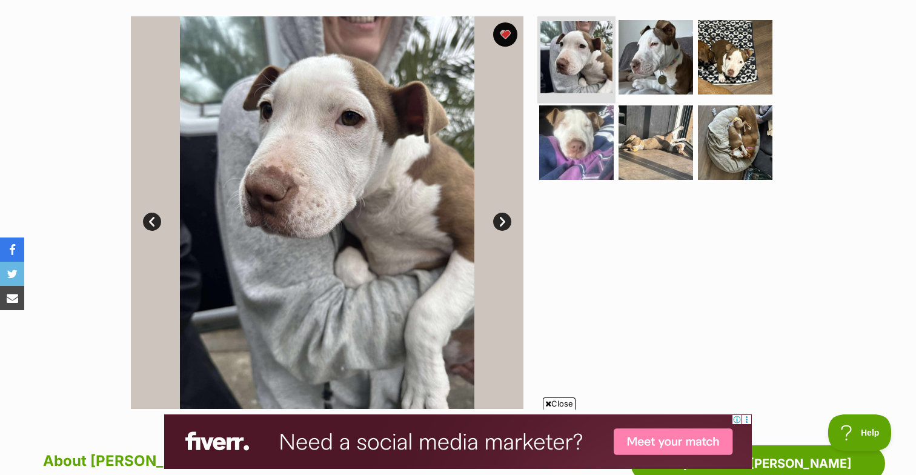
scroll to position [241, 0]
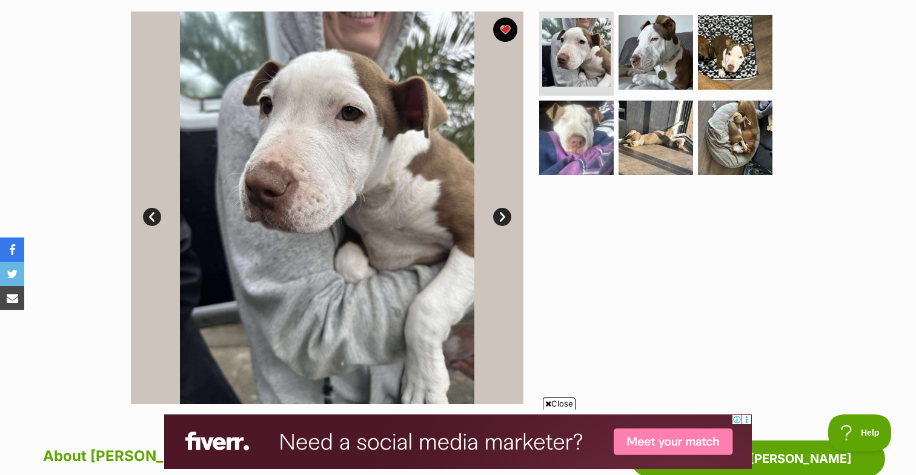
click at [505, 219] on link "Next" at bounding box center [502, 217] width 18 height 18
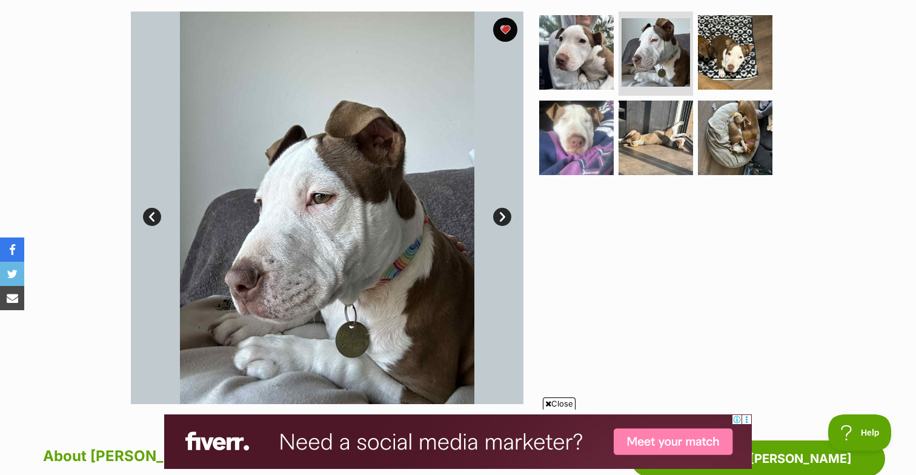
click at [504, 215] on link "Next" at bounding box center [502, 217] width 18 height 18
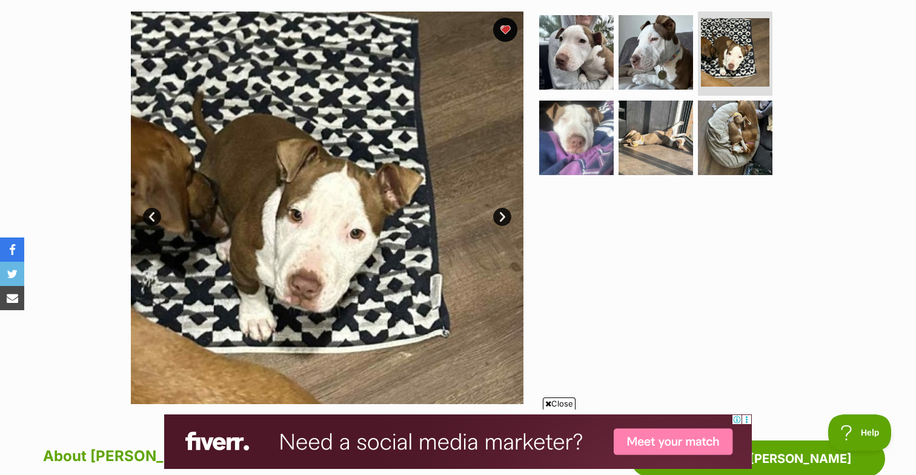
click at [504, 215] on link "Next" at bounding box center [502, 217] width 18 height 18
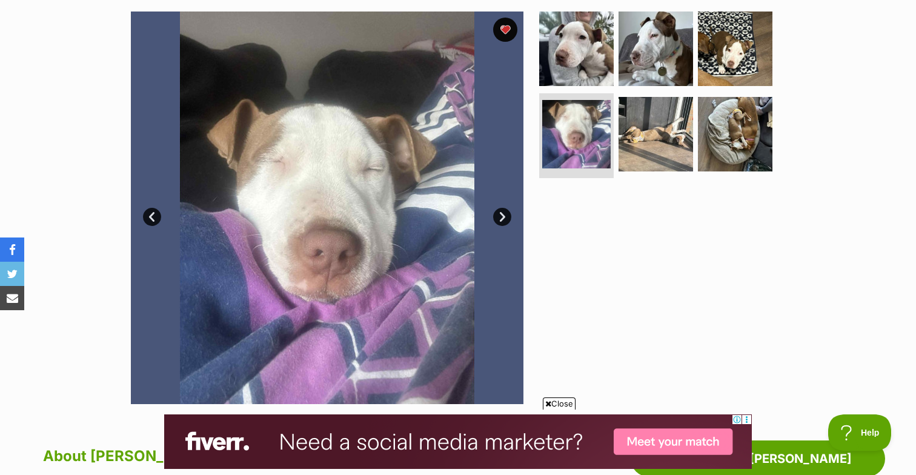
click at [504, 215] on link "Next" at bounding box center [502, 217] width 18 height 18
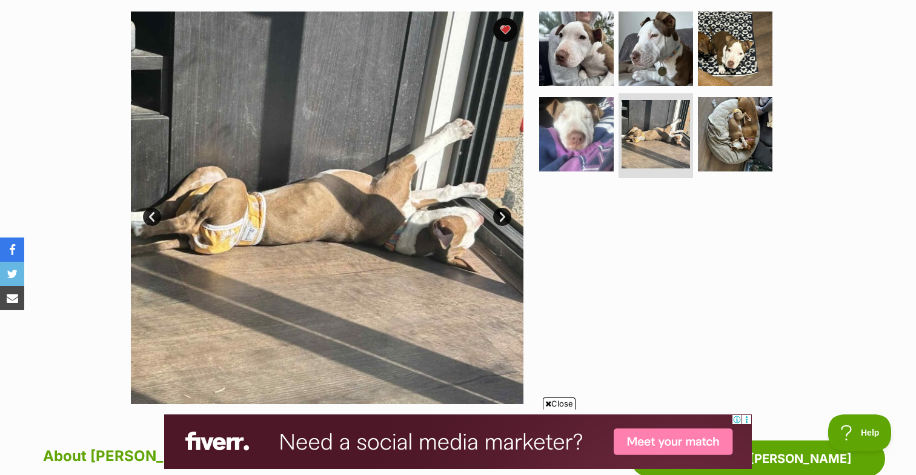
click at [504, 215] on link "Next" at bounding box center [502, 217] width 18 height 18
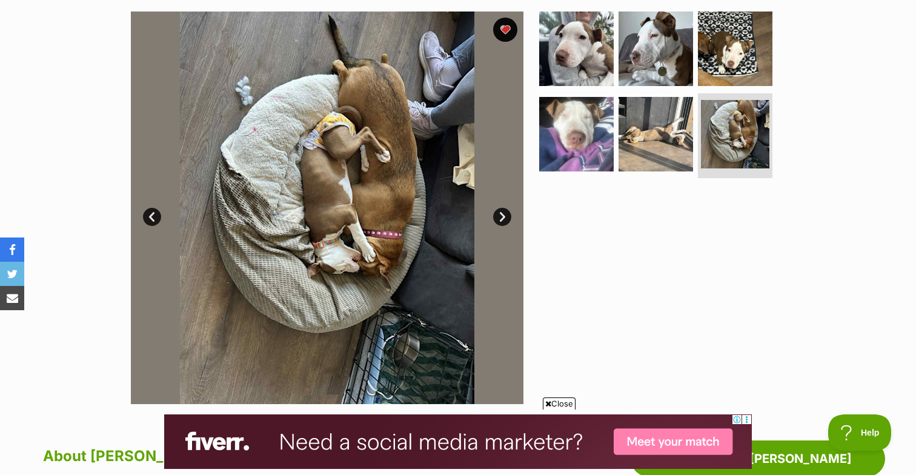
click at [504, 215] on link "Next" at bounding box center [502, 217] width 18 height 18
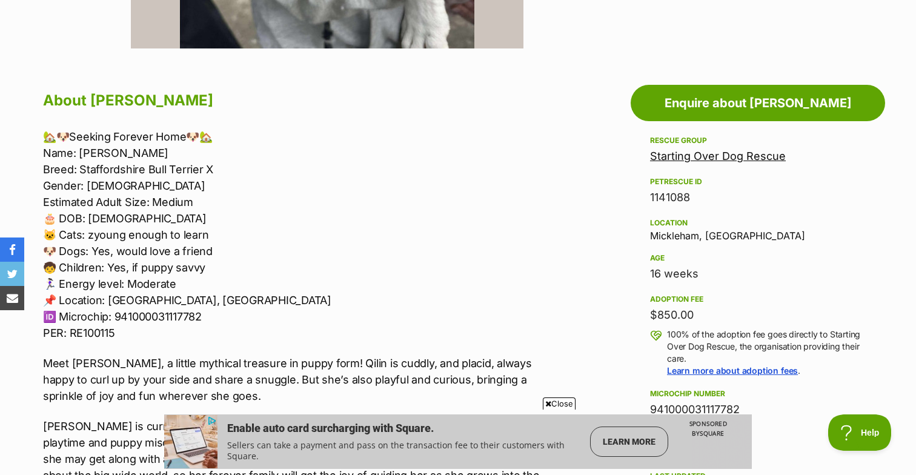
scroll to position [597, 0]
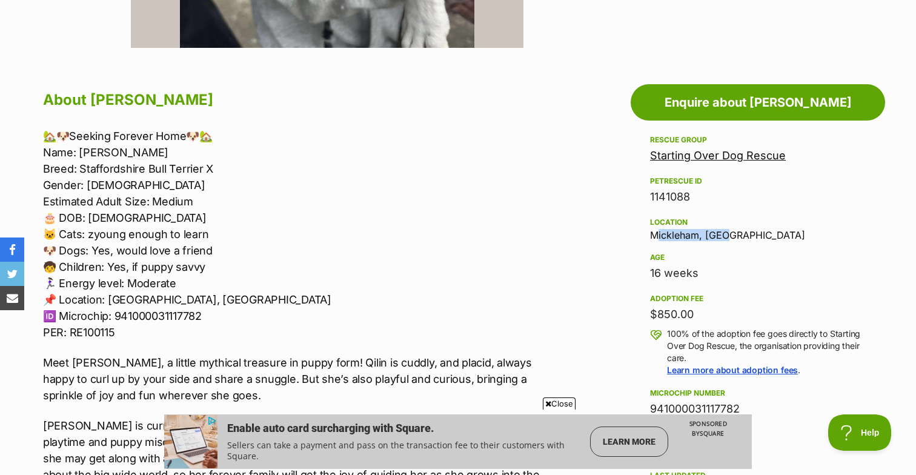
drag, startPoint x: 727, startPoint y: 233, endPoint x: 638, endPoint y: 232, distance: 89.7
click at [638, 232] on aside "Rescue group Starting Over Dog Rescue PetRescue ID 1141088 Location Mickleham, …" at bounding box center [758, 377] width 255 height 489
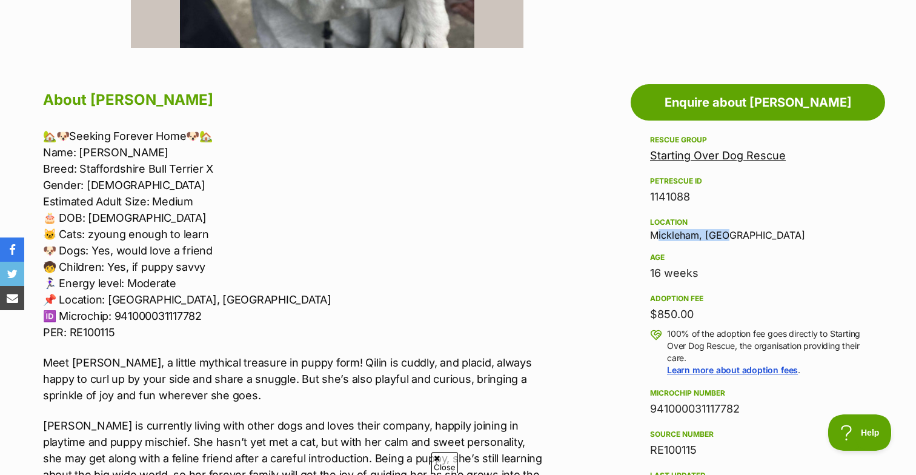
click at [744, 235] on div "Location Mickleham, VIC" at bounding box center [758, 227] width 216 height 25
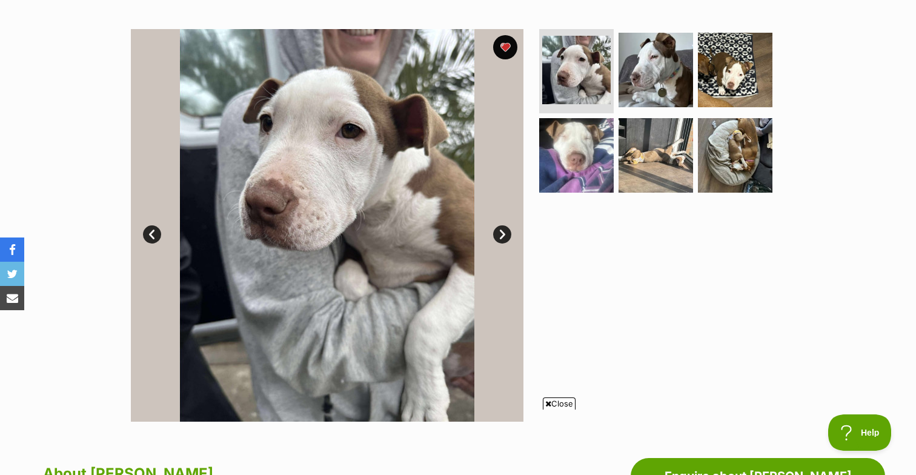
click at [504, 233] on link "Next" at bounding box center [502, 234] width 18 height 18
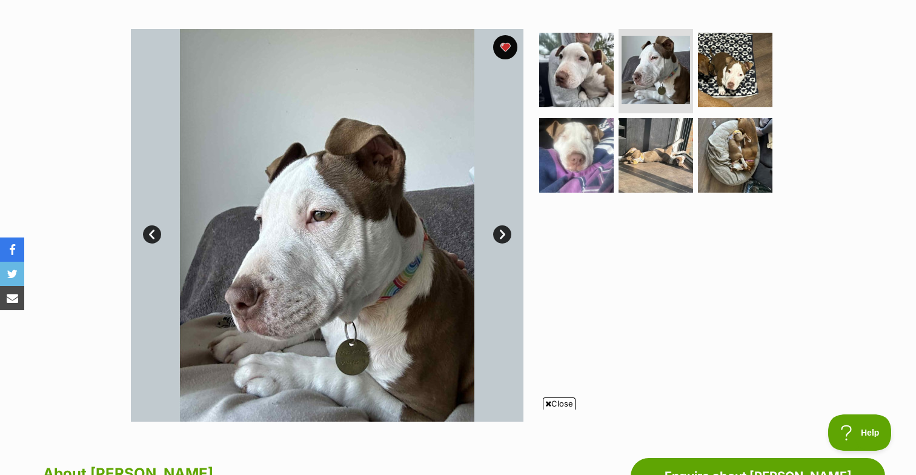
click at [504, 233] on link "Next" at bounding box center [502, 234] width 18 height 18
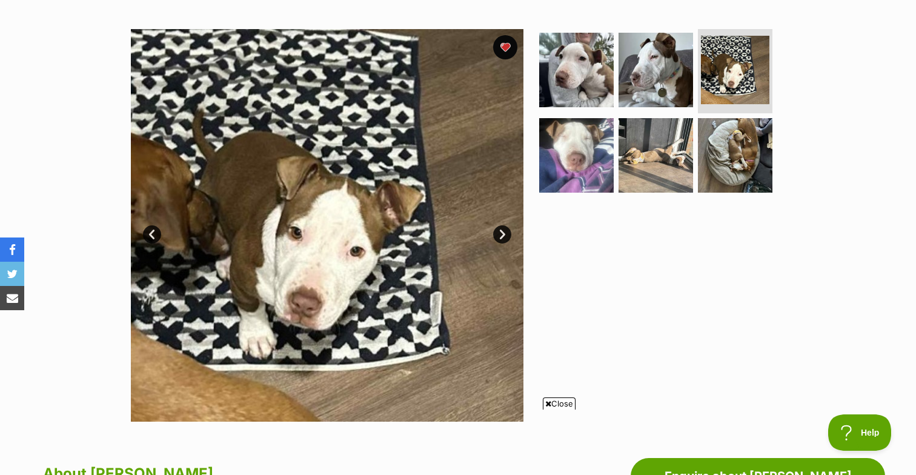
click at [504, 233] on link "Next" at bounding box center [502, 234] width 18 height 18
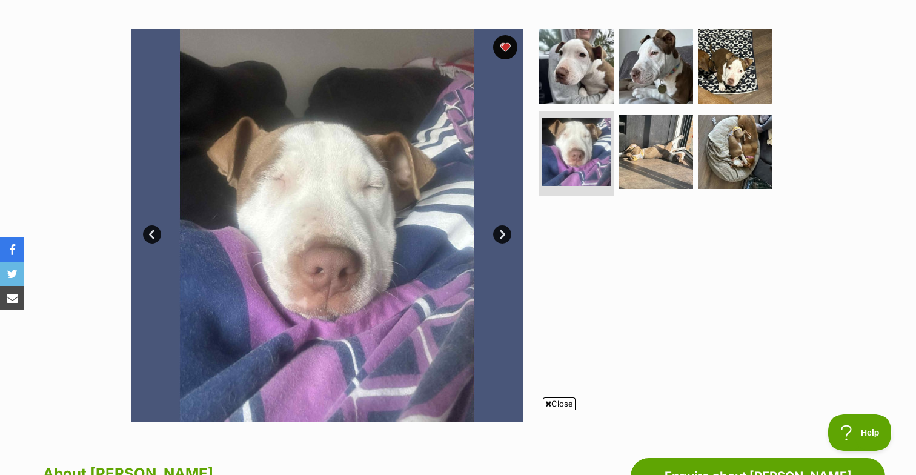
click at [504, 233] on link "Next" at bounding box center [502, 234] width 18 height 18
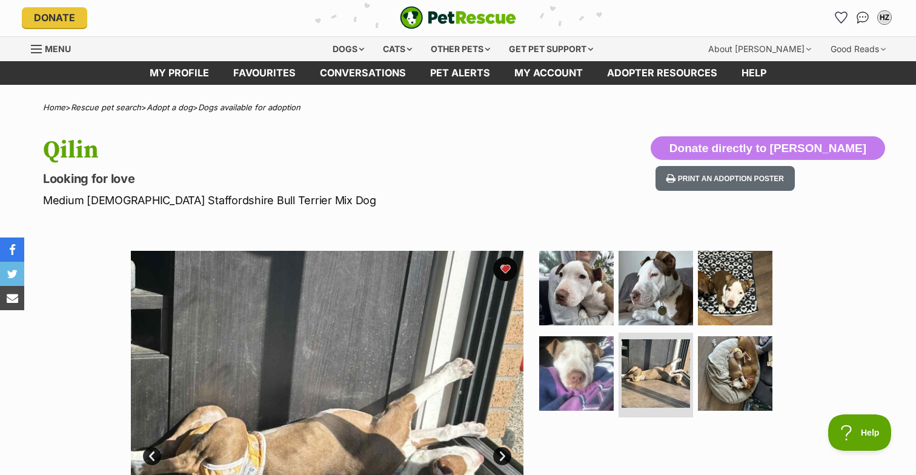
scroll to position [0, 0]
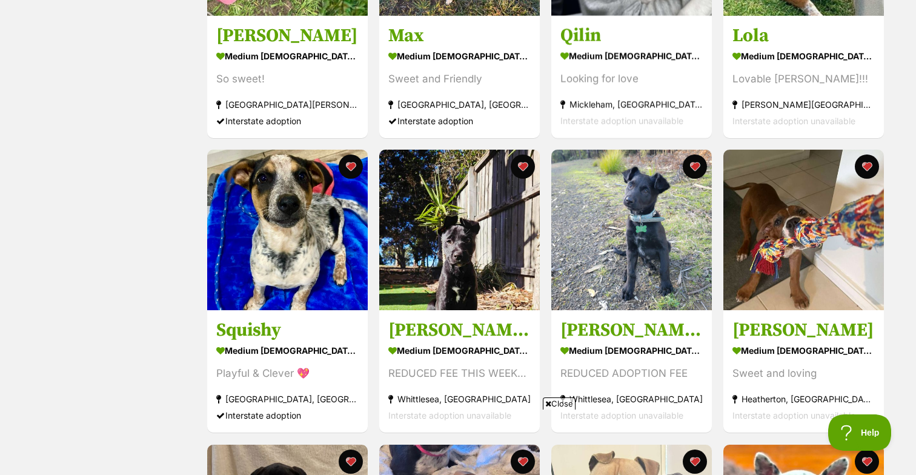
scroll to position [983, 0]
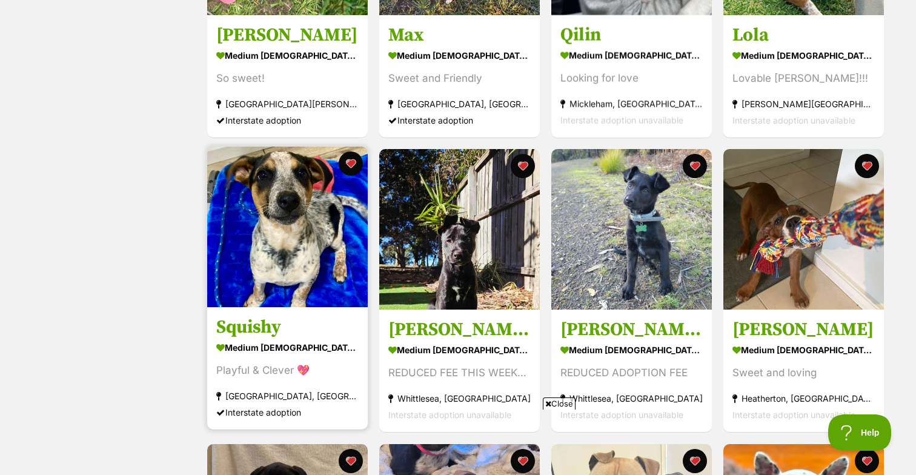
click at [293, 213] on img at bounding box center [287, 227] width 161 height 161
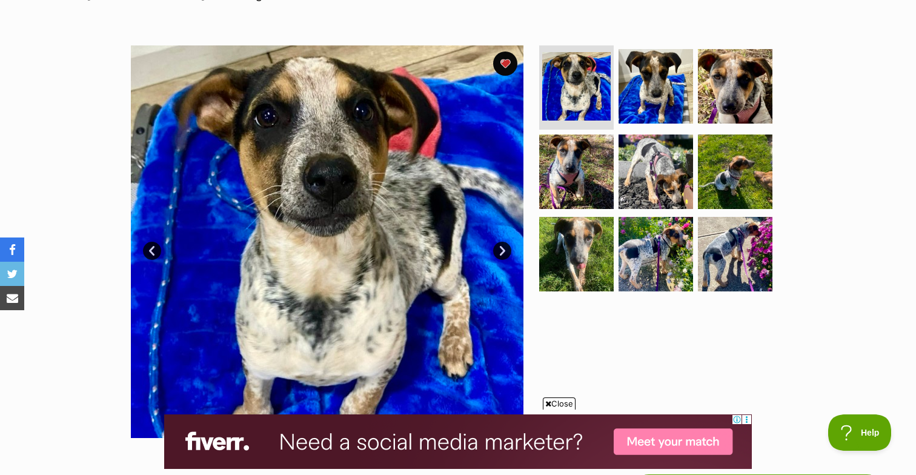
click at [503, 249] on link "Next" at bounding box center [502, 251] width 18 height 18
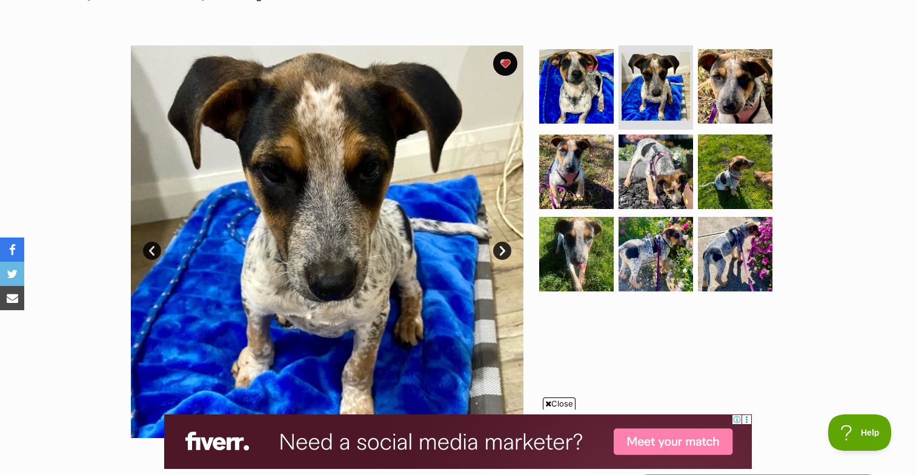
click at [503, 249] on link "Next" at bounding box center [502, 251] width 18 height 18
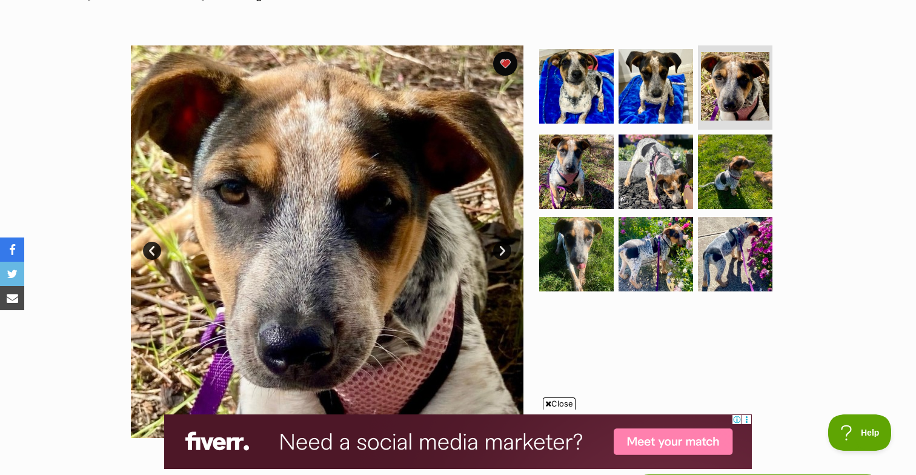
click at [503, 249] on link "Next" at bounding box center [502, 251] width 18 height 18
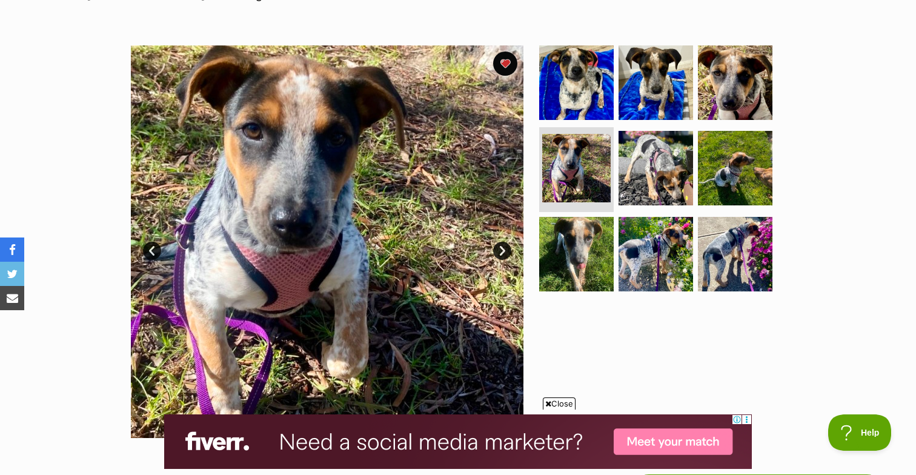
click at [503, 249] on link "Next" at bounding box center [502, 251] width 18 height 18
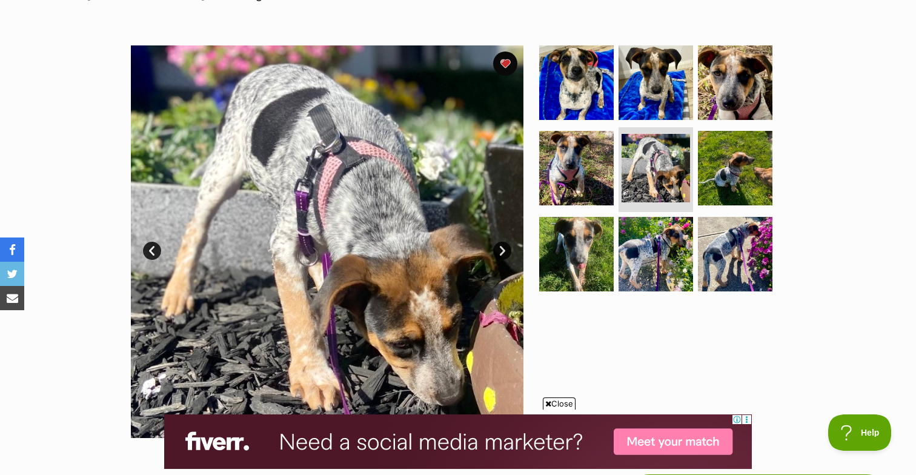
click at [503, 249] on link "Next" at bounding box center [502, 251] width 18 height 18
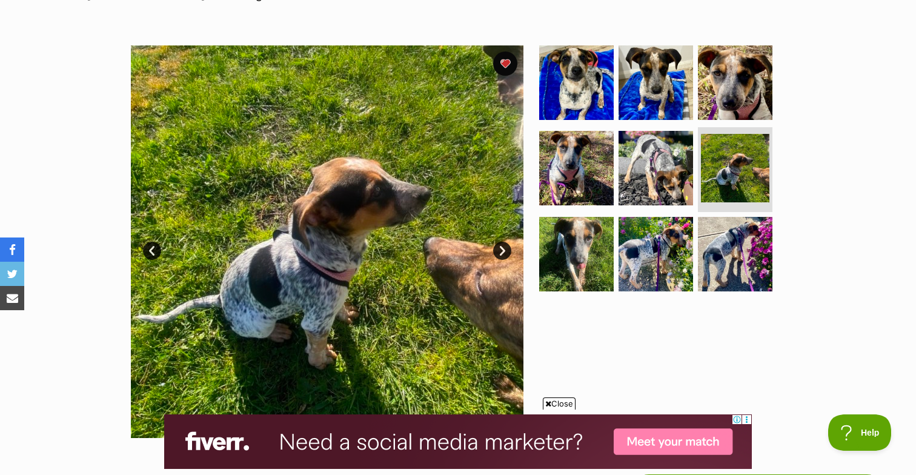
click at [503, 249] on link "Next" at bounding box center [502, 251] width 18 height 18
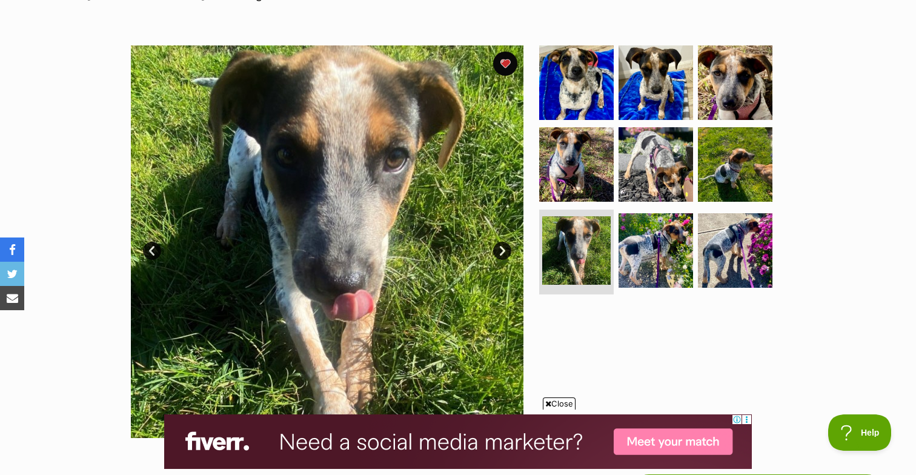
click at [503, 249] on link "Next" at bounding box center [502, 251] width 18 height 18
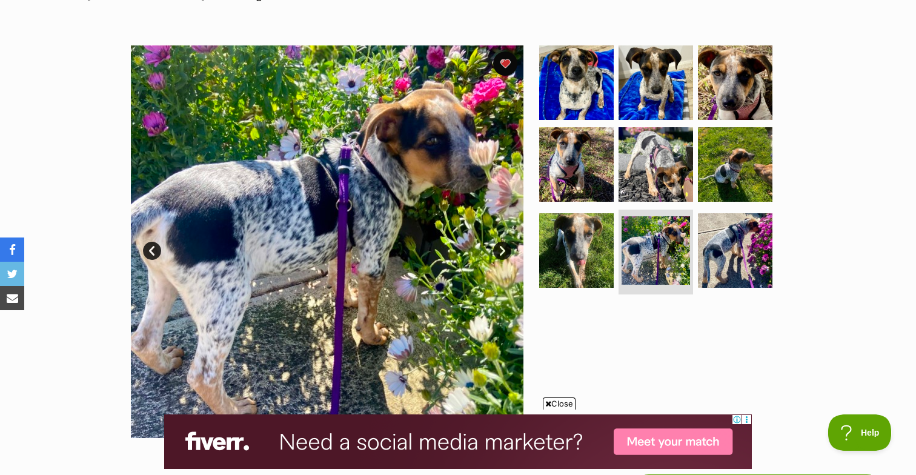
click at [503, 249] on link "Next" at bounding box center [502, 251] width 18 height 18
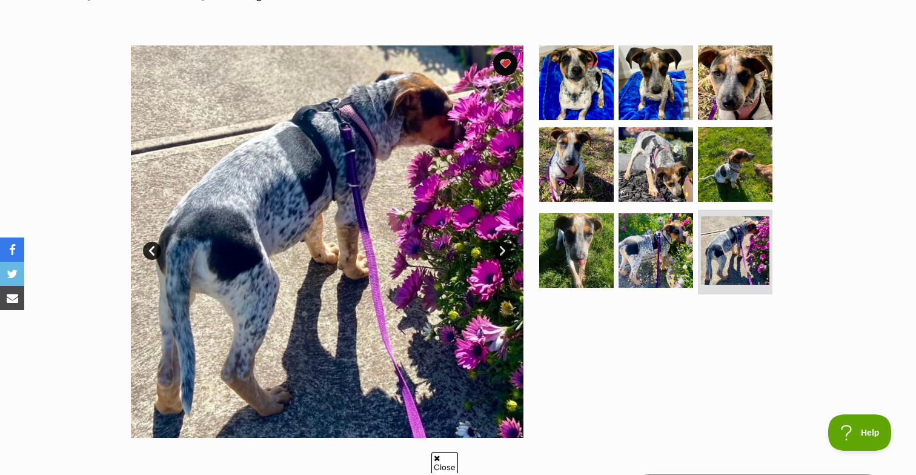
click at [503, 249] on link "Next" at bounding box center [502, 251] width 18 height 18
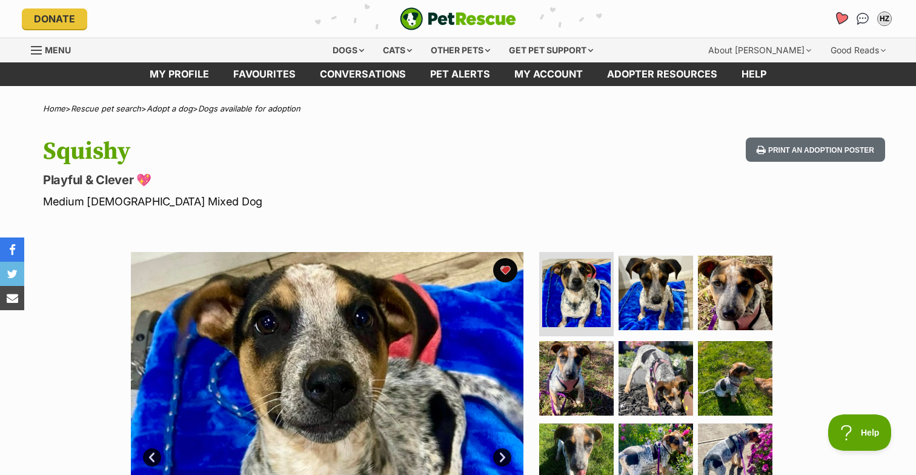
click at [842, 19] on icon "Favourites" at bounding box center [841, 19] width 15 height 14
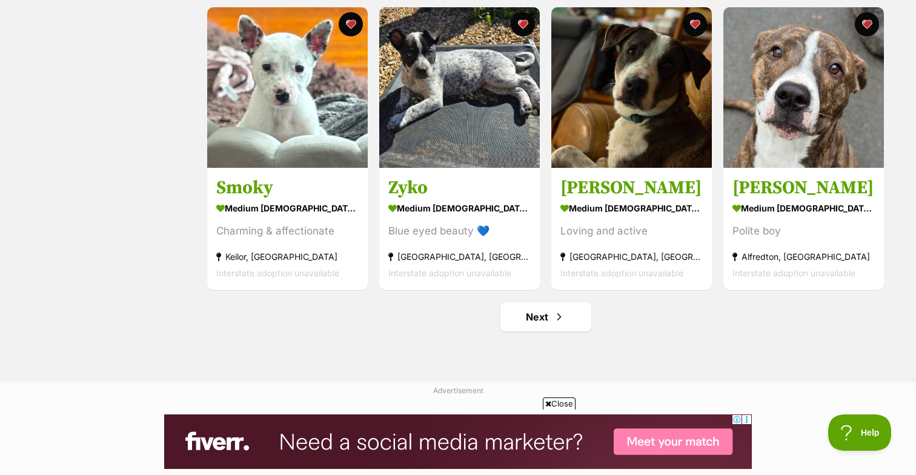
scroll to position [1421, 0]
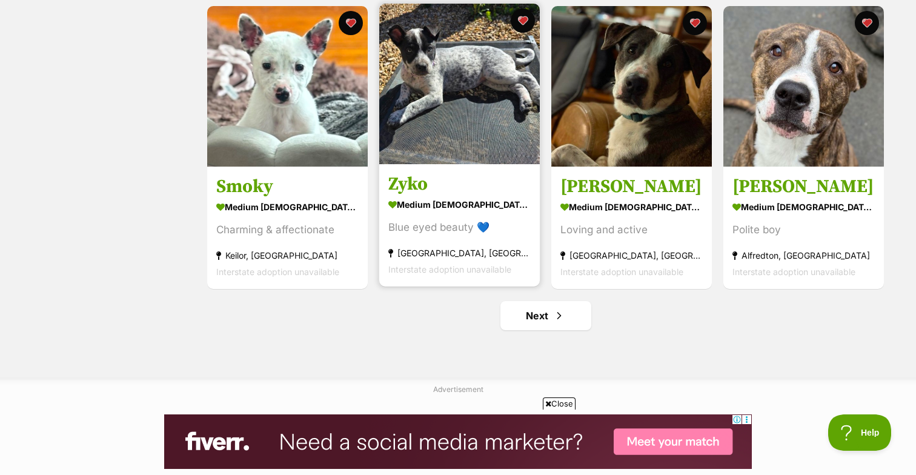
click at [465, 104] on img at bounding box center [459, 84] width 161 height 161
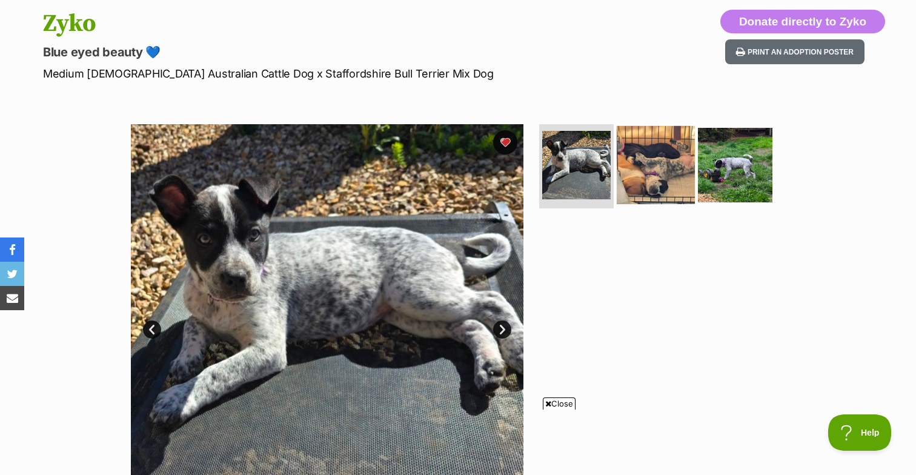
click at [646, 163] on img at bounding box center [656, 164] width 78 height 78
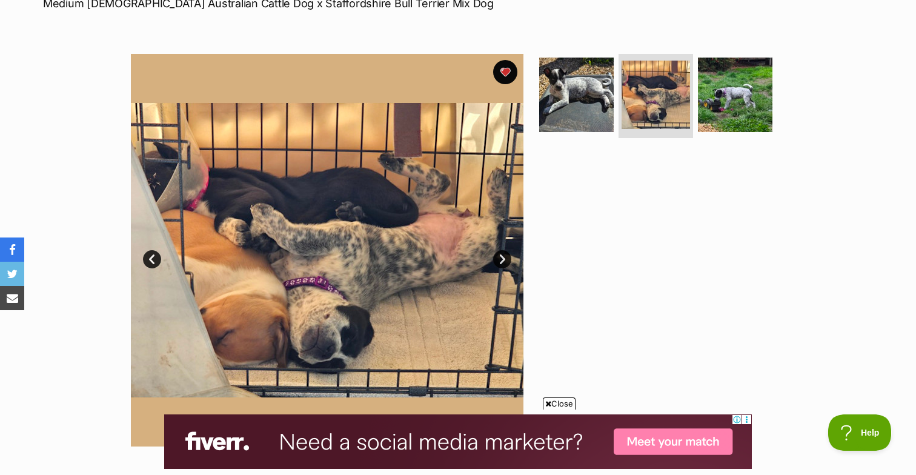
scroll to position [197, 0]
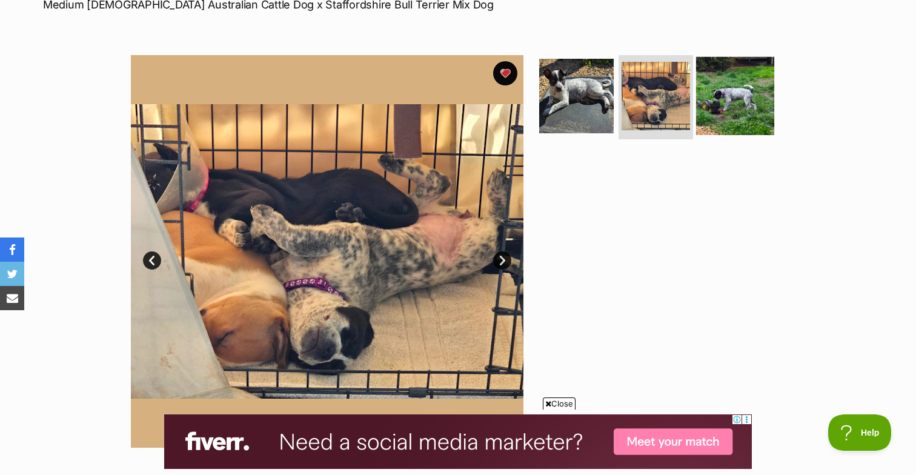
click at [729, 94] on img at bounding box center [735, 95] width 78 height 78
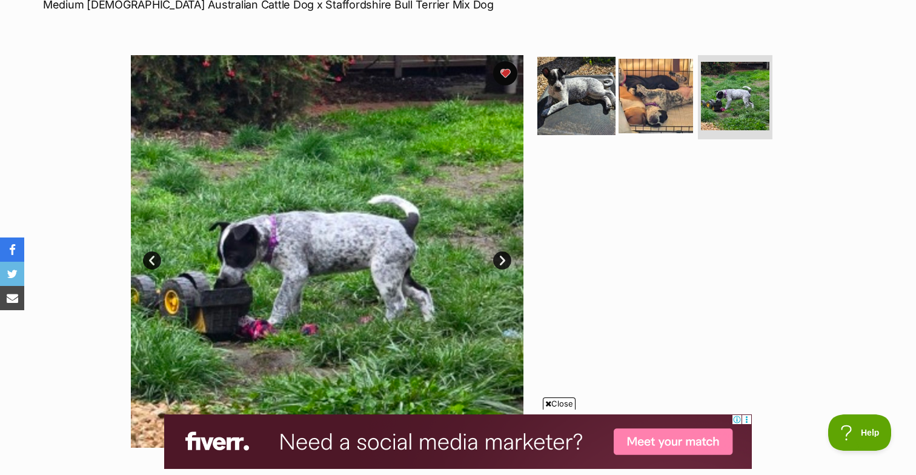
click at [570, 89] on img at bounding box center [577, 95] width 78 height 78
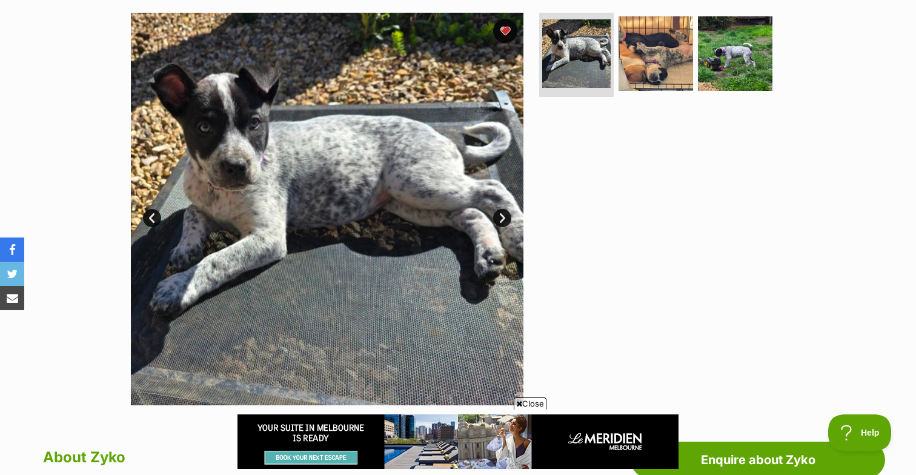
scroll to position [235, 0]
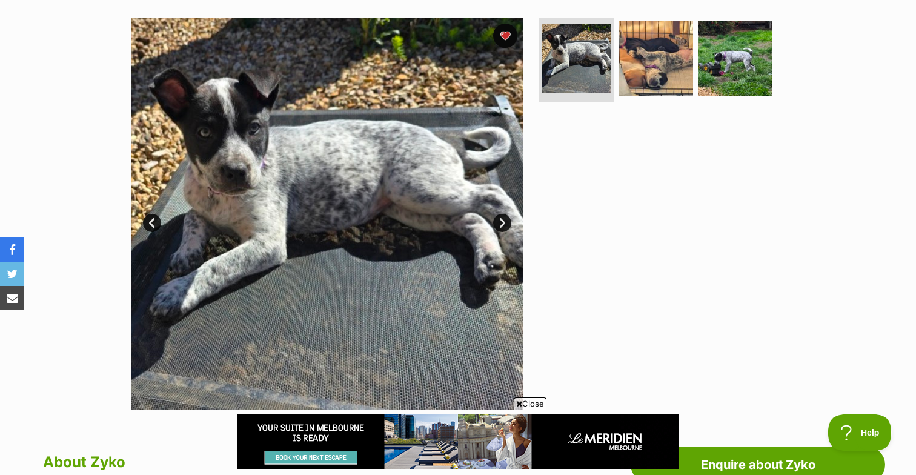
click at [504, 224] on link "Next" at bounding box center [502, 223] width 18 height 18
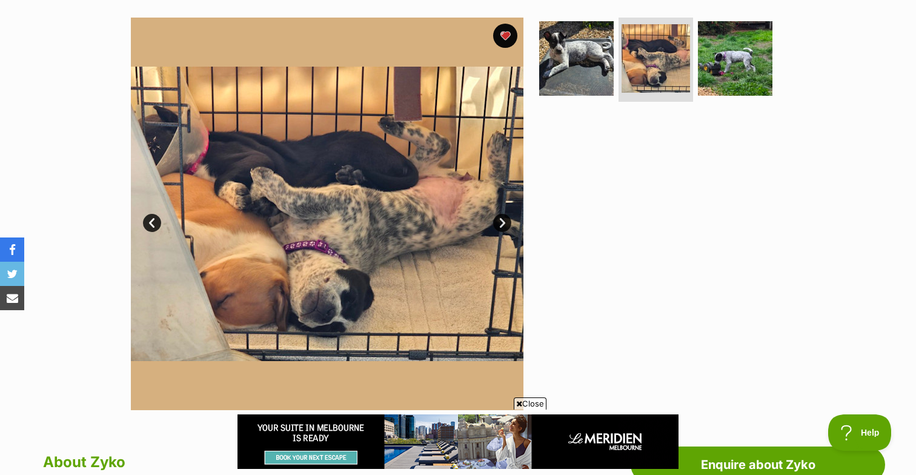
click at [504, 224] on link "Next" at bounding box center [502, 223] width 18 height 18
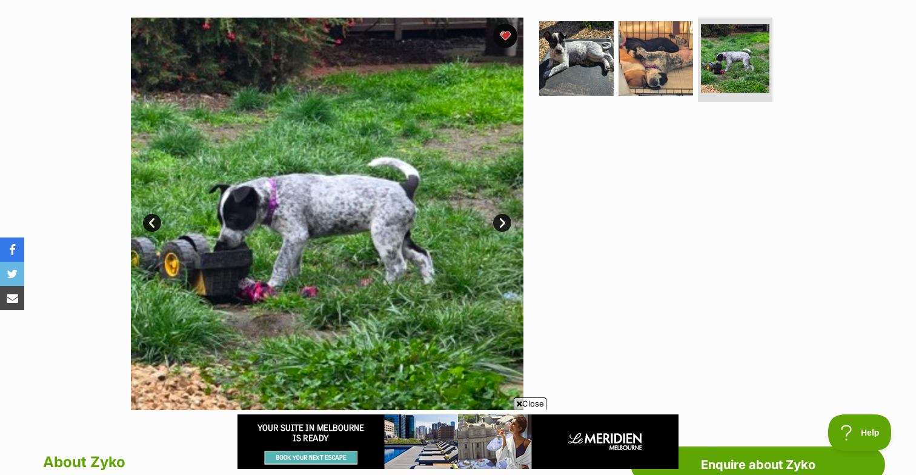
click at [504, 224] on link "Next" at bounding box center [502, 223] width 18 height 18
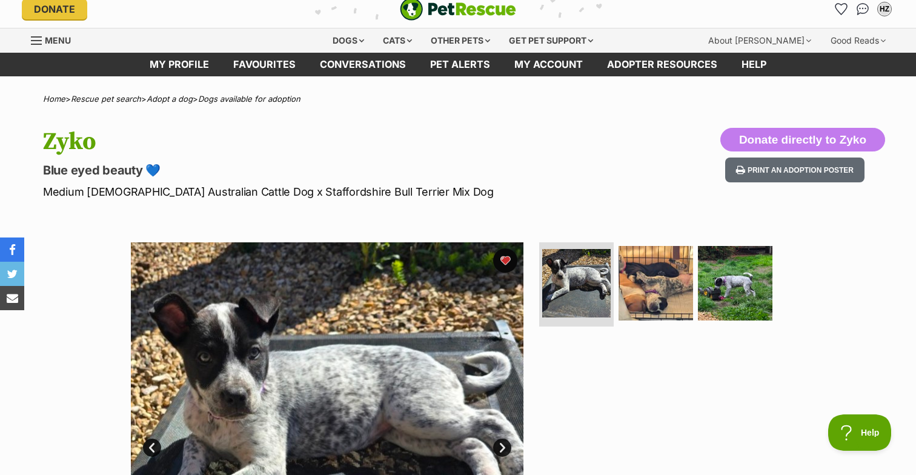
scroll to position [0, 0]
